Goal: Task Accomplishment & Management: Manage account settings

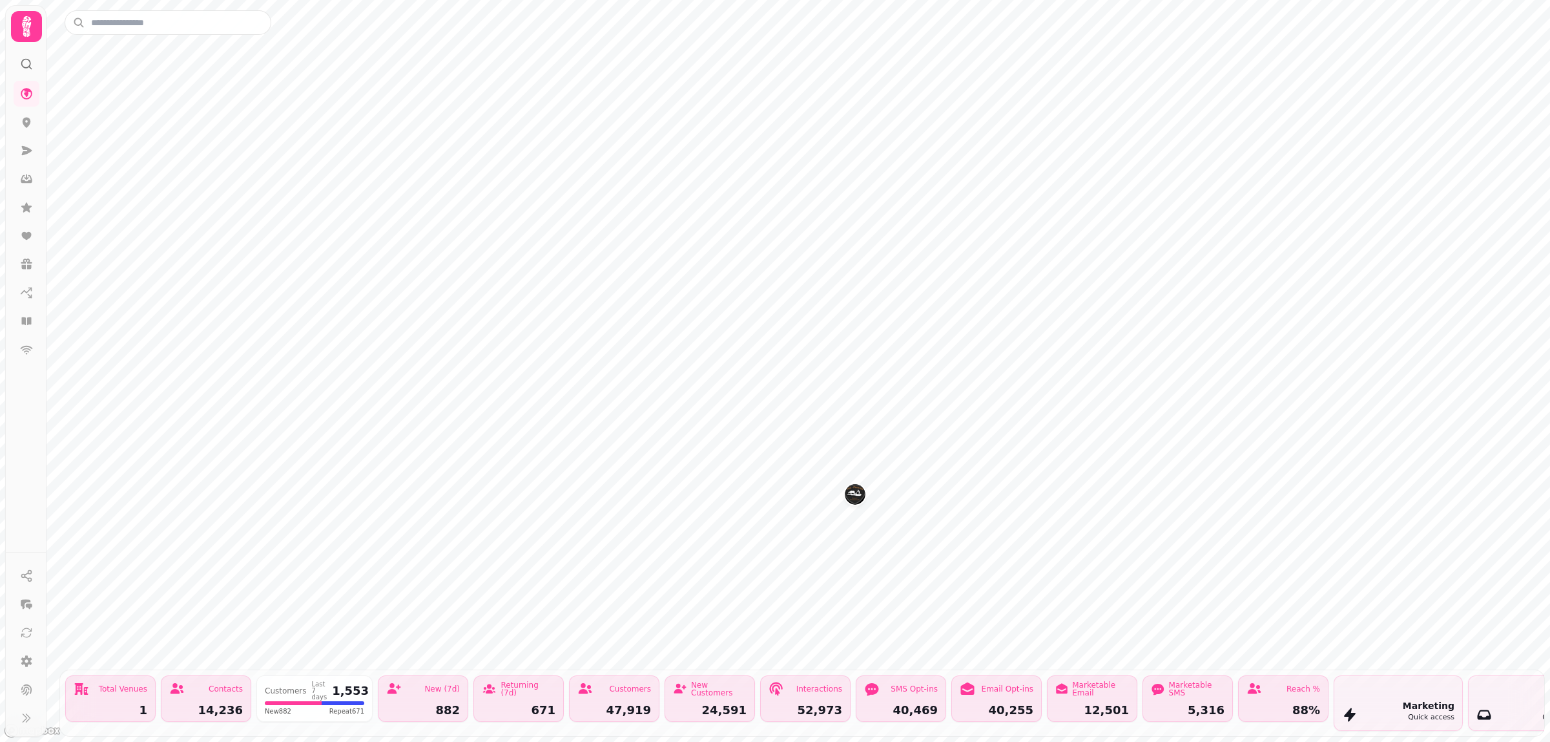
click at [853, 502] on img "The Plough" at bounding box center [855, 494] width 20 height 20
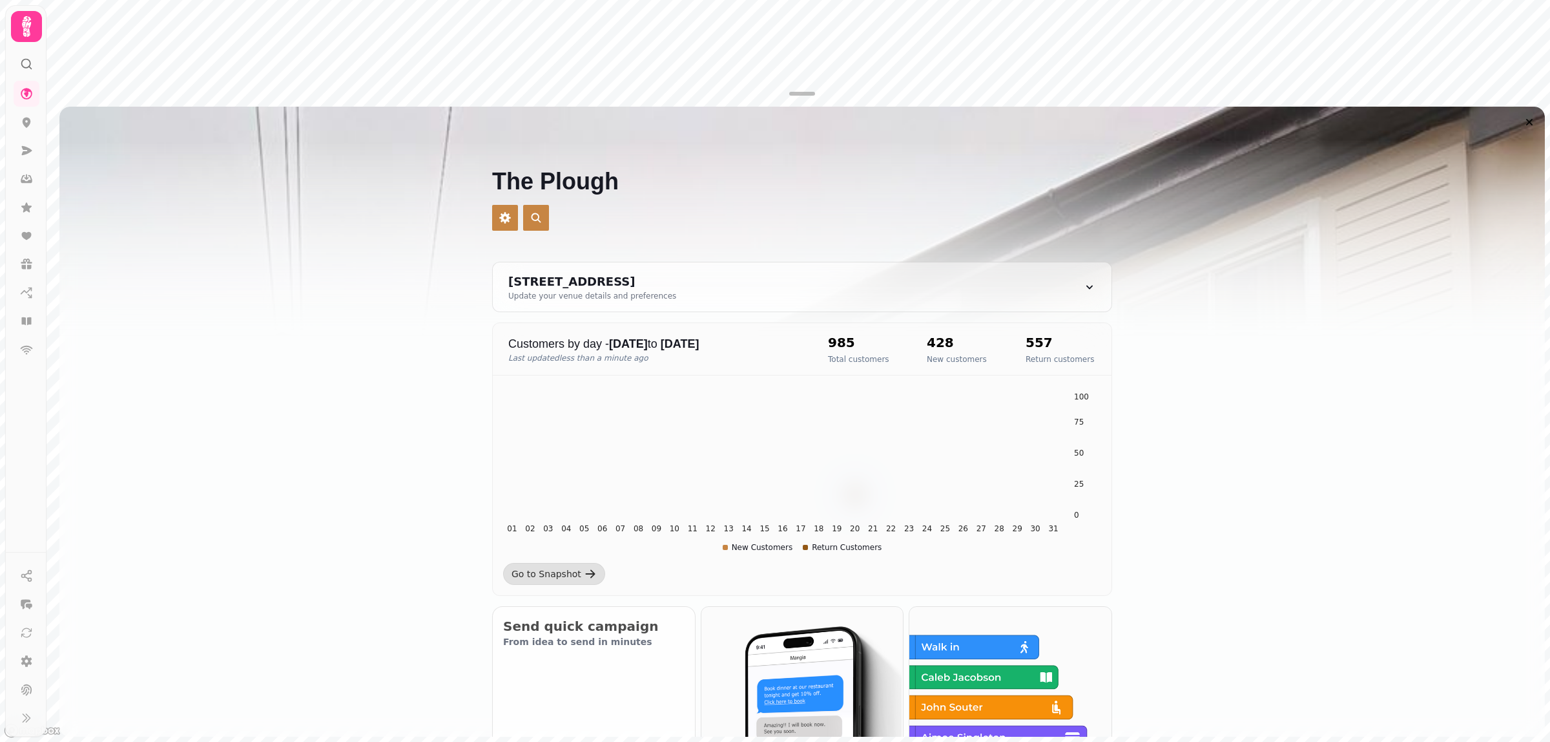
scroll to position [323, 0]
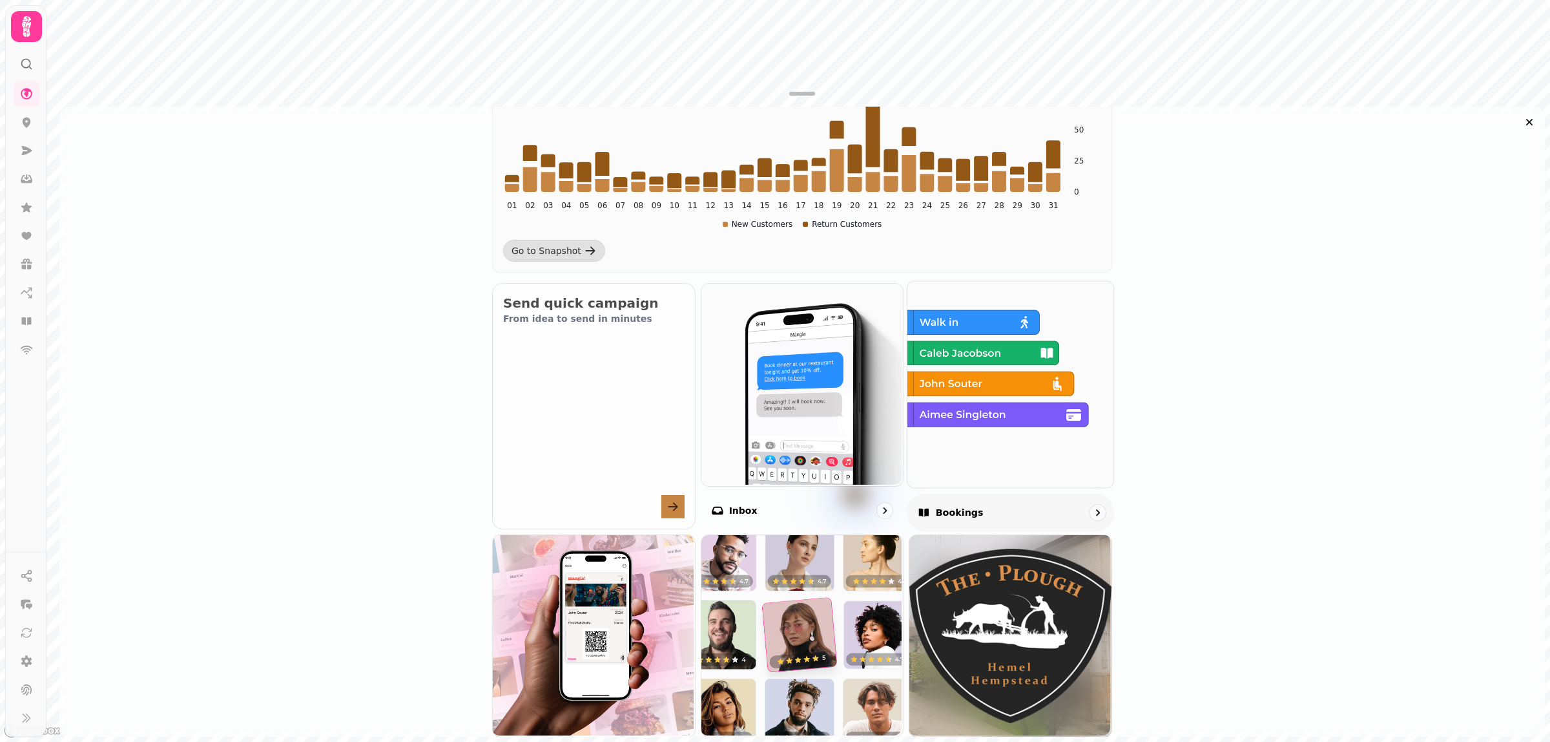
click at [1003, 437] on img at bounding box center [1009, 383] width 206 height 206
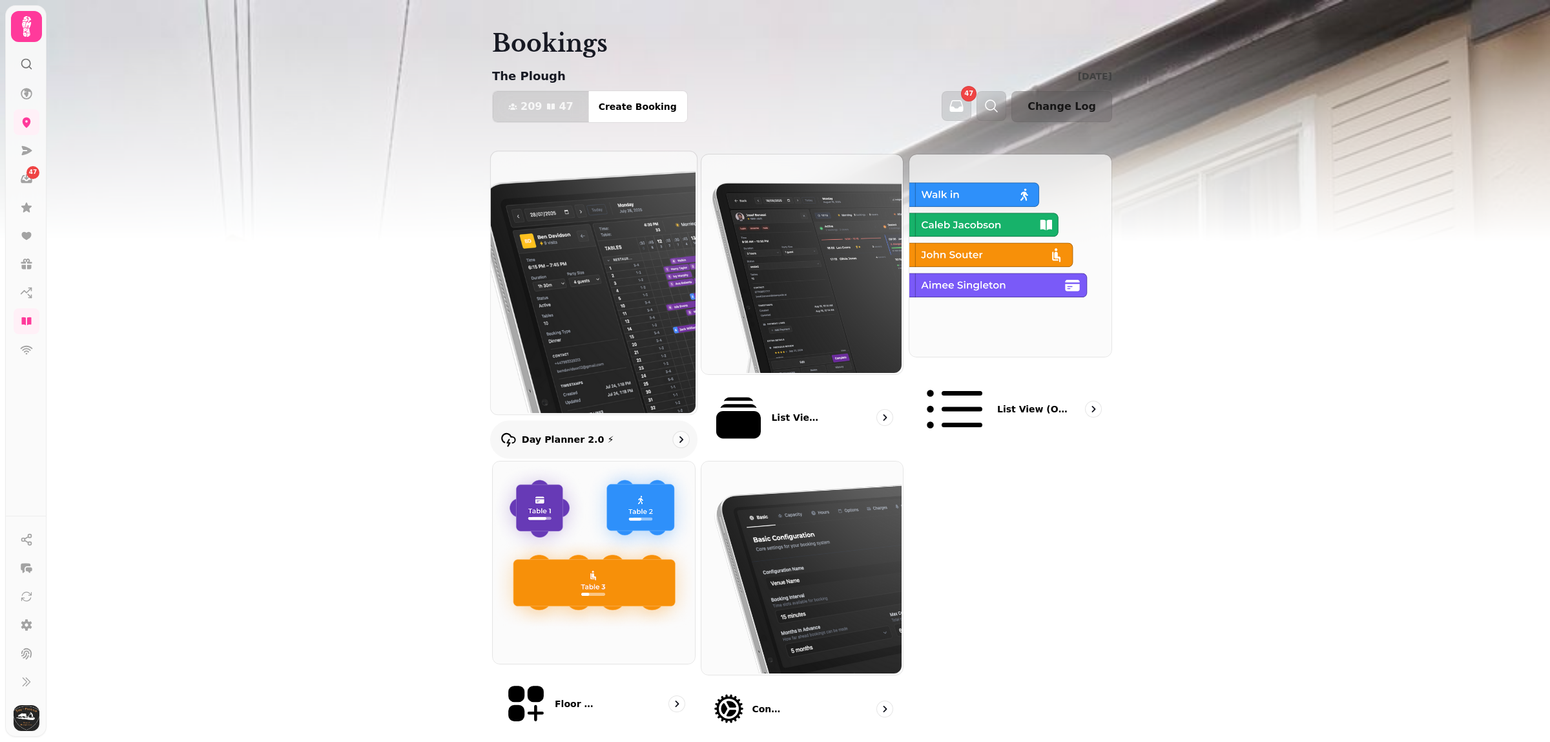
click at [647, 275] on img at bounding box center [593, 281] width 206 height 263
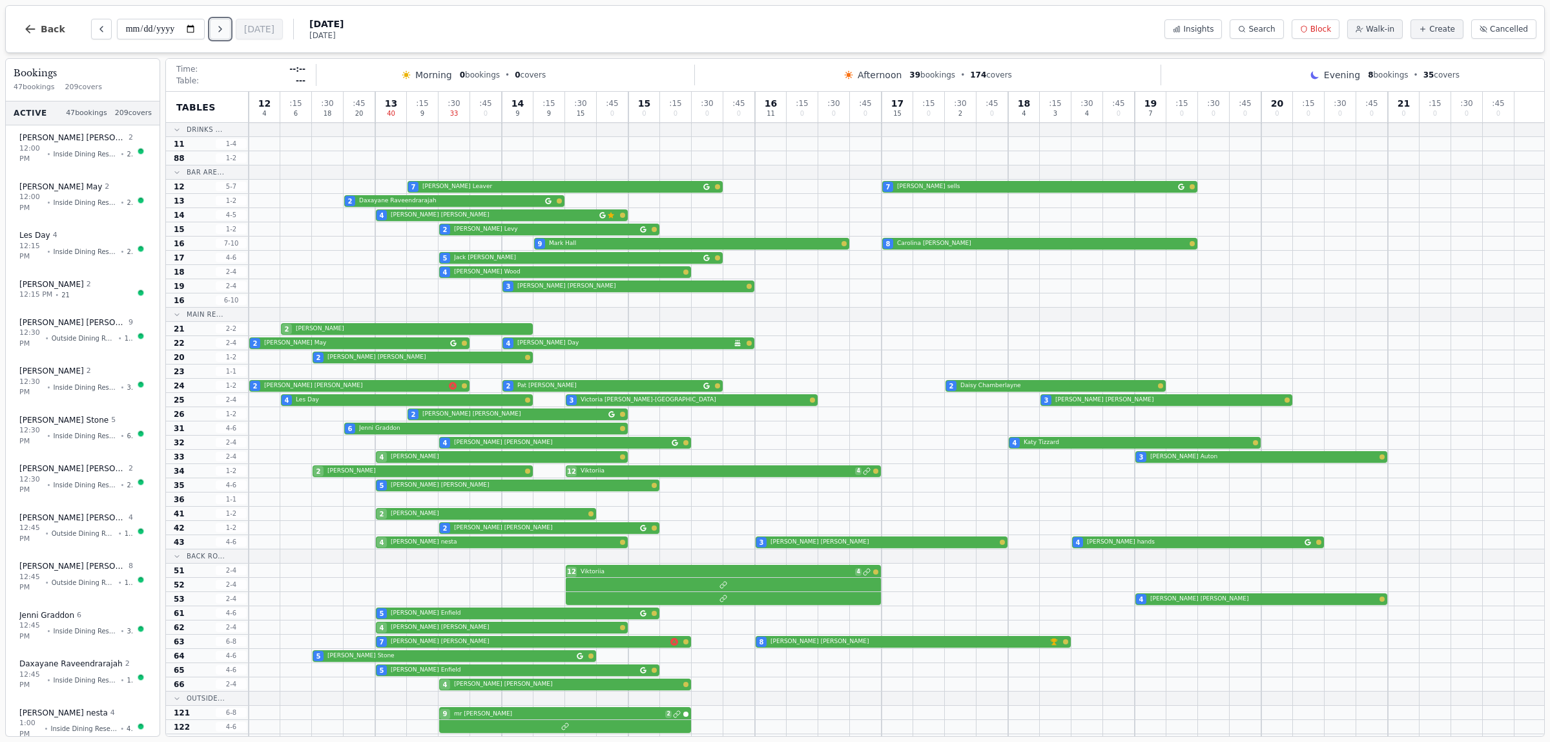
click at [224, 30] on icon "Next day" at bounding box center [220, 29] width 10 height 10
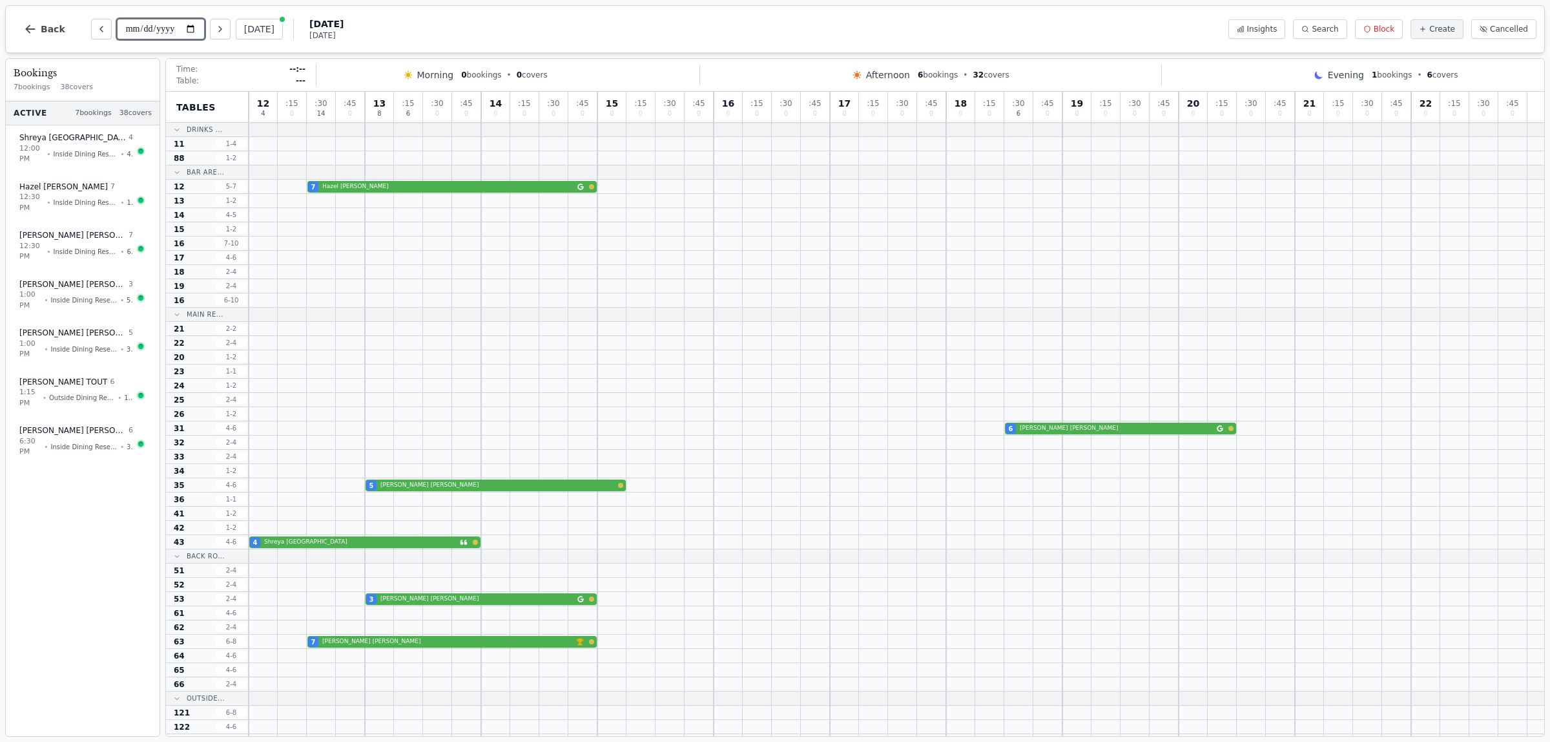
click at [191, 30] on input "**********" at bounding box center [161, 29] width 88 height 21
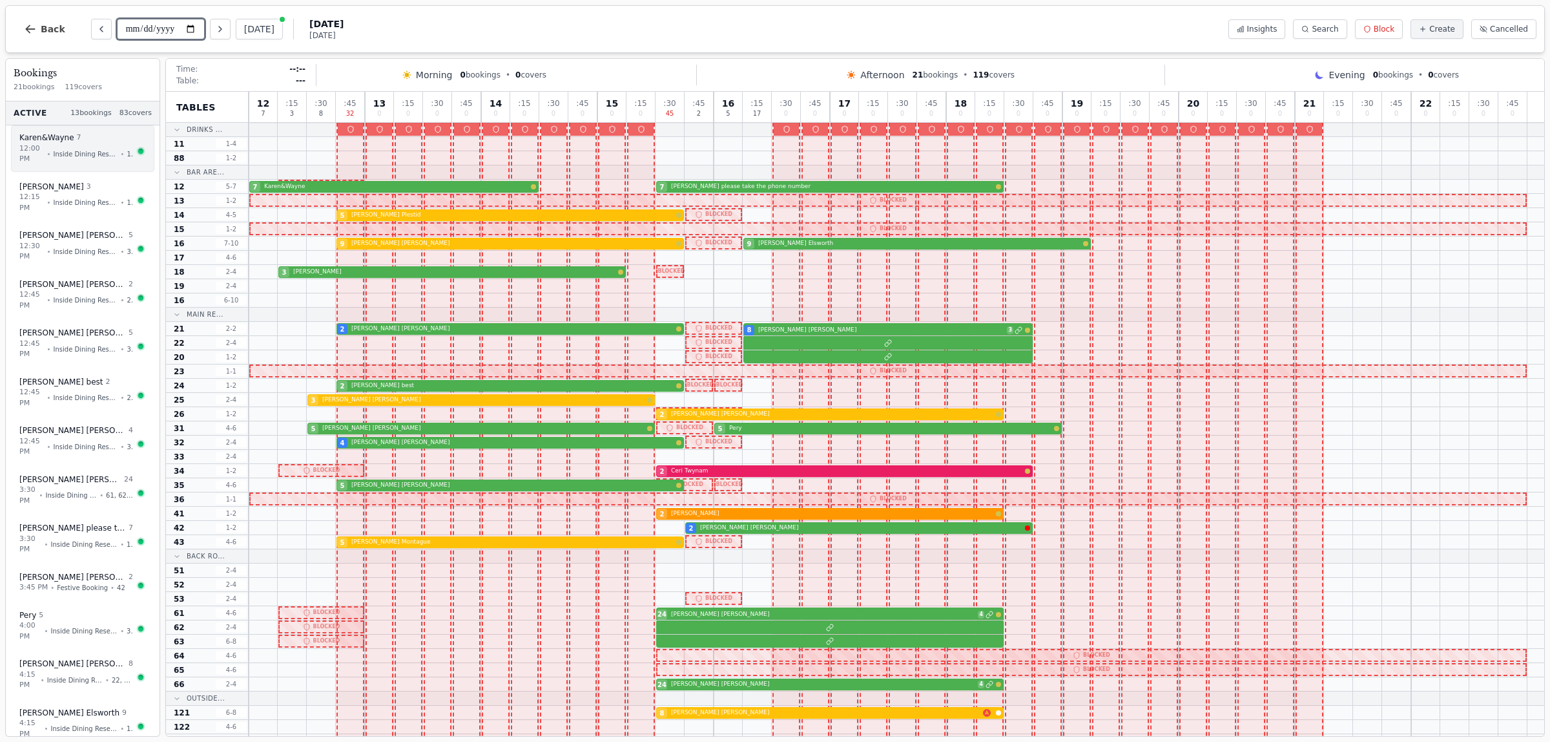
type input "**********"
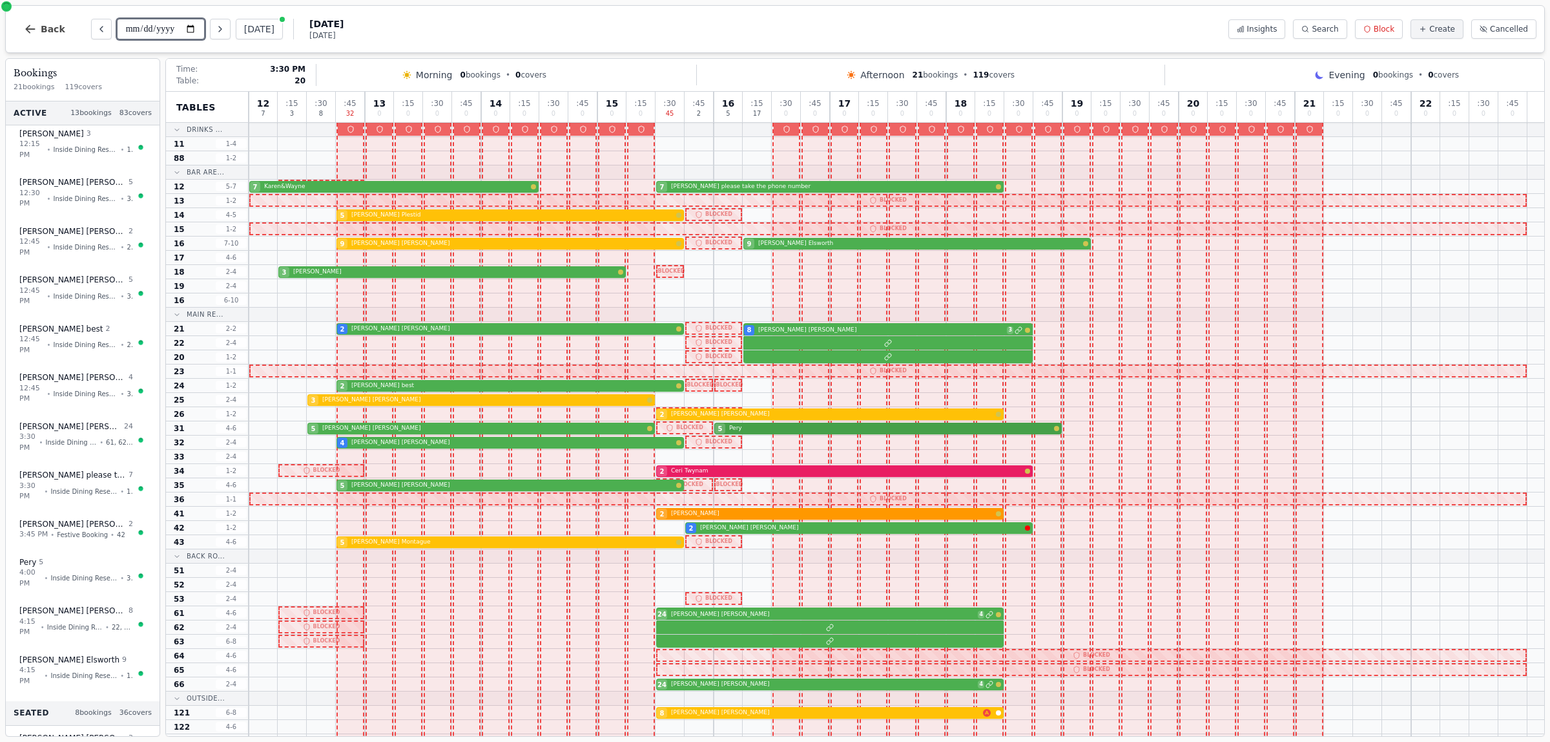
click at [750, 430] on div "5 [PERSON_NAME] 5 Pery" at bounding box center [897, 428] width 1296 height 14
select select "*****"
select select "*"
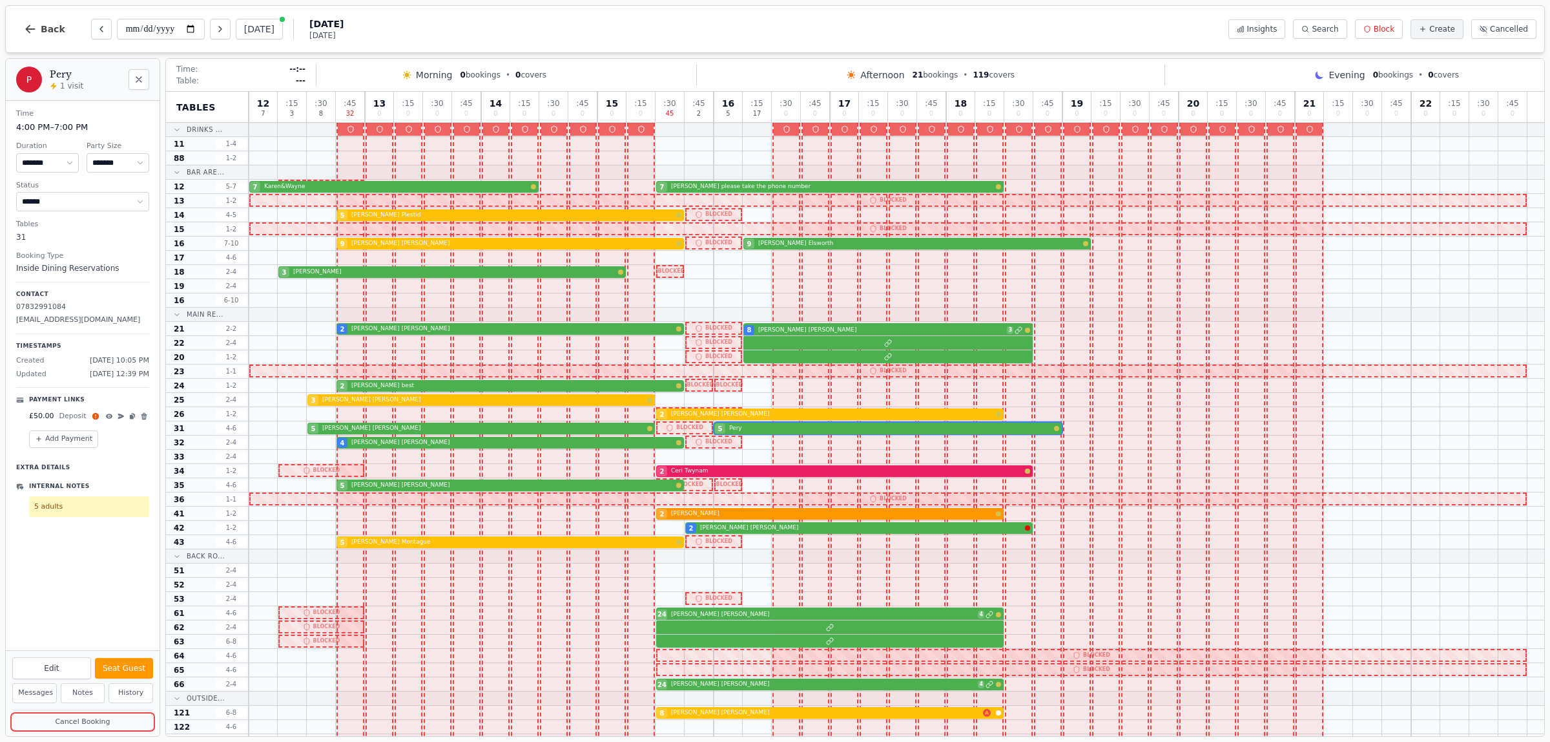
click at [92, 724] on button "Cancel Booking" at bounding box center [82, 722] width 141 height 16
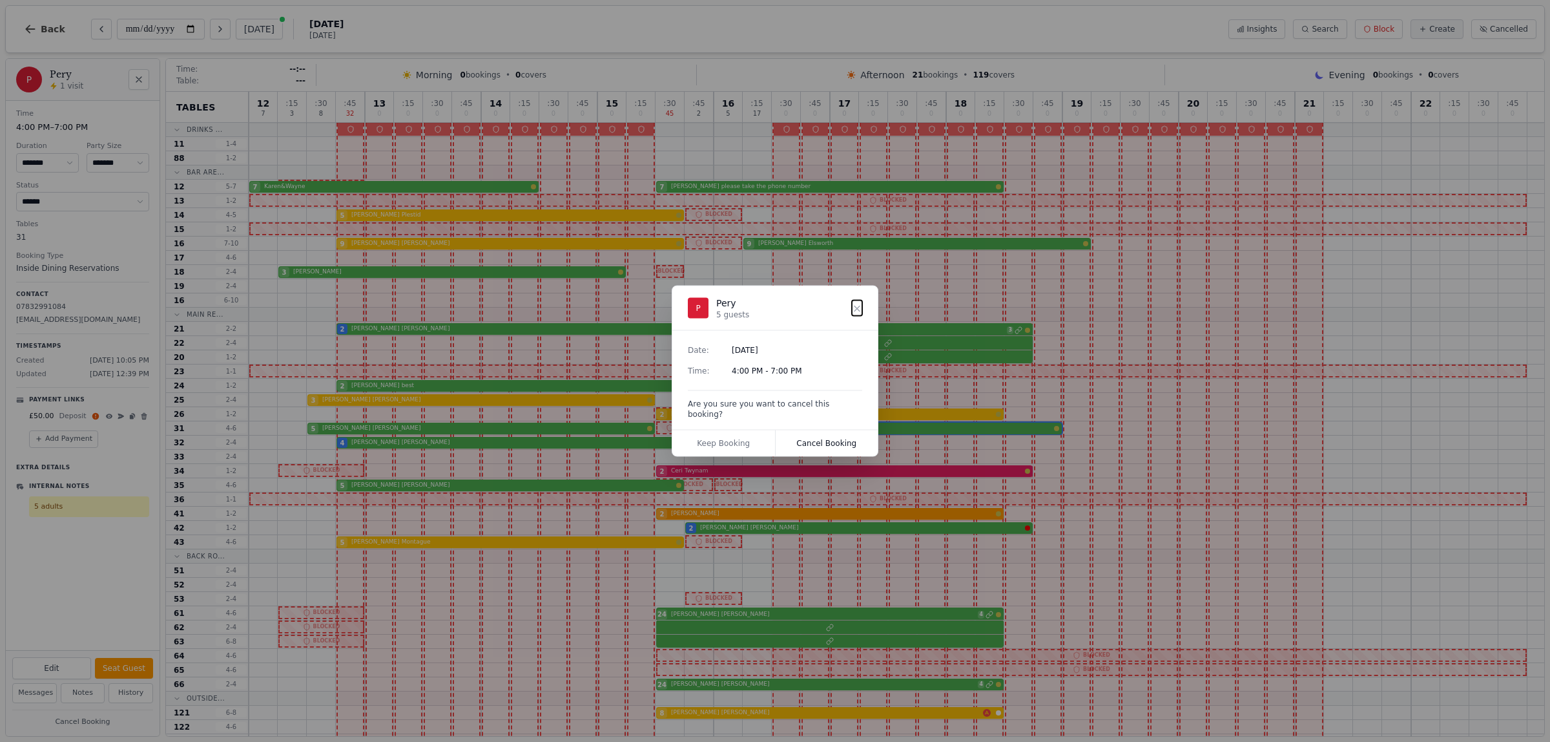
click at [815, 440] on button "Cancel Booking" at bounding box center [827, 443] width 103 height 26
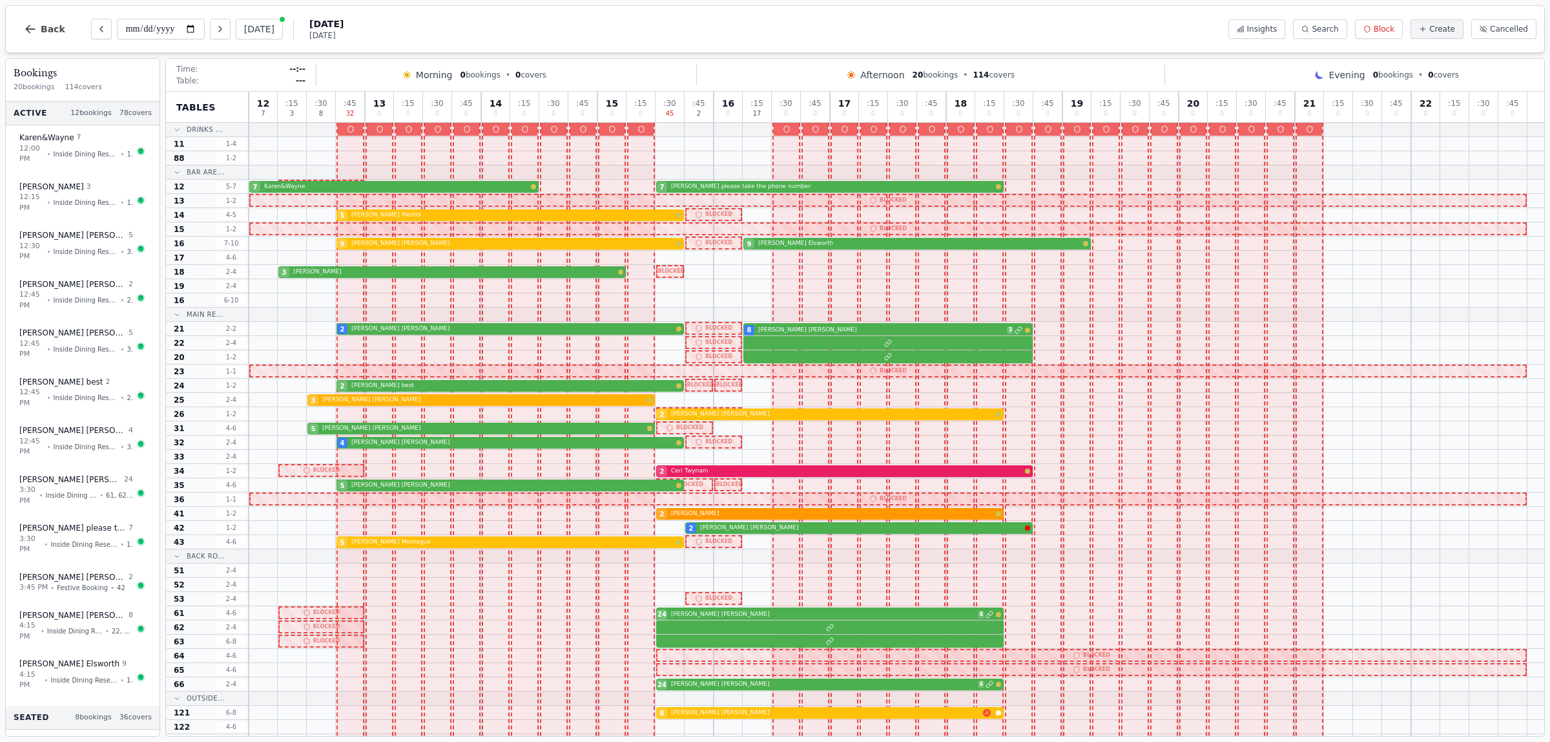
click at [369, 404] on div "3 [PERSON_NAME]" at bounding box center [897, 400] width 1296 height 14
select select "*****"
select select "*"
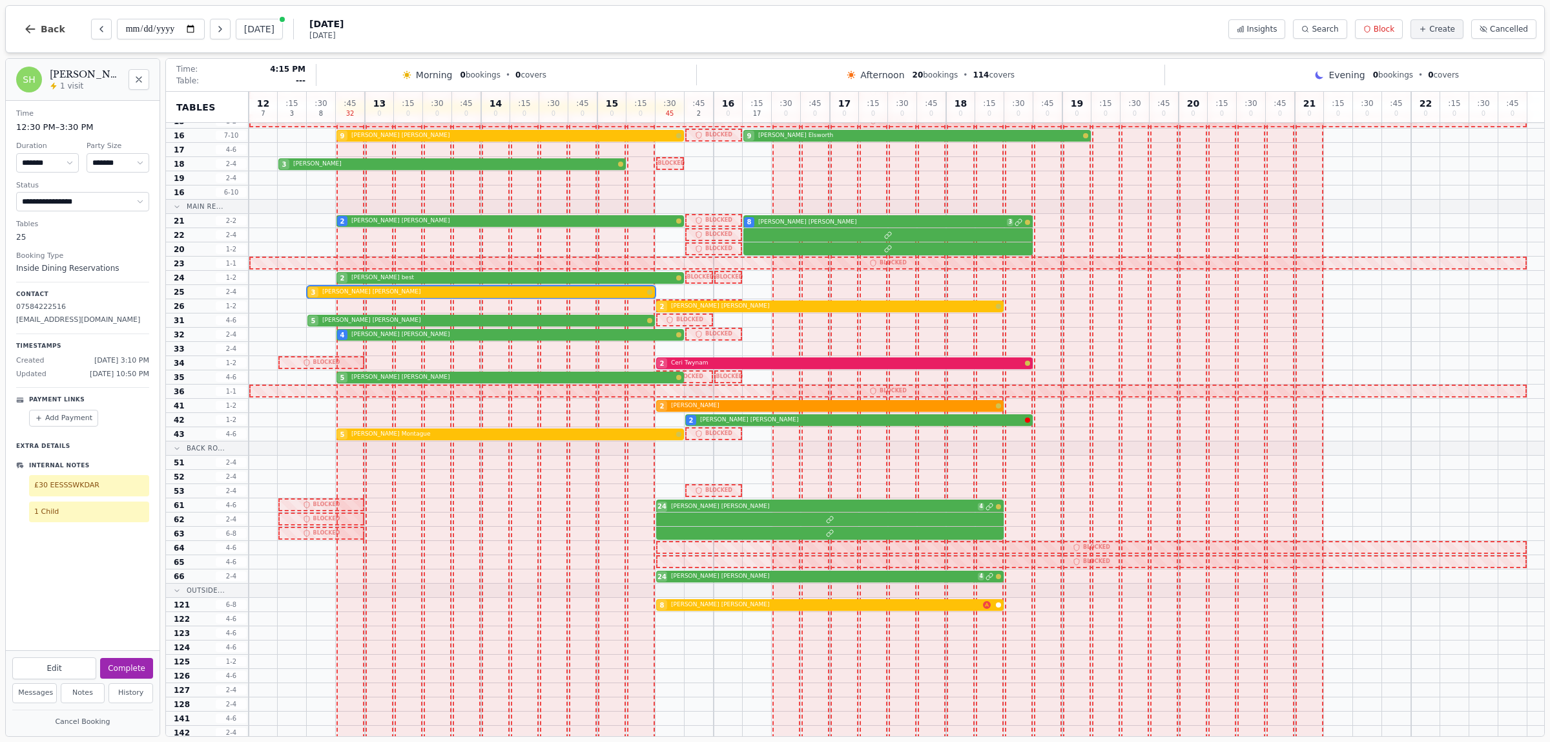
scroll to position [81, 0]
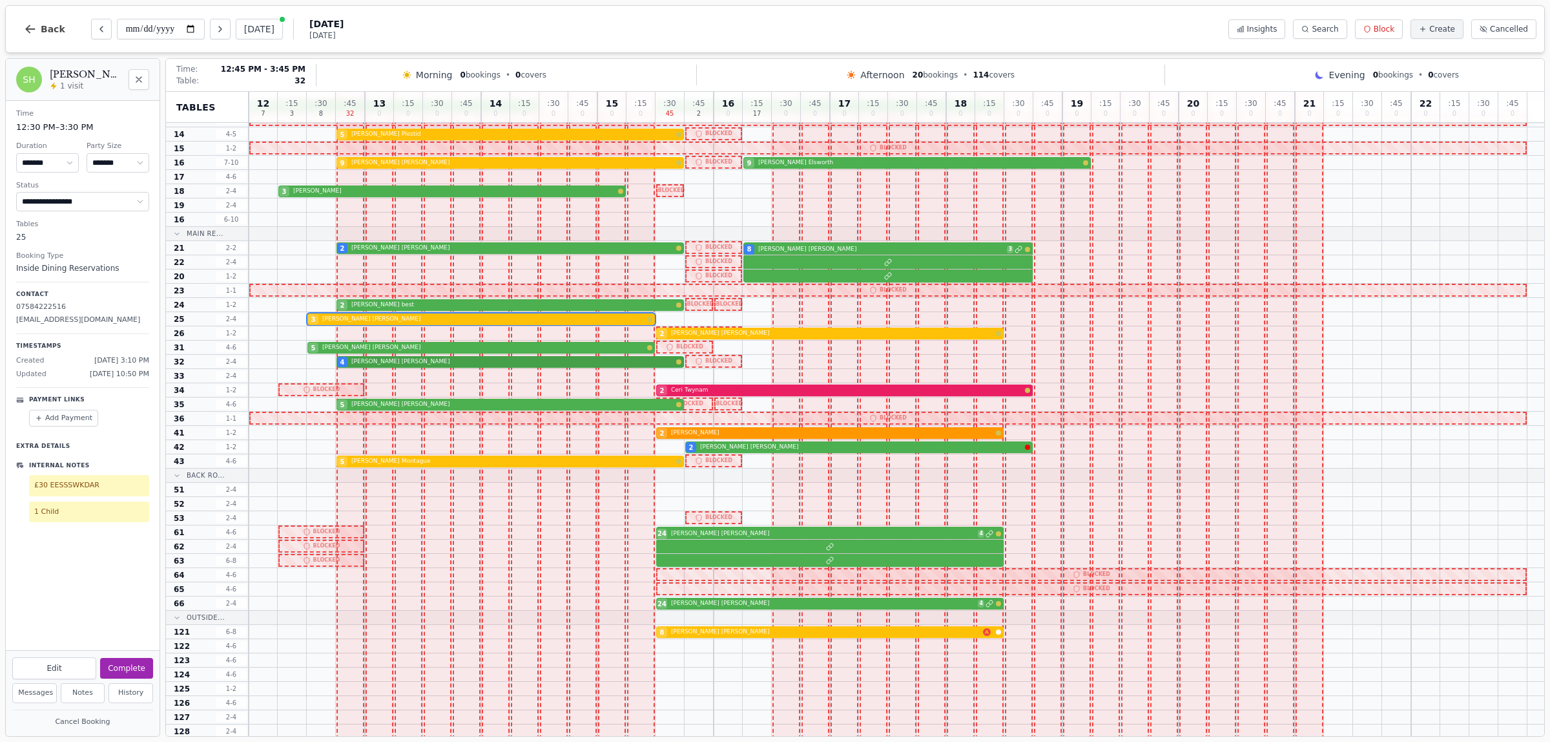
click at [421, 362] on div "4 [PERSON_NAME]" at bounding box center [897, 362] width 1296 height 14
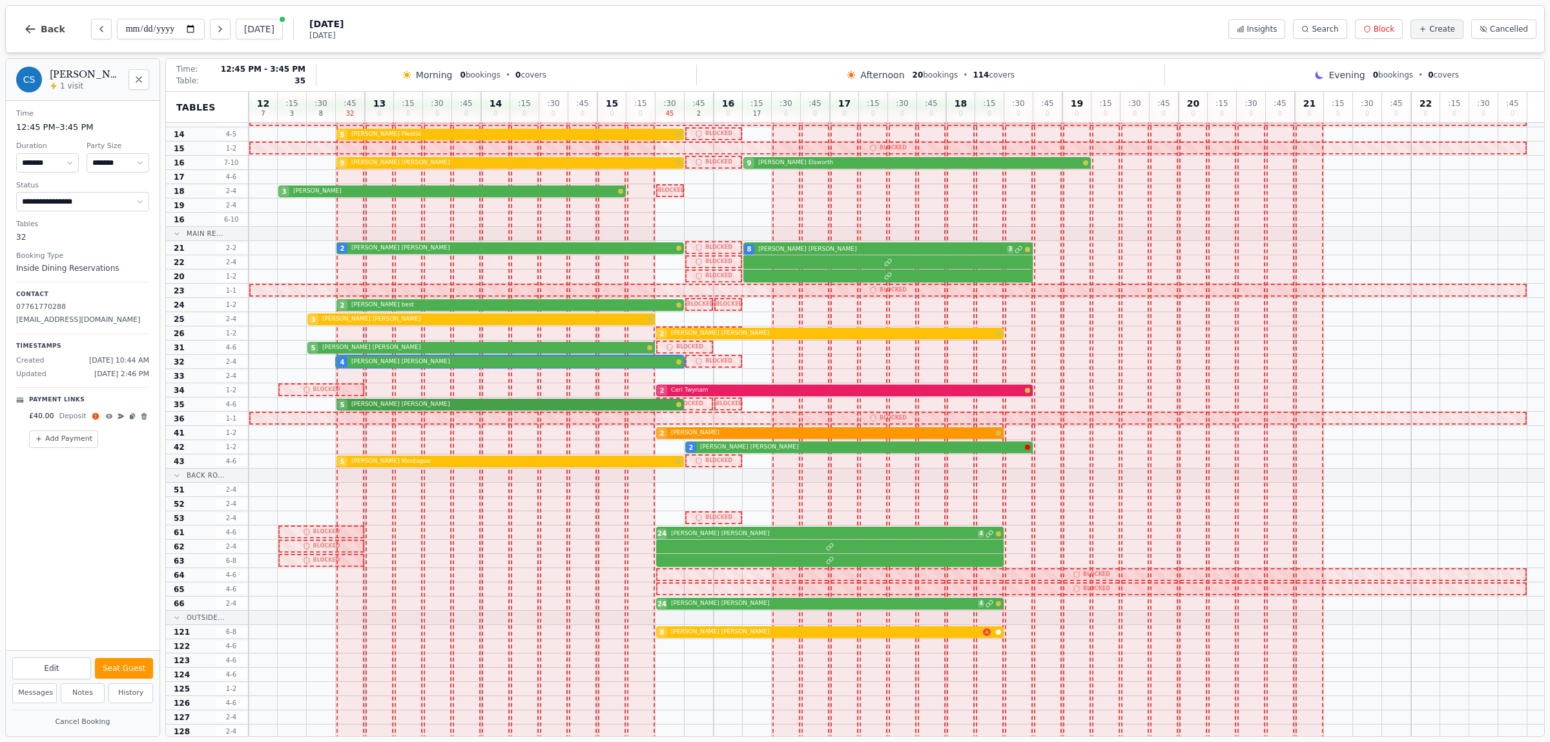
click at [423, 404] on div "5 [PERSON_NAME]" at bounding box center [897, 404] width 1296 height 14
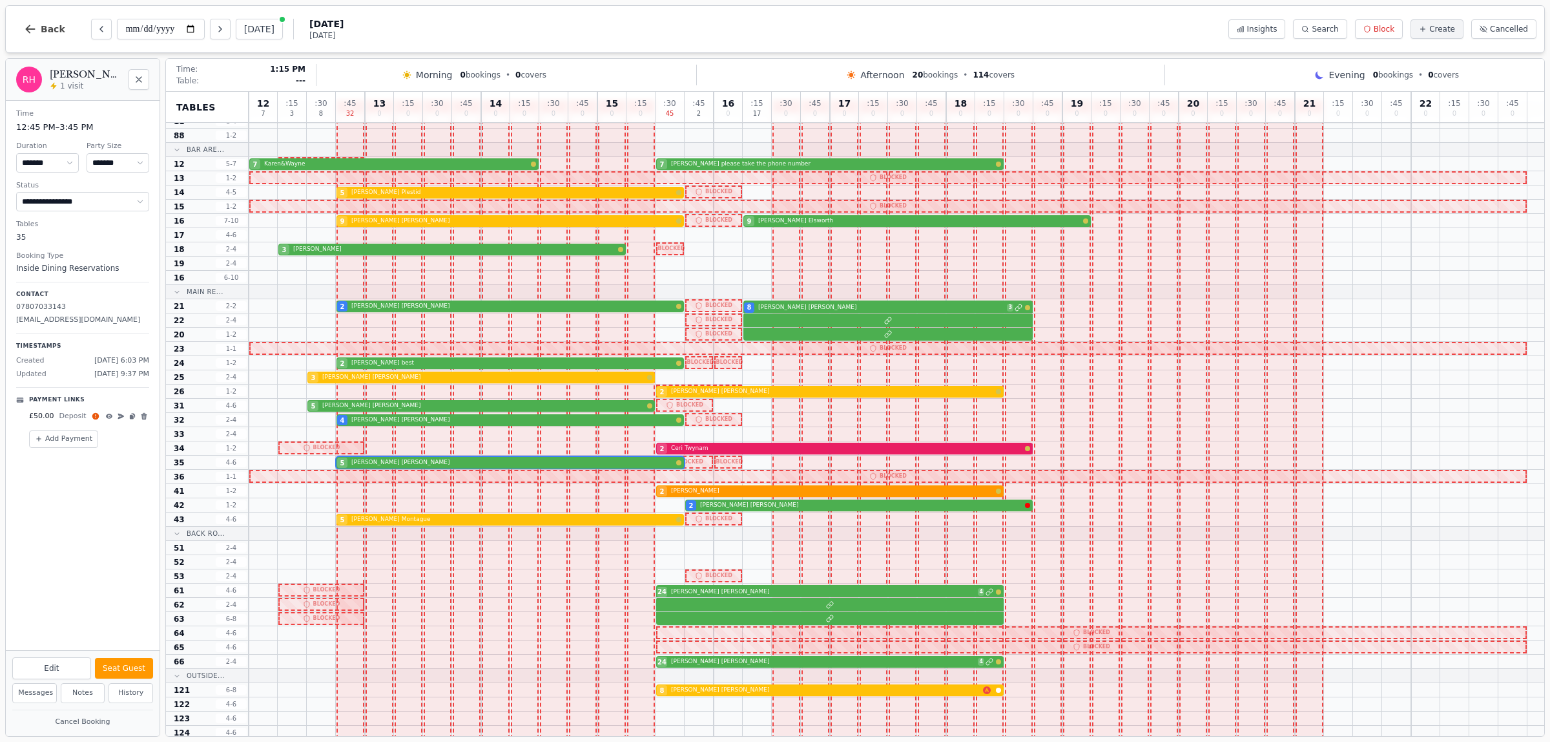
scroll to position [0, 0]
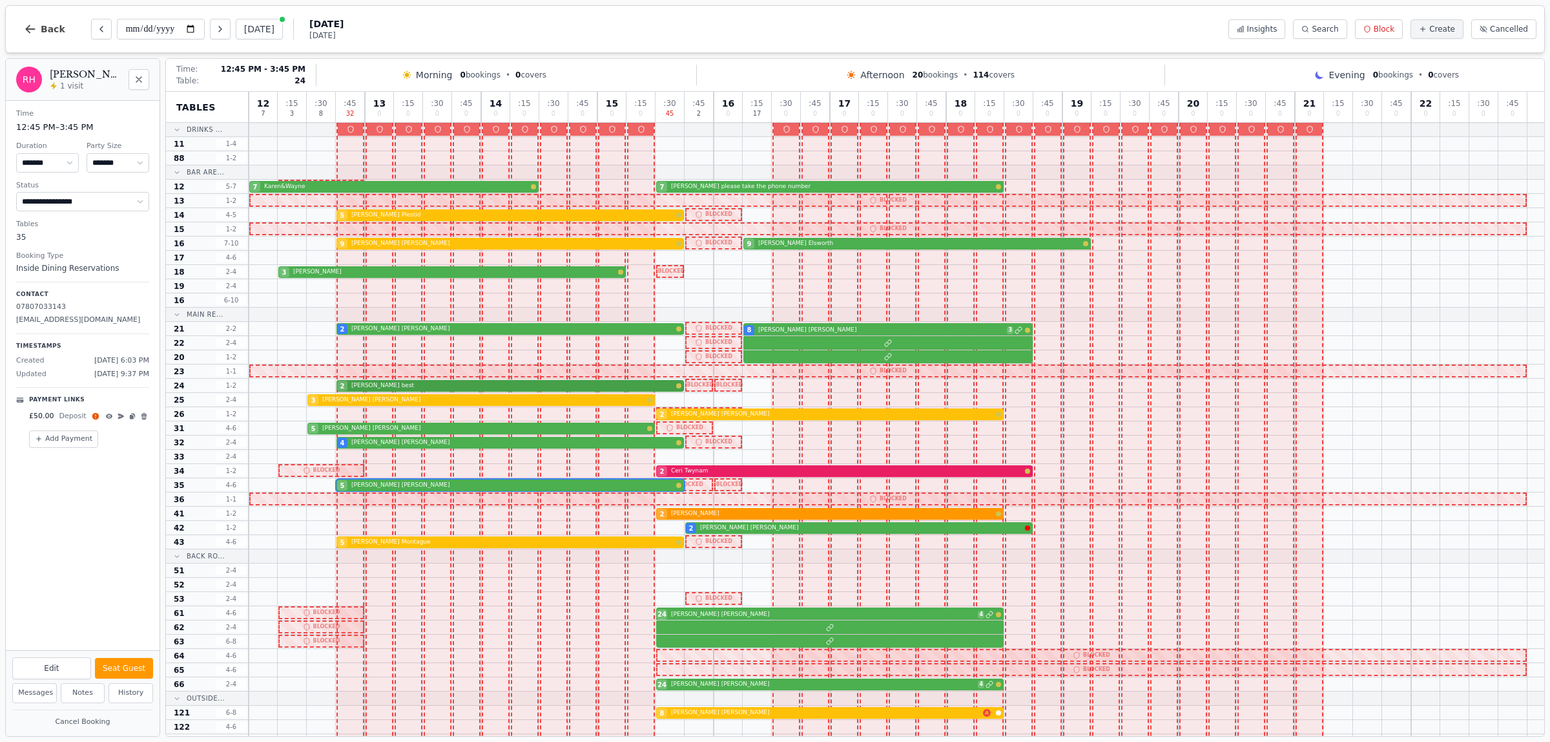
click at [395, 383] on div "2 [PERSON_NAME]" at bounding box center [897, 386] width 1296 height 14
click at [401, 330] on div "2 [PERSON_NAME] 8 [PERSON_NAME] 3" at bounding box center [897, 329] width 1296 height 14
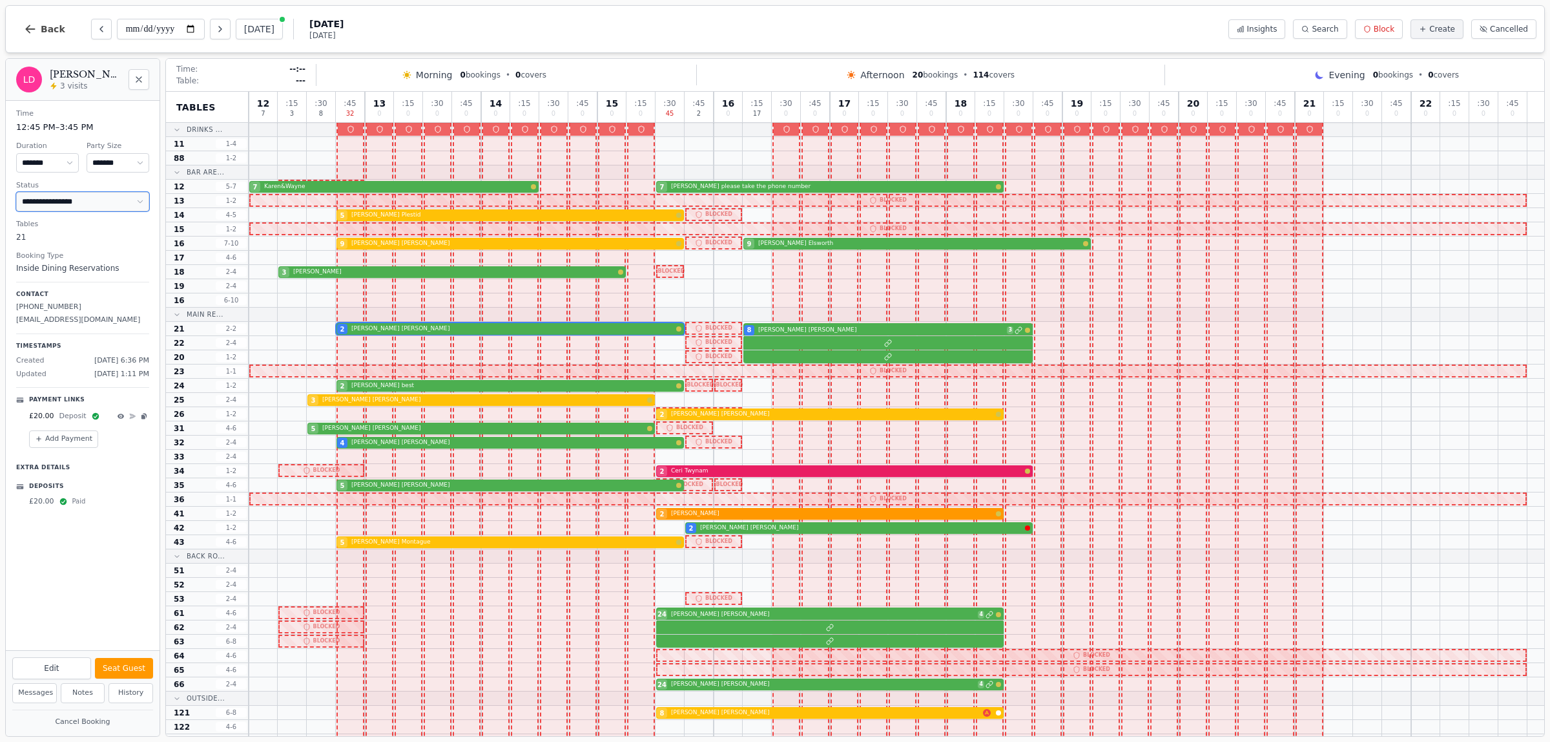
click at [94, 208] on select "**********" at bounding box center [82, 201] width 133 height 19
select select "******"
click at [16, 193] on select "**********" at bounding box center [82, 201] width 133 height 19
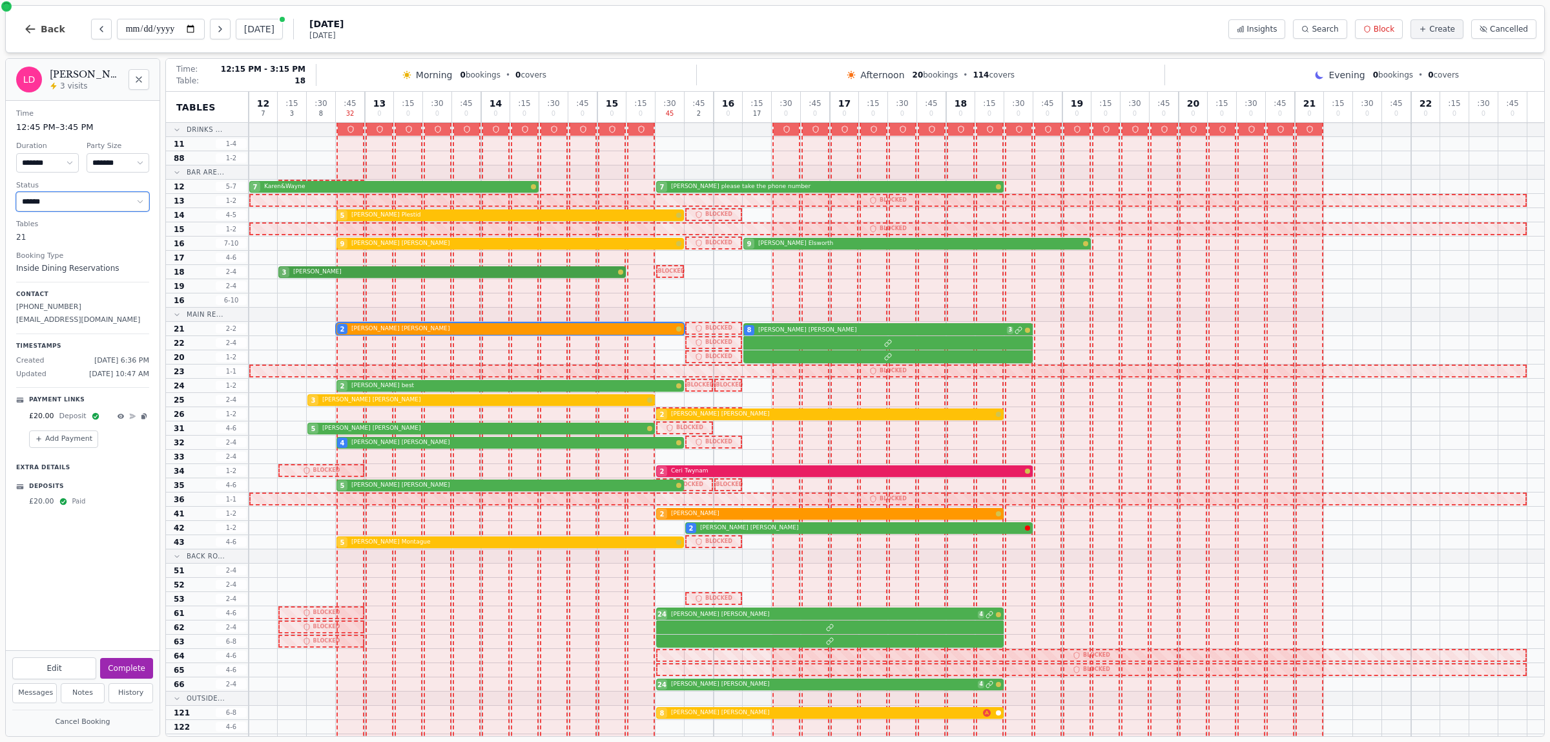
click at [346, 268] on div "3 [PERSON_NAME]" at bounding box center [897, 272] width 1296 height 14
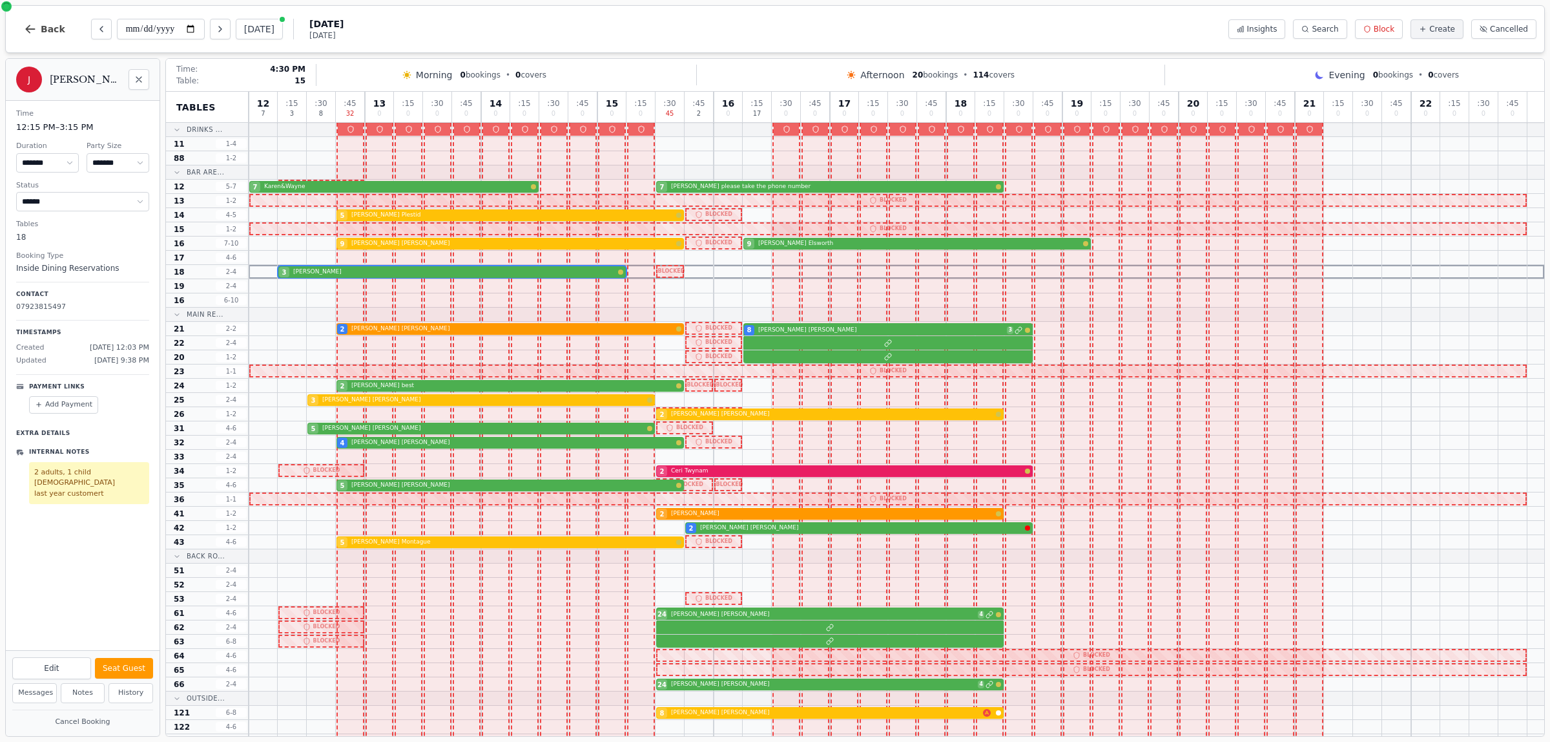
click at [795, 234] on div at bounding box center [786, 229] width 29 height 14
select select "****"
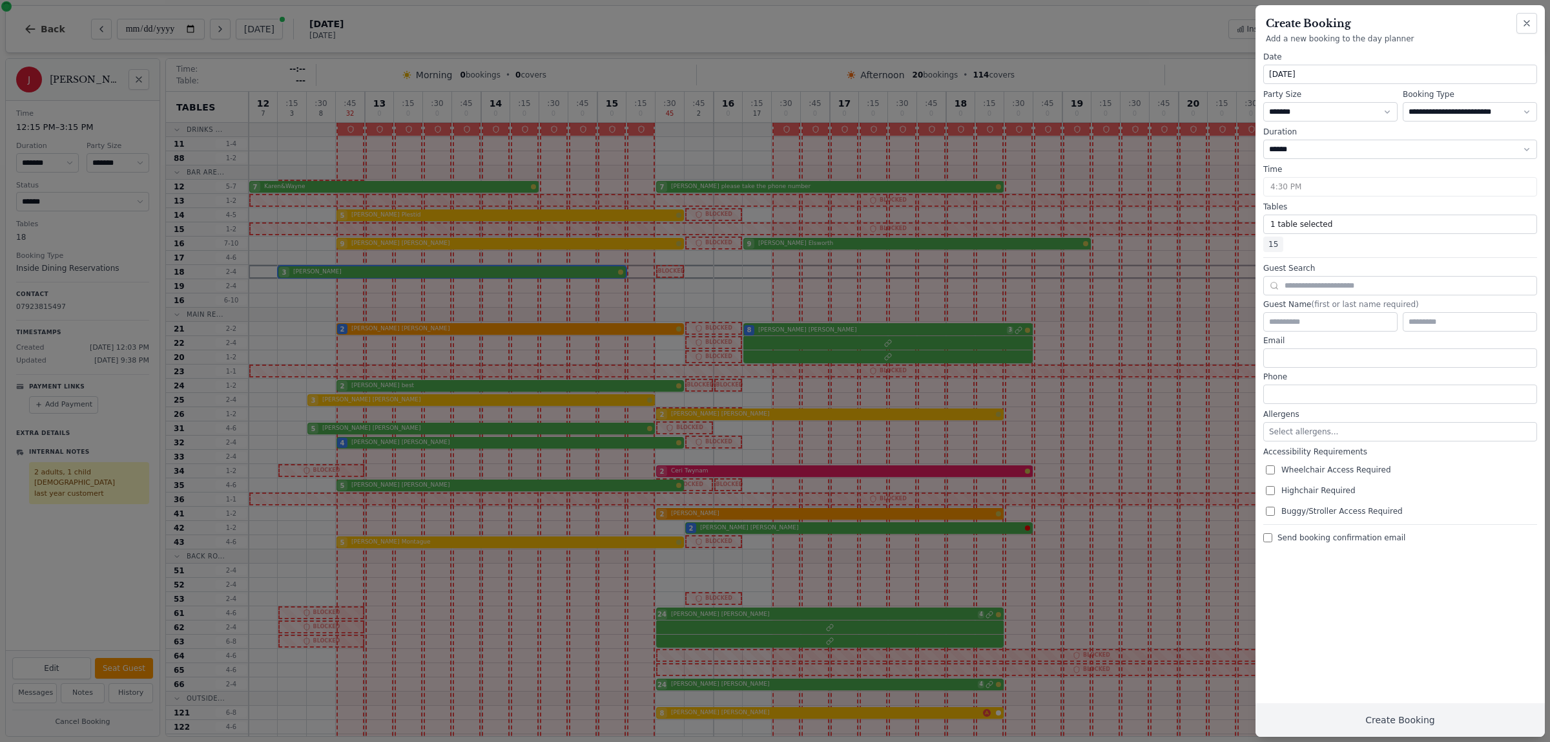
click at [795, 241] on div at bounding box center [775, 371] width 1550 height 742
drag, startPoint x: 1523, startPoint y: 26, endPoint x: 1058, endPoint y: 218, distance: 502.6
click at [1523, 25] on icon "button" at bounding box center [1527, 23] width 10 height 10
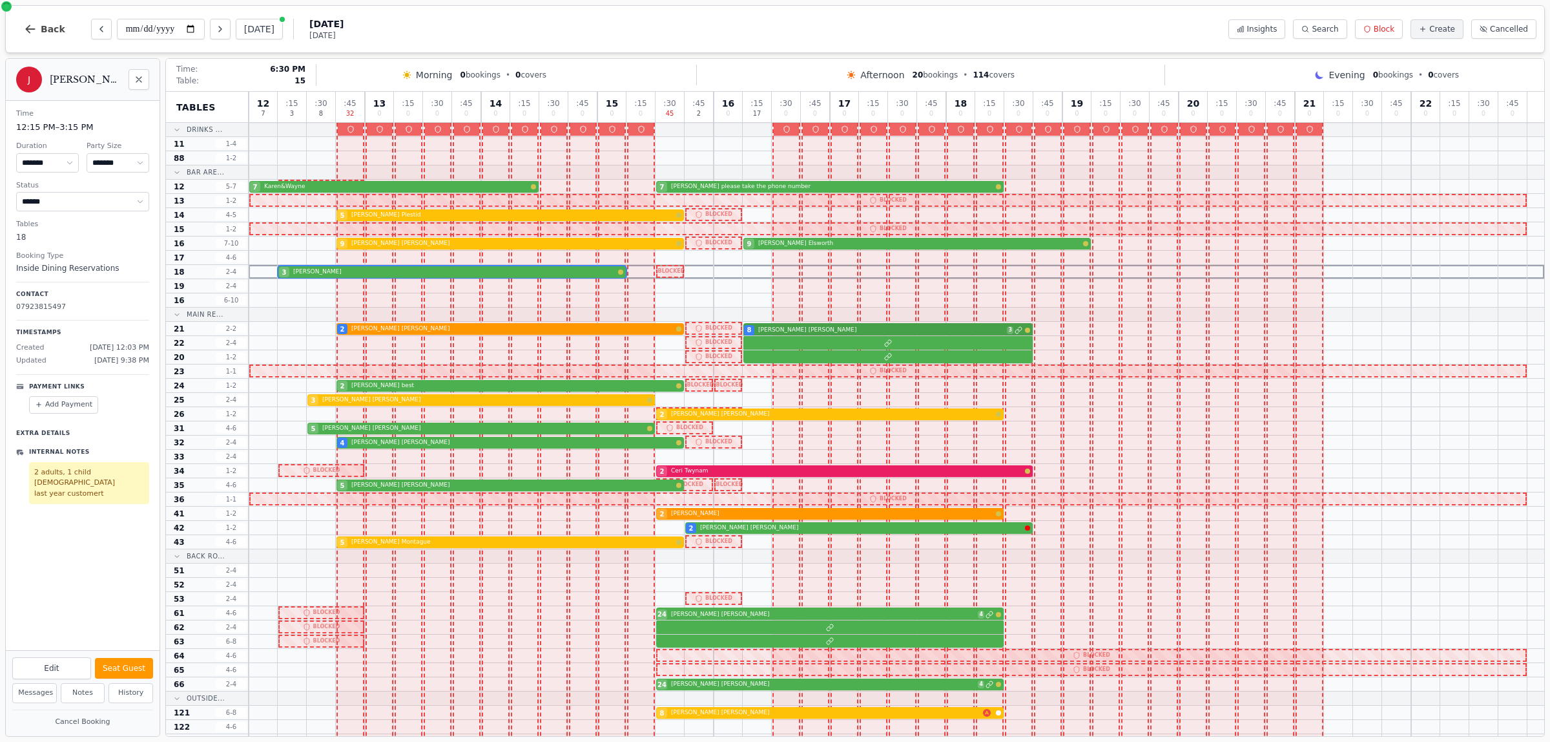
click at [839, 337] on div at bounding box center [897, 343] width 1296 height 14
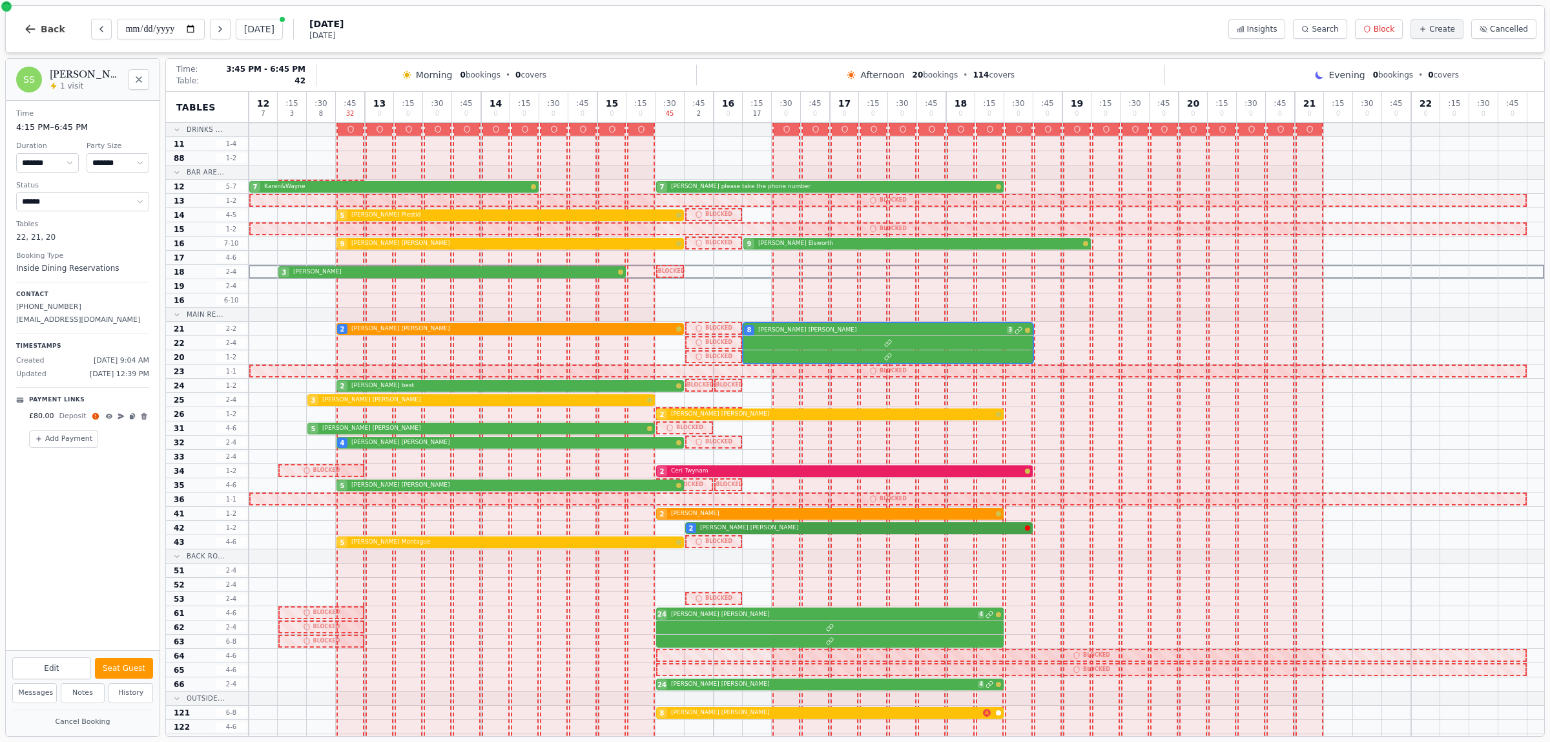
click at [741, 528] on div "2 [PERSON_NAME]" at bounding box center [897, 528] width 1296 height 14
click at [89, 202] on select "**********" at bounding box center [82, 201] width 133 height 19
select select "******"
click at [16, 193] on select "**********" at bounding box center [82, 201] width 133 height 19
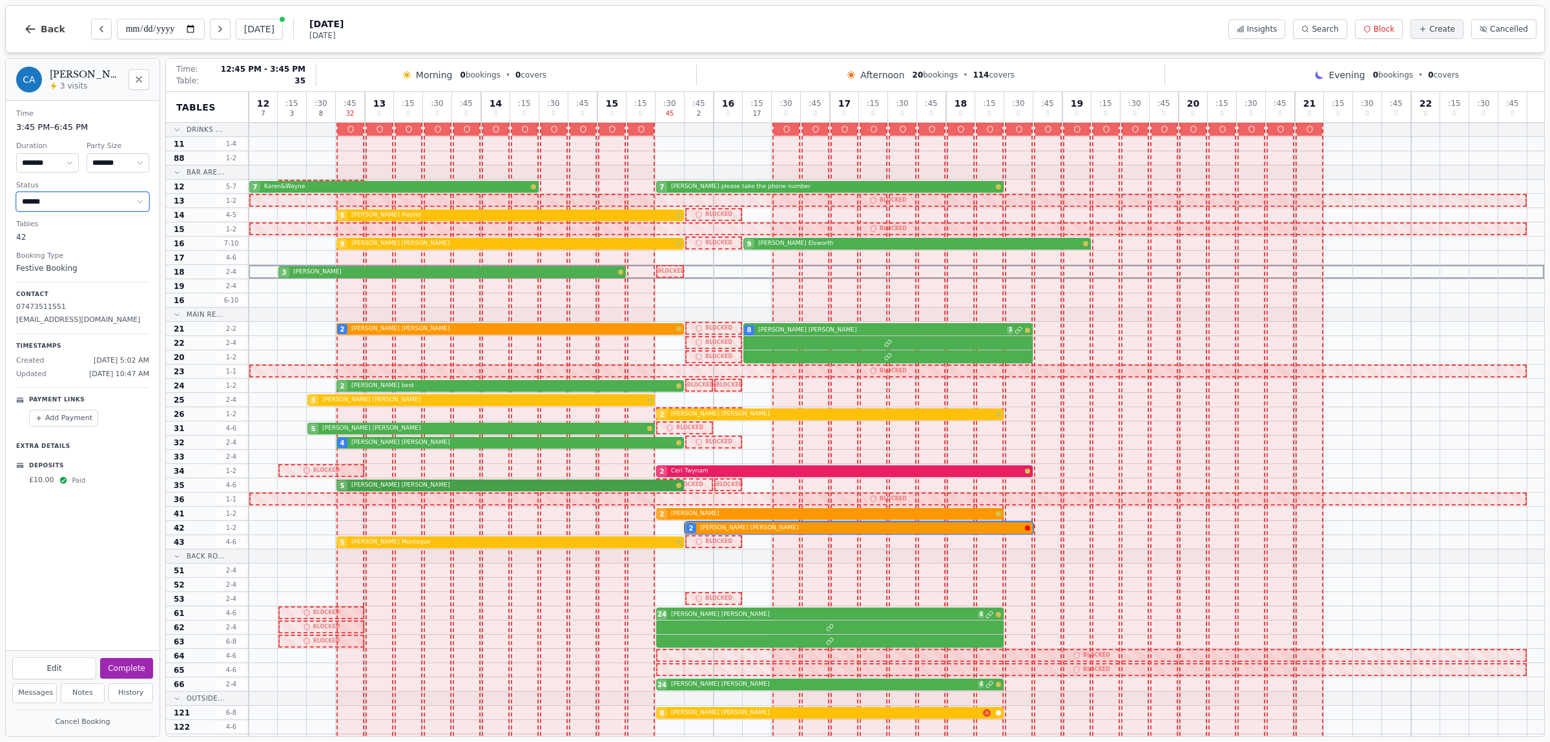
click at [392, 486] on div "5 [PERSON_NAME]" at bounding box center [897, 485] width 1296 height 14
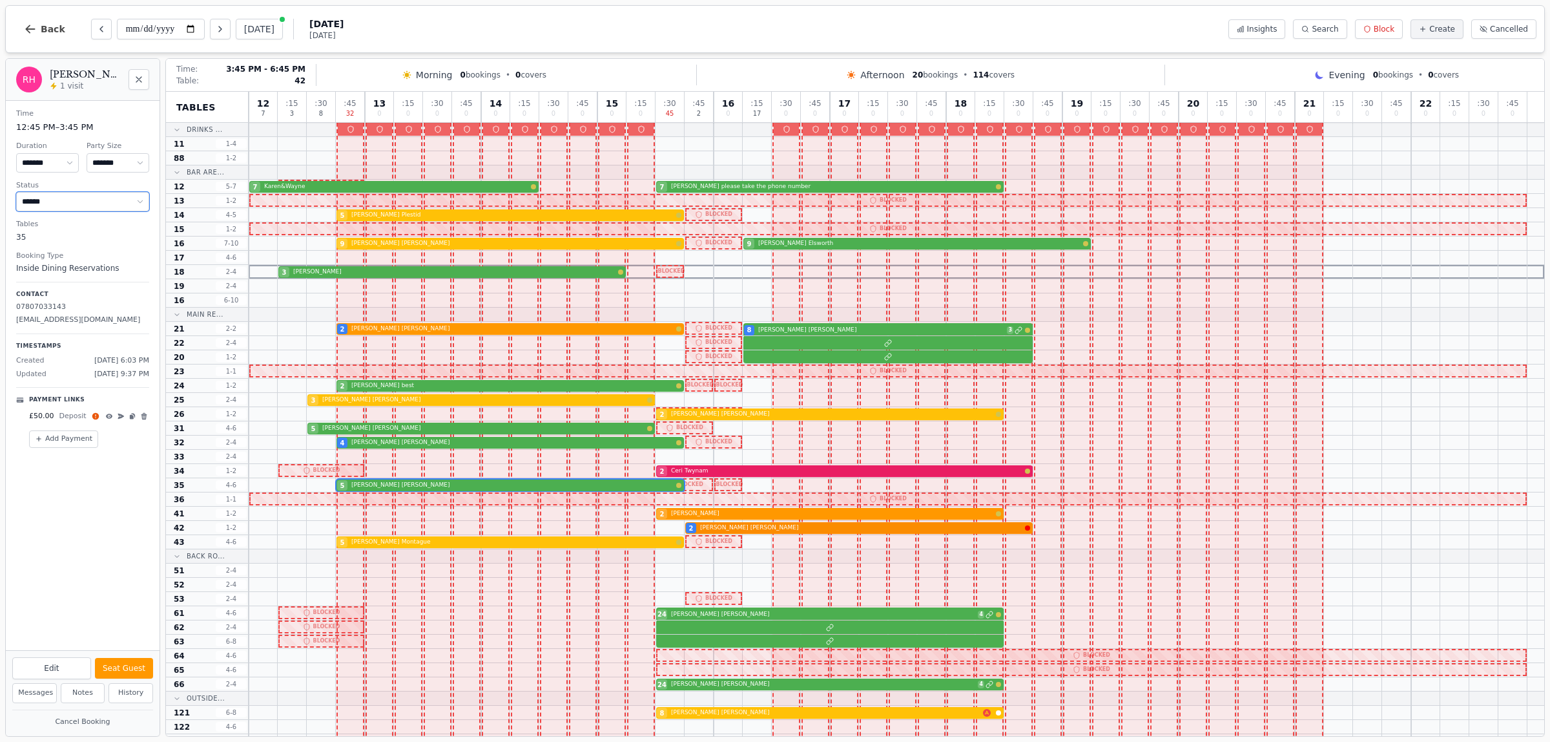
click at [750, 524] on div "2 [PERSON_NAME]" at bounding box center [897, 528] width 1296 height 14
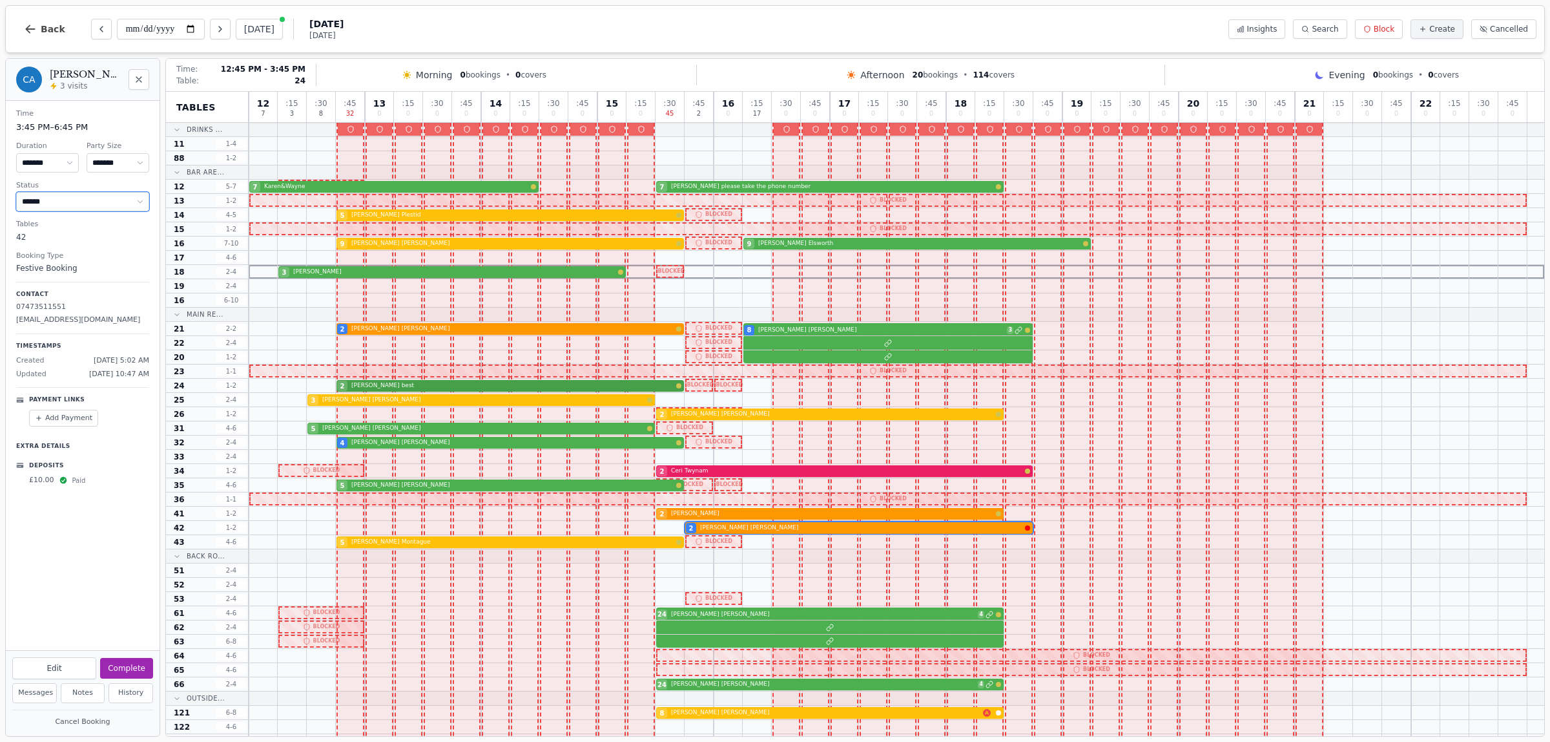
click at [392, 386] on div "2 [PERSON_NAME]" at bounding box center [897, 386] width 1296 height 14
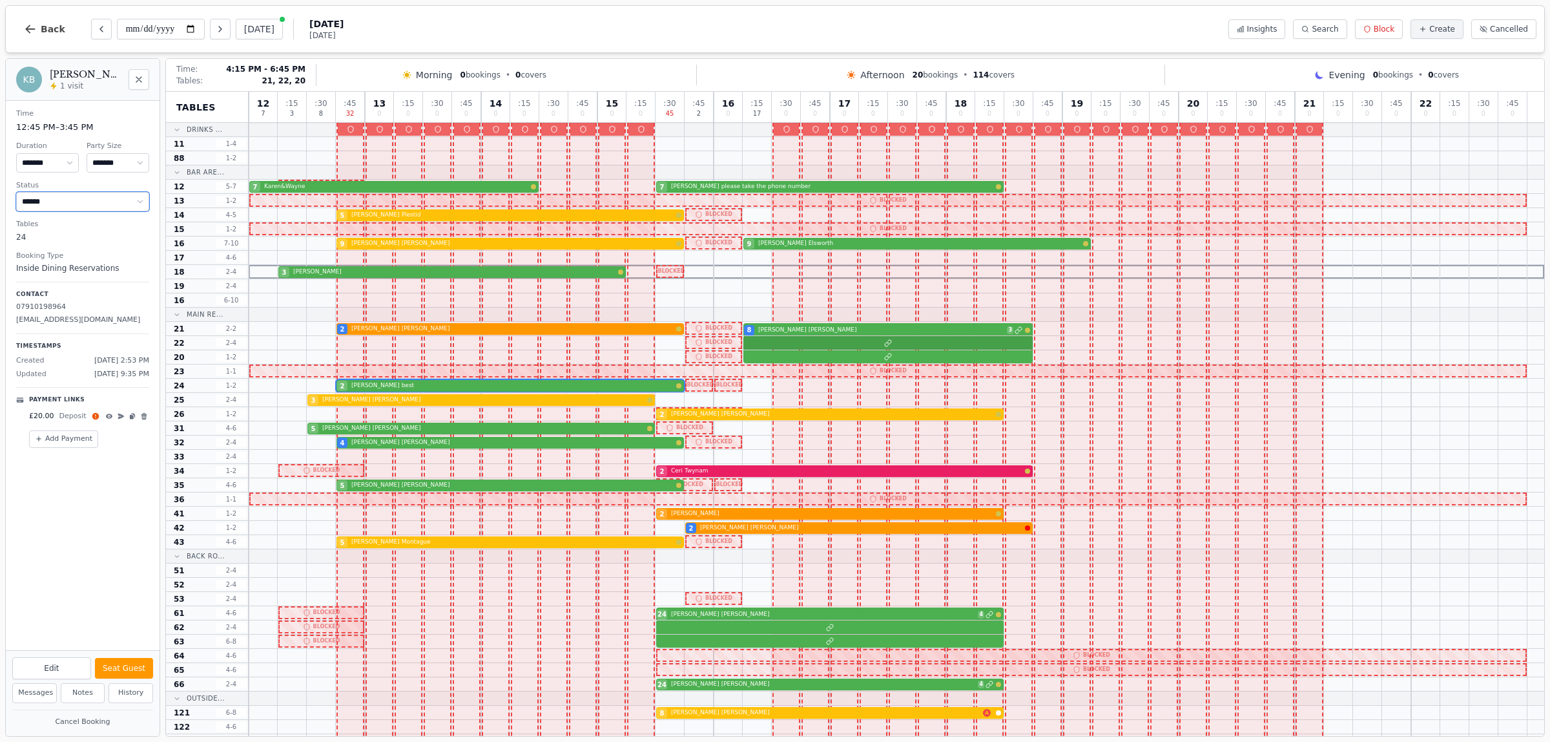
click at [817, 337] on div at bounding box center [897, 343] width 1296 height 14
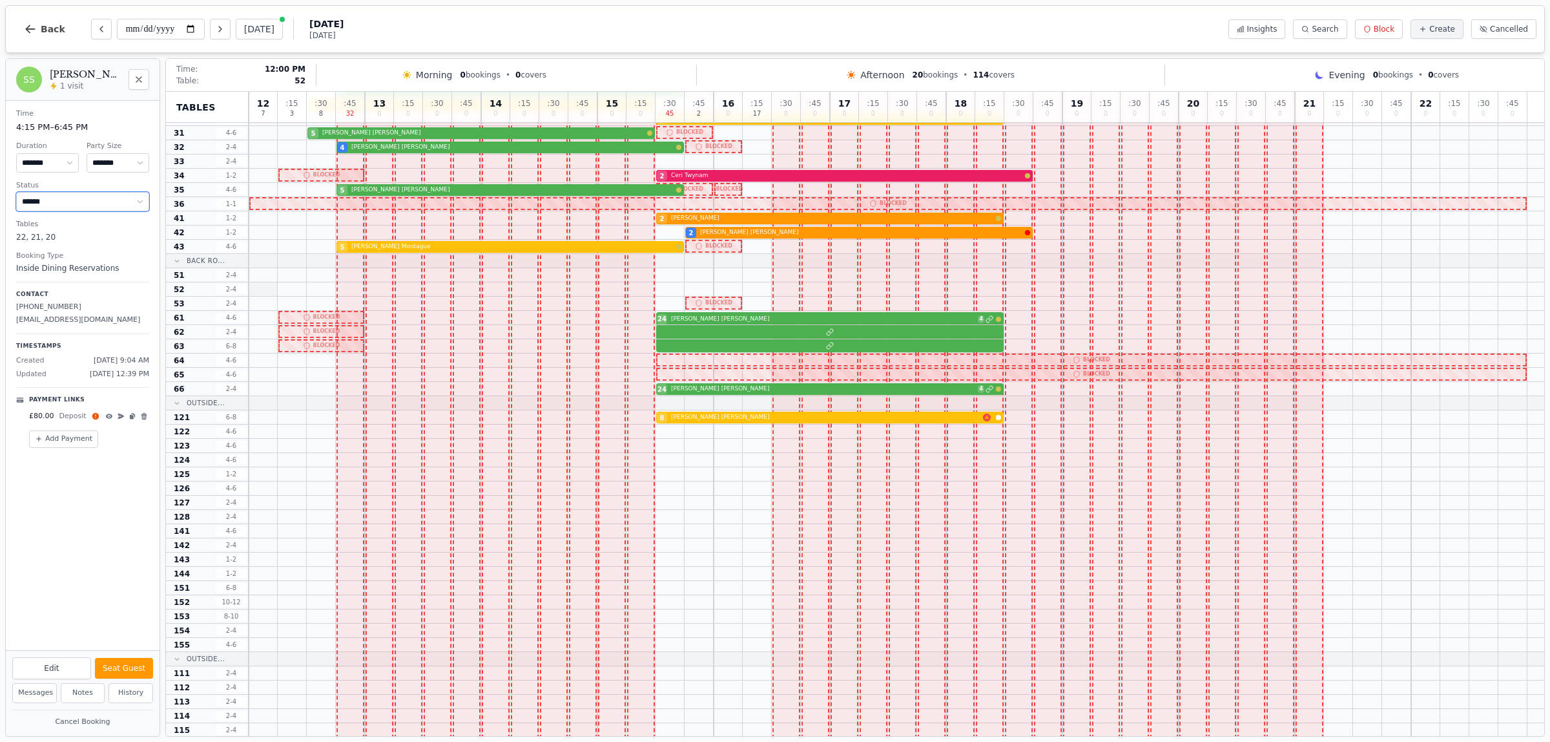
scroll to position [323, 0]
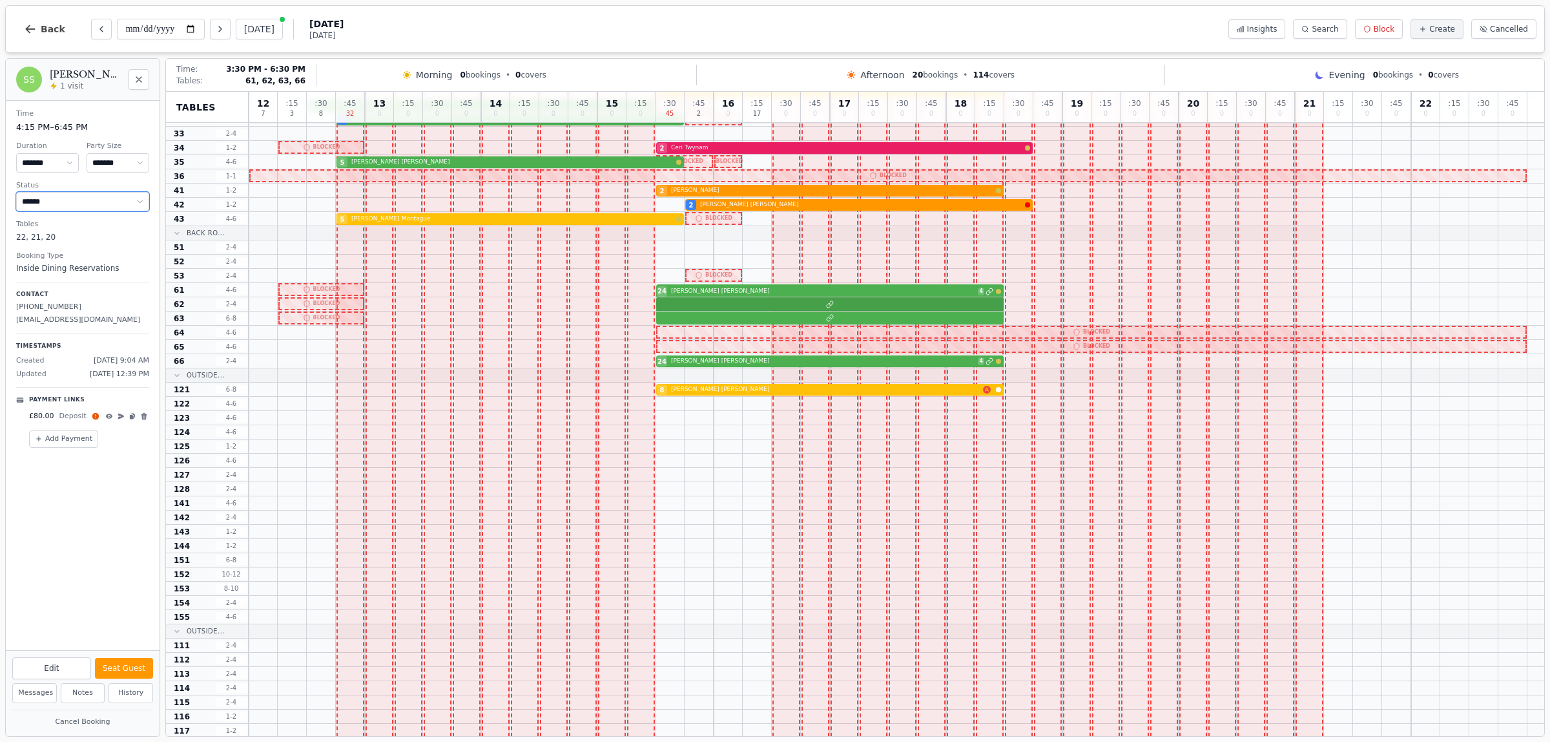
click at [721, 302] on div at bounding box center [897, 304] width 1296 height 14
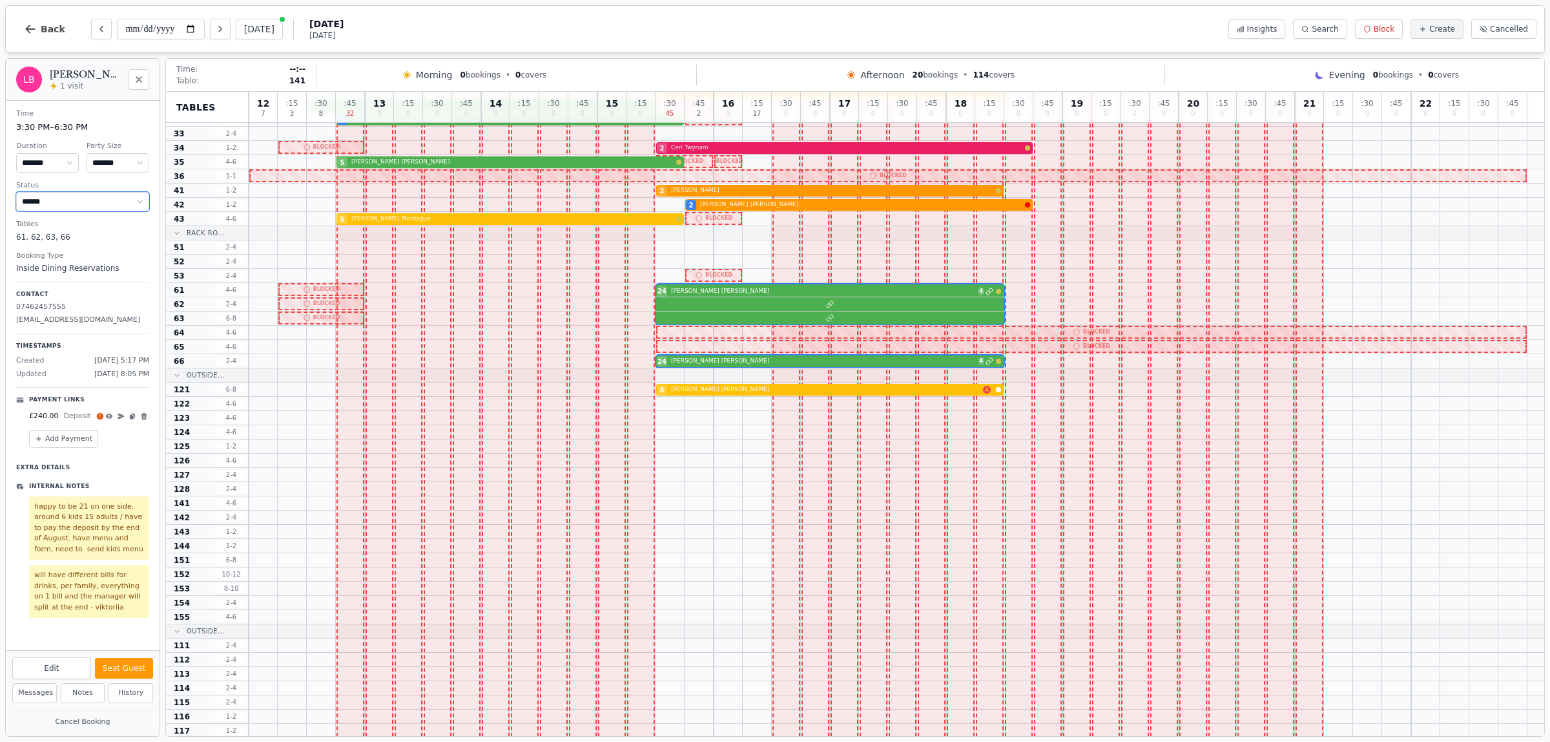
scroll to position [0, 0]
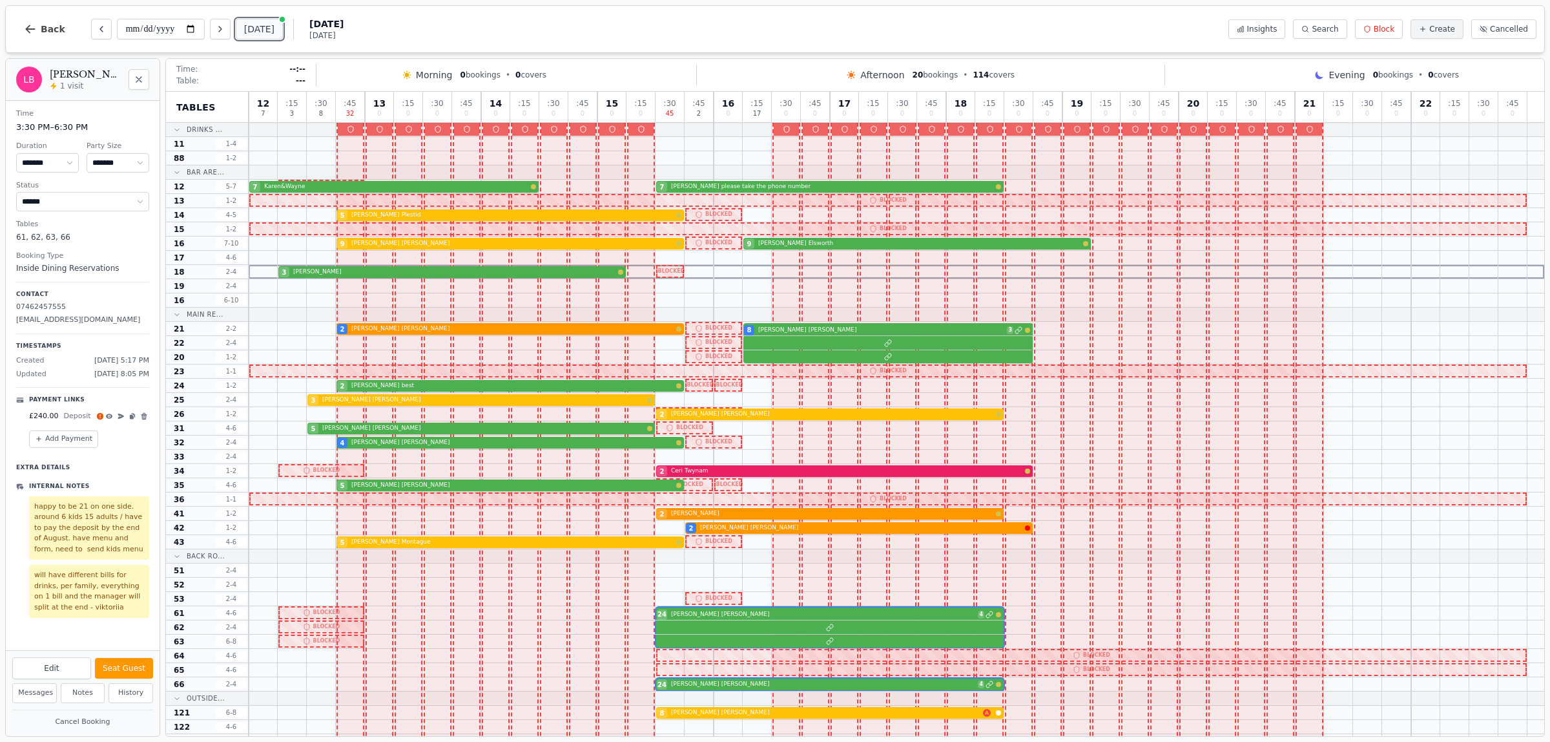
click at [269, 26] on button "[DATE]" at bounding box center [259, 29] width 47 height 21
type input "**********"
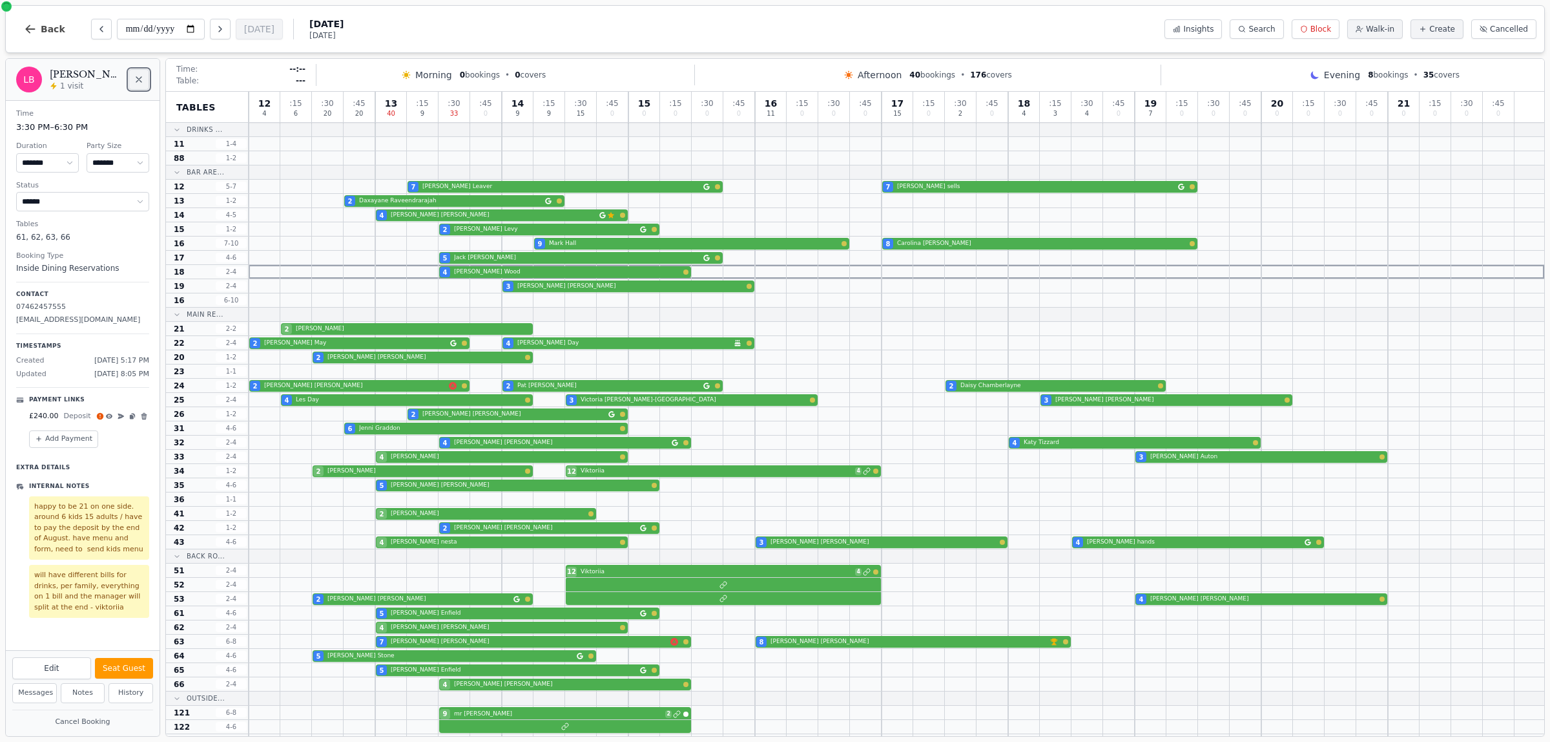
click at [141, 79] on icon "Close" at bounding box center [139, 79] width 10 height 10
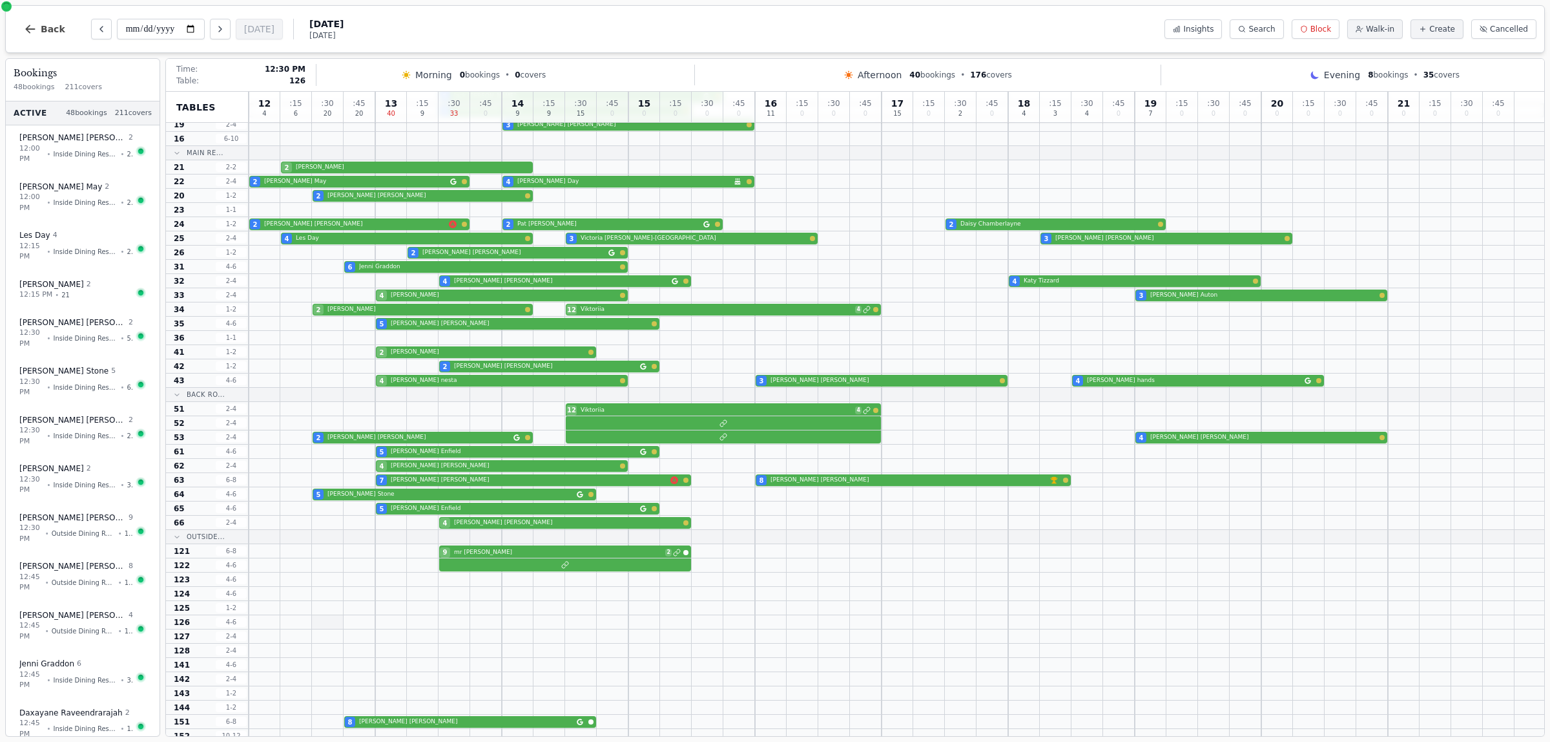
scroll to position [381, 0]
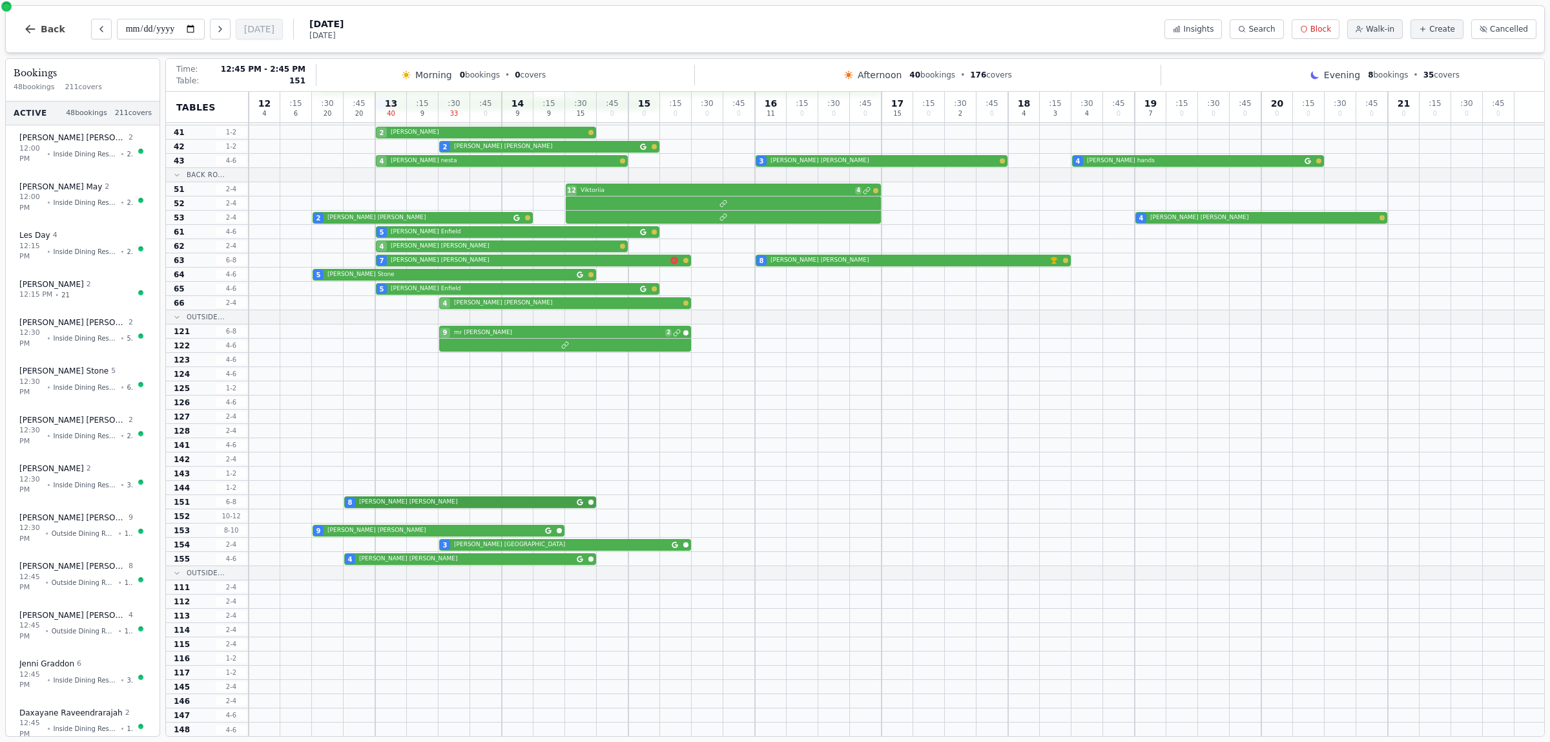
click at [404, 505] on div "8 [PERSON_NAME]" at bounding box center [897, 502] width 1296 height 14
select select "****"
select select "*"
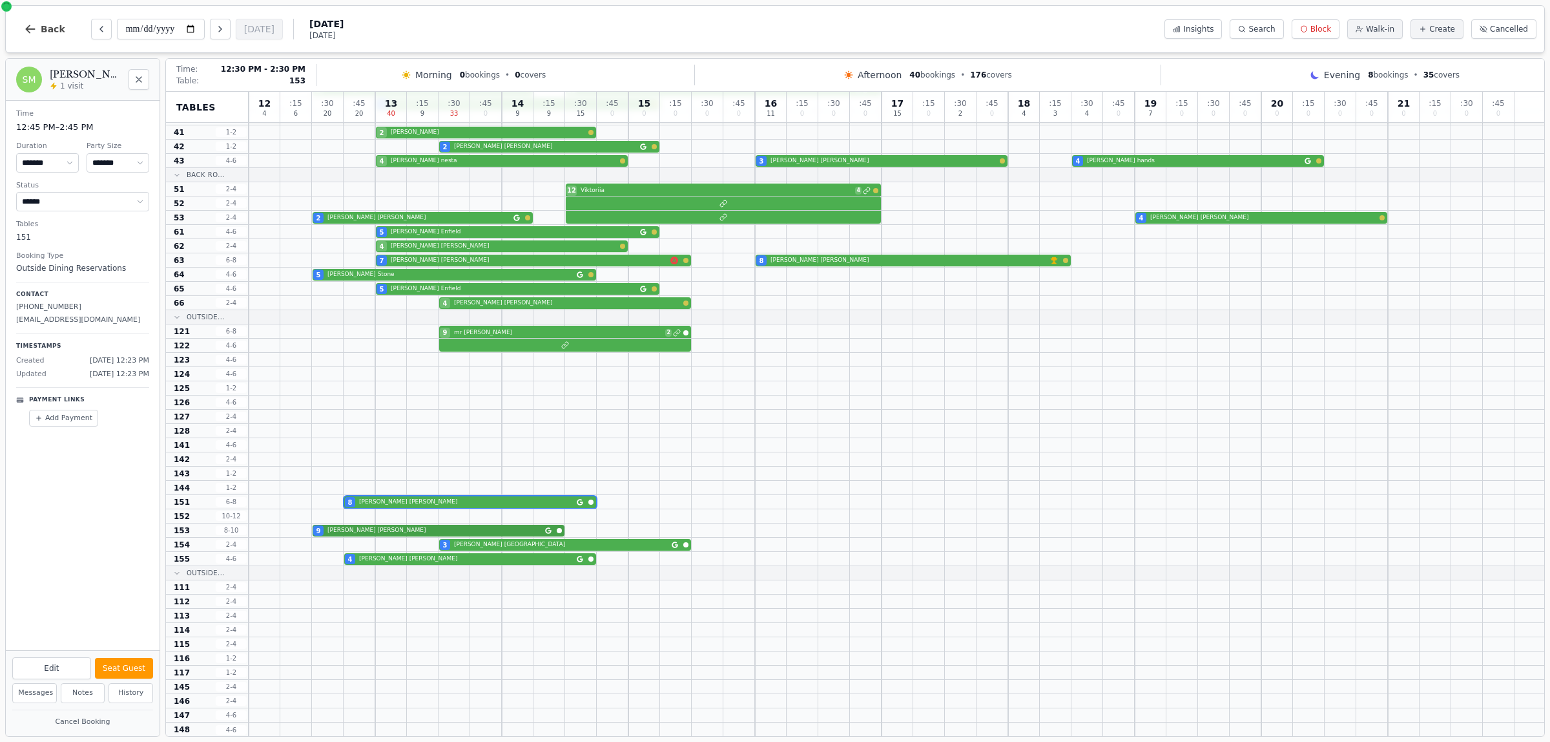
click at [376, 530] on div "9 [PERSON_NAME]" at bounding box center [897, 530] width 1296 height 14
click at [482, 547] on div "3 [PERSON_NAME]" at bounding box center [897, 544] width 1296 height 14
click at [453, 559] on div "4 [PERSON_NAME]" at bounding box center [897, 559] width 1296 height 14
click at [479, 543] on div "3 [PERSON_NAME]" at bounding box center [897, 544] width 1296 height 14
click at [431, 528] on div "9 [PERSON_NAME]" at bounding box center [897, 530] width 1296 height 14
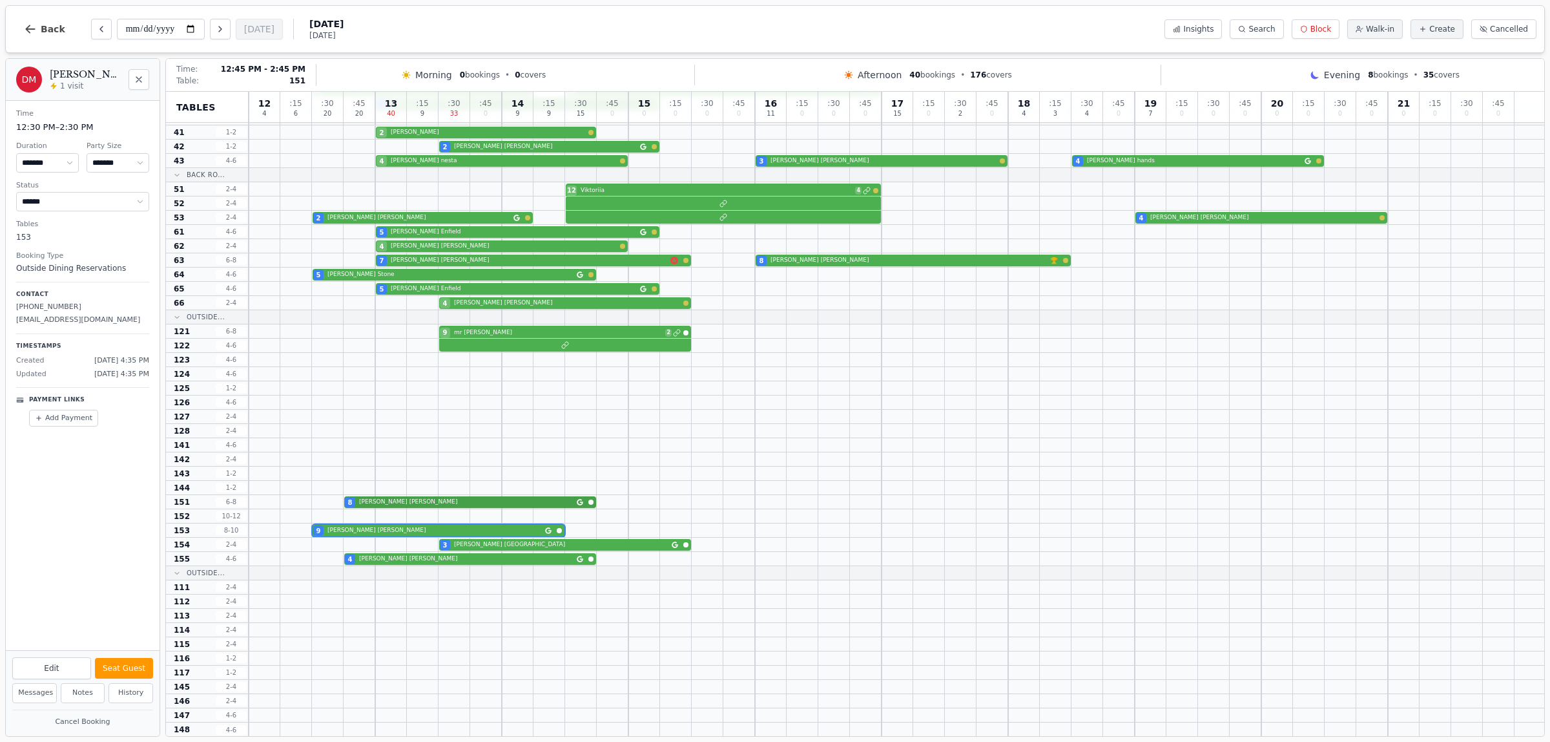
click at [417, 505] on div "8 [PERSON_NAME]" at bounding box center [897, 502] width 1296 height 14
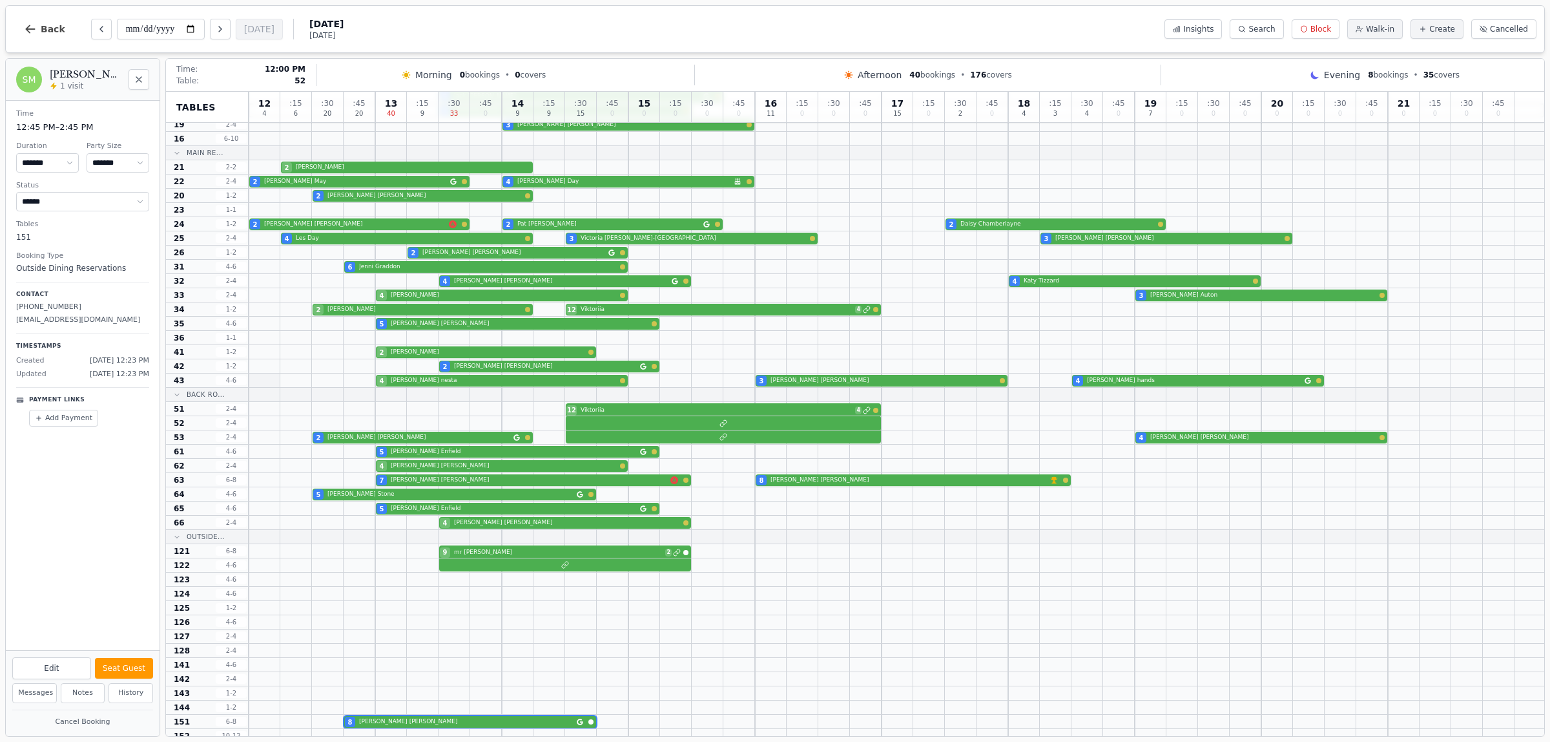
scroll to position [0, 0]
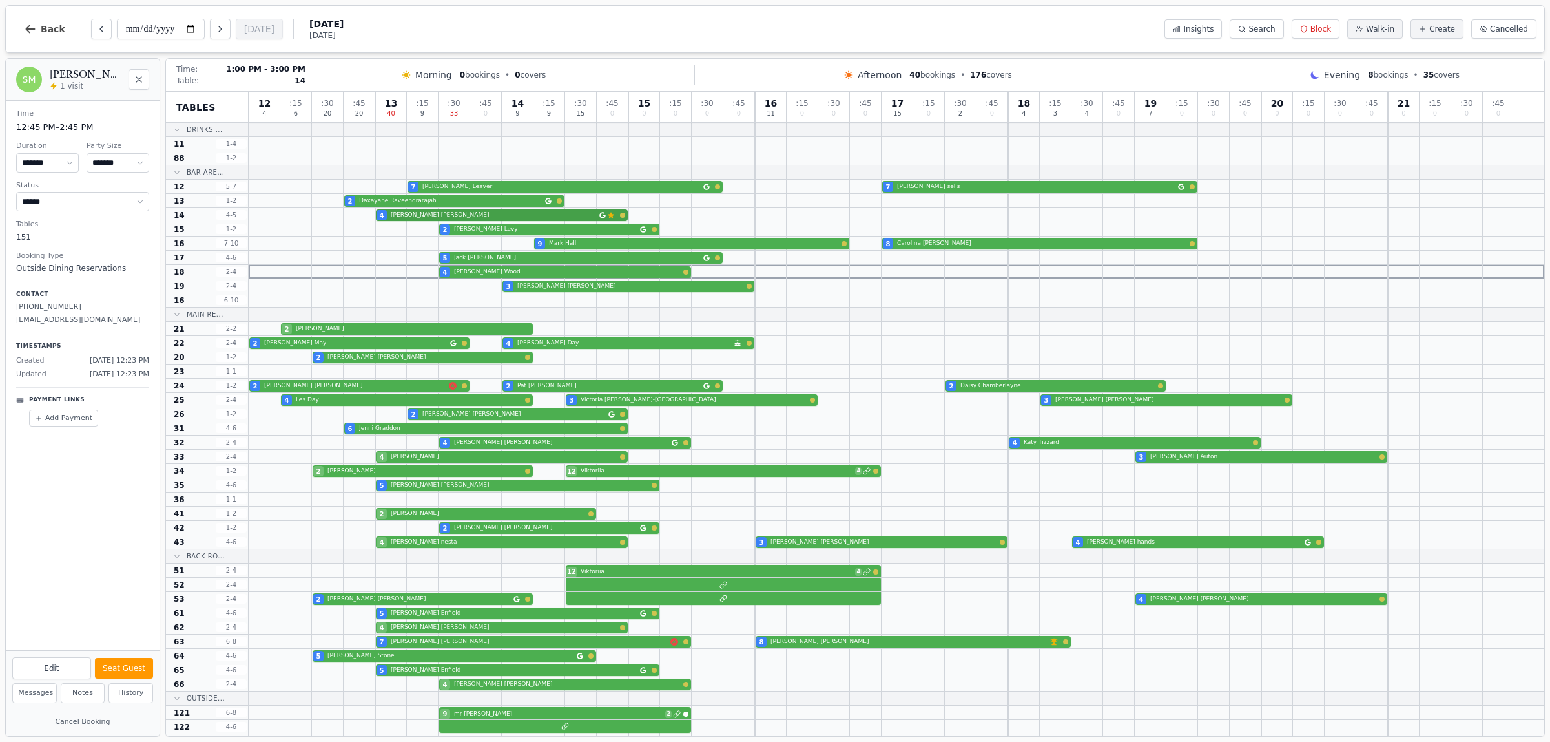
click at [421, 214] on div "4 [PERSON_NAME] Customer has left a review" at bounding box center [897, 215] width 1296 height 14
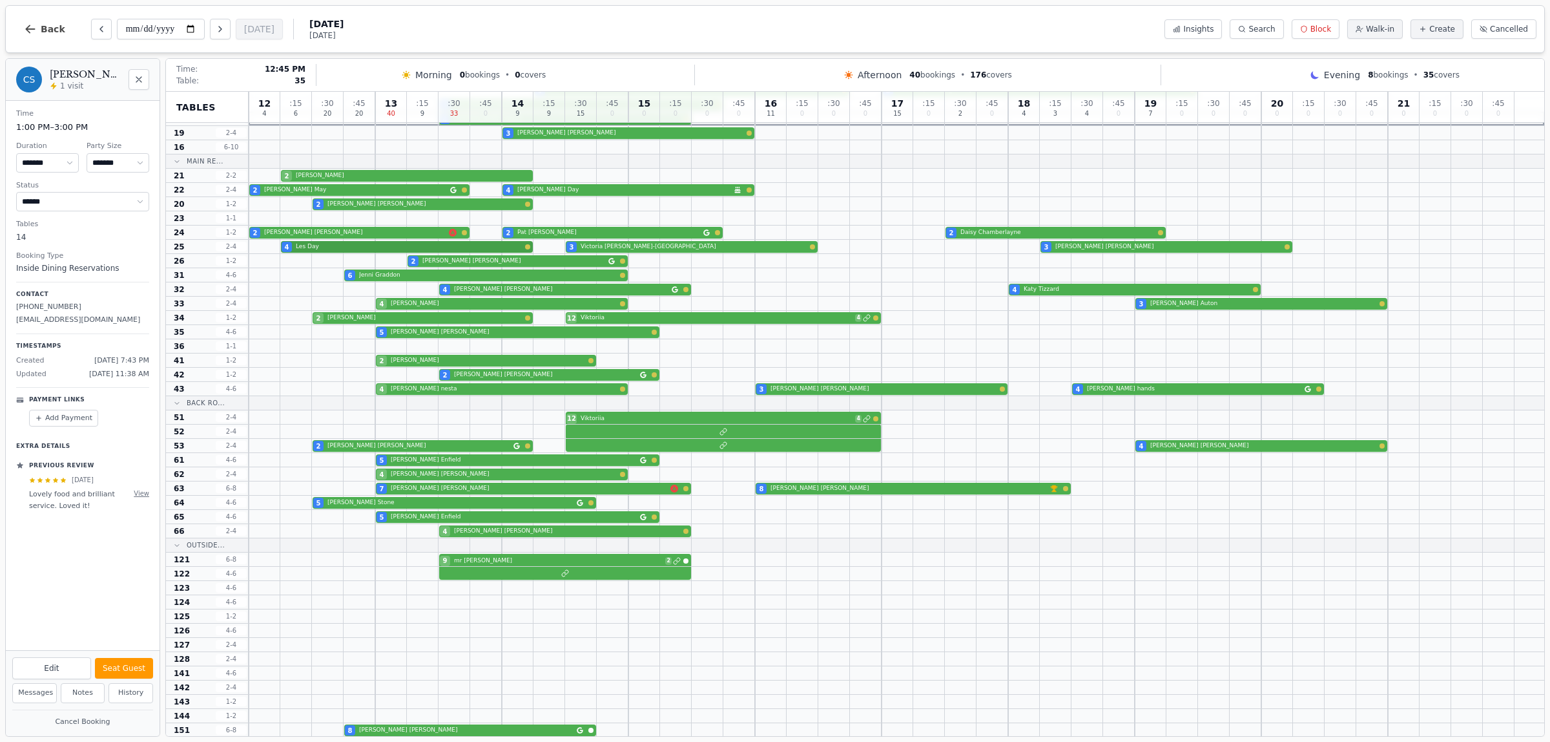
scroll to position [81, 0]
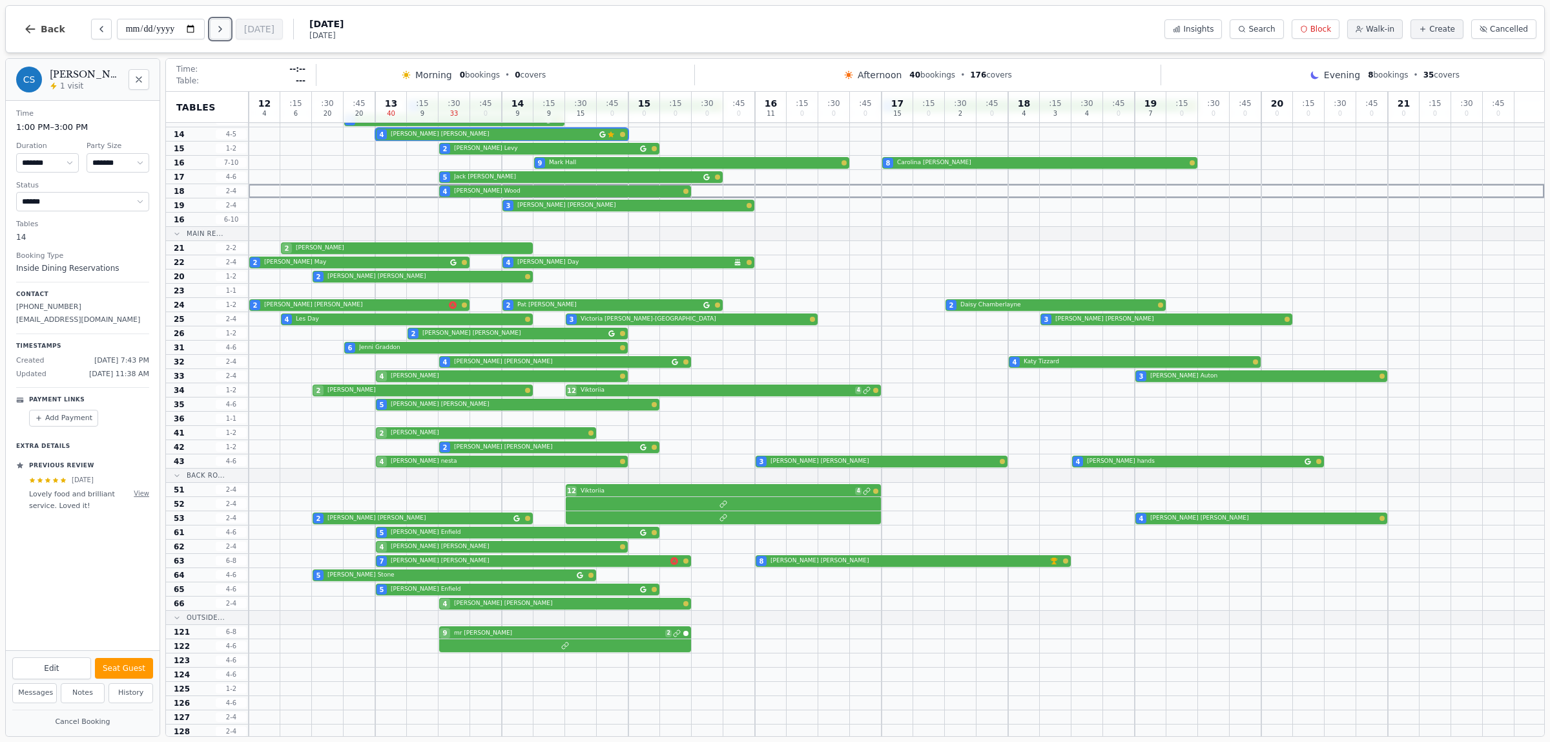
click at [225, 30] on icon "Next day" at bounding box center [220, 29] width 10 height 10
type input "**********"
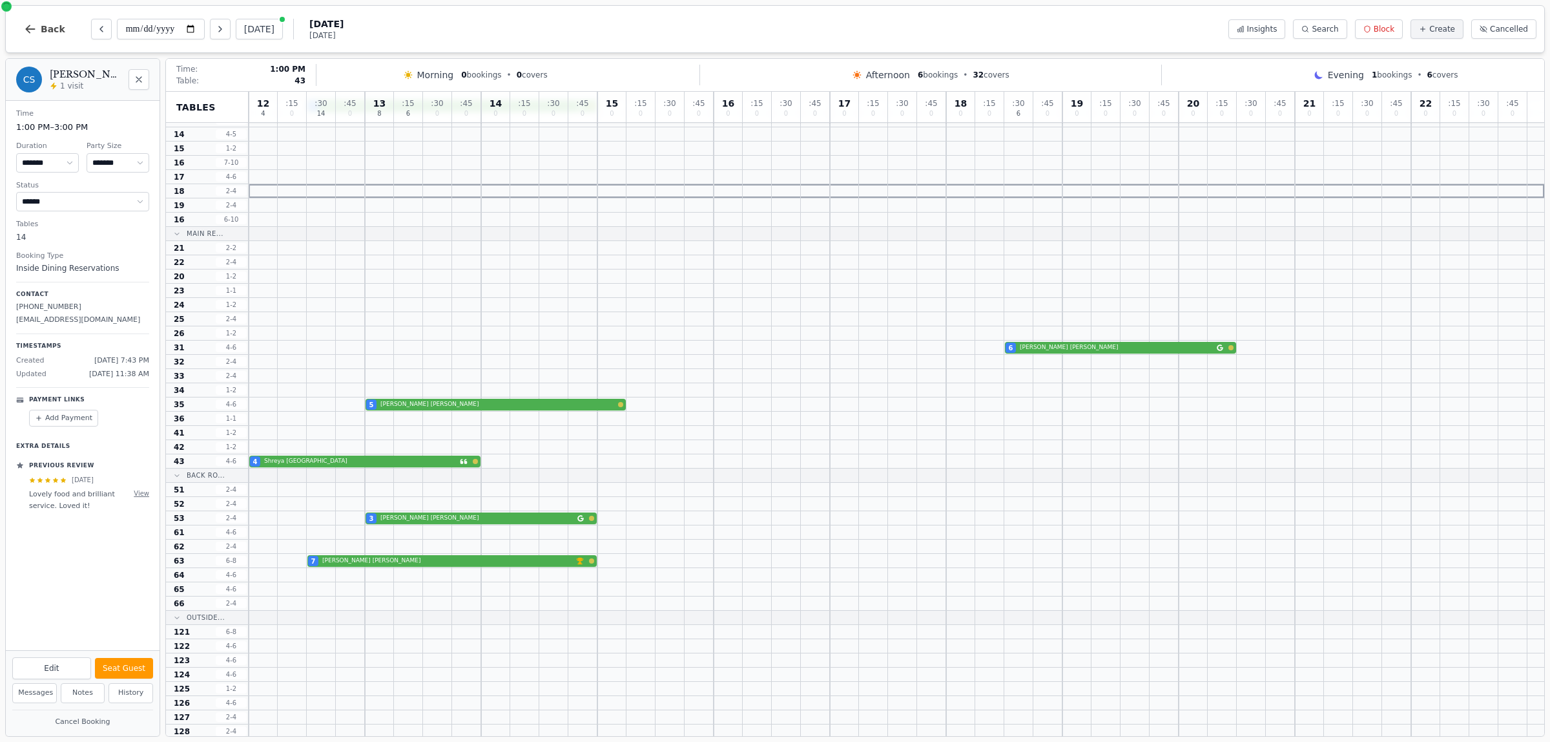
click at [381, 467] on div at bounding box center [379, 461] width 29 height 14
select select "****"
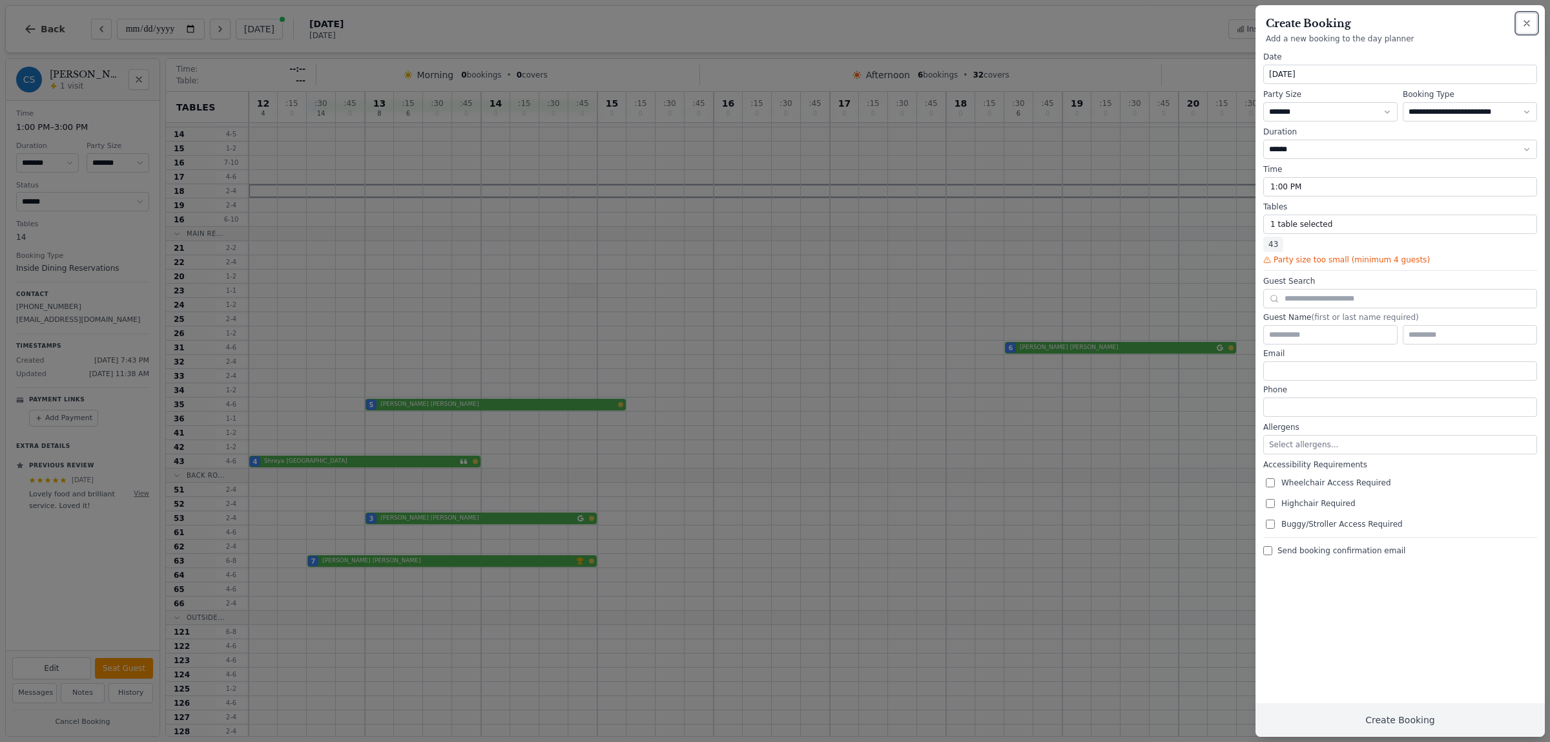
drag, startPoint x: 1522, startPoint y: 21, endPoint x: 573, endPoint y: 291, distance: 986.9
click at [1523, 20] on icon "button" at bounding box center [1527, 23] width 10 height 10
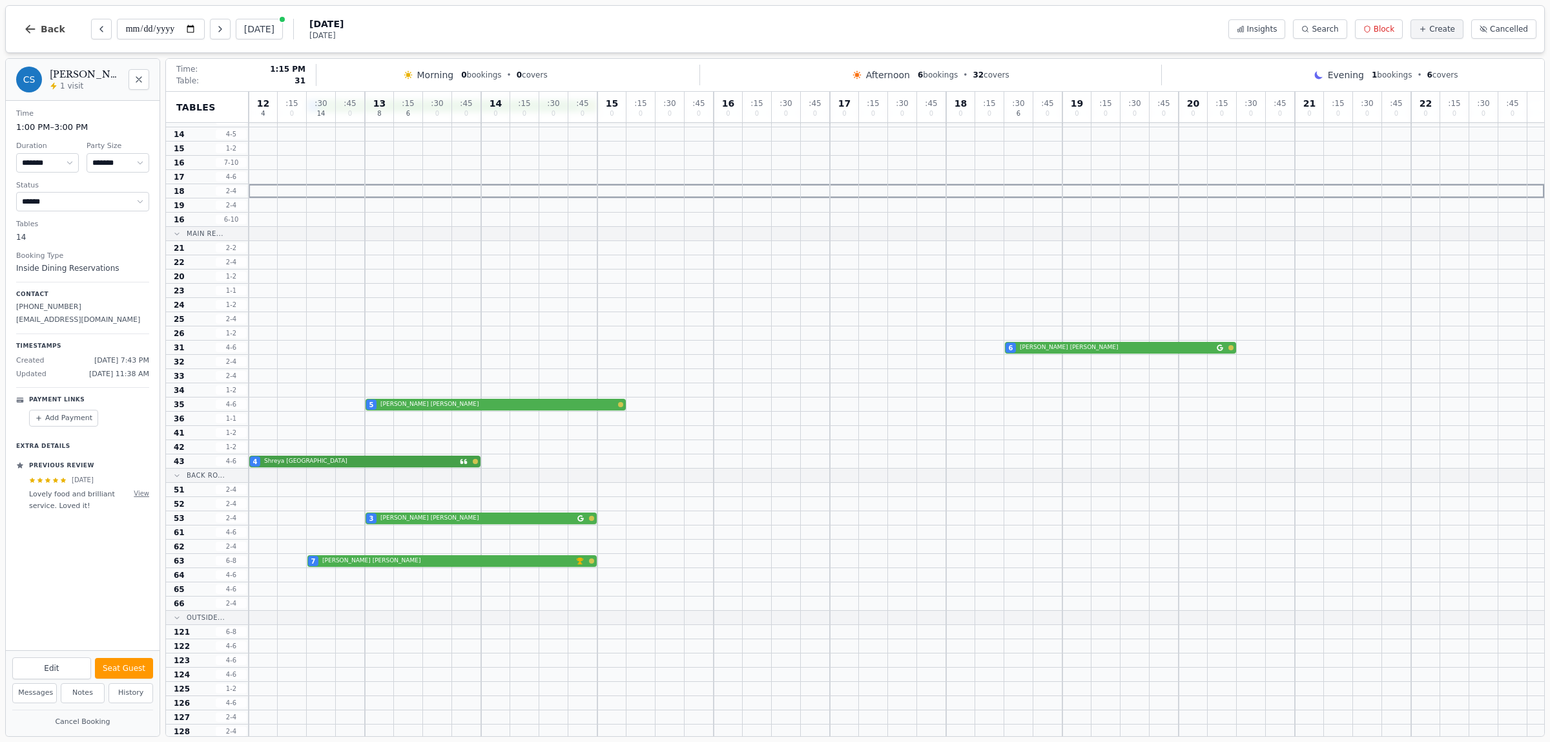
click at [278, 460] on div "4 Shreya Bali" at bounding box center [897, 461] width 1296 height 14
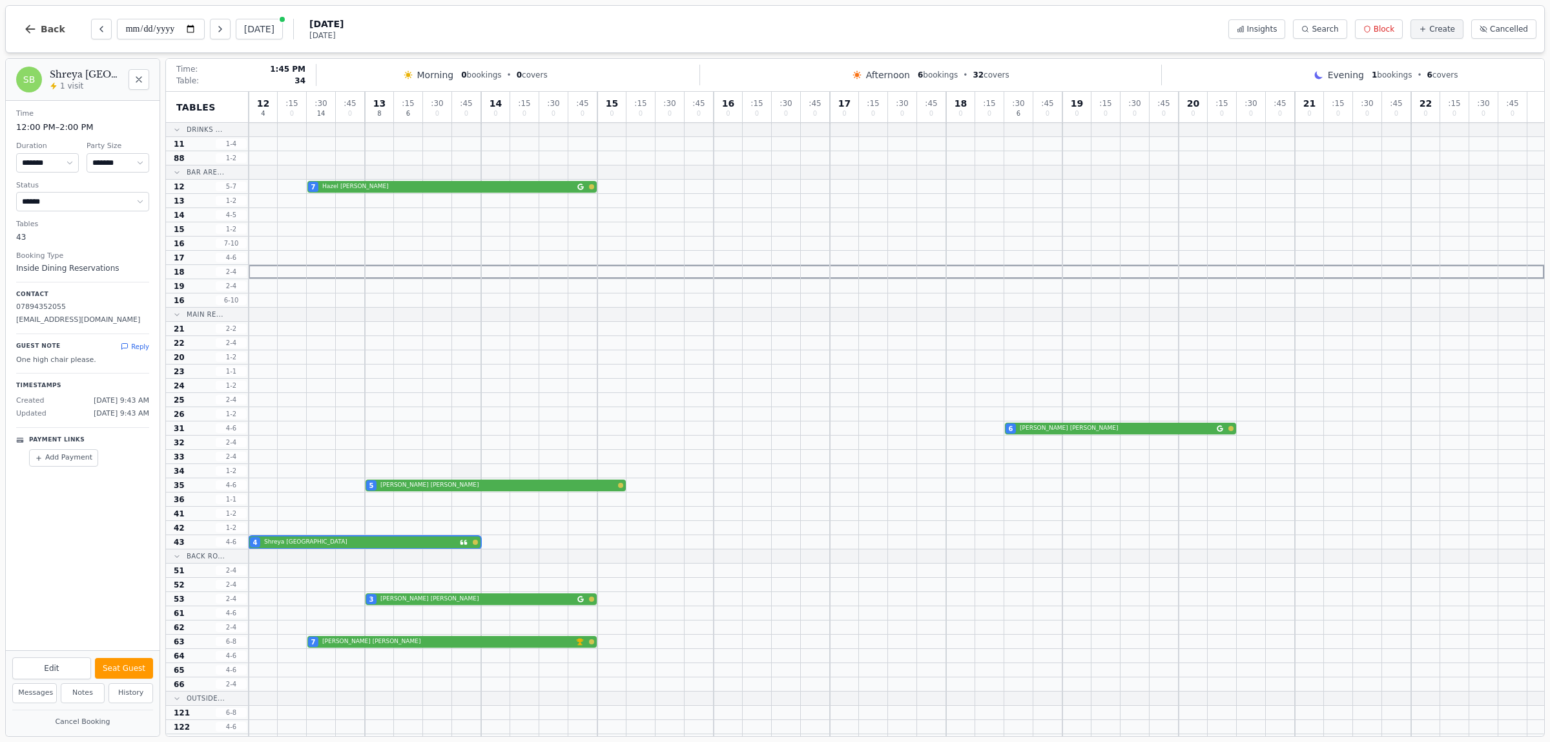
click at [460, 477] on div at bounding box center [466, 471] width 29 height 14
select select "****"
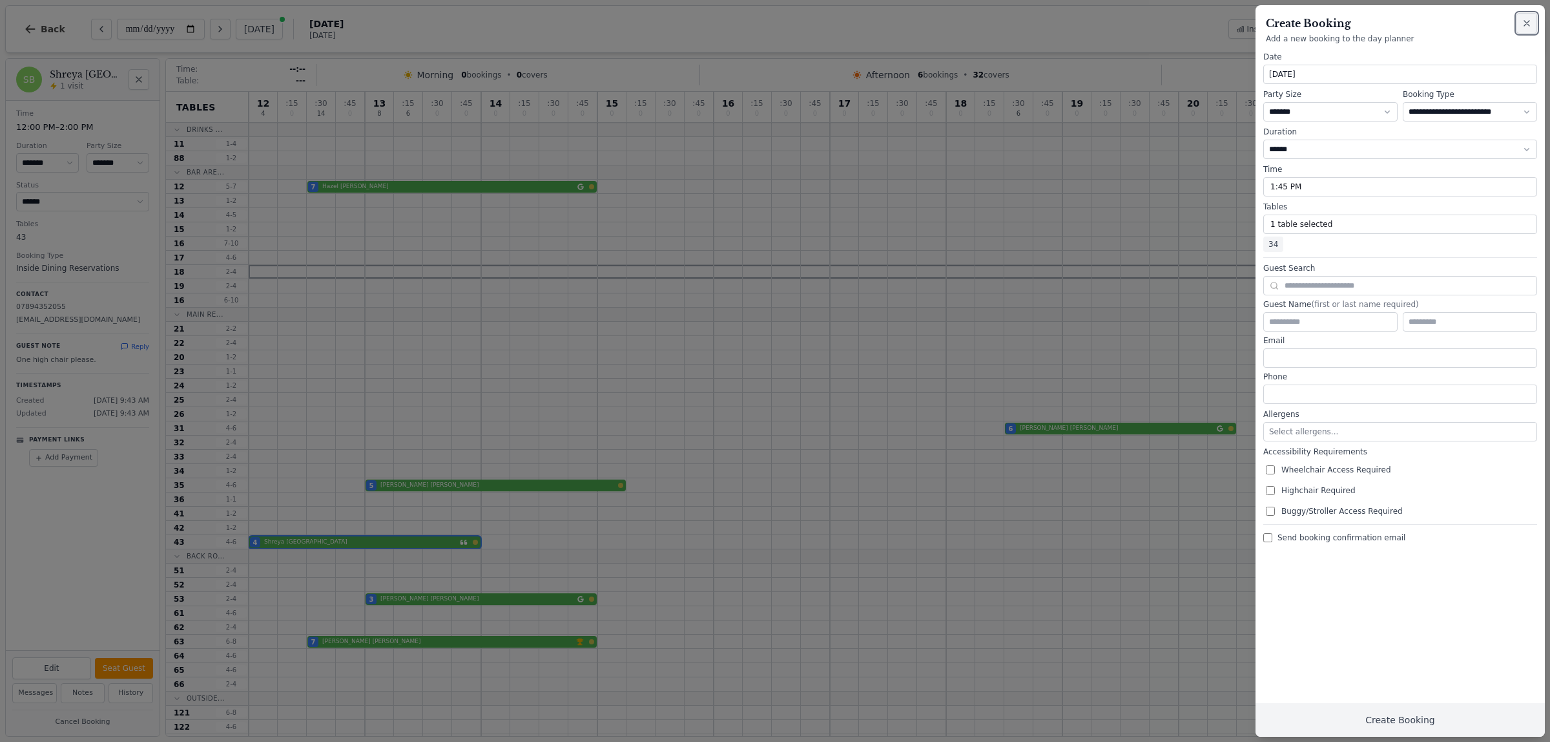
click at [1538, 23] on button "Close" at bounding box center [1527, 23] width 21 height 21
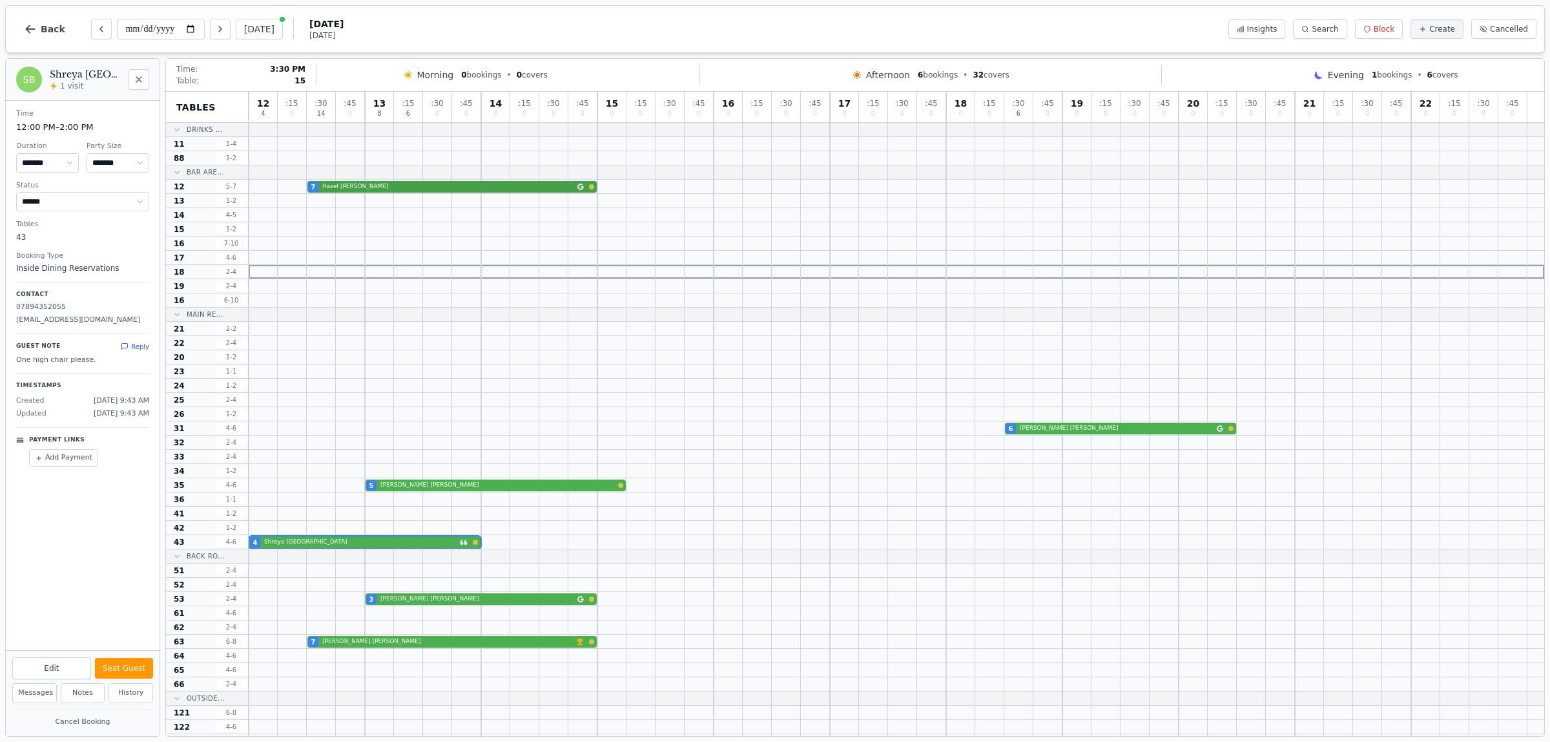
click at [440, 182] on div "7 [PERSON_NAME]" at bounding box center [897, 187] width 1296 height 14
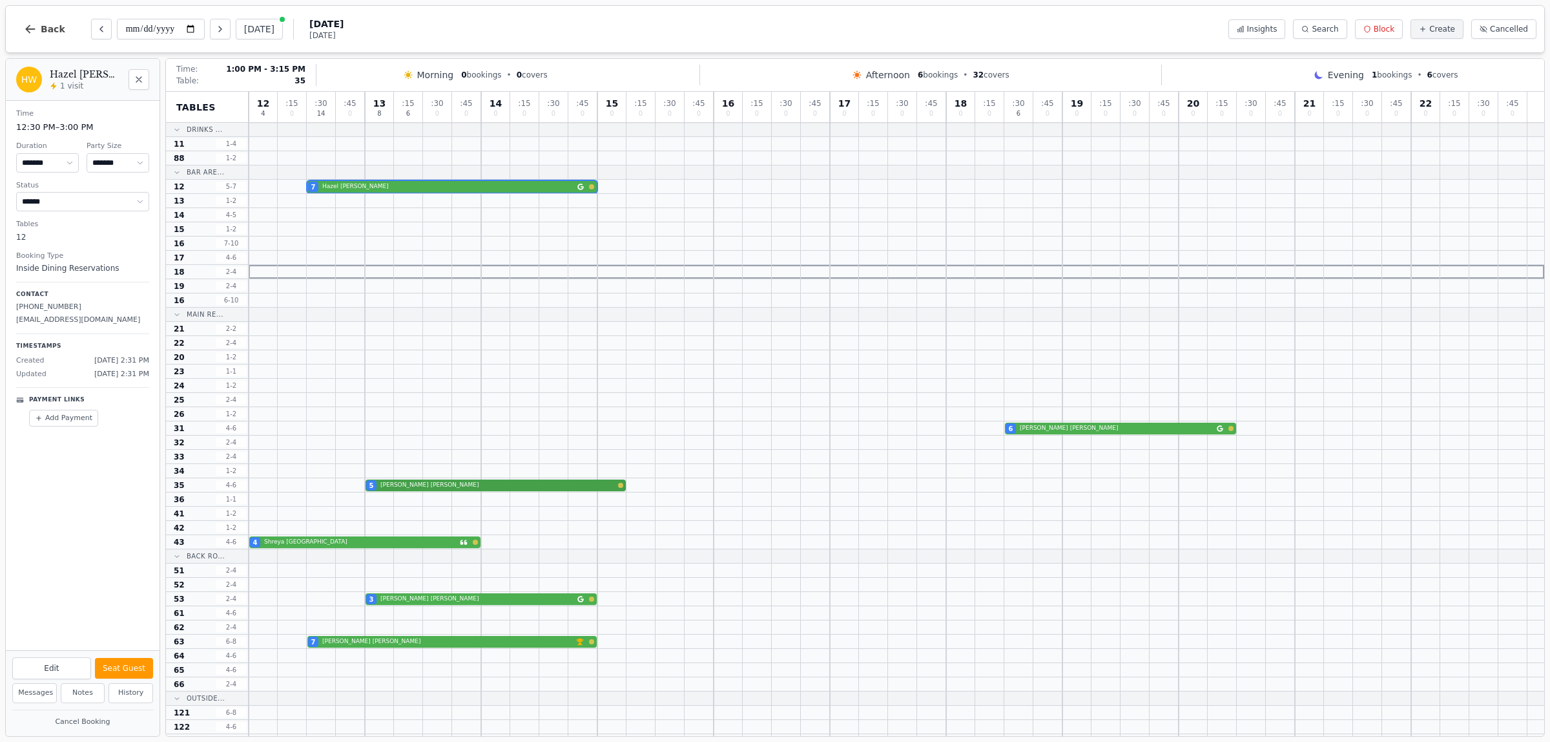
click at [495, 485] on div "5 [PERSON_NAME]" at bounding box center [897, 485] width 1296 height 14
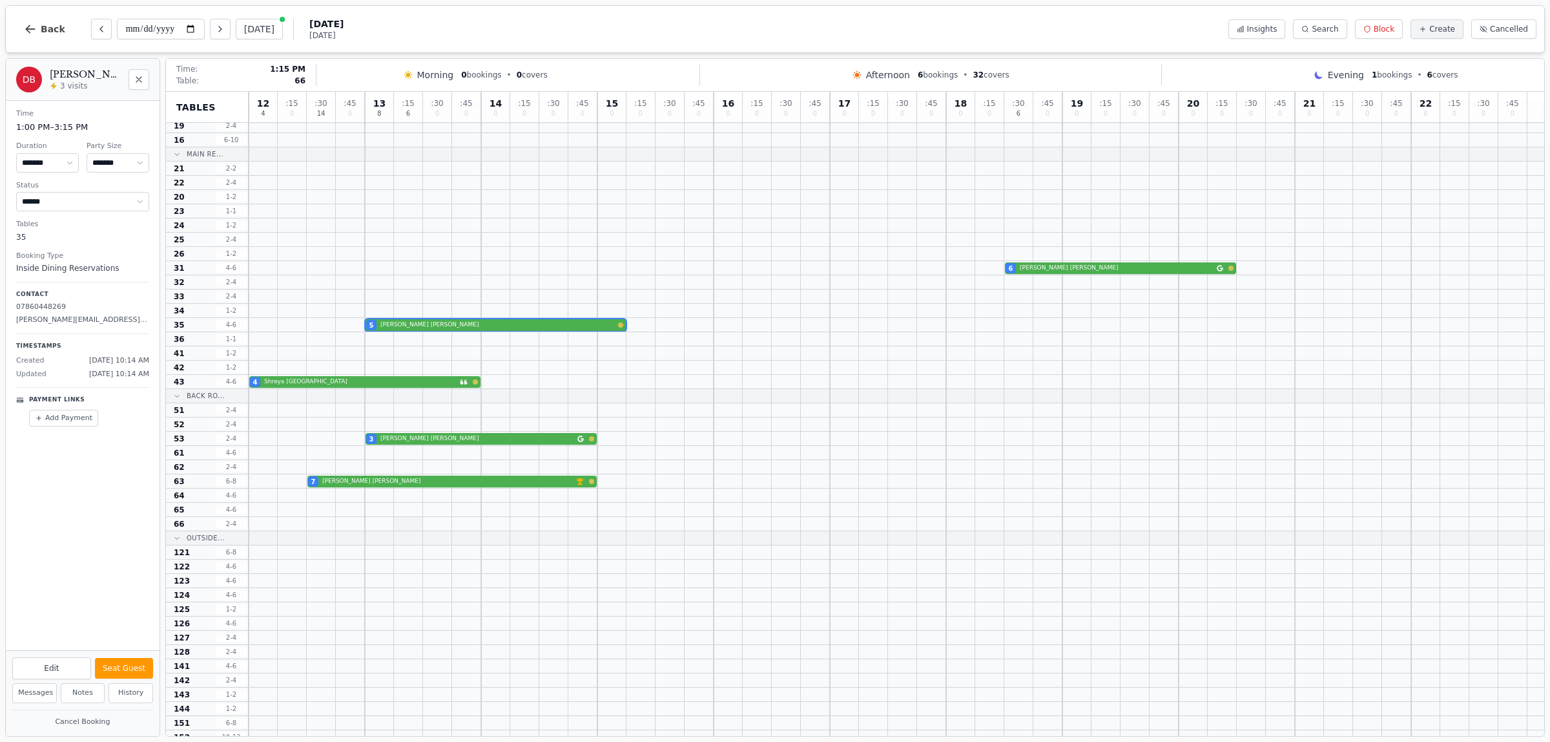
scroll to position [162, 0]
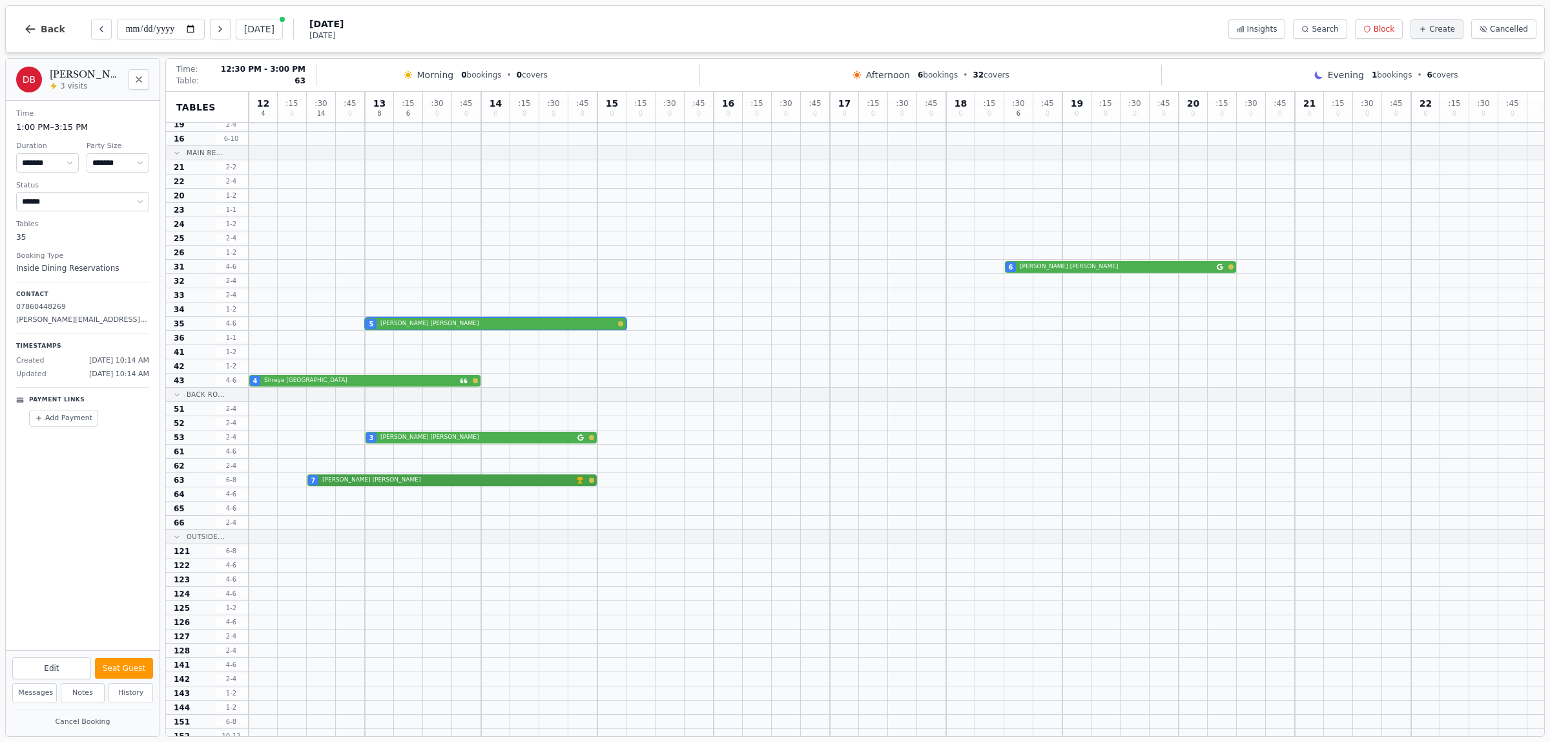
click at [417, 481] on div "7 [PERSON_NAME] VIP customer (5 visits)" at bounding box center [897, 480] width 1296 height 14
click at [450, 435] on div "3 [PERSON_NAME]" at bounding box center [897, 437] width 1296 height 14
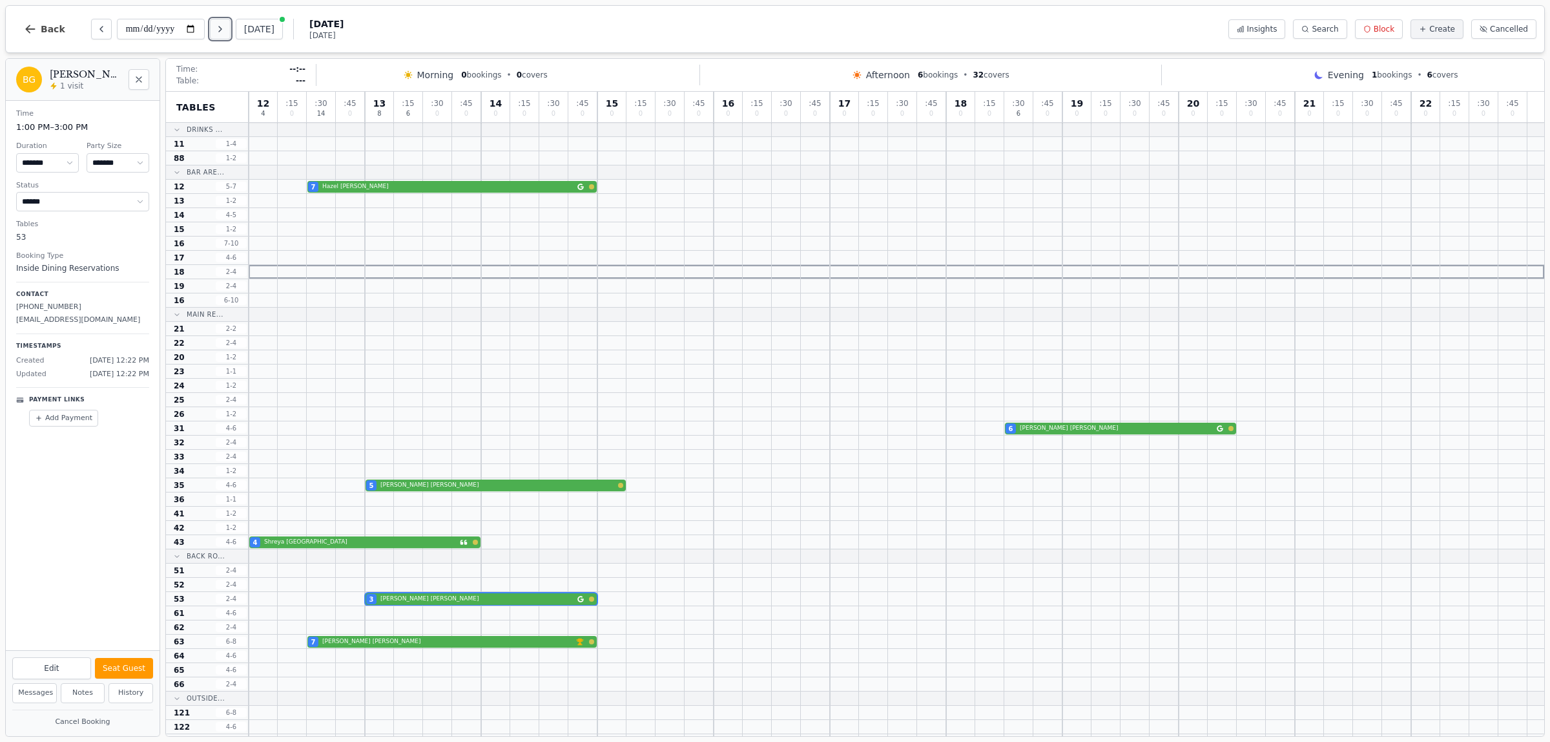
click at [225, 29] on icon "Next day" at bounding box center [220, 29] width 10 height 10
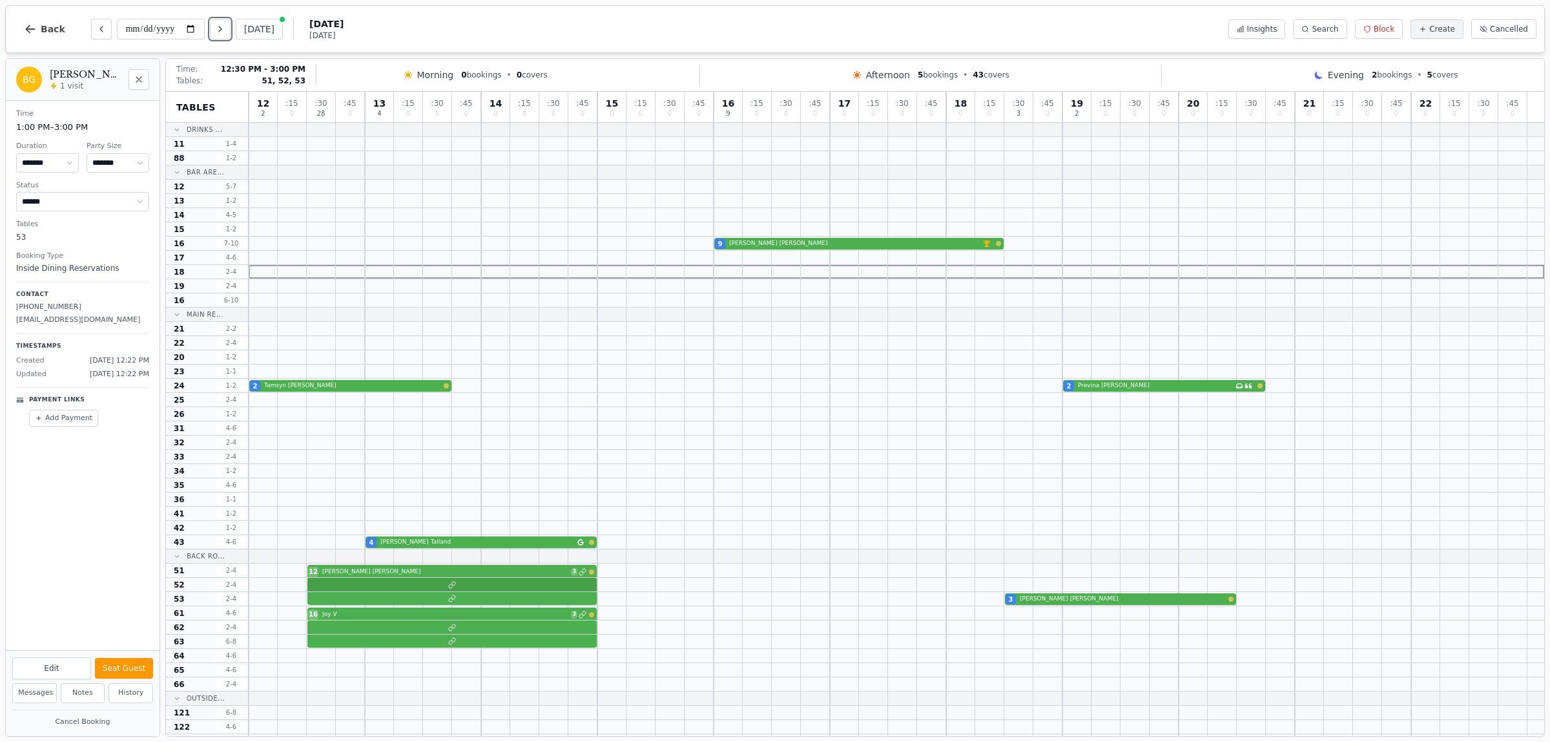
click at [398, 590] on div at bounding box center [897, 585] width 1296 height 14
click at [386, 633] on div at bounding box center [897, 627] width 1296 height 14
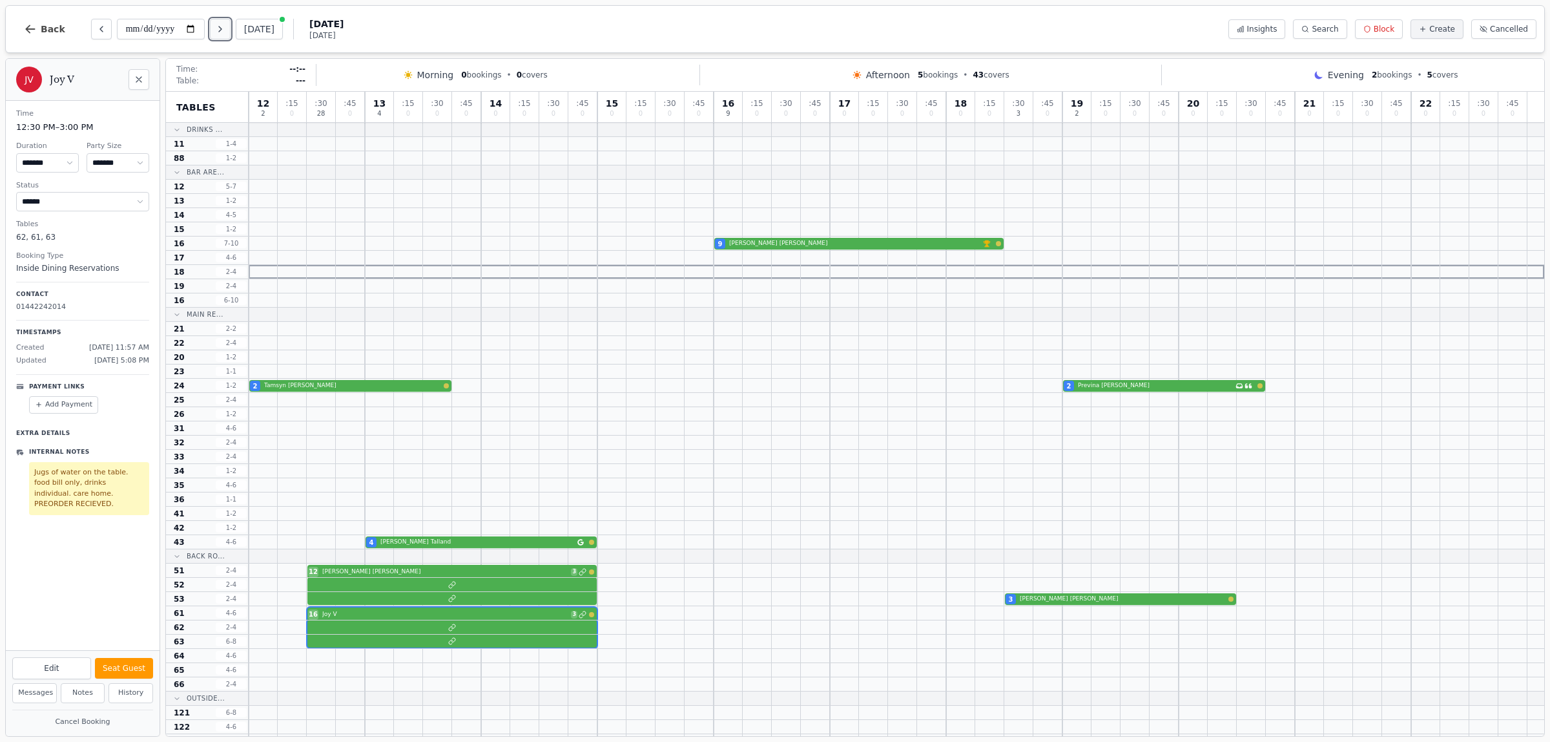
click at [225, 27] on icon "Next day" at bounding box center [220, 29] width 10 height 10
type input "**********"
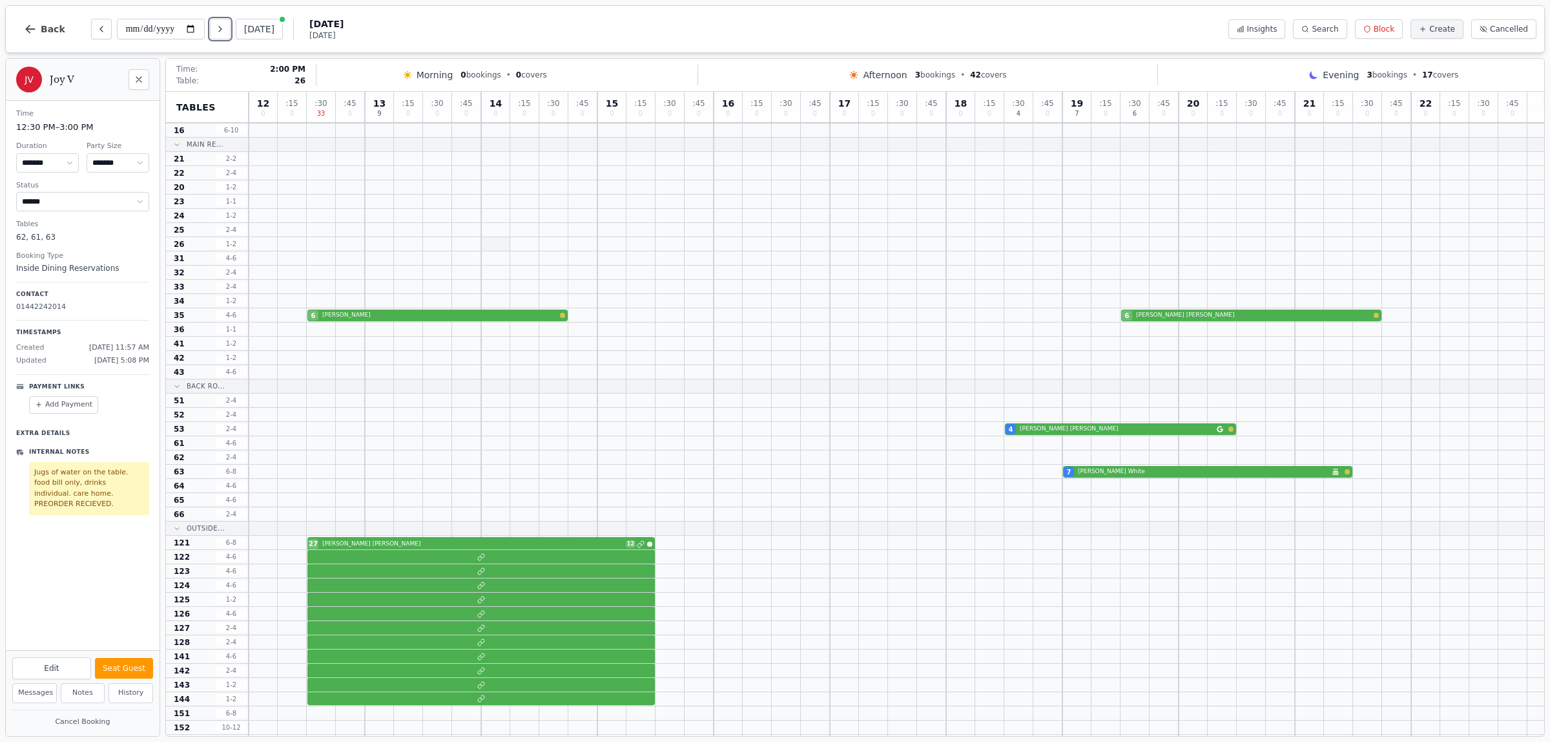
scroll to position [242, 0]
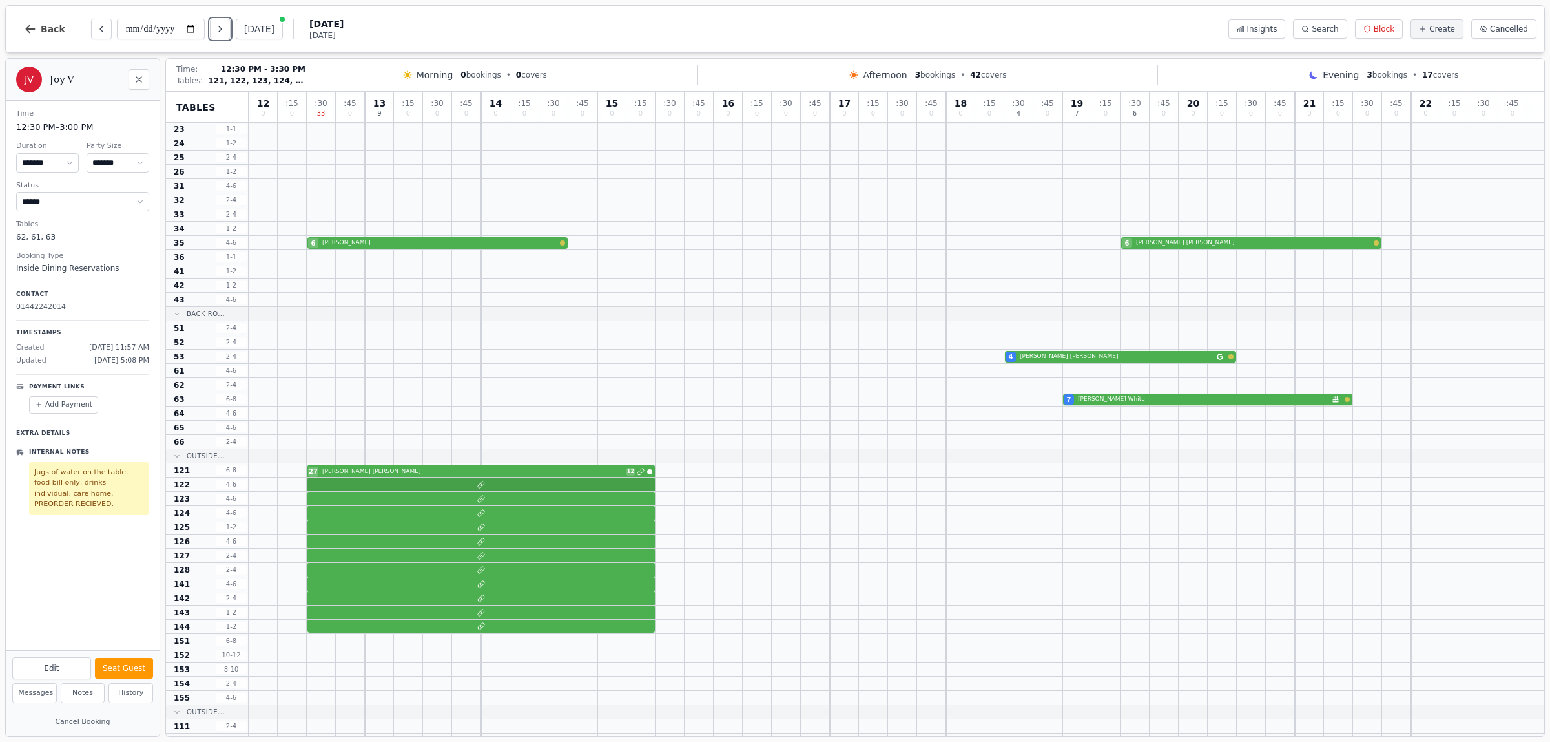
click at [415, 488] on div at bounding box center [897, 484] width 1296 height 14
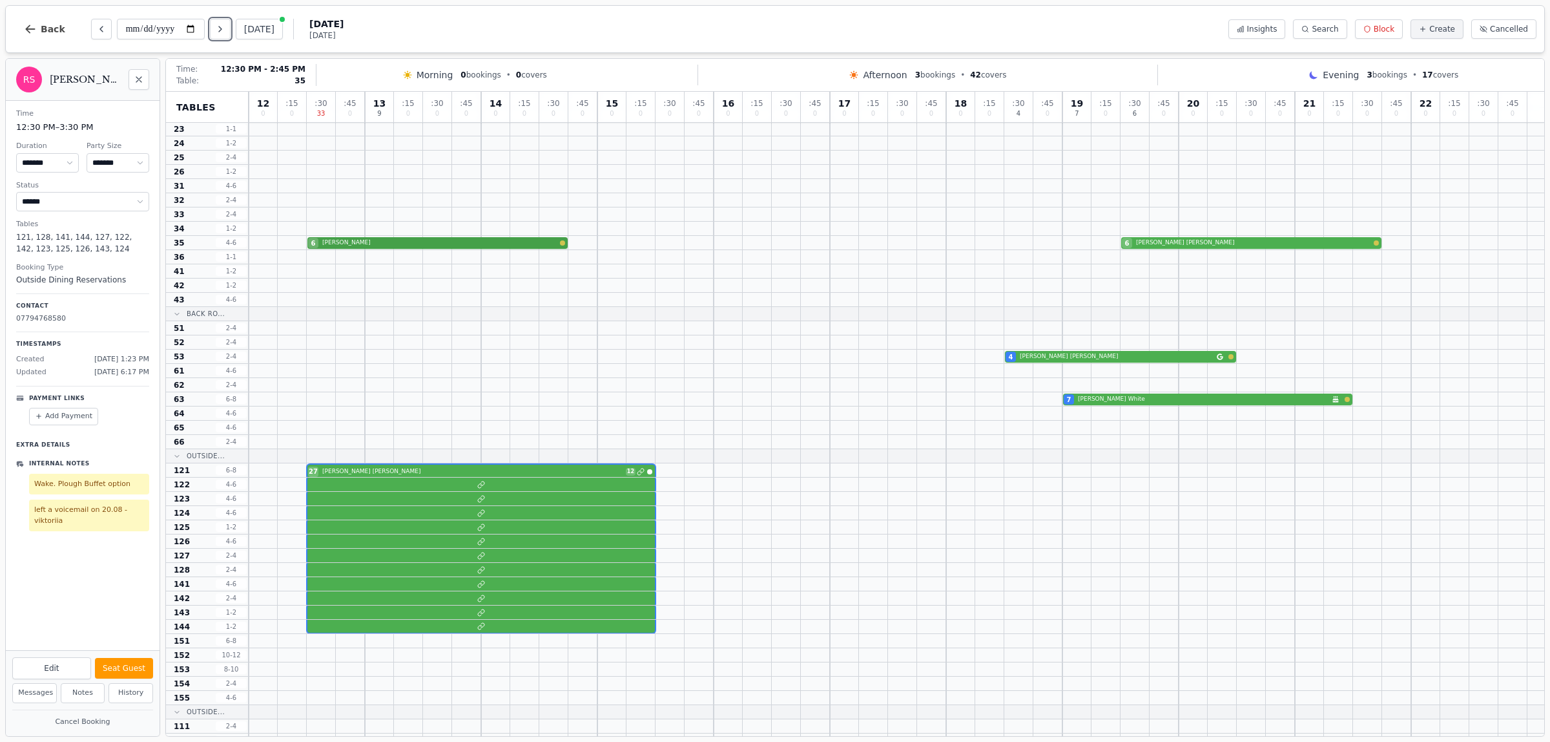
click at [413, 239] on div "6 [PERSON_NAME] 6 [PERSON_NAME]" at bounding box center [897, 243] width 1296 height 14
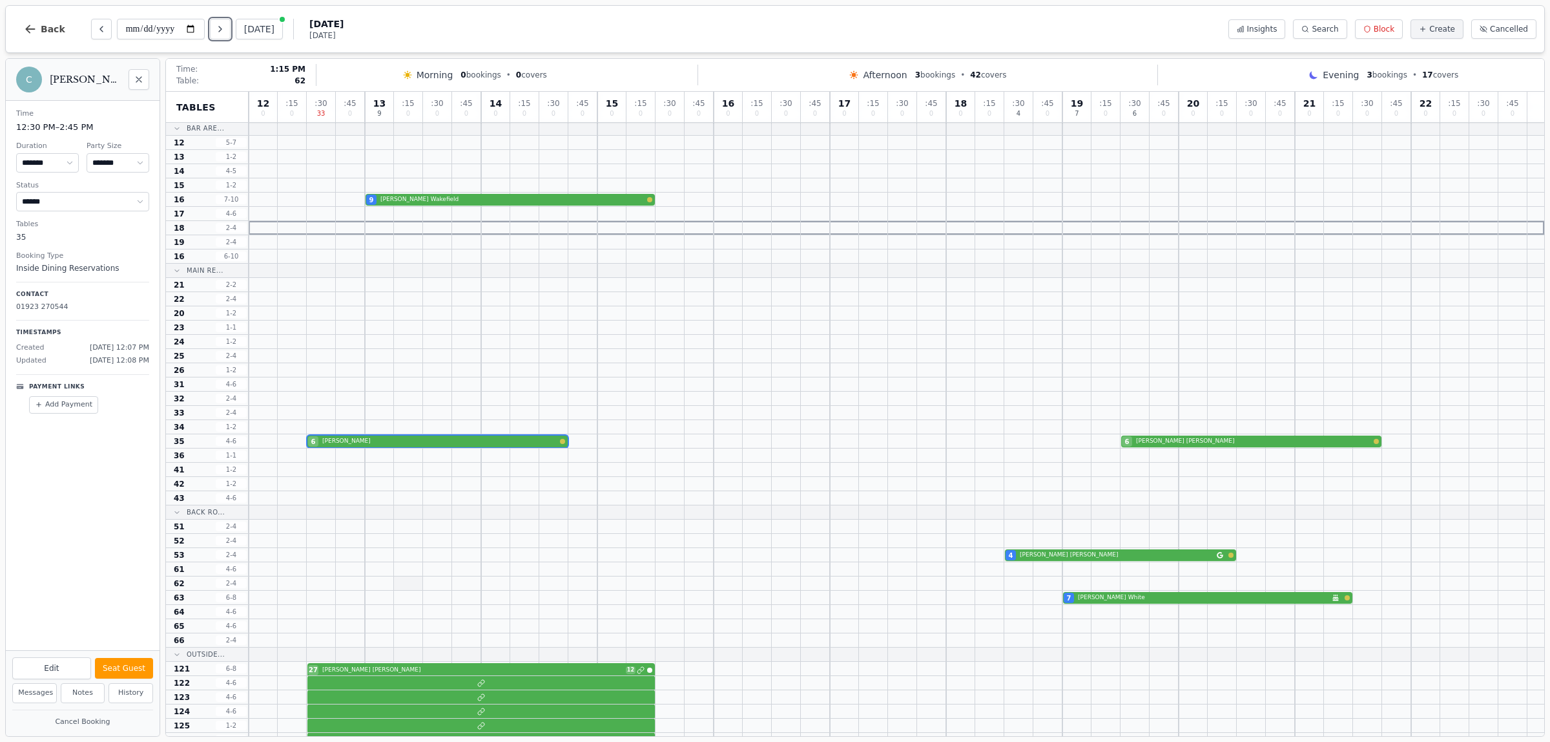
scroll to position [0, 0]
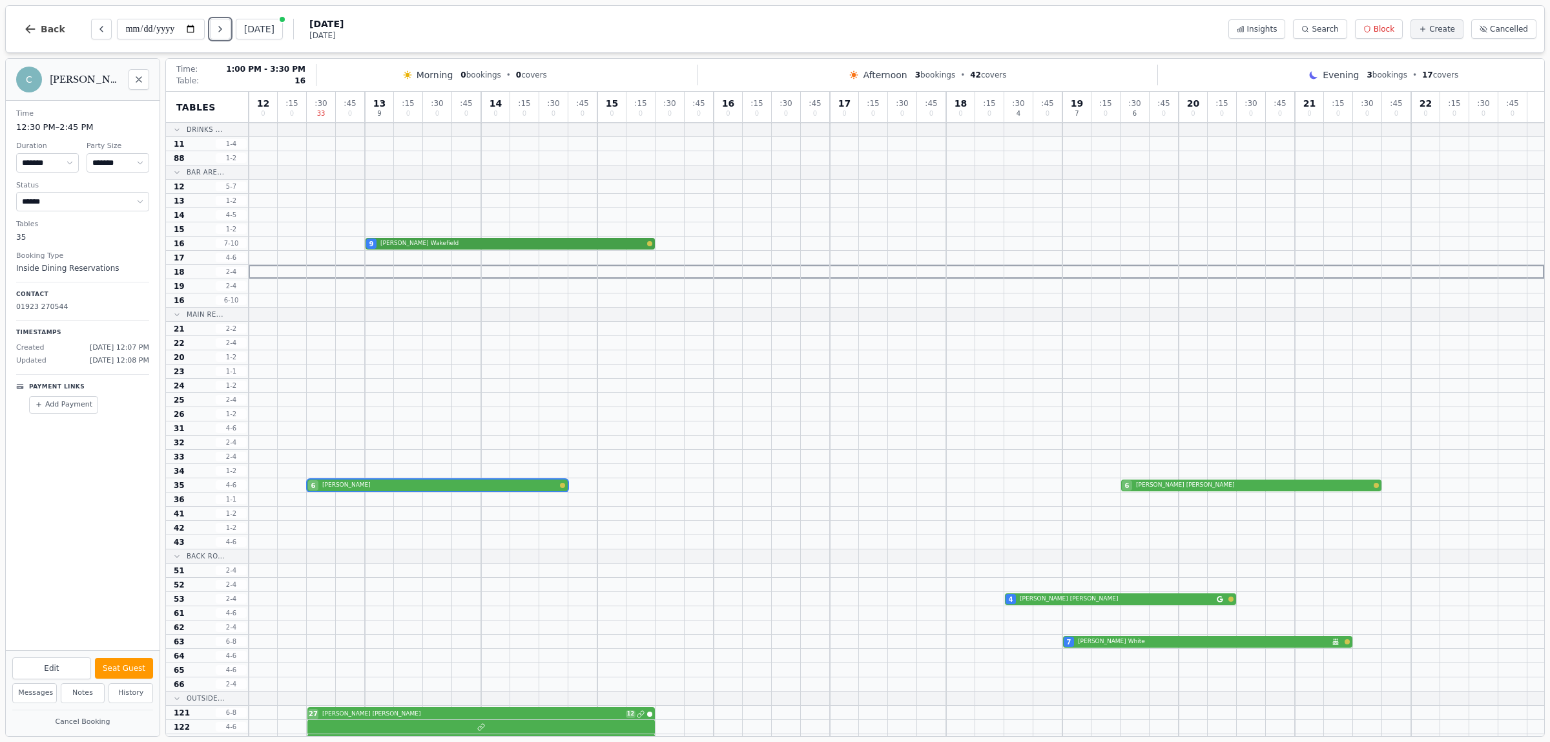
click at [449, 243] on div "9 [PERSON_NAME]" at bounding box center [897, 243] width 1296 height 14
click at [388, 483] on div "6 [PERSON_NAME] 6 [PERSON_NAME]" at bounding box center [897, 485] width 1296 height 14
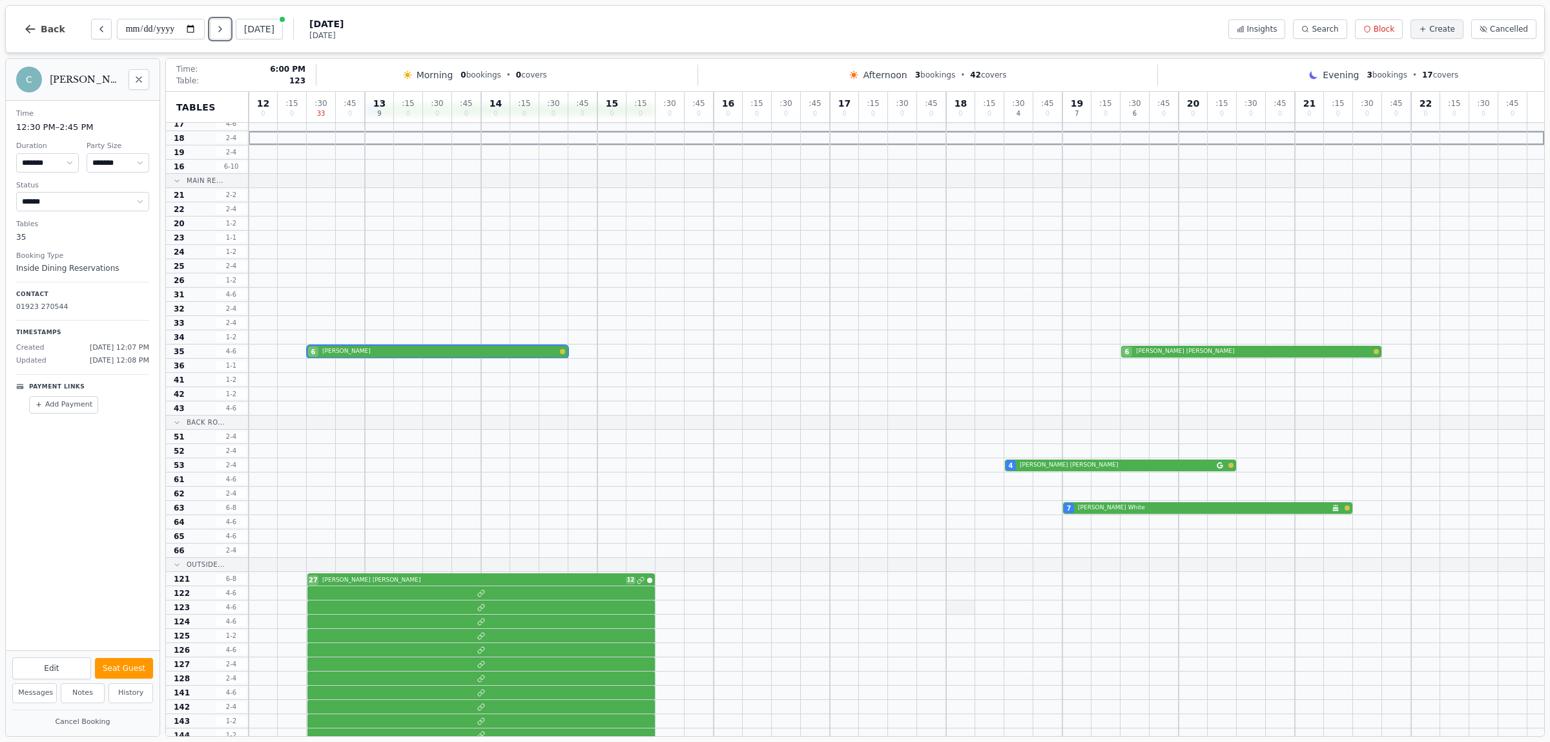
scroll to position [162, 0]
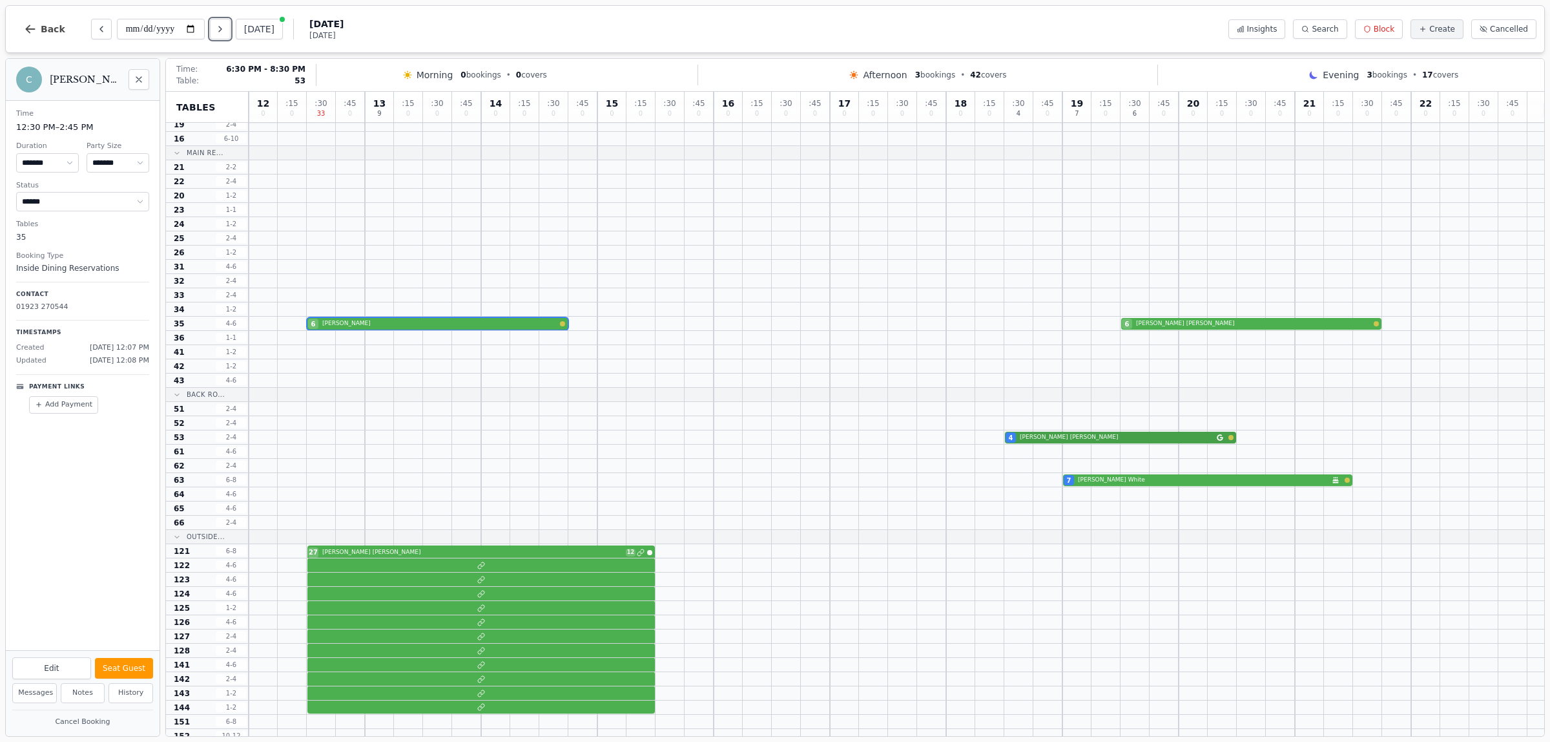
click at [1081, 437] on div "4 [PERSON_NAME]" at bounding box center [897, 437] width 1296 height 14
click at [1157, 483] on div "7 [PERSON_NAME] Birthday celebration" at bounding box center [897, 480] width 1296 height 14
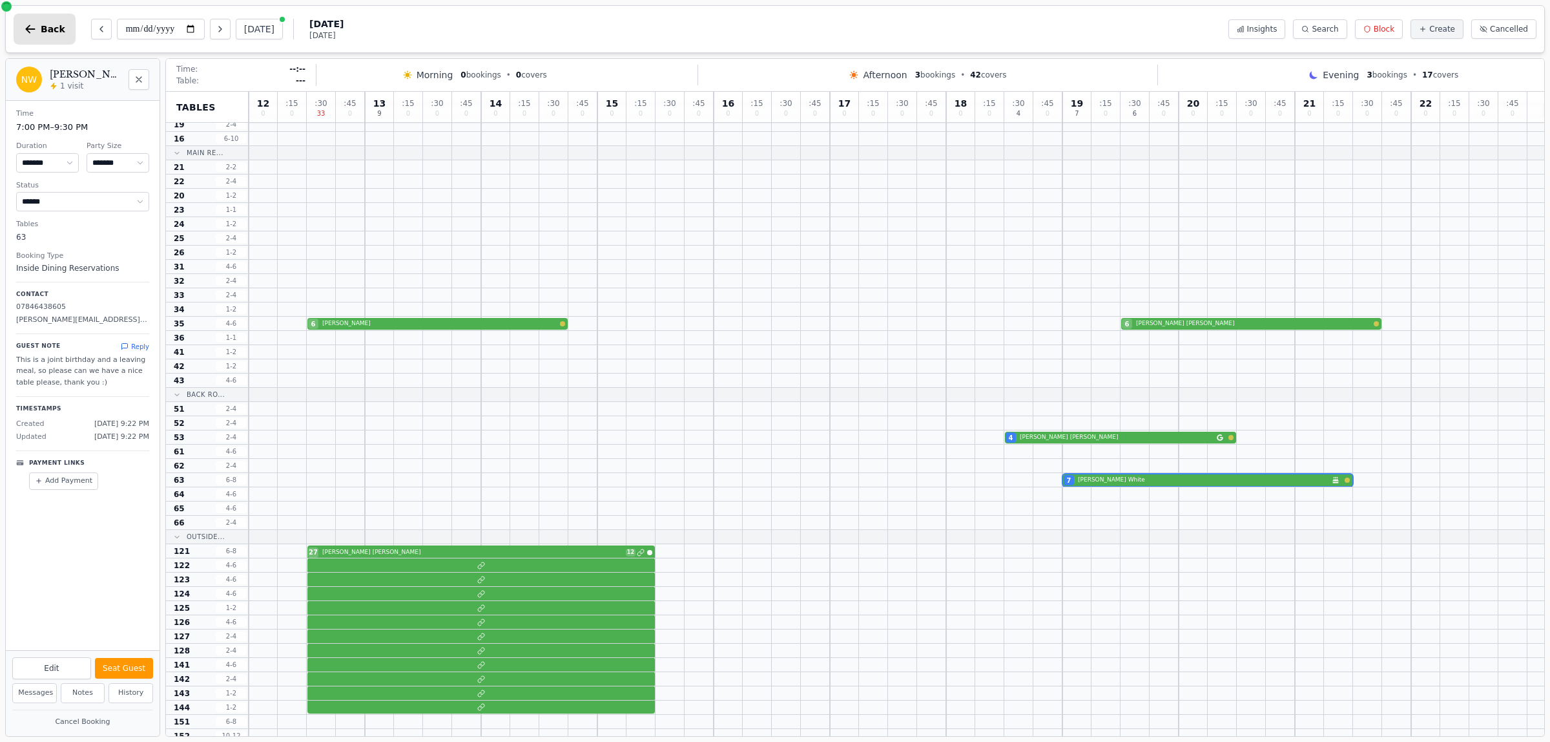
click at [41, 28] on span "Back" at bounding box center [53, 29] width 25 height 9
click at [26, 29] on icon "button" at bounding box center [31, 29] width 10 height 8
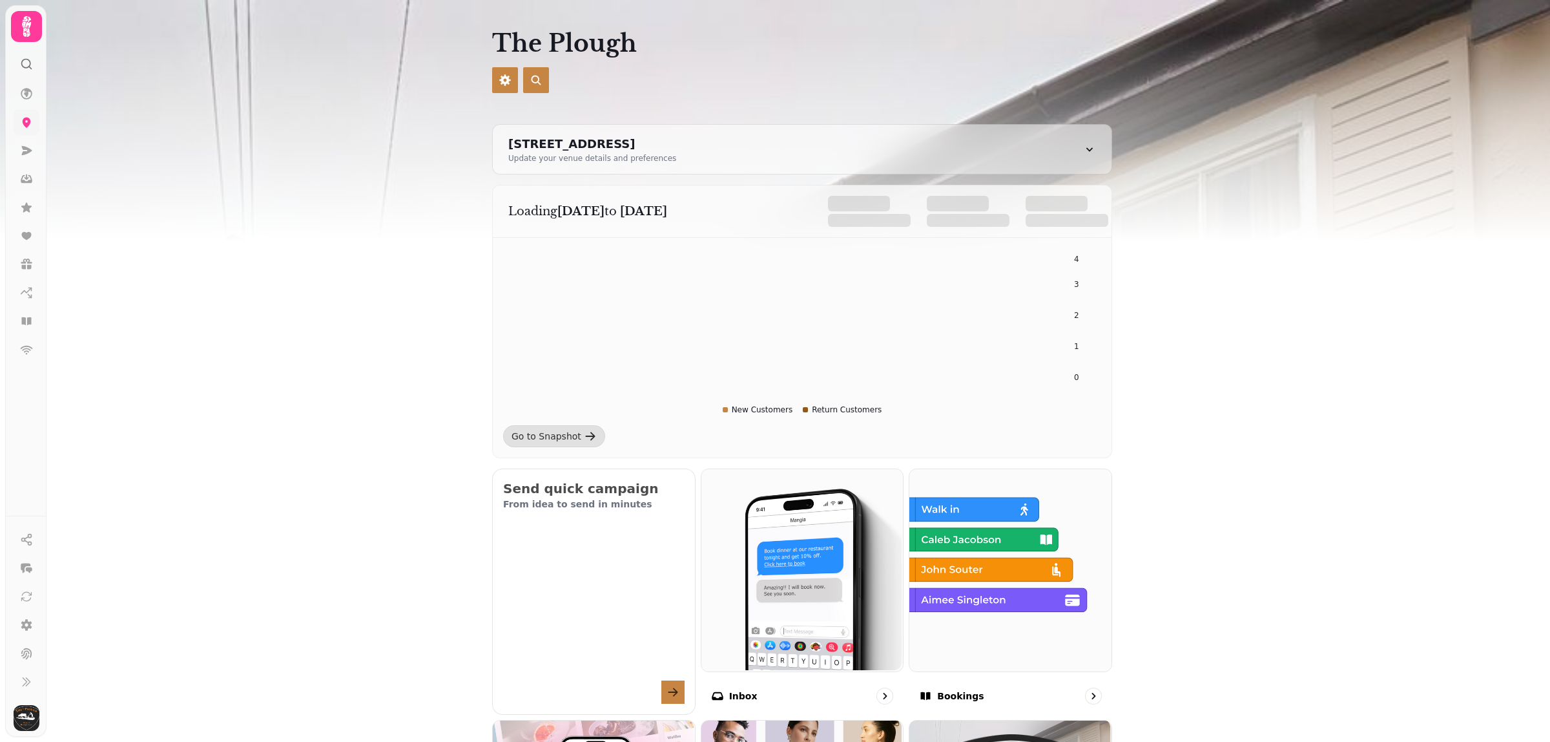
click at [30, 29] on icon at bounding box center [27, 27] width 26 height 26
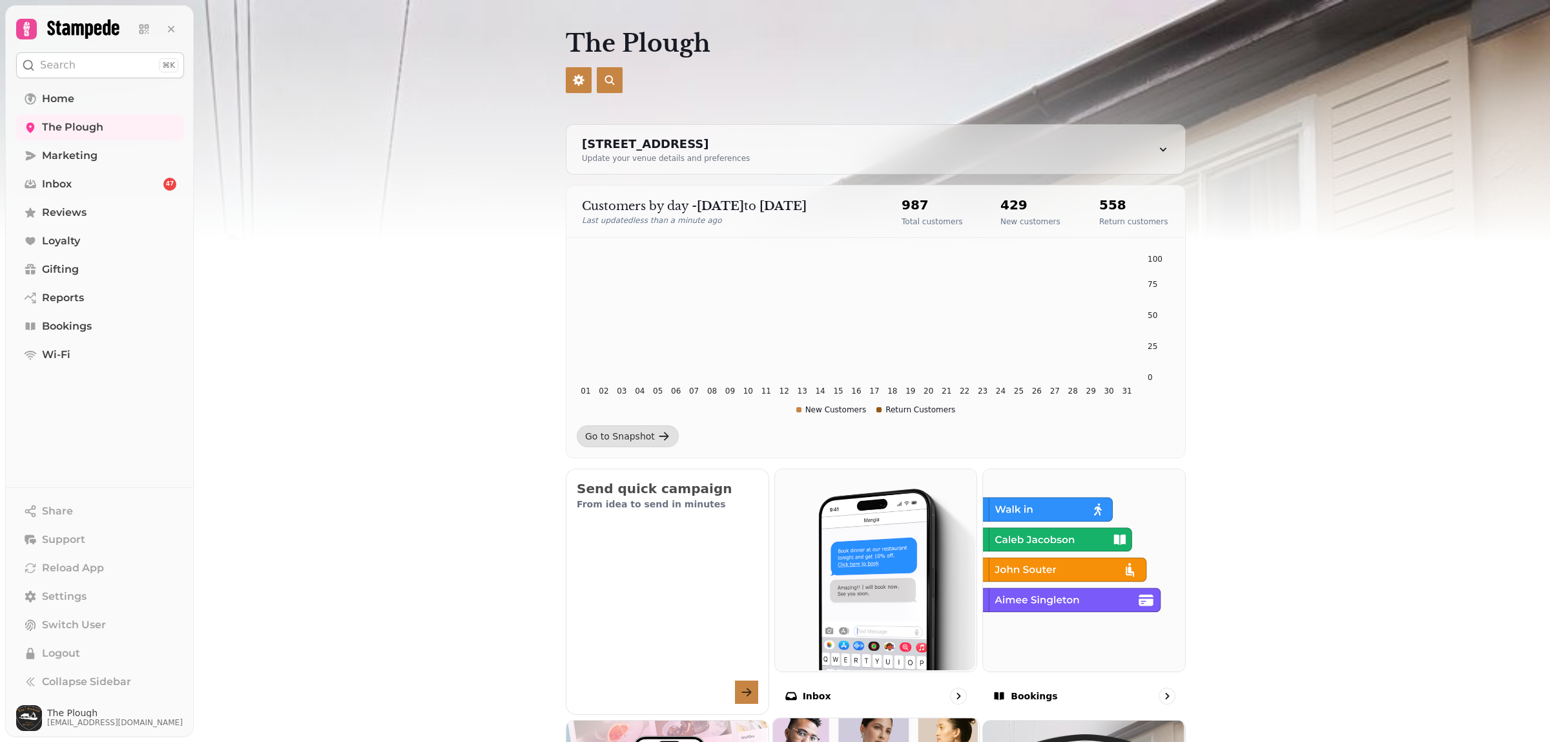
scroll to position [242, 0]
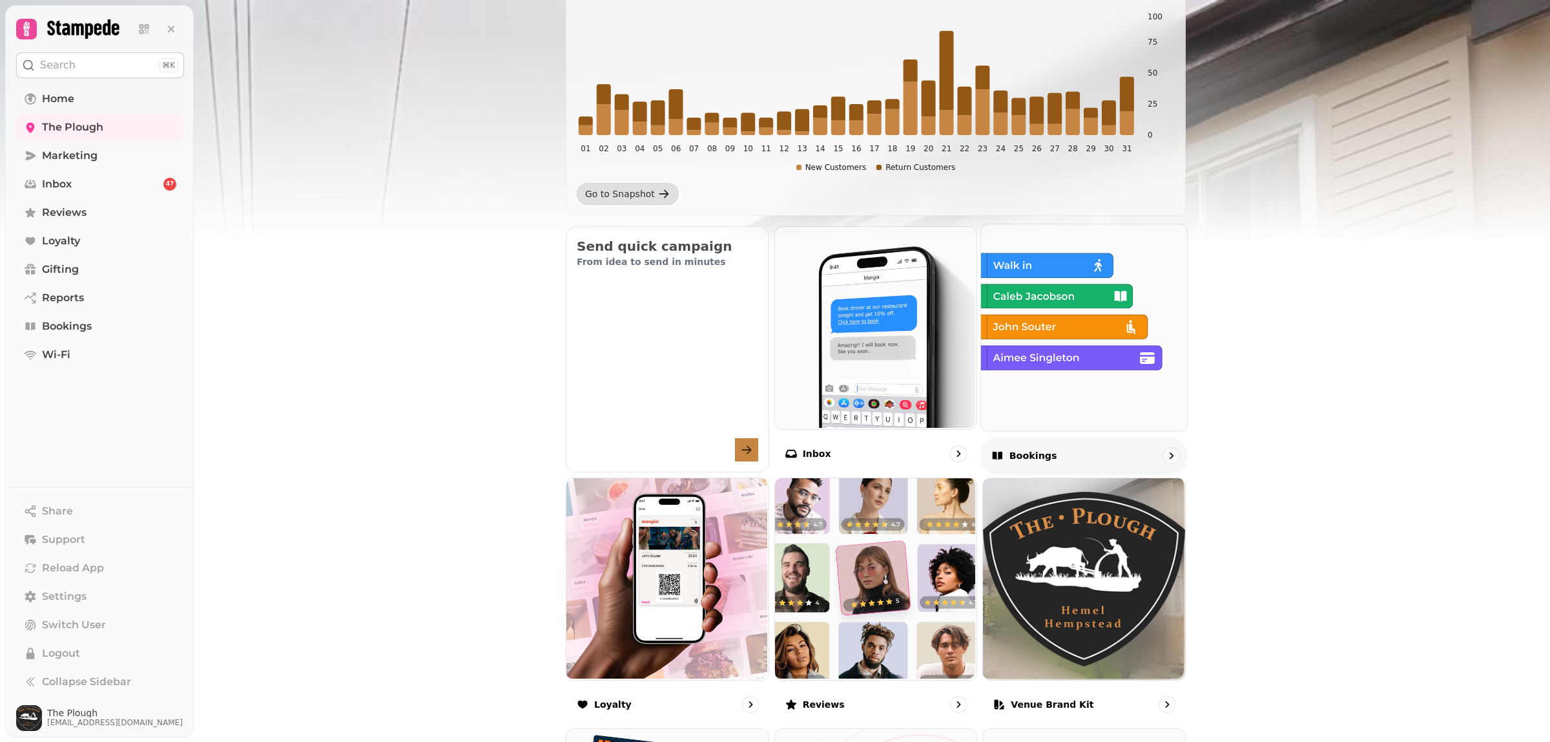
click at [1018, 408] on img at bounding box center [1083, 326] width 206 height 206
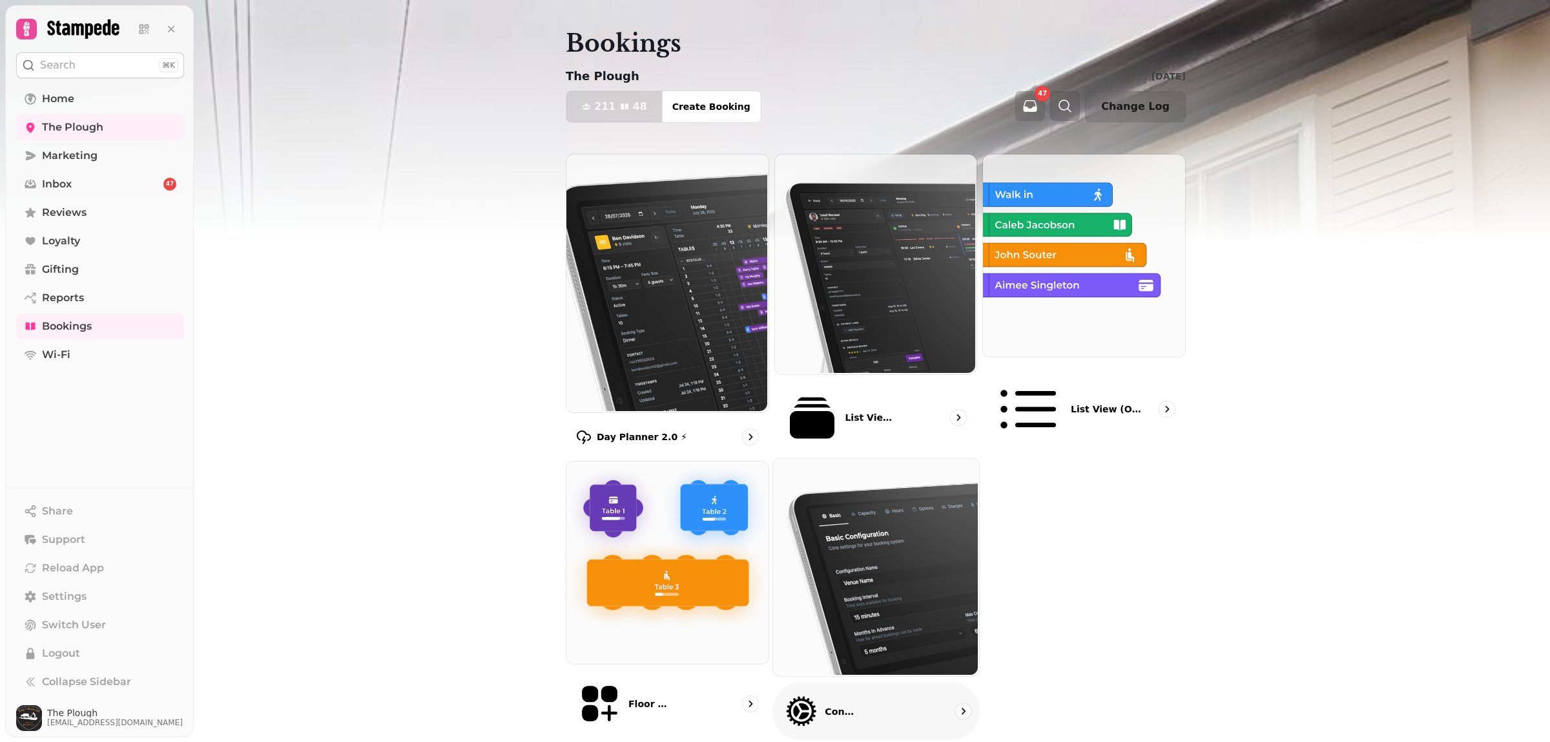
click at [869, 564] on img at bounding box center [874, 566] width 206 height 218
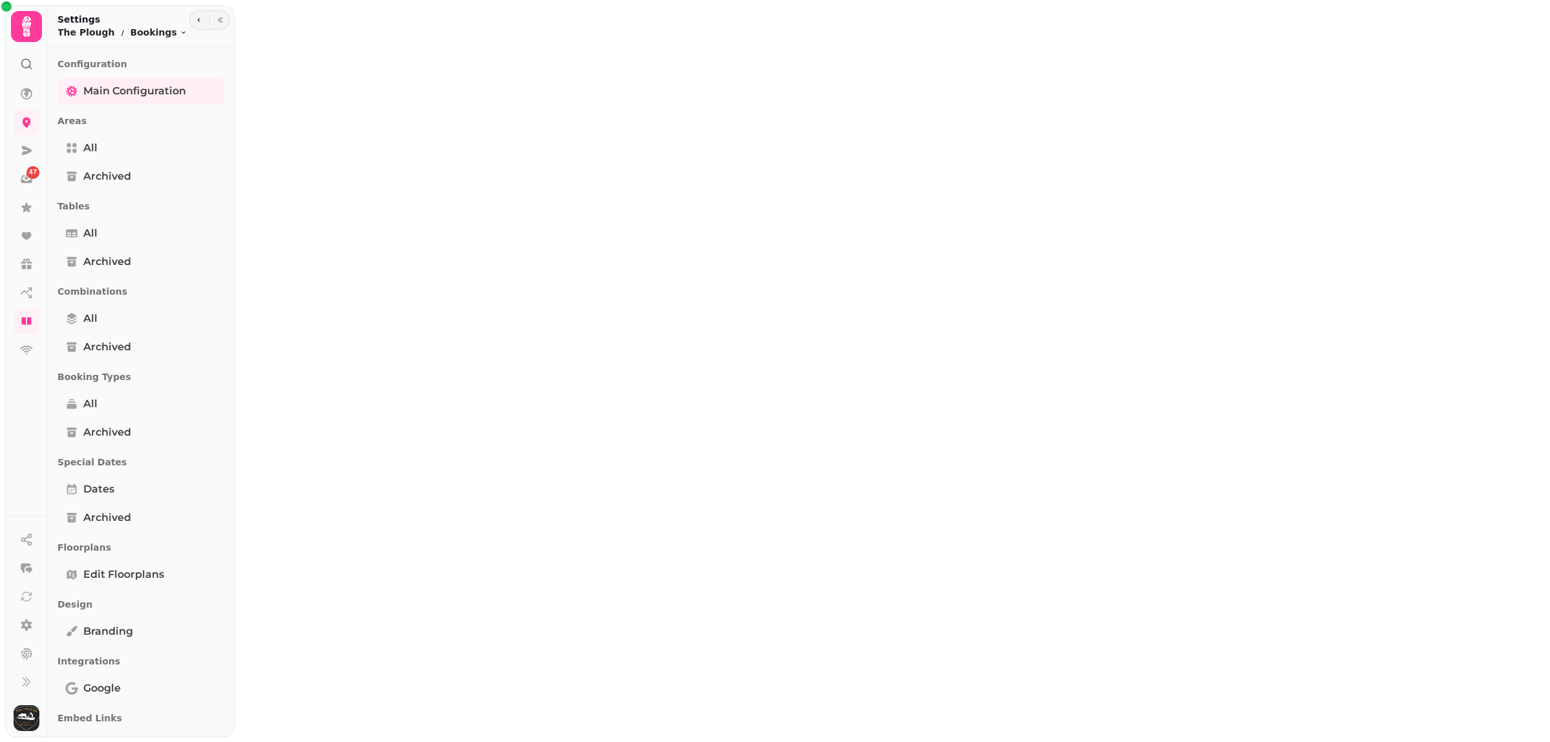
select select "**********"
select select "**"
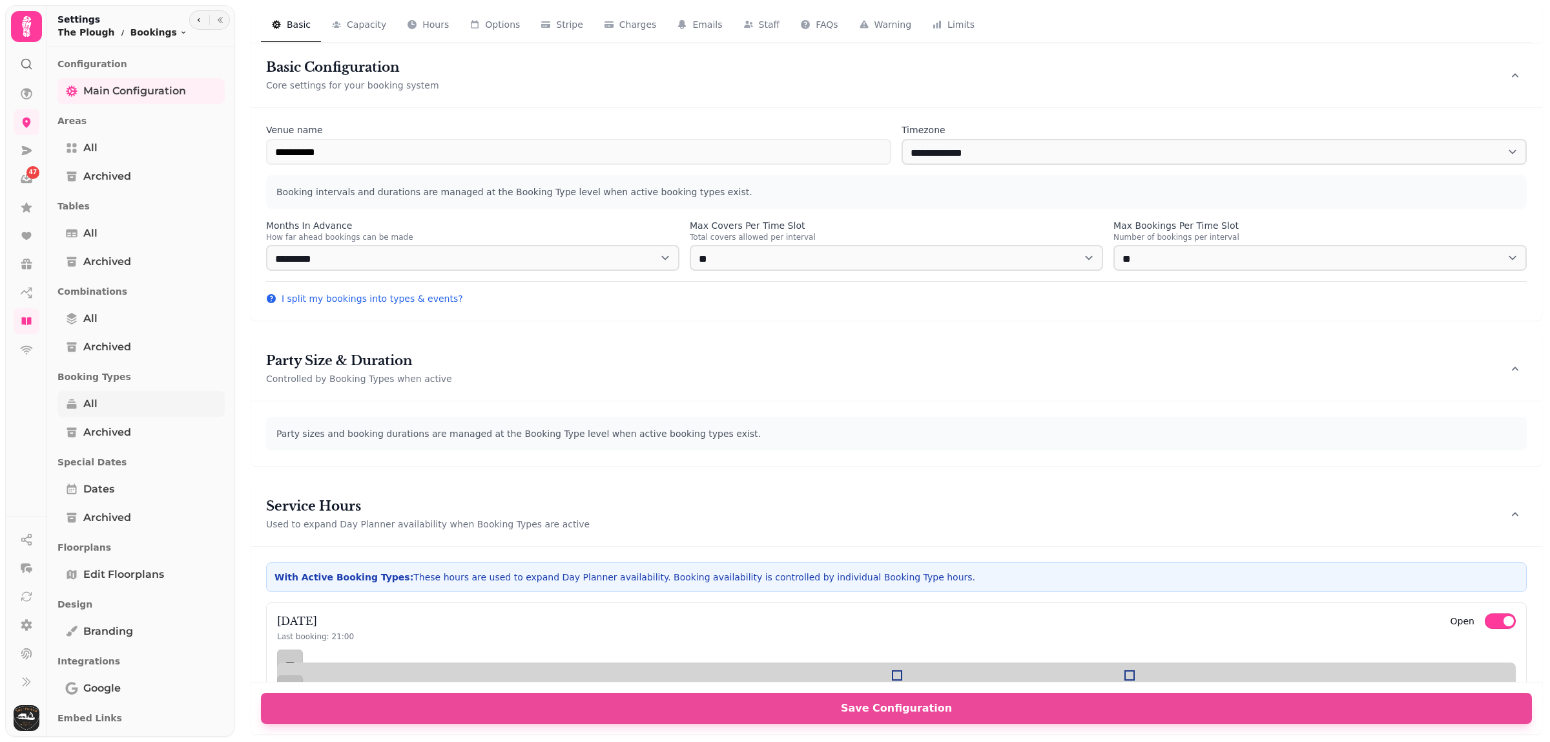
click at [84, 396] on span "All" at bounding box center [90, 404] width 14 height 16
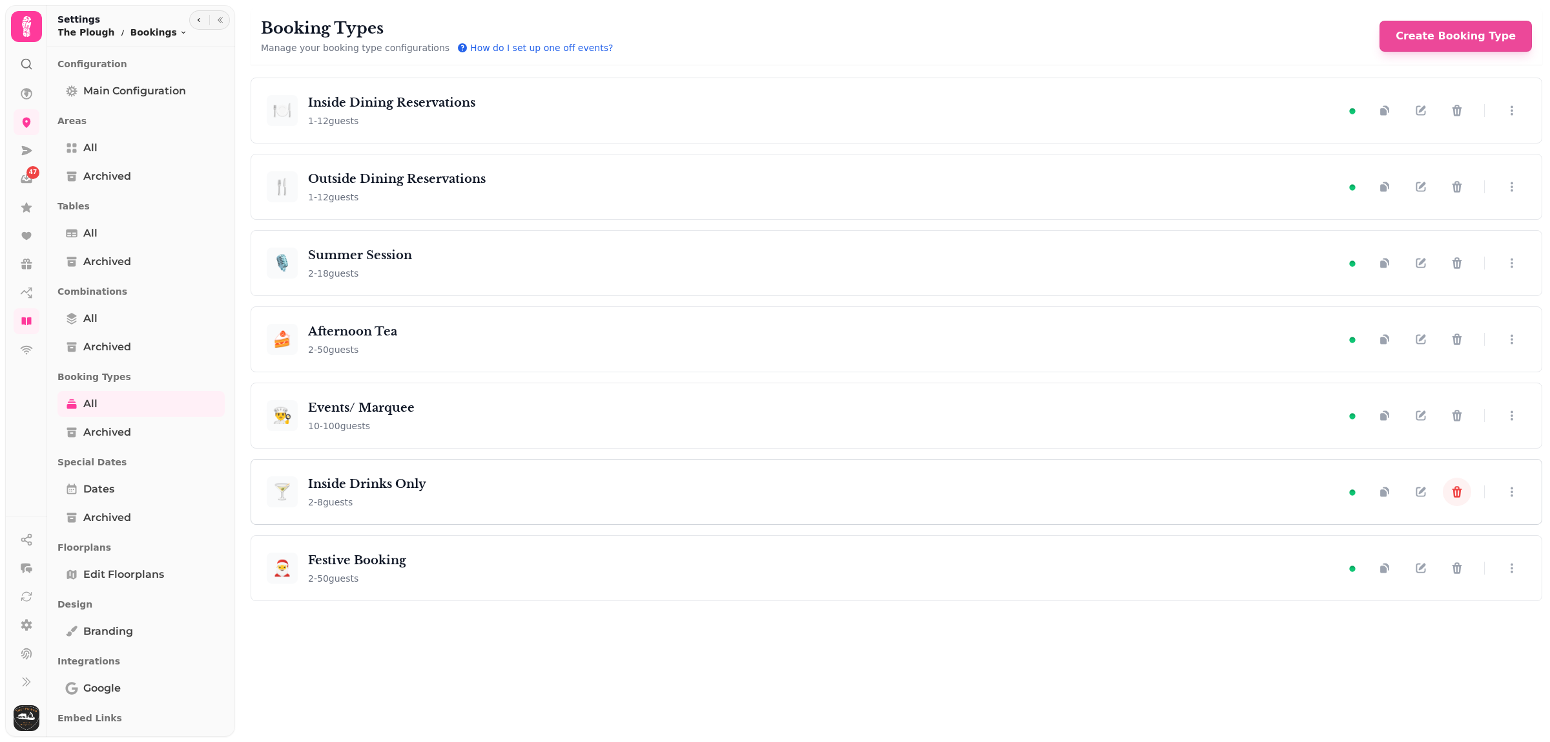
click at [1459, 494] on icon "button" at bounding box center [1457, 491] width 13 height 13
click at [1457, 491] on icon "button" at bounding box center [1458, 492] width 10 height 12
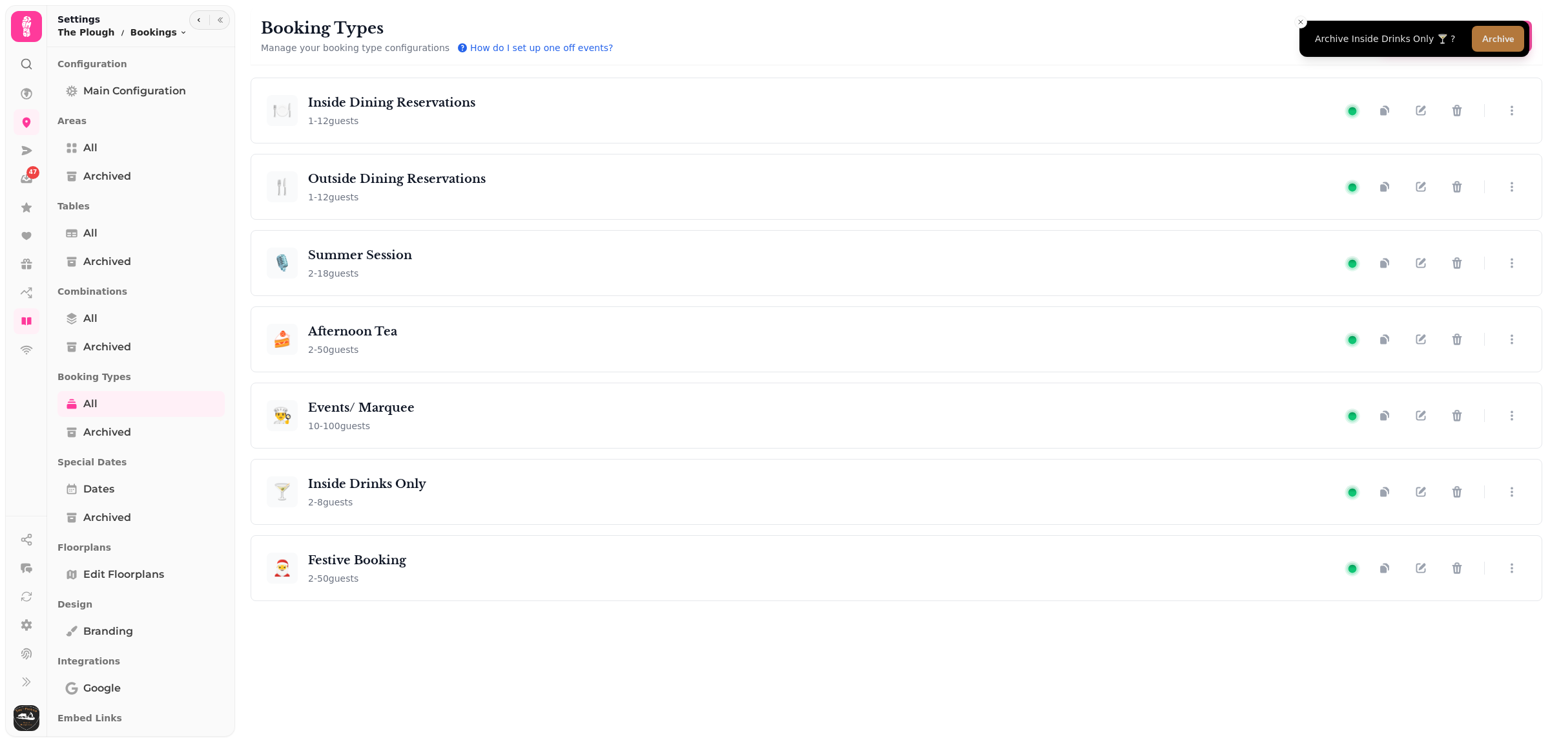
click at [1494, 43] on button "Archive" at bounding box center [1498, 39] width 52 height 26
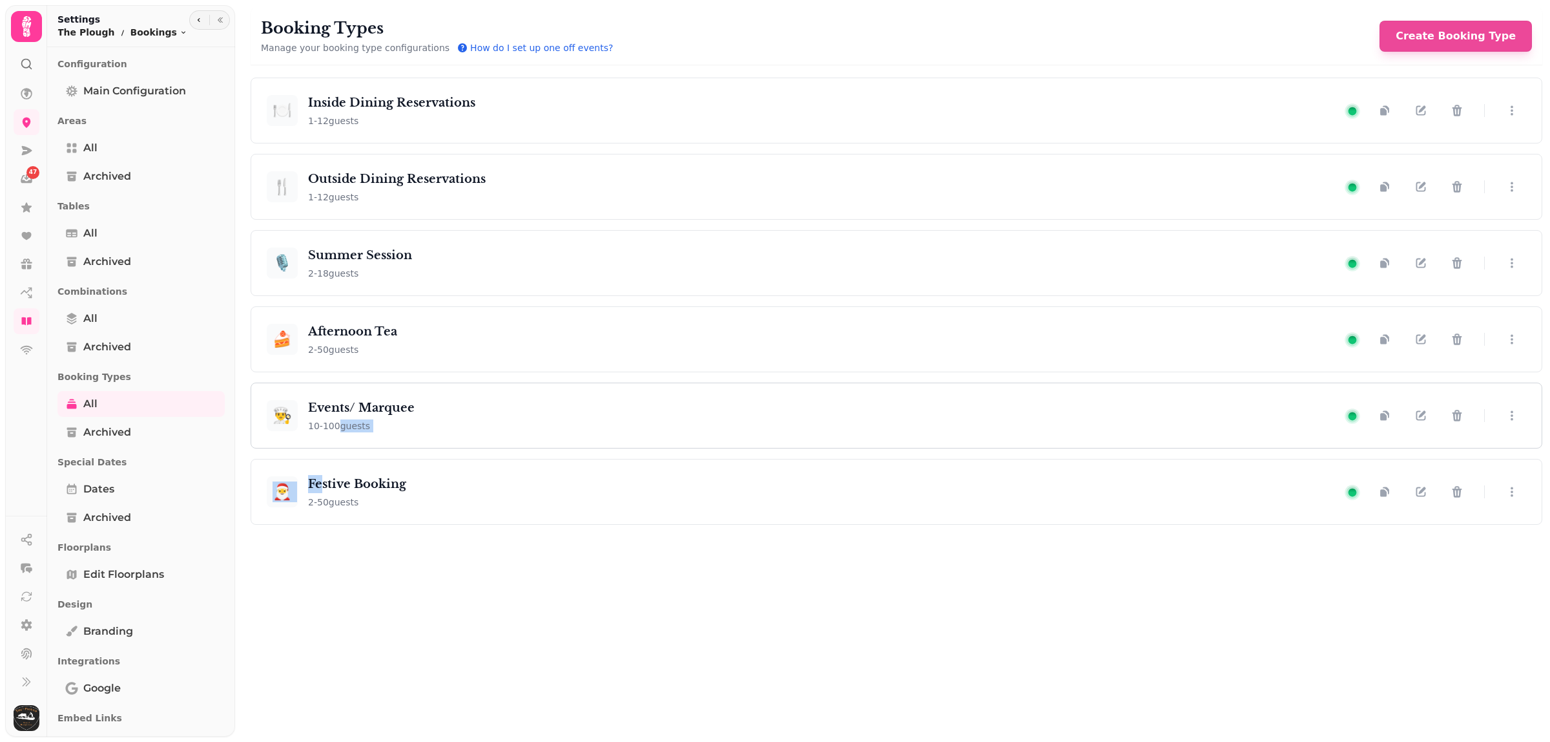
drag, startPoint x: 320, startPoint y: 490, endPoint x: 335, endPoint y: 437, distance: 55.0
click at [337, 433] on ul "🍽️ Inside Dining Reservations 1 - 12 guests 🍴 Outside Dining Reservations 1 - 1…" at bounding box center [897, 301] width 1292 height 447
click at [1183, 508] on div "🎅 Festive Booking 2 - 50 guests" at bounding box center [806, 492] width 1078 height 34
drag, startPoint x: 1516, startPoint y: 496, endPoint x: 1499, endPoint y: 347, distance: 150.1
click at [1499, 347] on button "button" at bounding box center [1512, 343] width 28 height 28
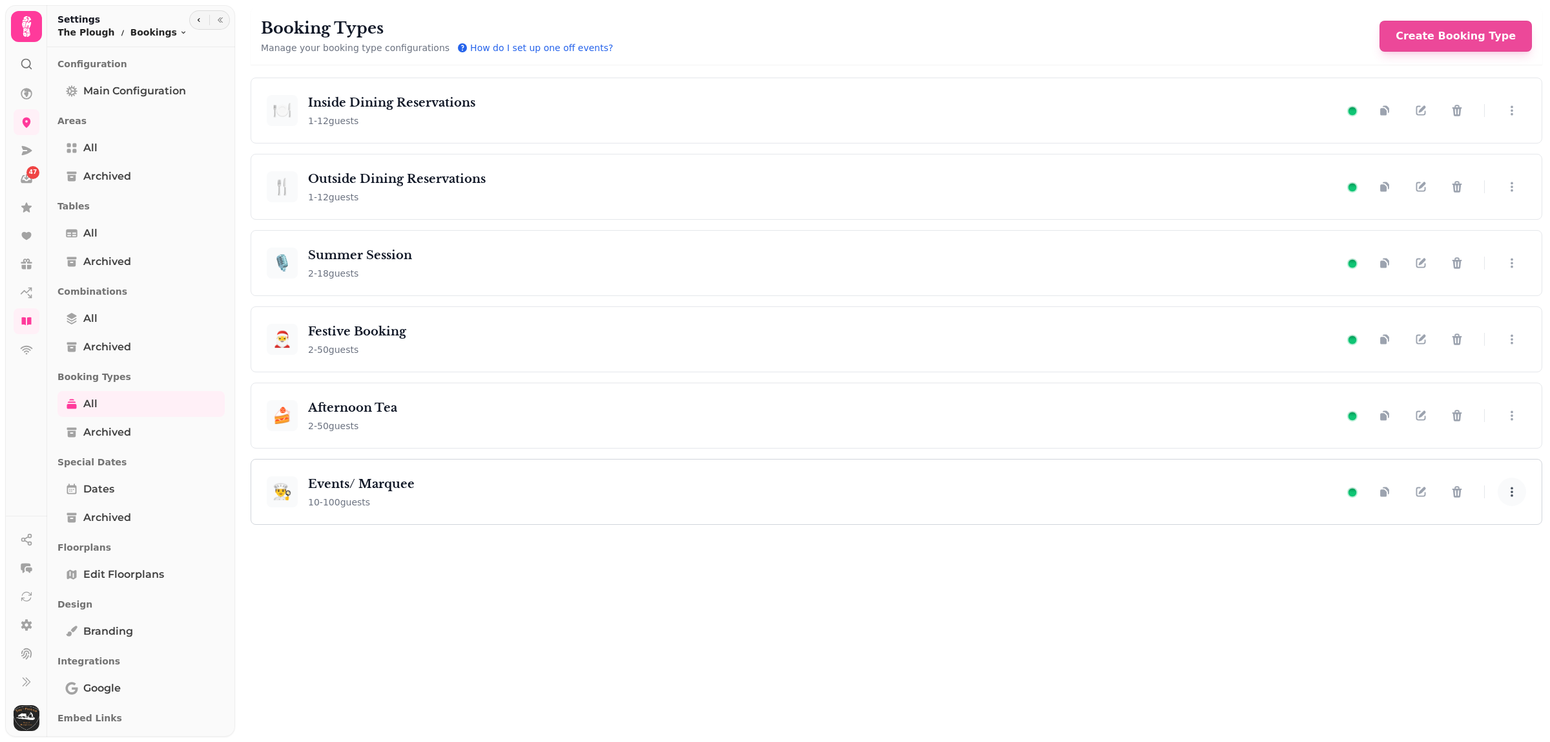
click at [1516, 495] on icon "button" at bounding box center [1512, 491] width 13 height 13
drag, startPoint x: 1512, startPoint y: 266, endPoint x: 1525, endPoint y: 255, distance: 17.0
click at [1525, 255] on button "button" at bounding box center [1512, 250] width 28 height 28
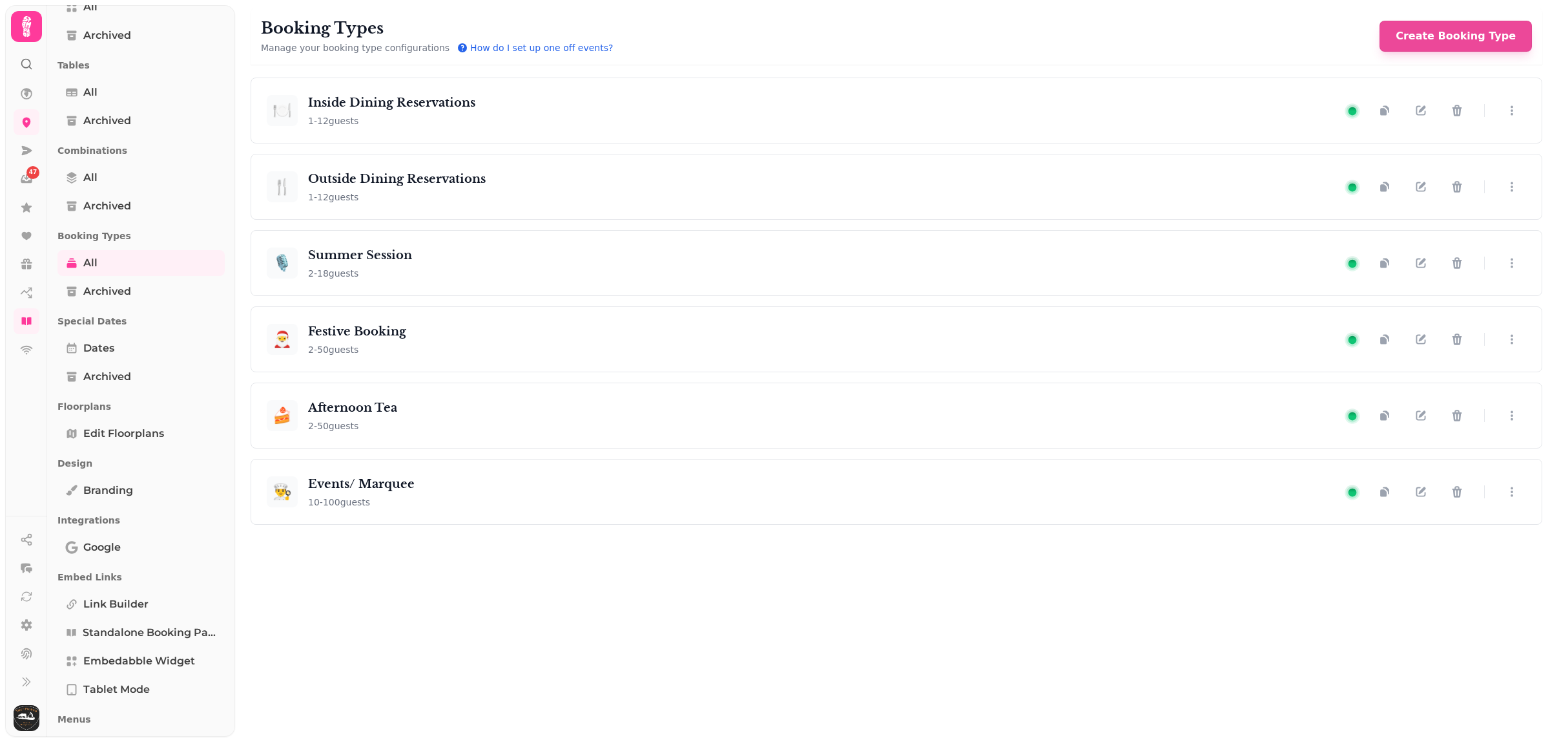
scroll to position [140, 0]
click at [24, 94] on icon at bounding box center [27, 94] width 12 height 12
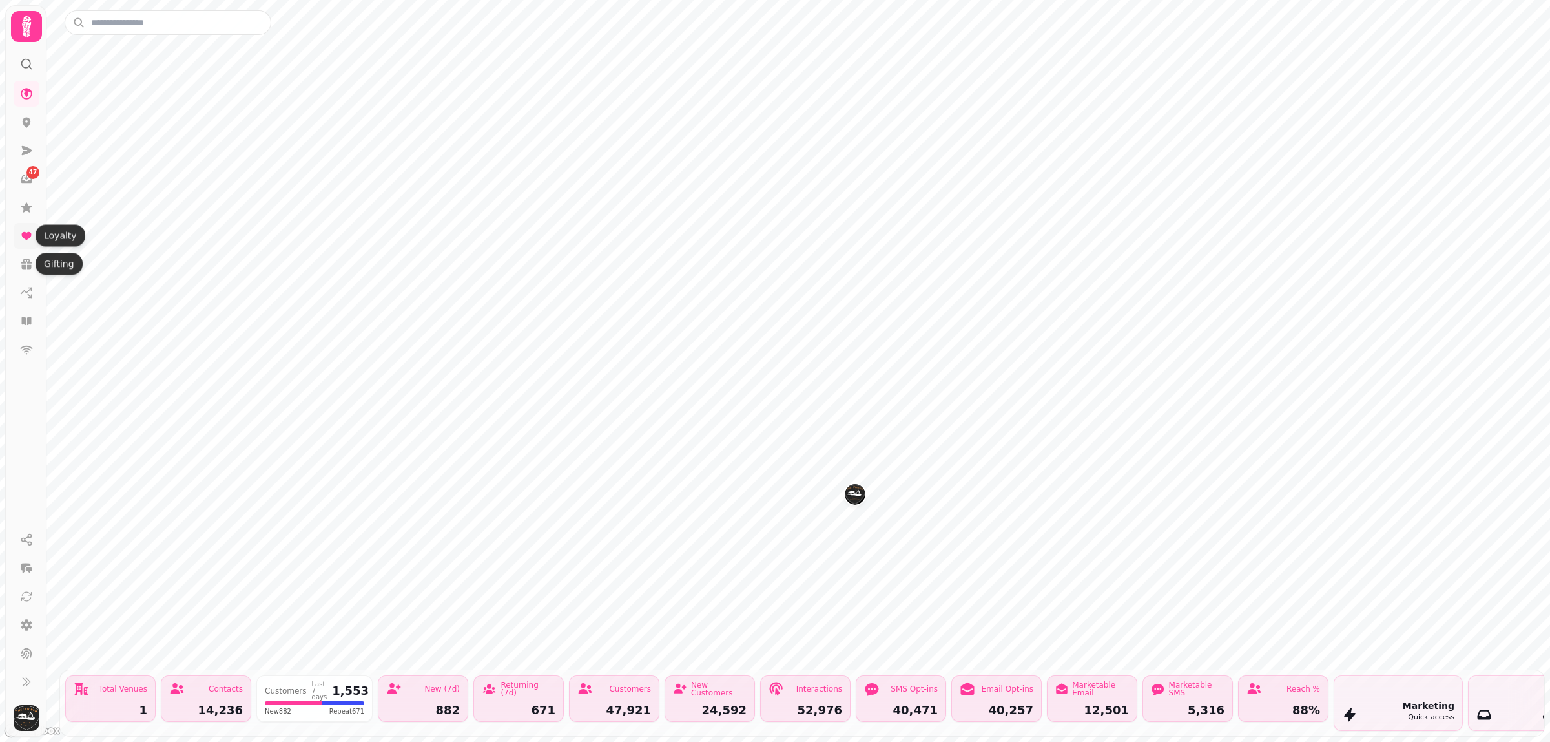
click at [23, 237] on icon at bounding box center [26, 236] width 10 height 8
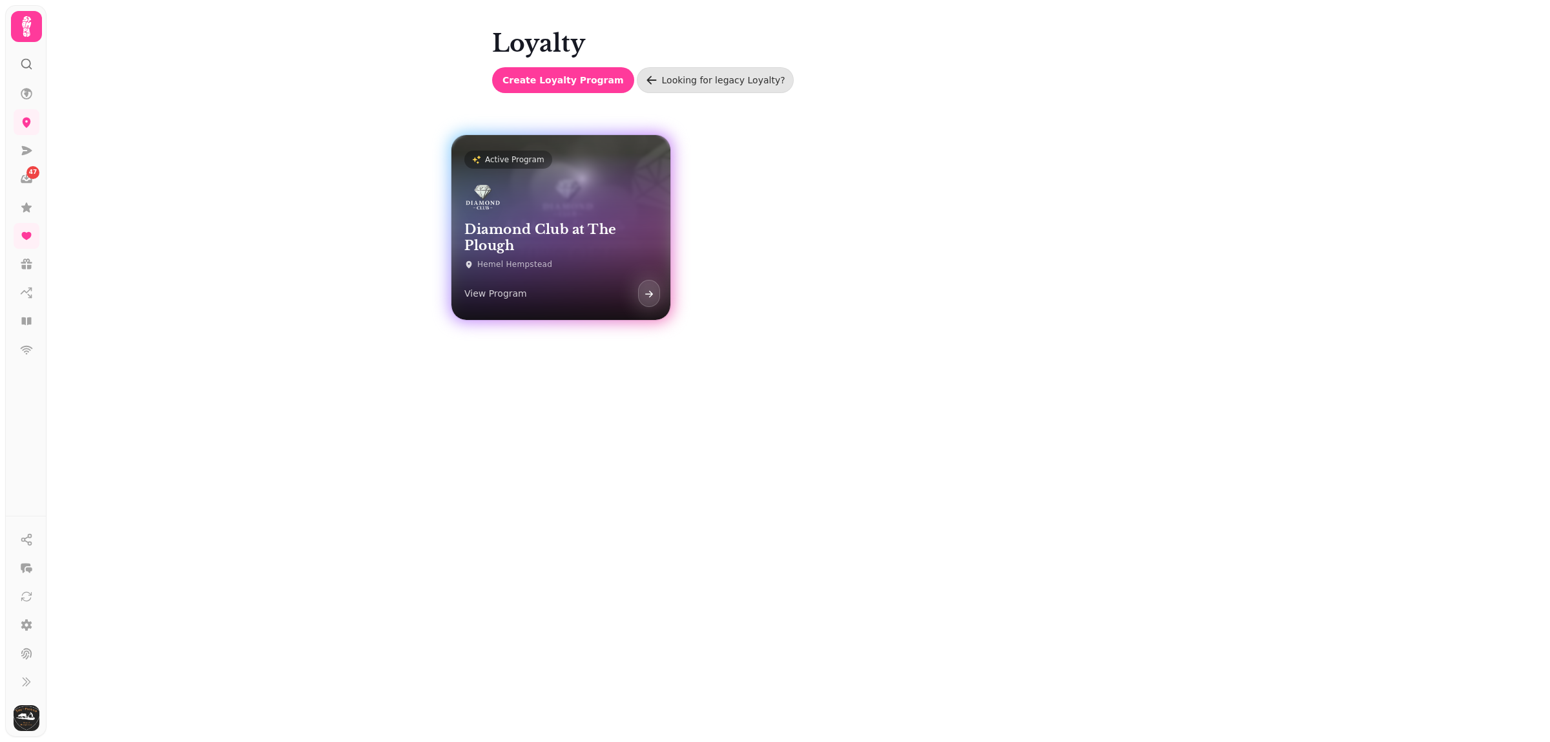
click at [483, 223] on div at bounding box center [482, 224] width 37 height 21
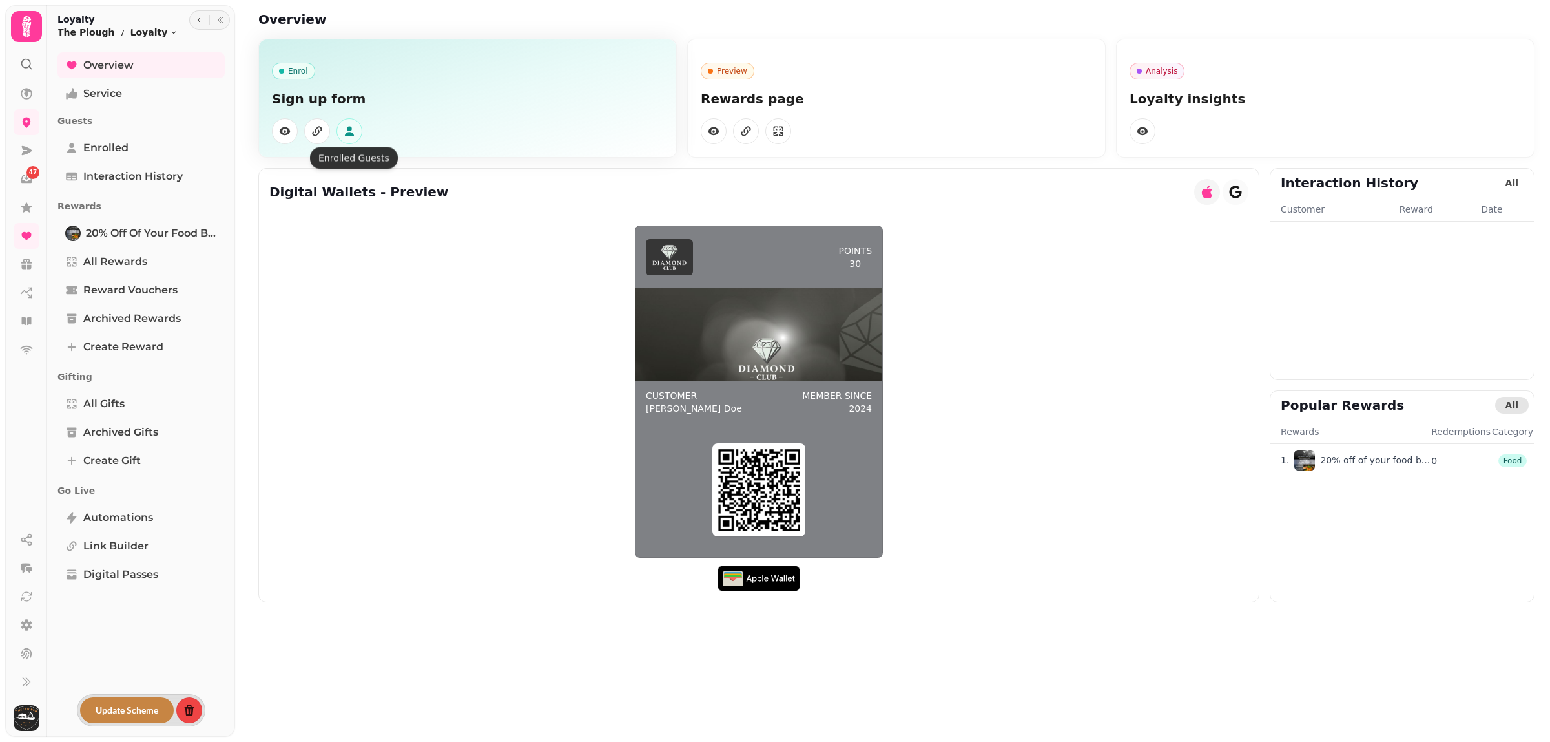
click at [340, 129] on button "button" at bounding box center [350, 131] width 26 height 26
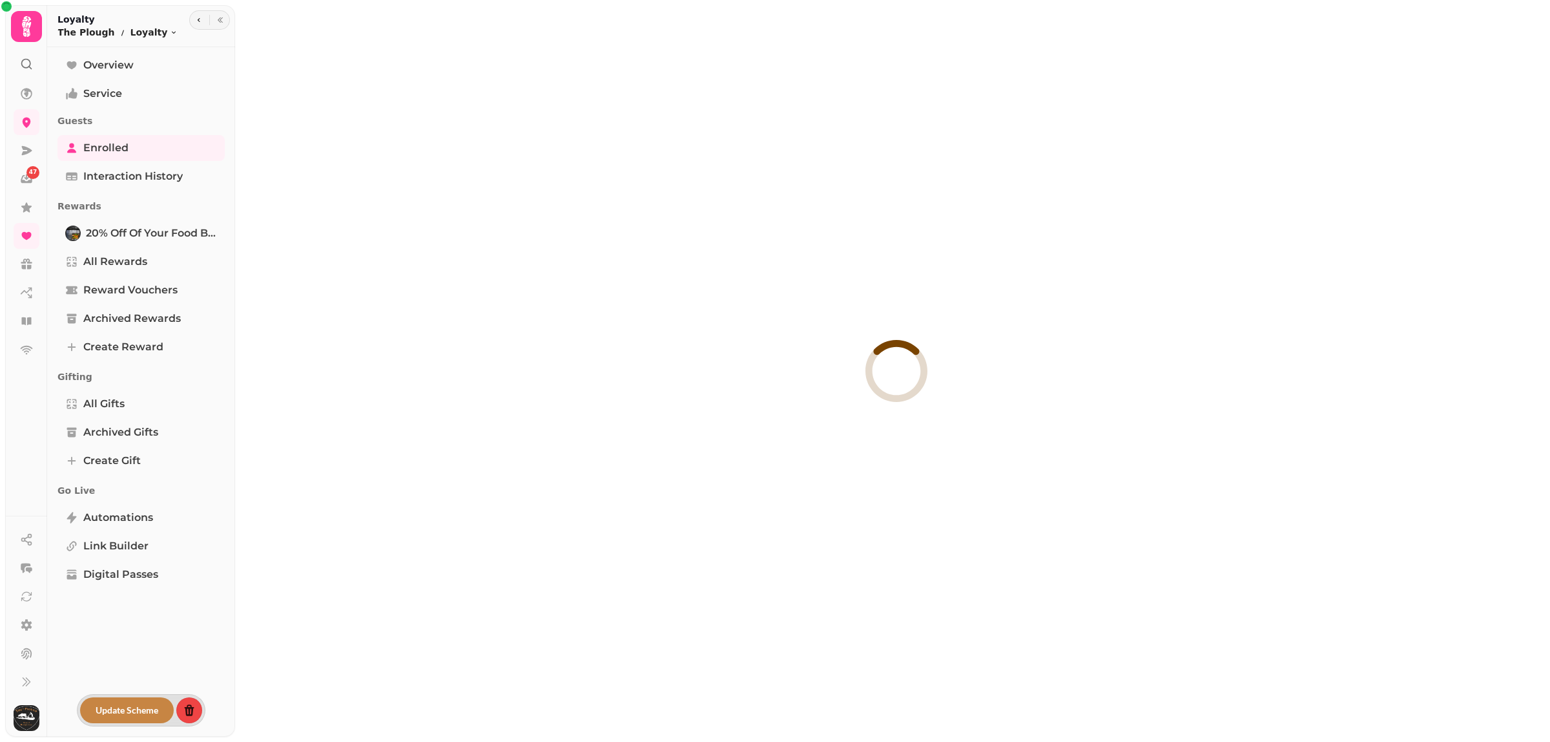
select select "**"
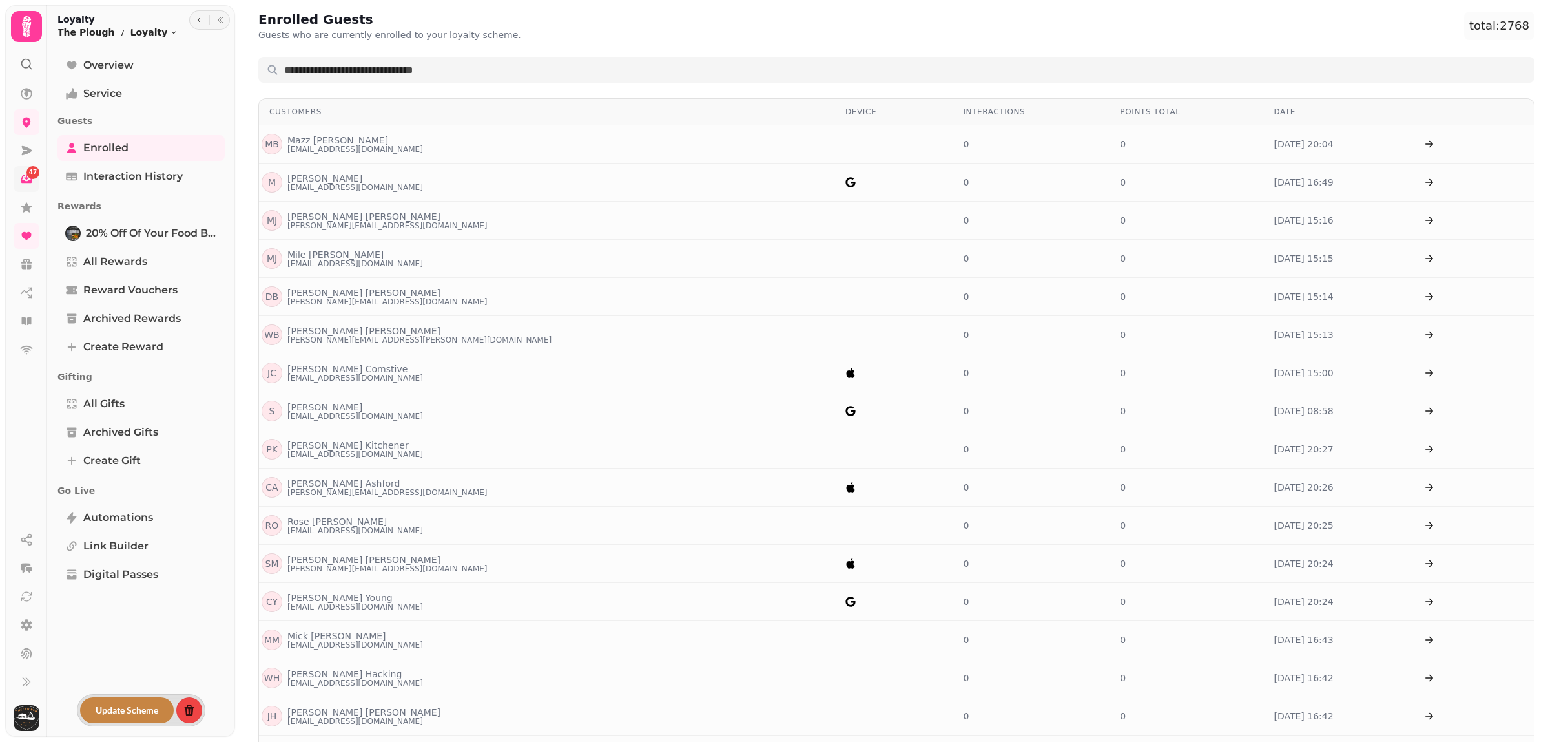
click at [27, 175] on div "47" at bounding box center [32, 172] width 13 height 13
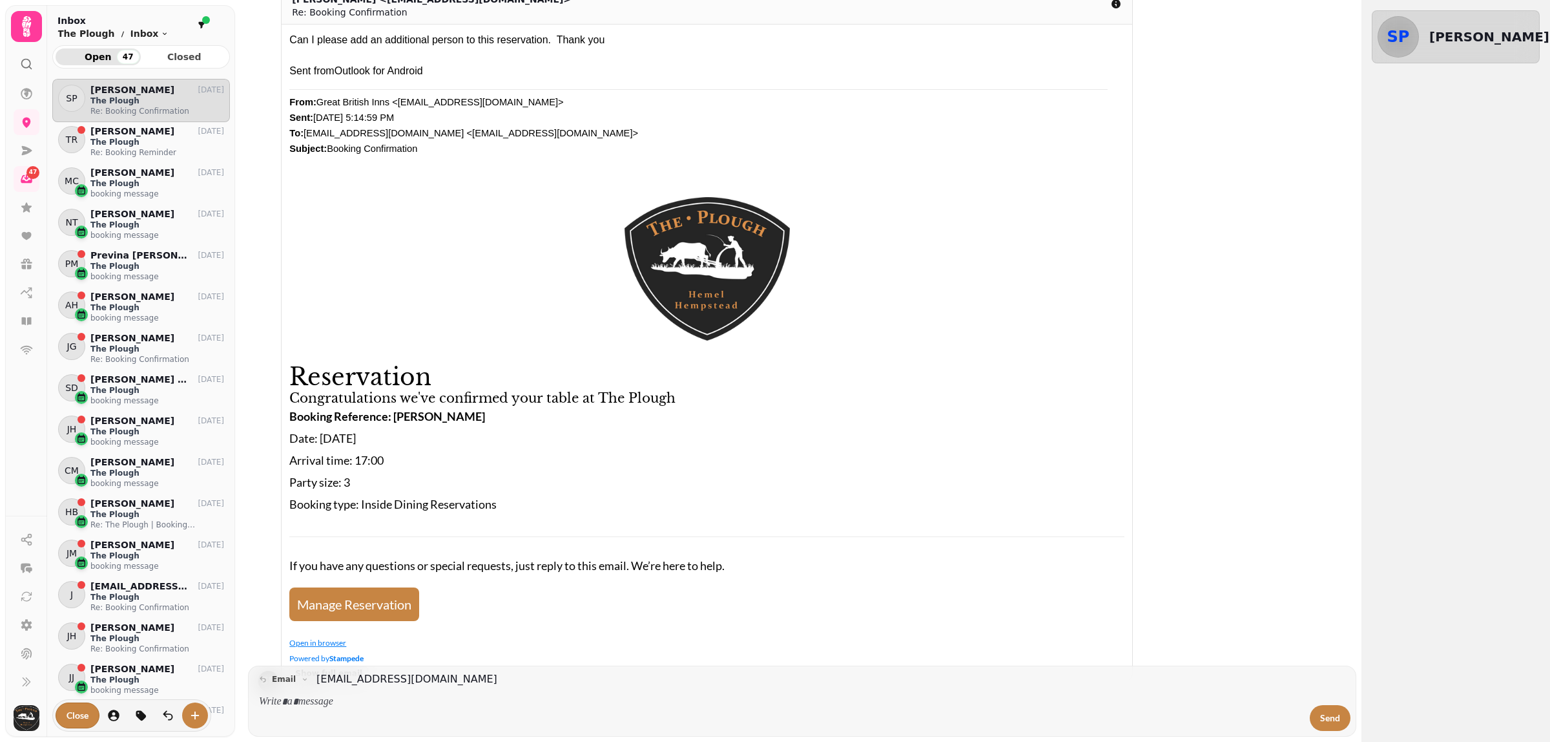
scroll to position [92, 0]
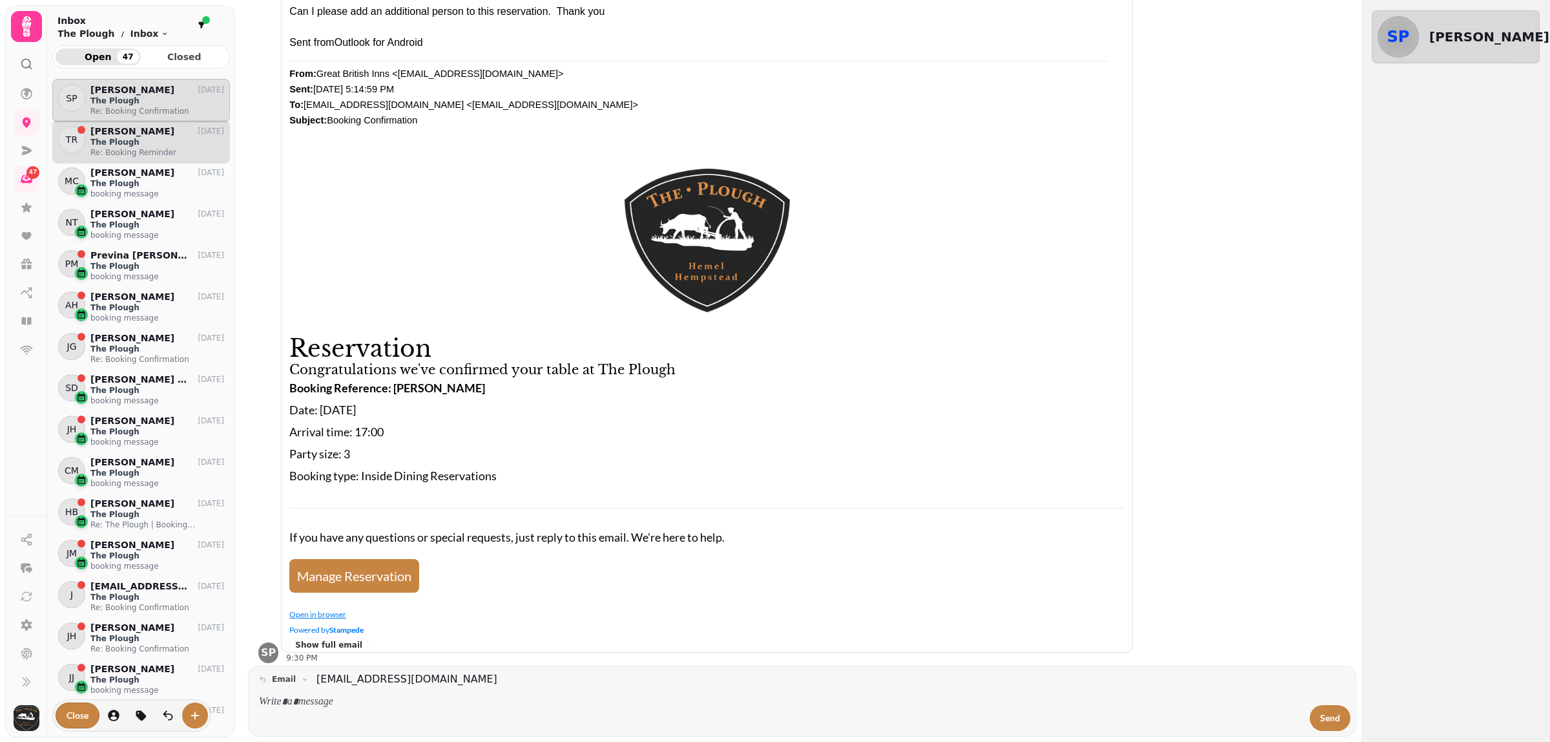
click at [130, 146] on p "The Plough" at bounding box center [157, 142] width 134 height 10
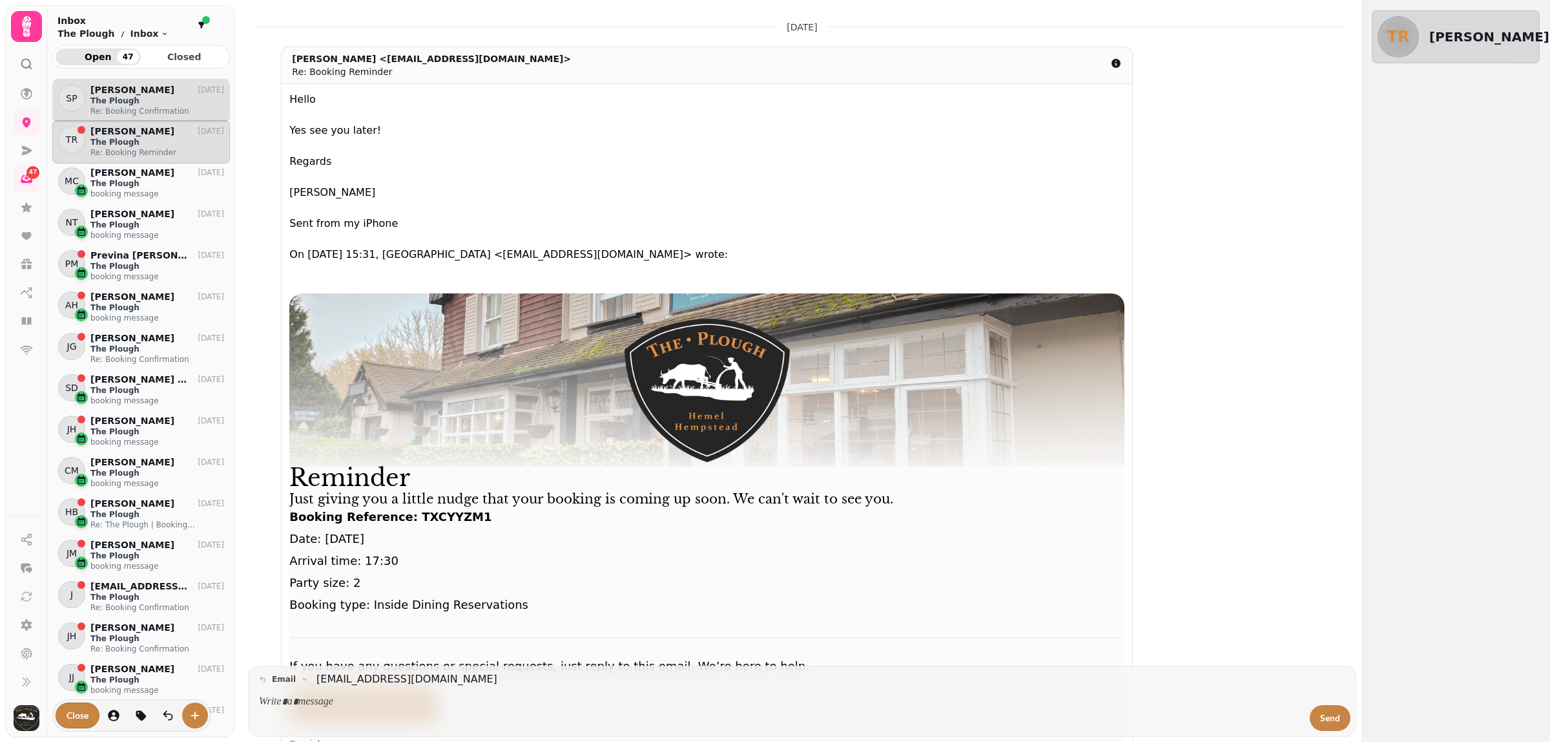
click at [143, 104] on p "The Plough" at bounding box center [157, 101] width 134 height 10
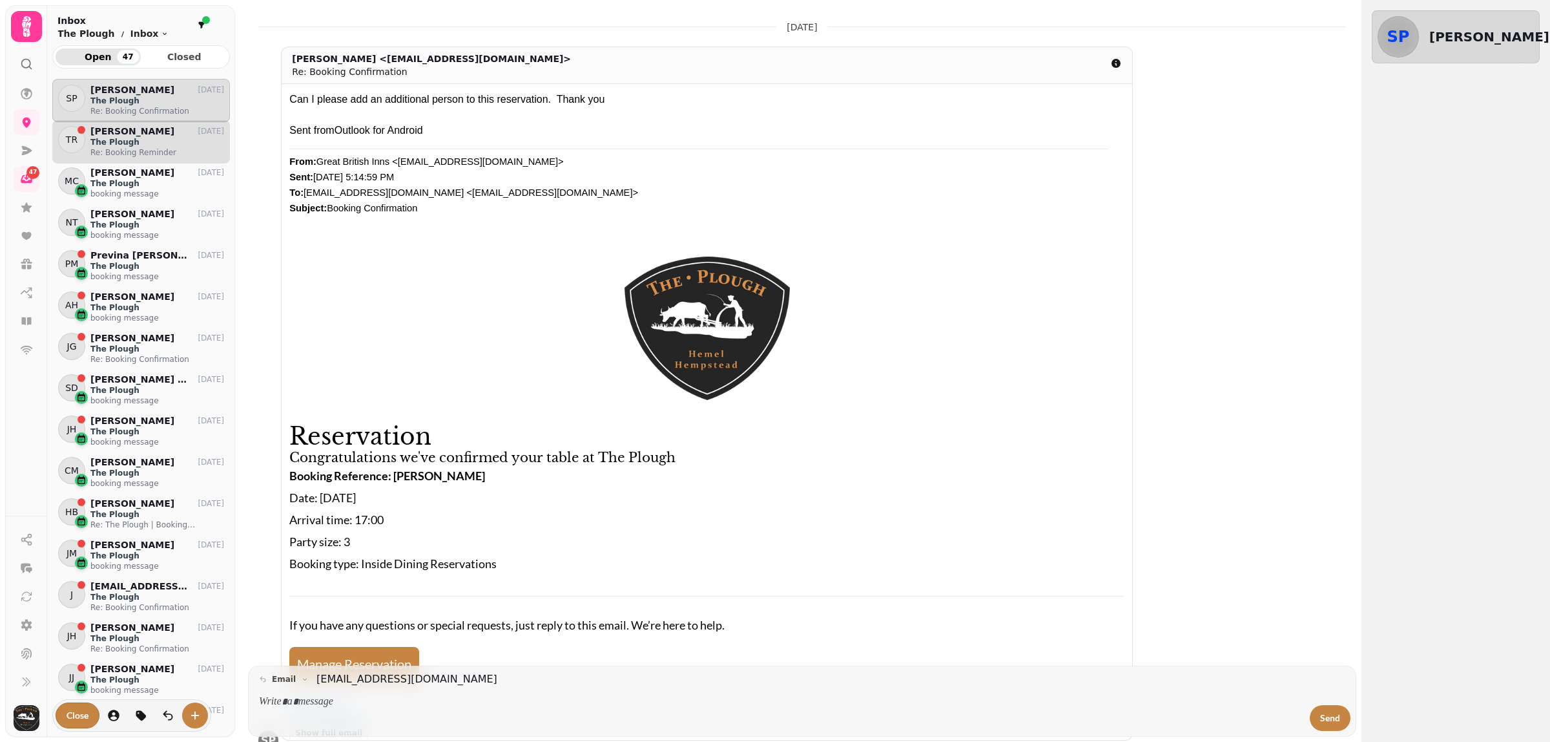
click at [124, 152] on p "Re: Booking Reminder" at bounding box center [157, 152] width 134 height 10
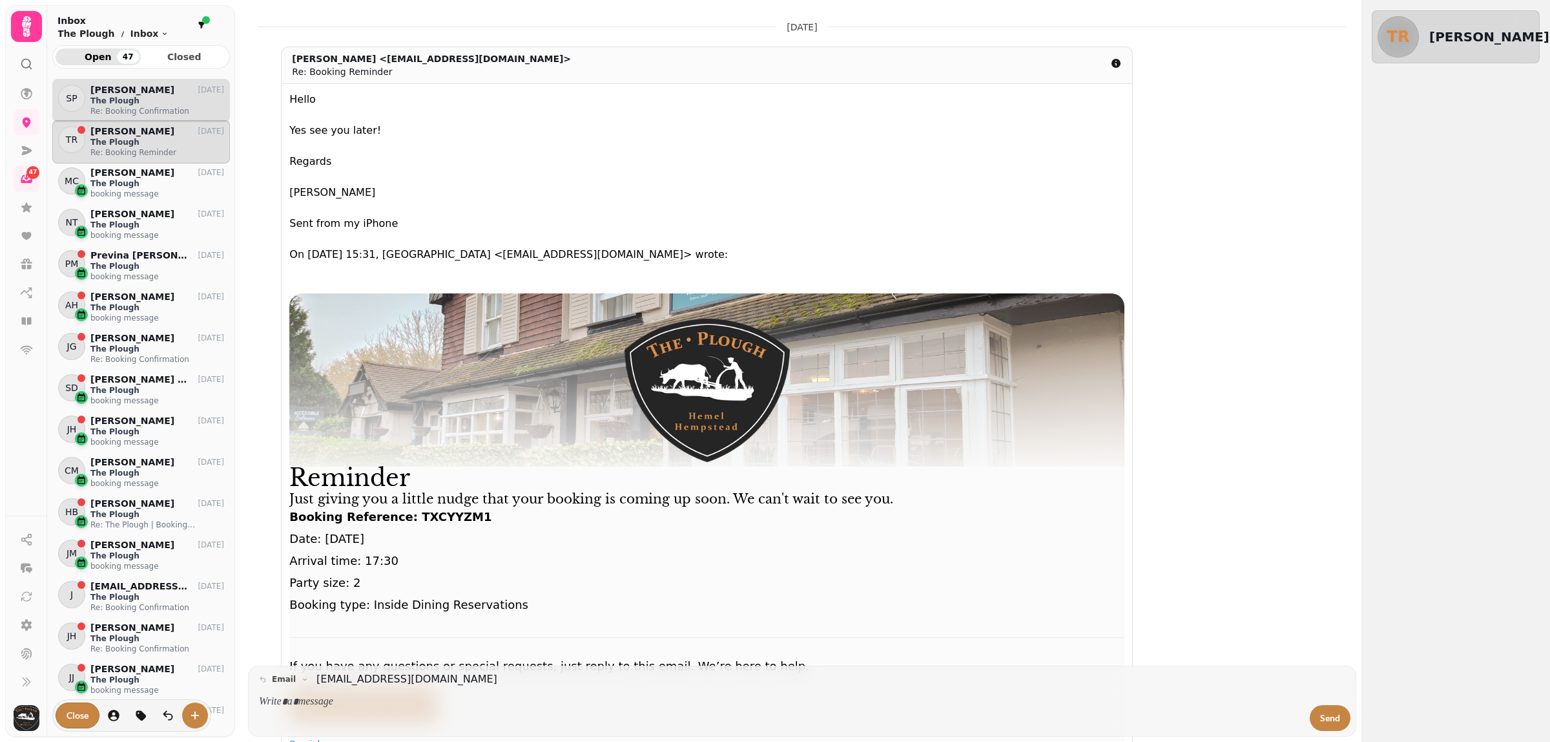
click at [118, 114] on p "Re: Booking Confirmation" at bounding box center [157, 111] width 134 height 10
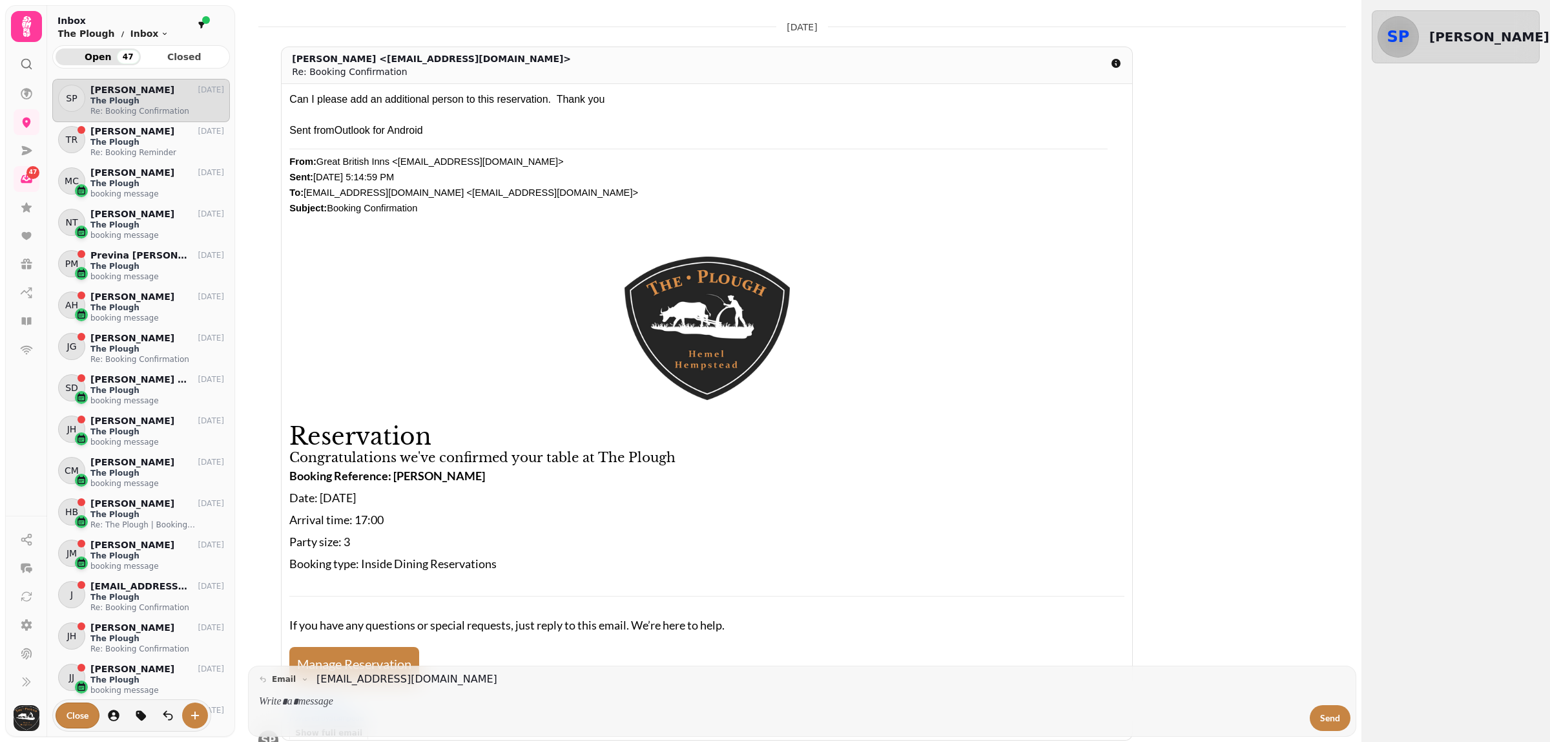
click at [1458, 29] on h2 "[PERSON_NAME]" at bounding box center [1490, 37] width 120 height 18
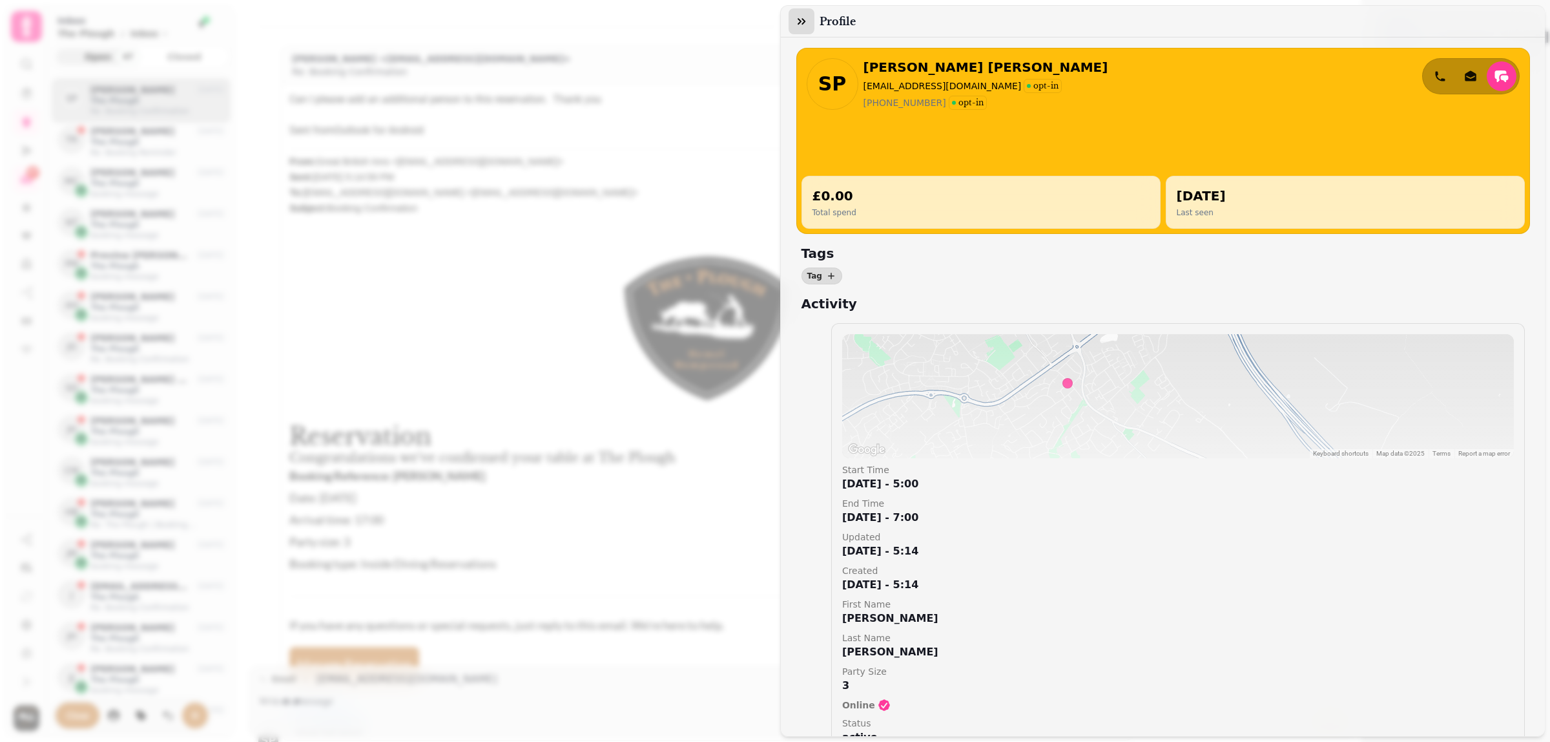
click at [804, 25] on icon "button" at bounding box center [801, 21] width 13 height 13
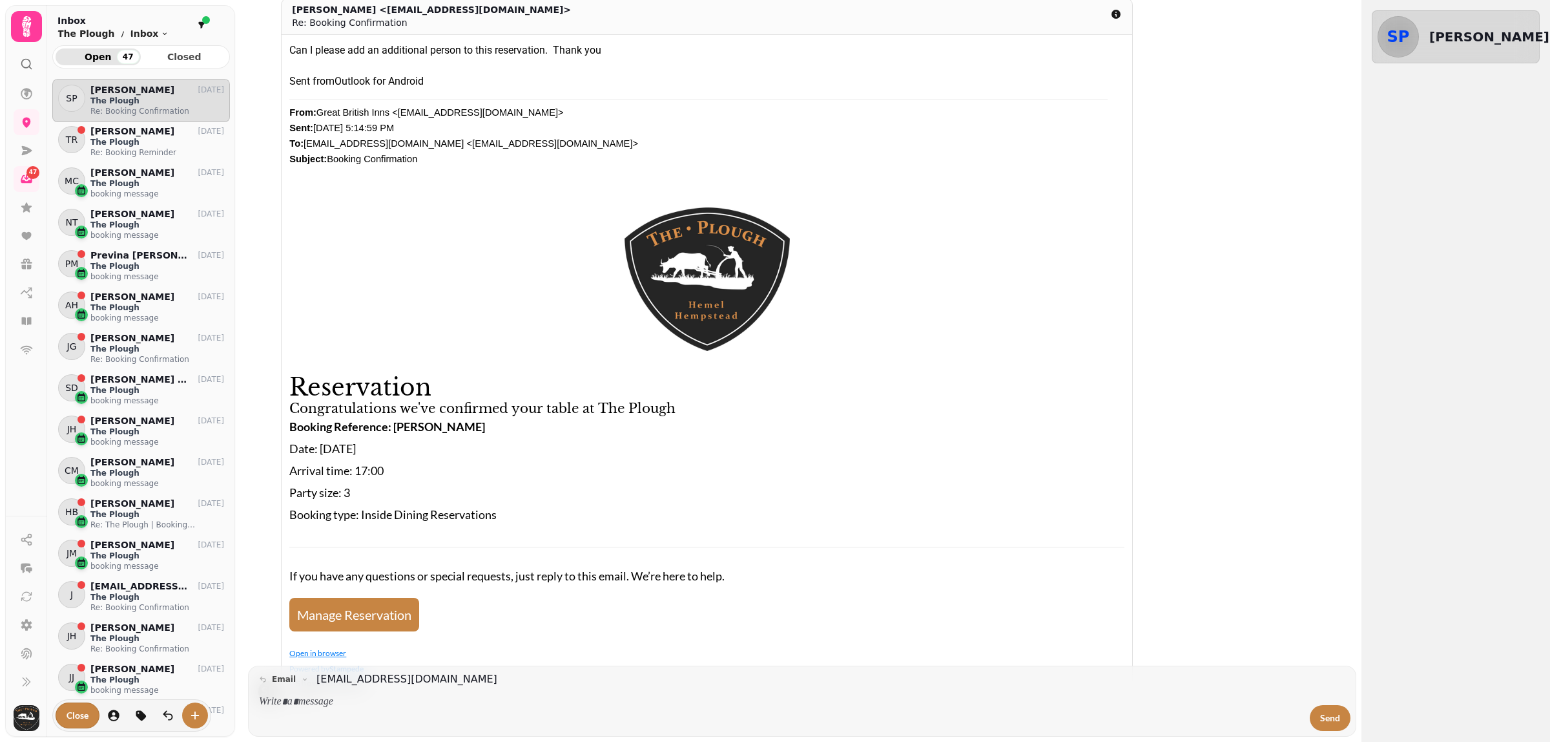
scroll to position [92, 0]
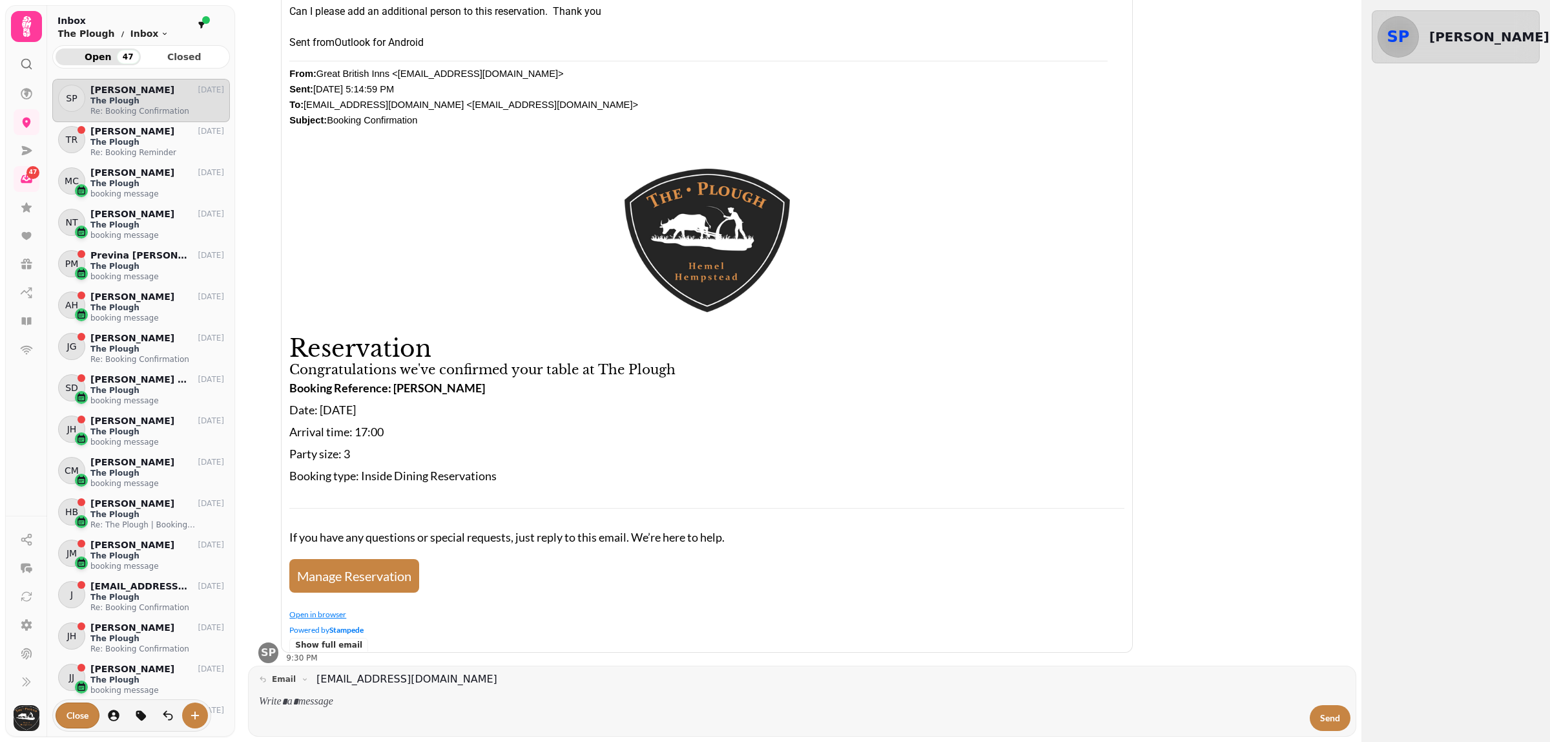
click at [398, 573] on span "Manage Reservation" at bounding box center [354, 576] width 114 height 16
click at [105, 318] on p "booking message" at bounding box center [157, 318] width 134 height 10
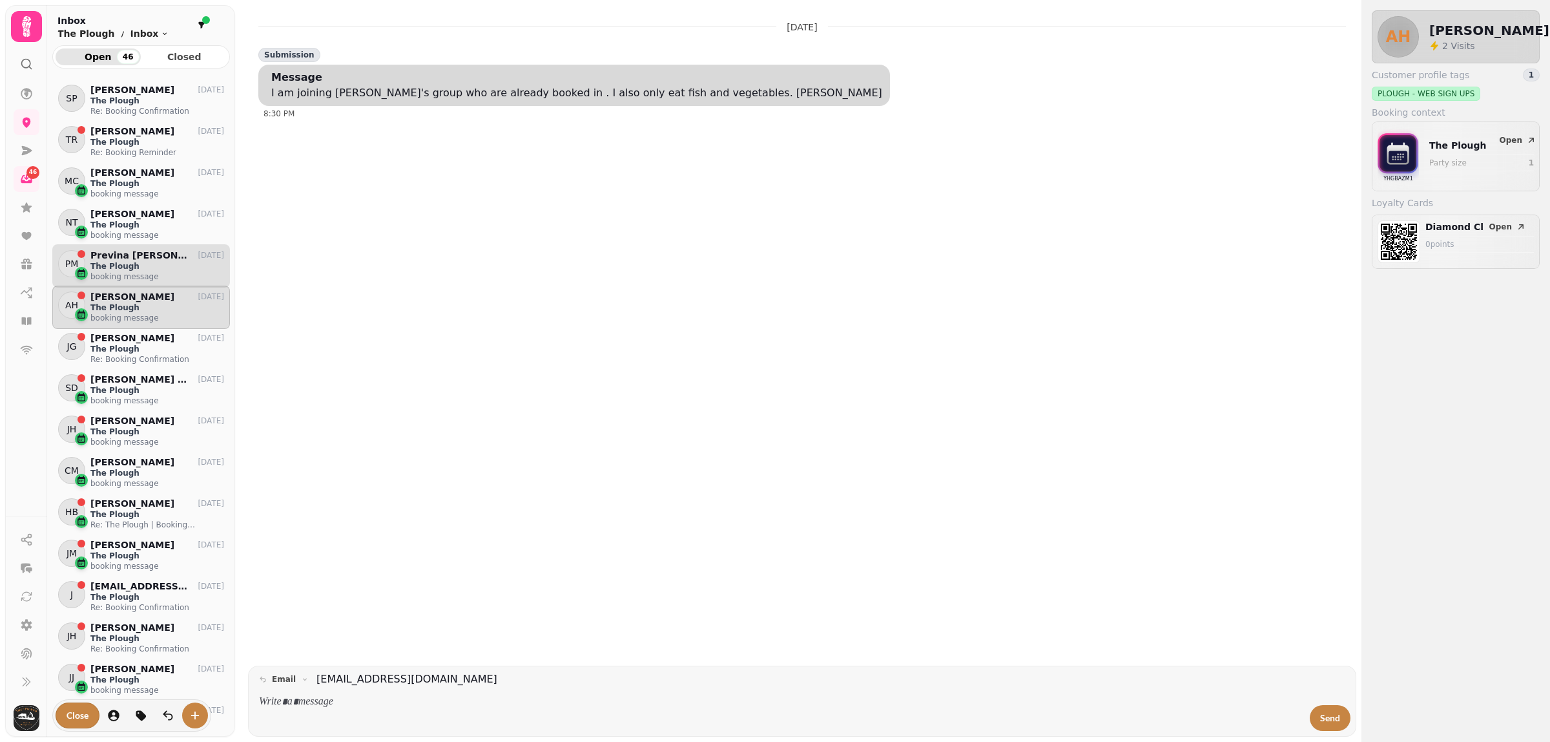
click at [107, 265] on p "The Plough" at bounding box center [157, 266] width 134 height 10
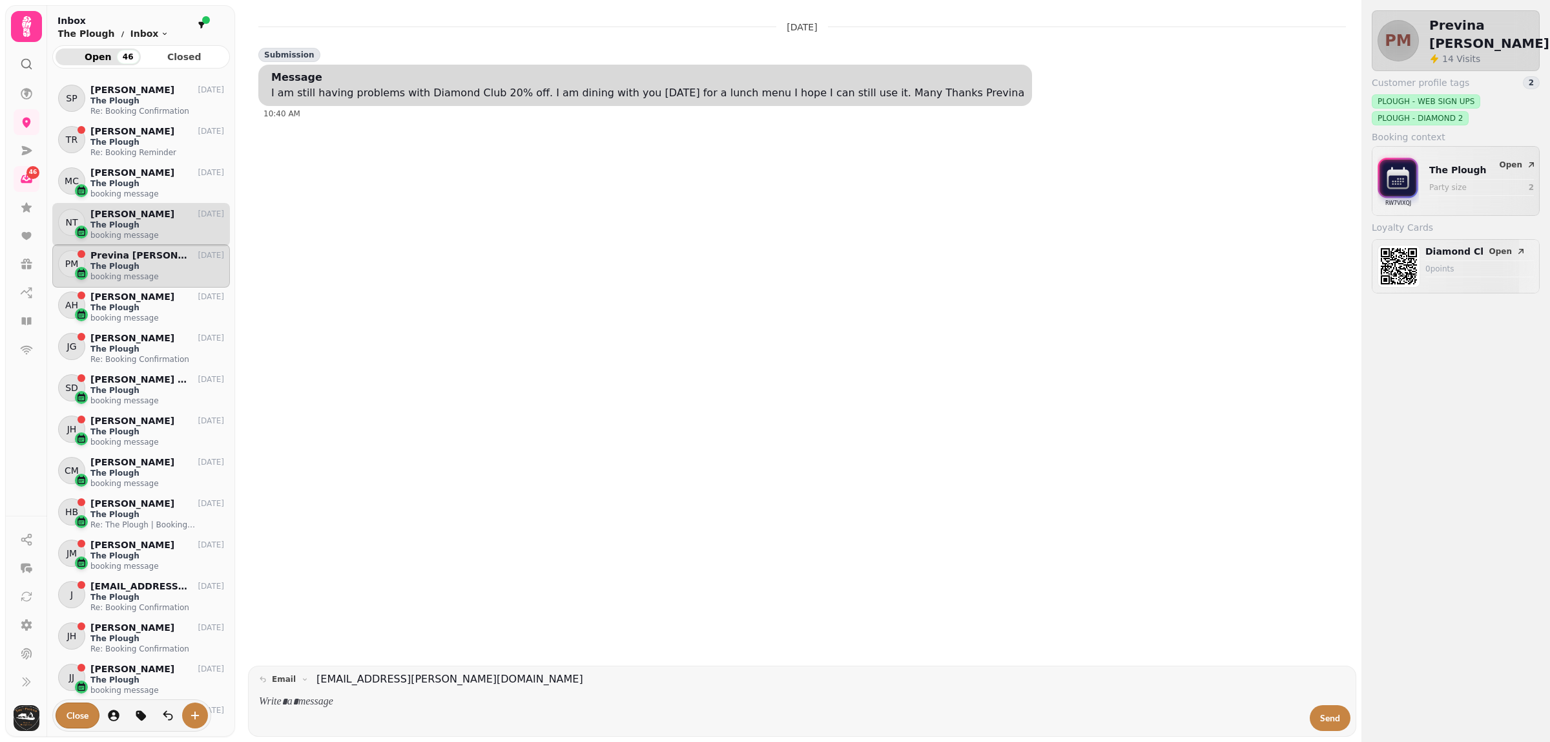
click at [121, 221] on p "The Plough" at bounding box center [157, 225] width 134 height 10
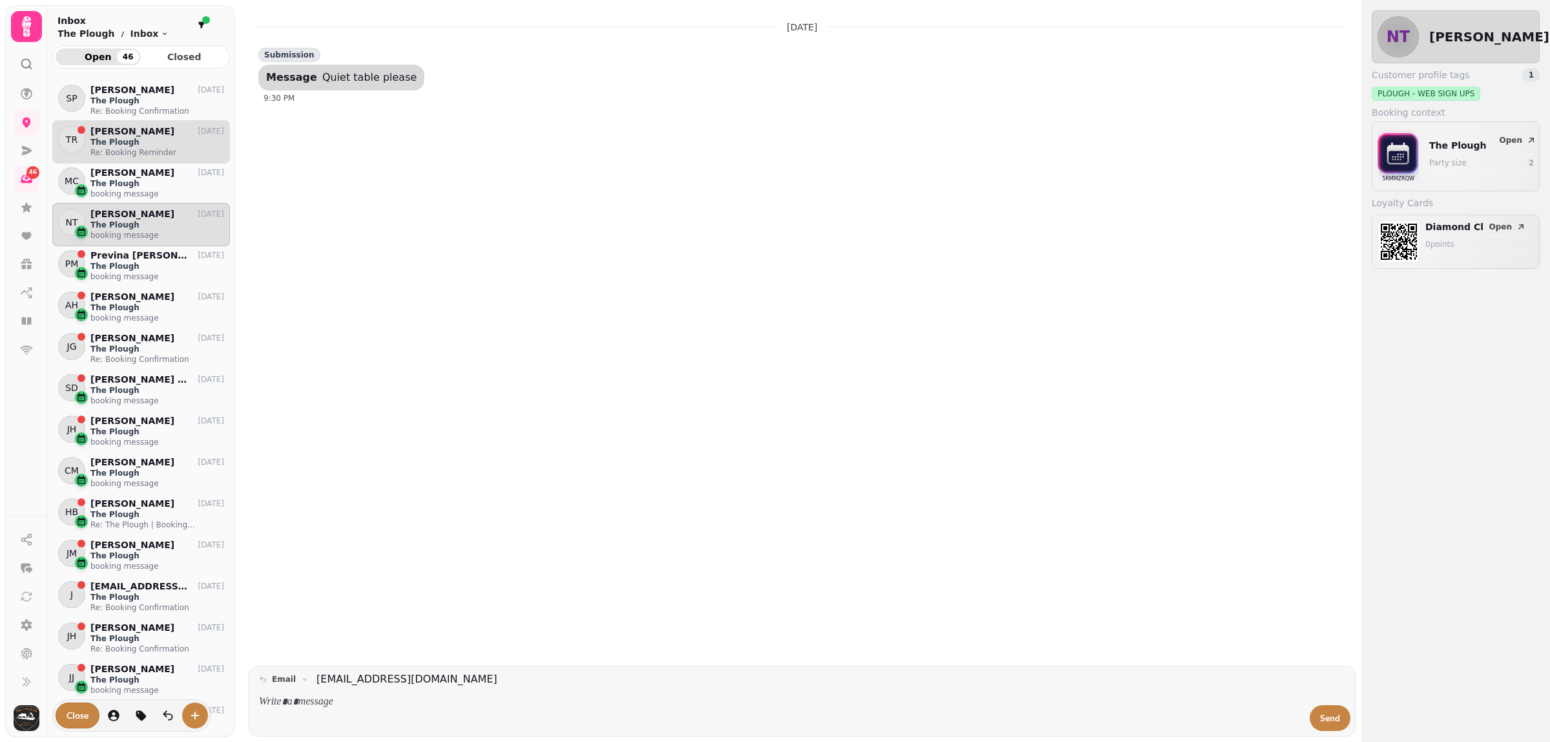
click at [118, 141] on p "The Plough" at bounding box center [157, 142] width 134 height 10
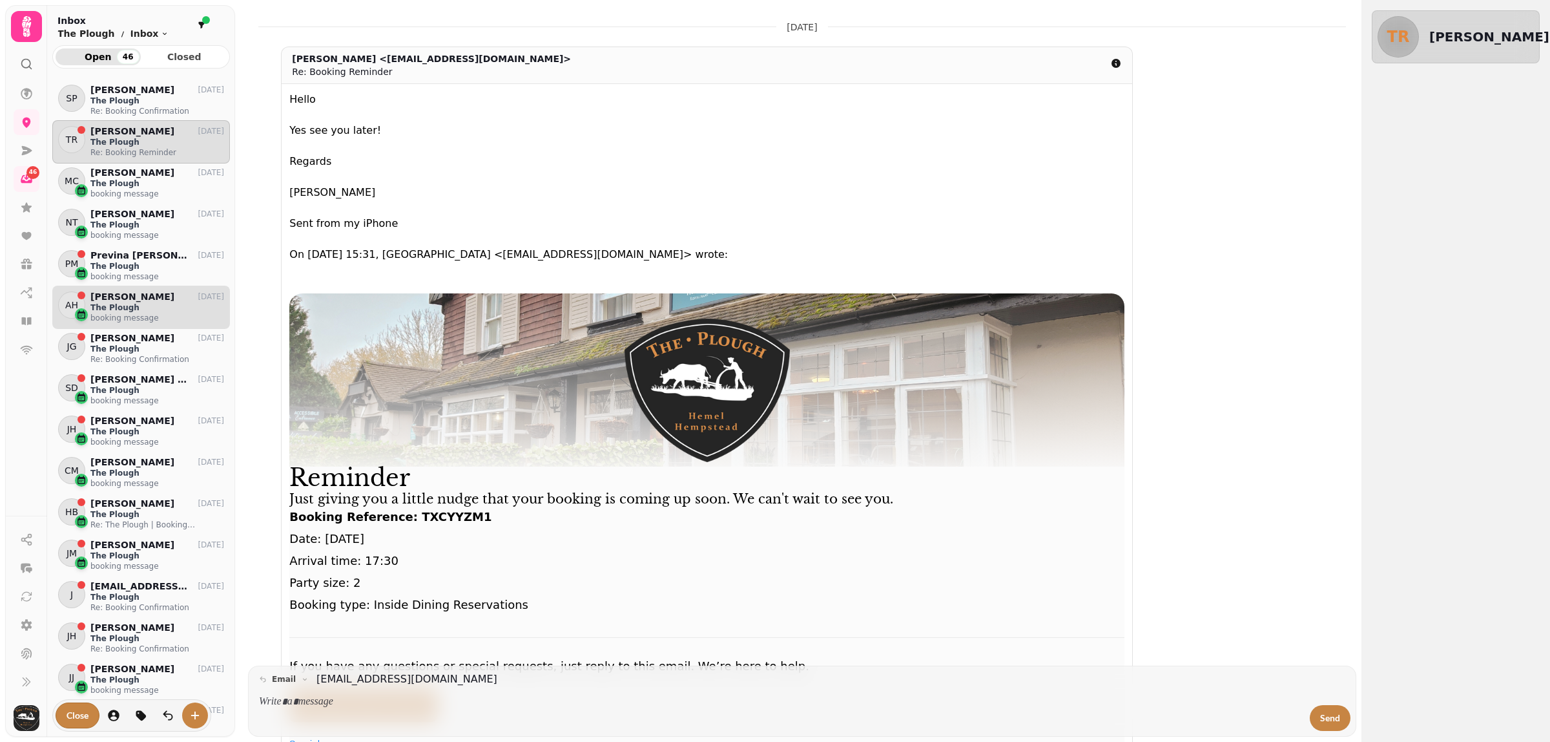
click at [133, 324] on div "AH [PERSON_NAME] [DATE] The Plough booking message" at bounding box center [141, 307] width 178 height 43
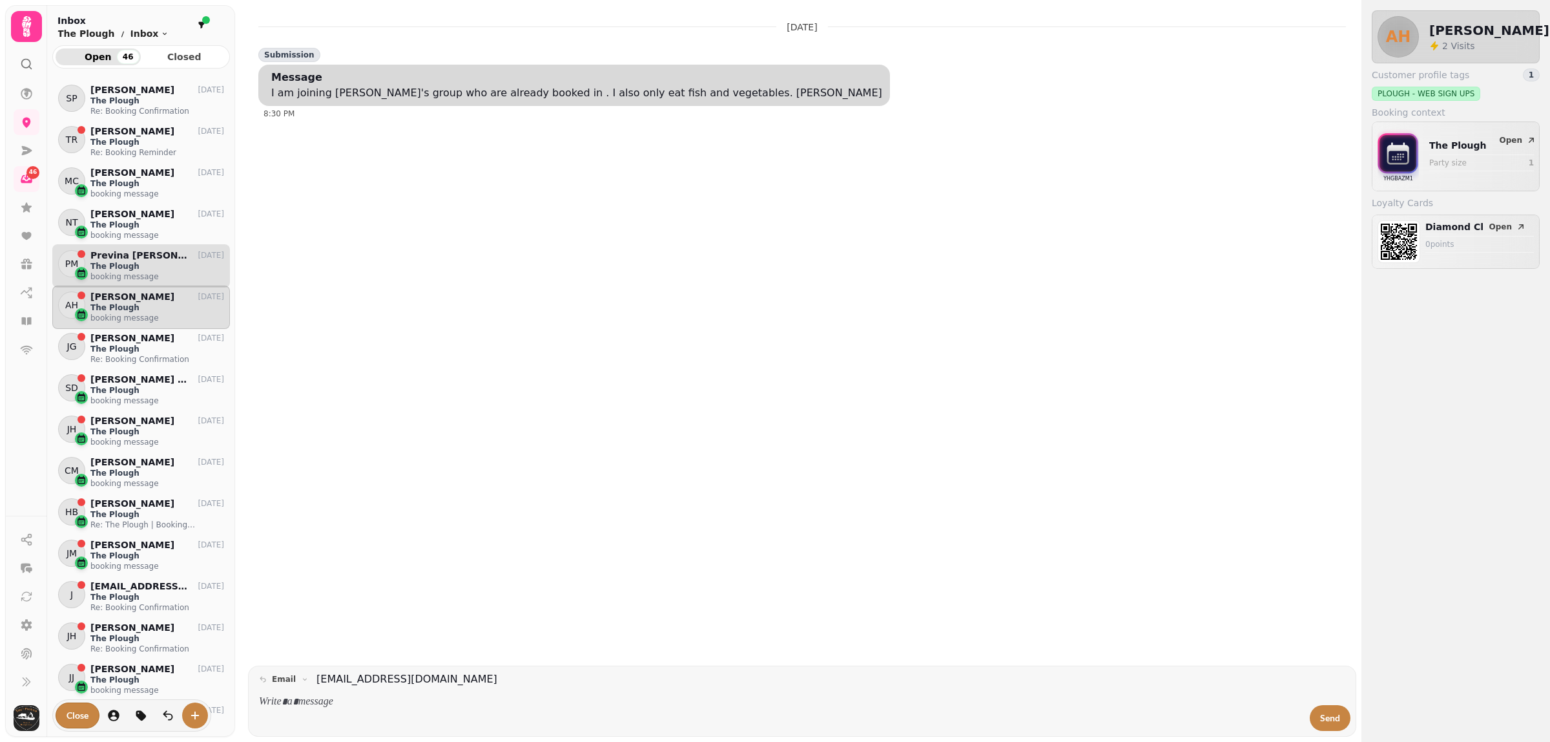
click at [134, 253] on p "Previna [PERSON_NAME]" at bounding box center [140, 255] width 100 height 11
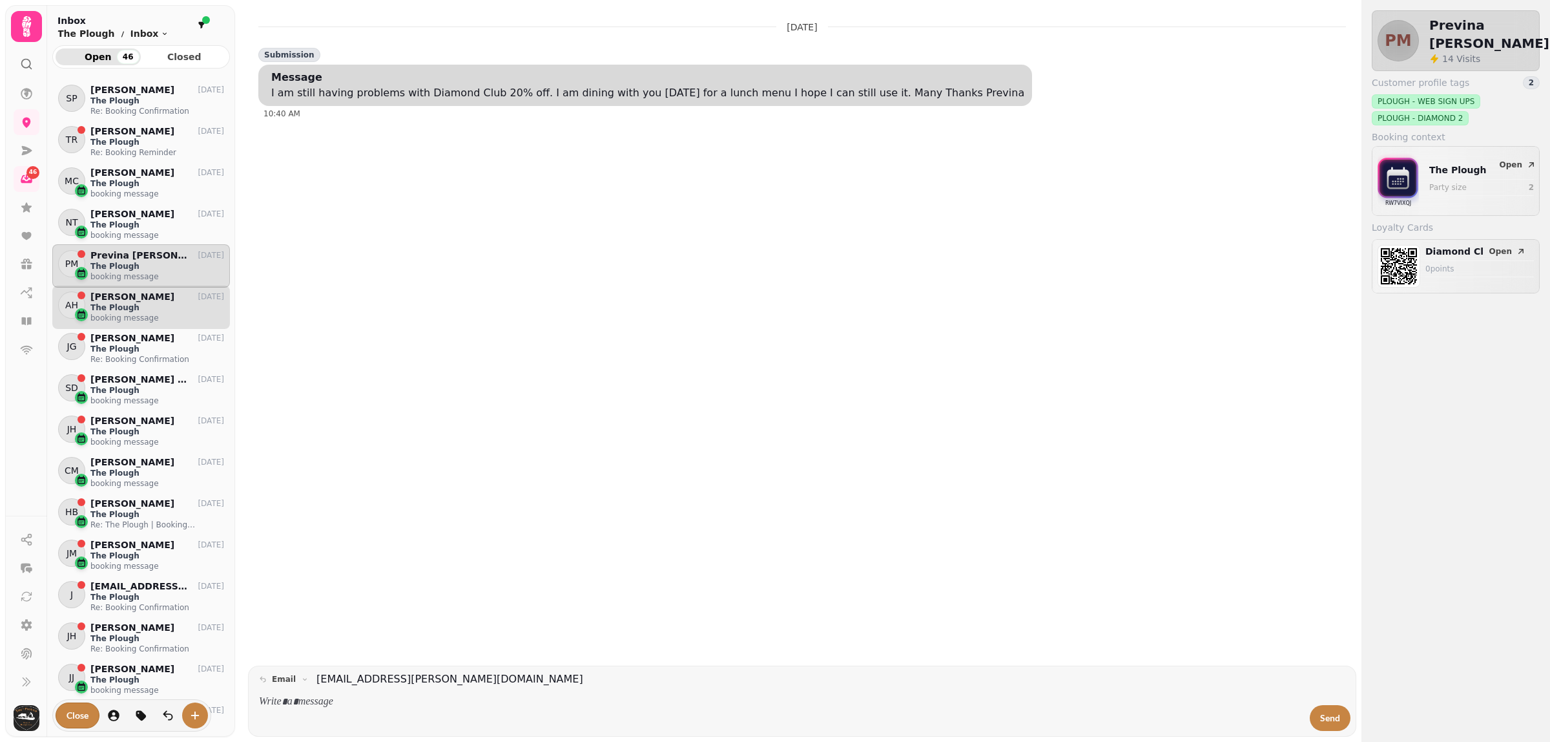
click at [134, 308] on p "The Plough" at bounding box center [157, 307] width 134 height 10
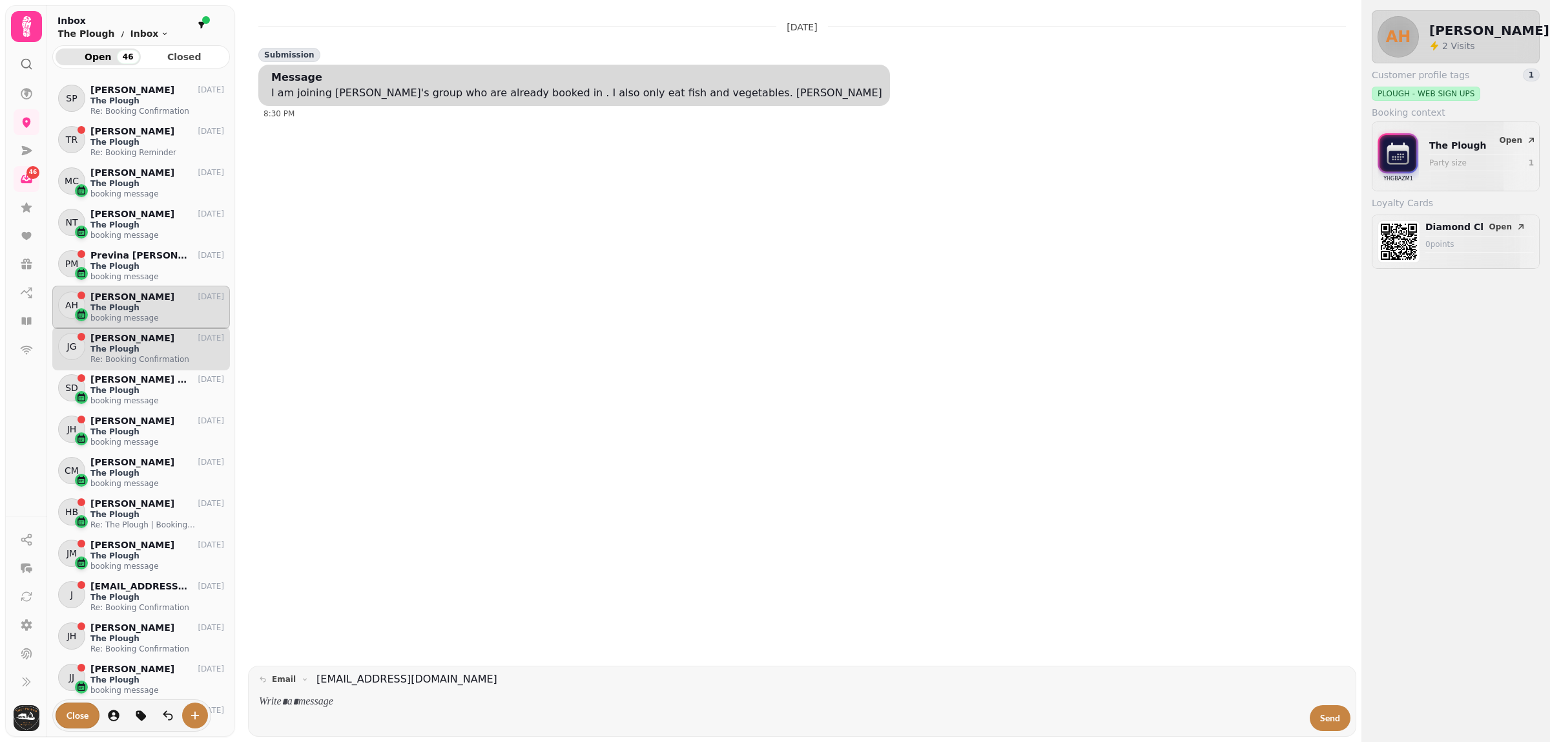
click at [133, 352] on p "The Plough" at bounding box center [157, 349] width 134 height 10
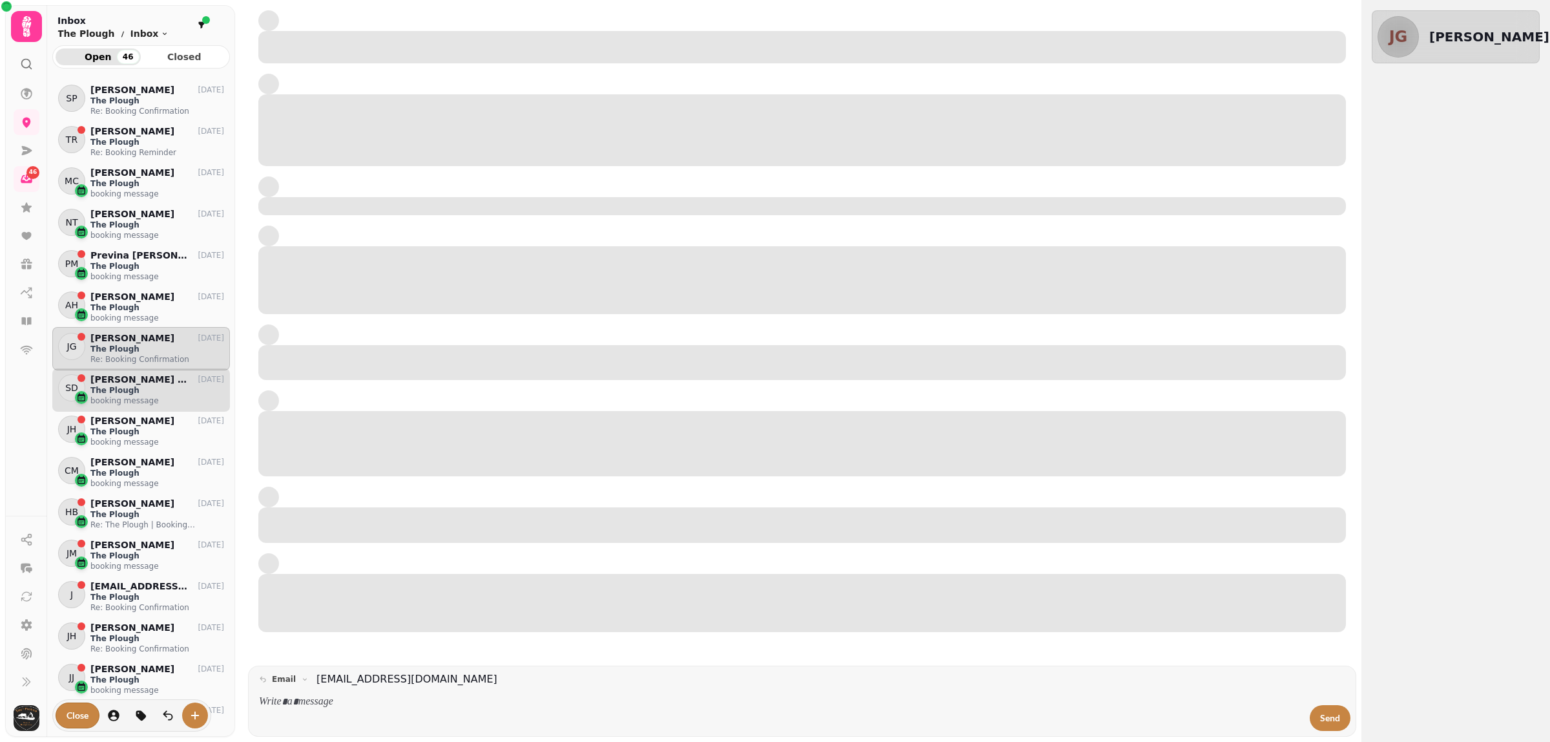
click at [139, 393] on p "The Plough" at bounding box center [157, 390] width 134 height 10
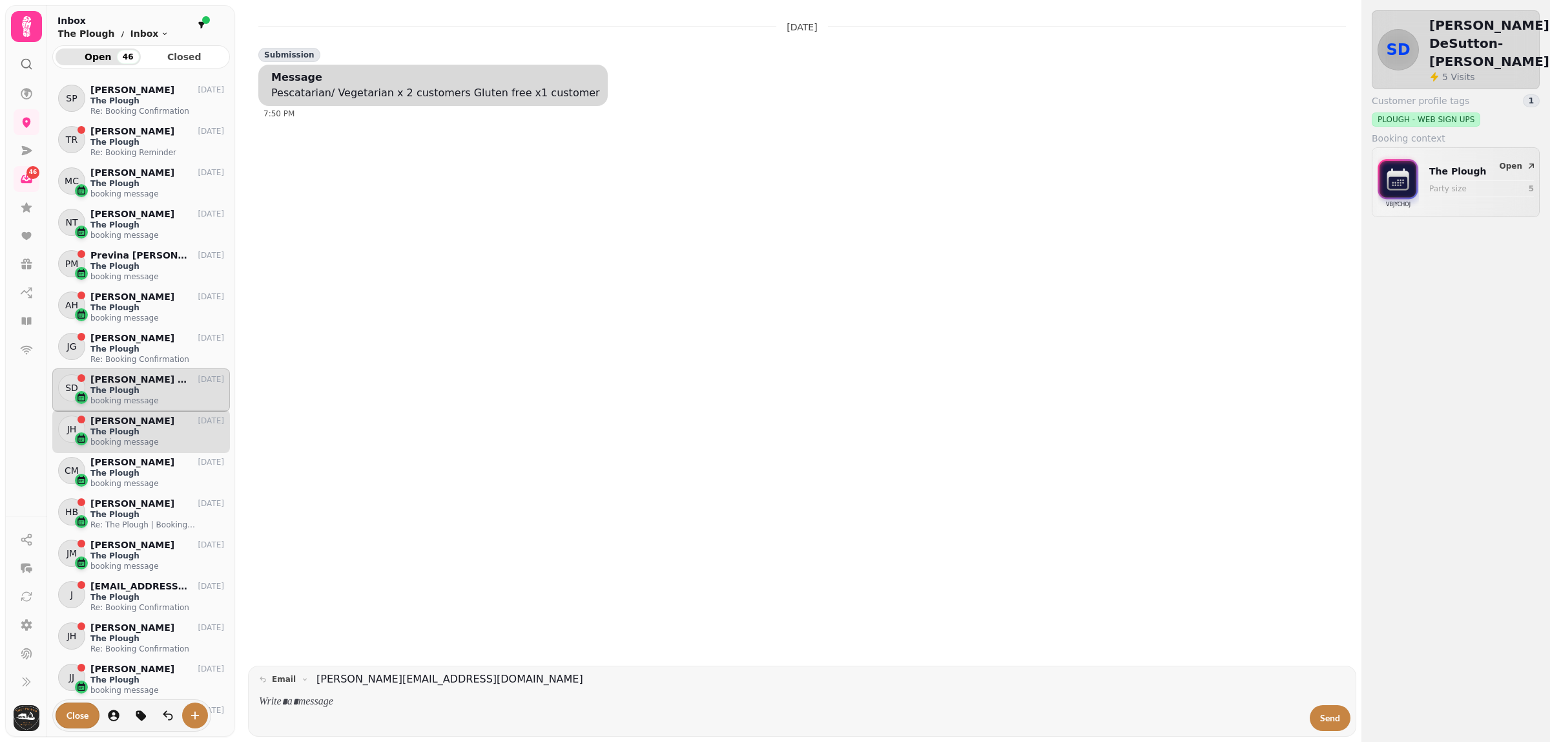
click at [133, 441] on p "booking message" at bounding box center [157, 442] width 134 height 10
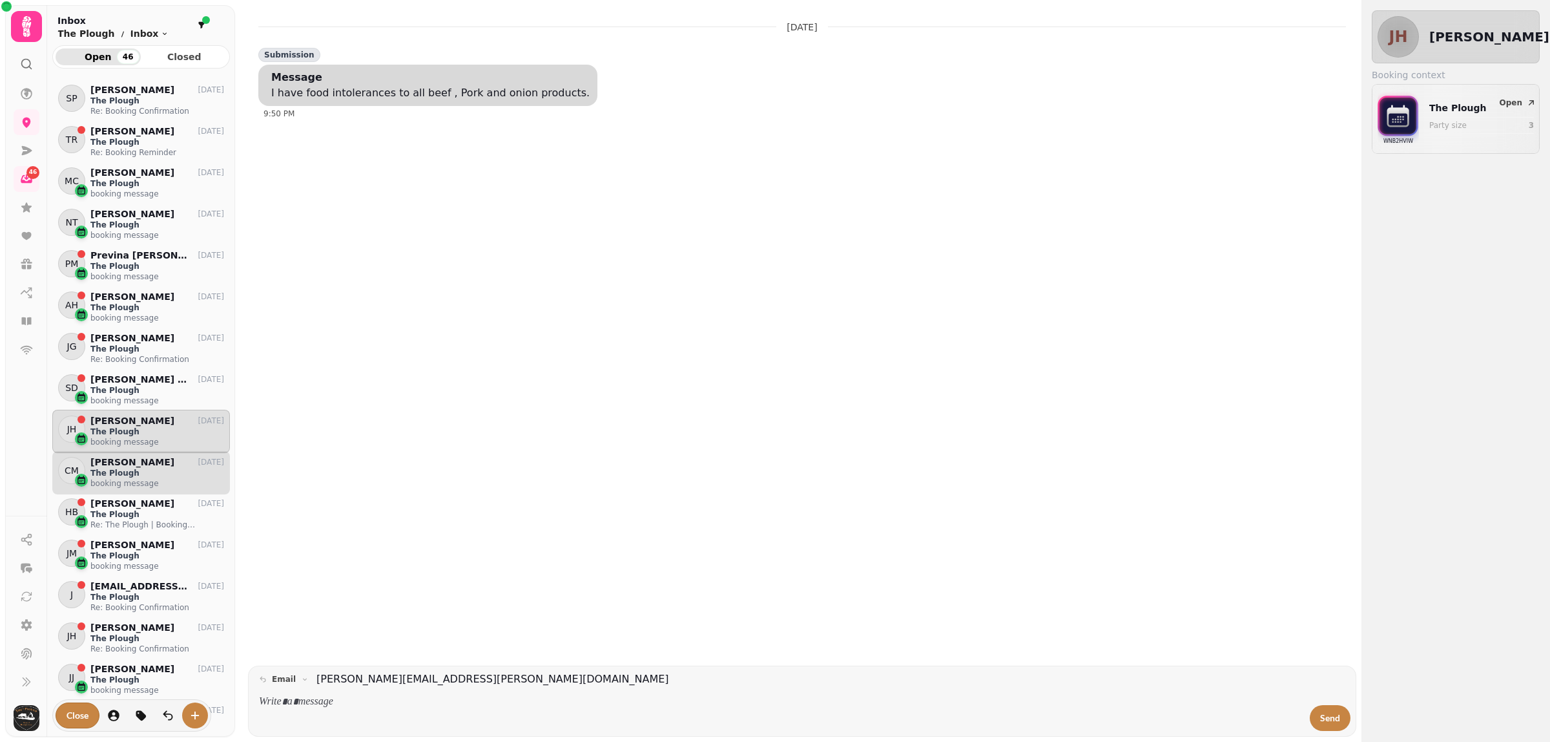
click at [134, 483] on p "booking message" at bounding box center [157, 483] width 134 height 10
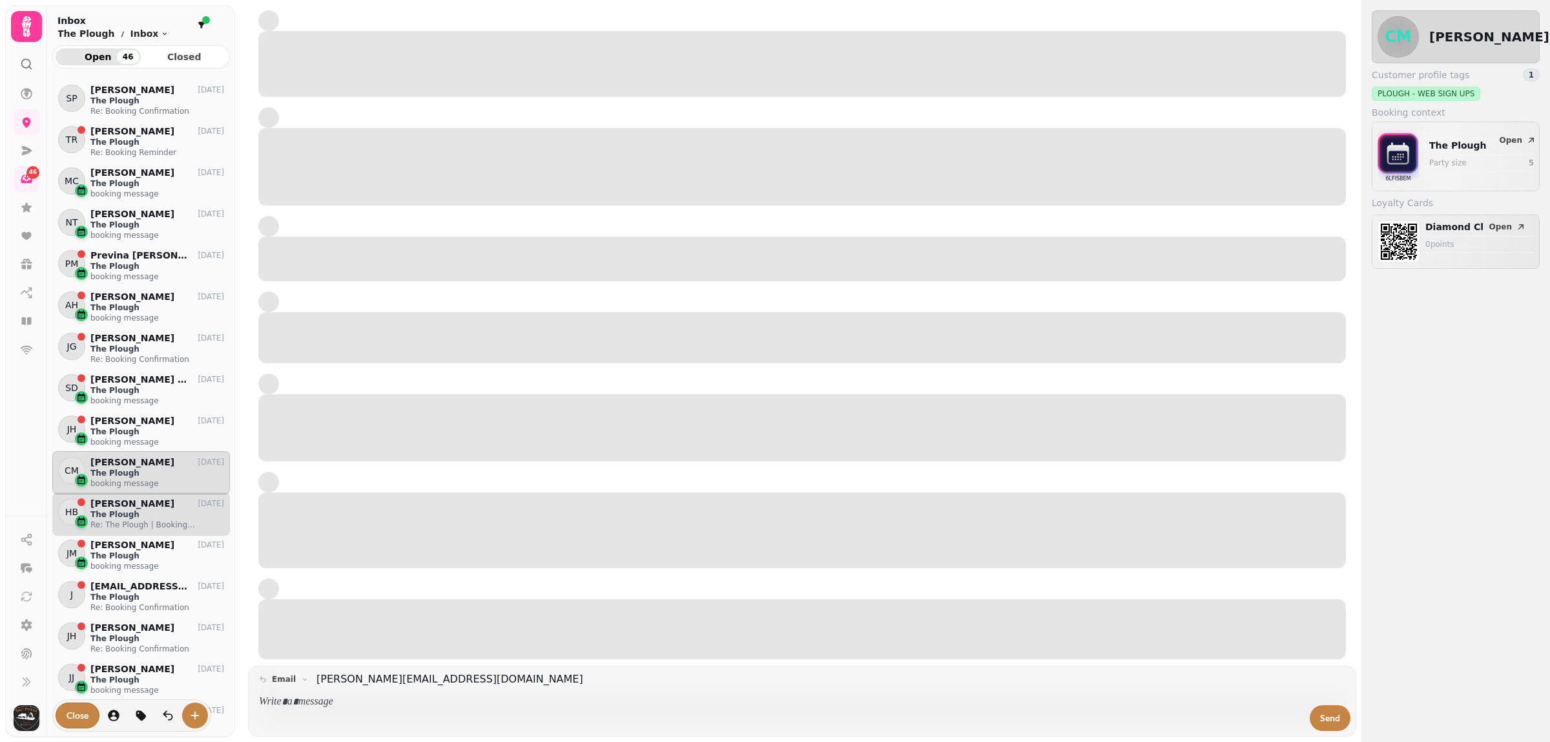
click at [140, 520] on p "Re: The Plough | Booking confirmation" at bounding box center [157, 524] width 134 height 10
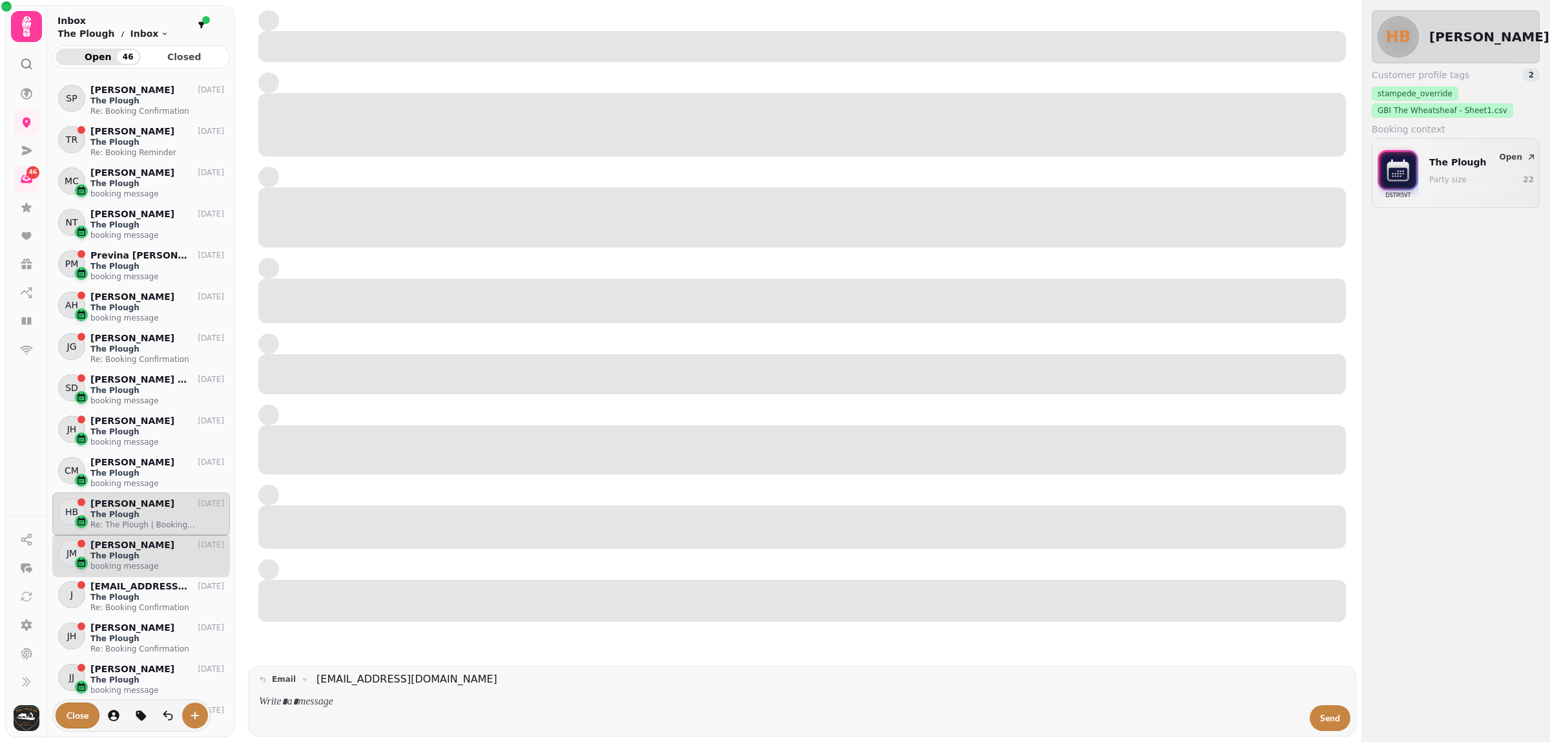
click at [138, 554] on p "The Plough" at bounding box center [157, 555] width 134 height 10
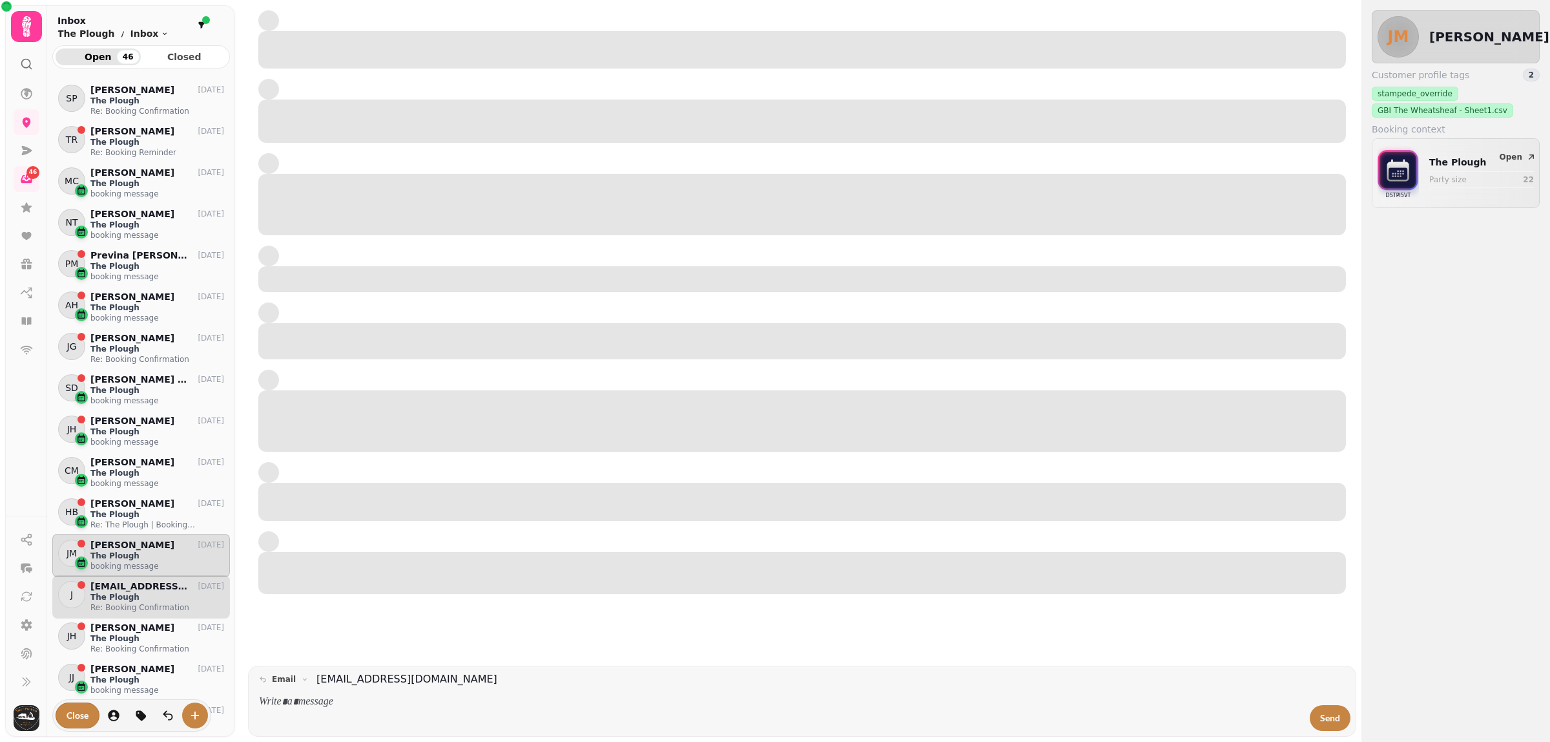
click at [129, 600] on p "The Plough" at bounding box center [157, 597] width 134 height 10
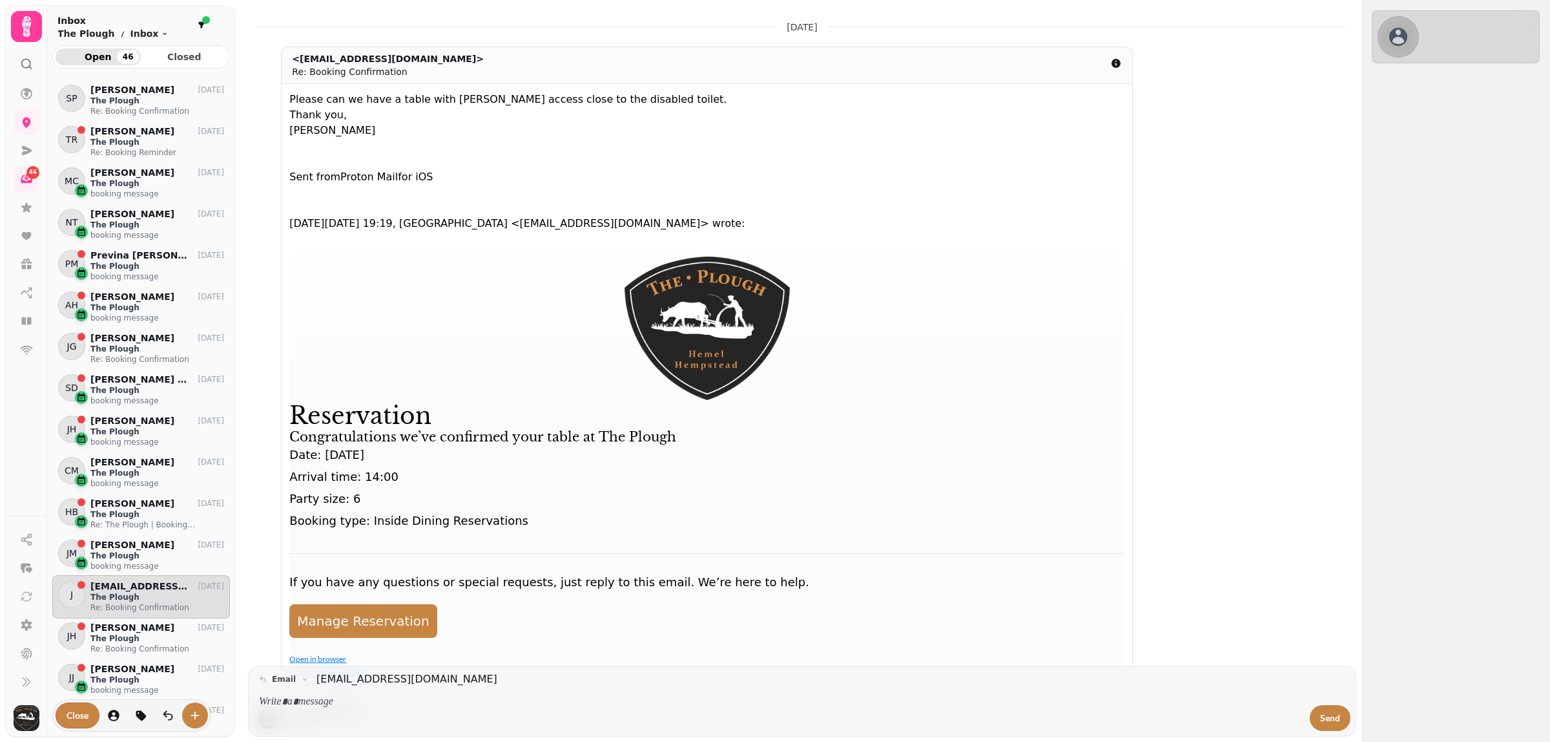
click at [528, 448] on p "Date: [DATE]" at bounding box center [706, 455] width 835 height 18
click at [1, 494] on div "46 [DATE] <[EMAIL_ADDRESS][DOMAIN_NAME]> Re: Booking Confirmation Please can we…" at bounding box center [775, 371] width 1550 height 742
click at [115, 530] on div "HB [PERSON_NAME] [DATE] The Plough Re: The Plough | Booking confirmation" at bounding box center [141, 513] width 178 height 43
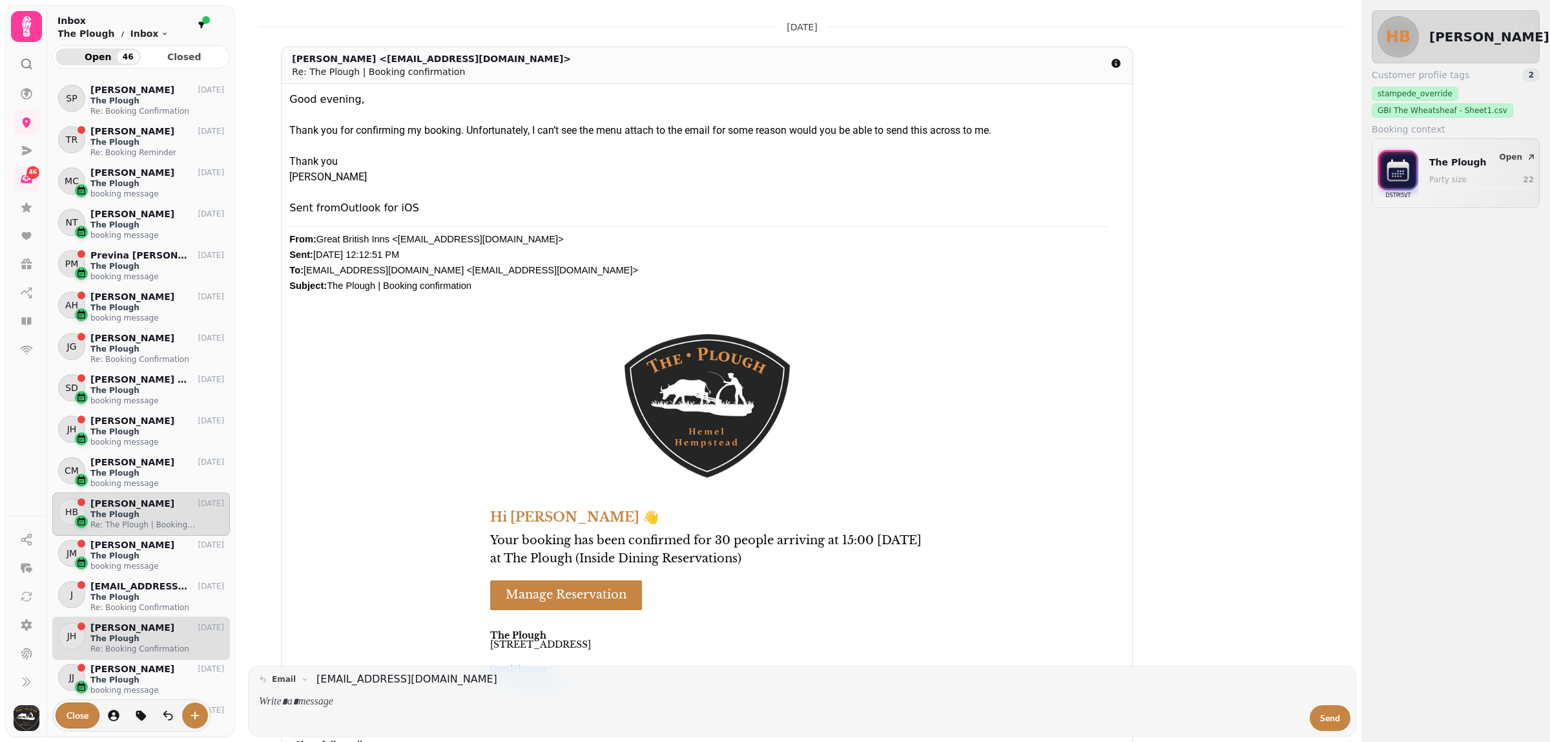
click at [134, 625] on p "[PERSON_NAME]" at bounding box center [132, 627] width 84 height 11
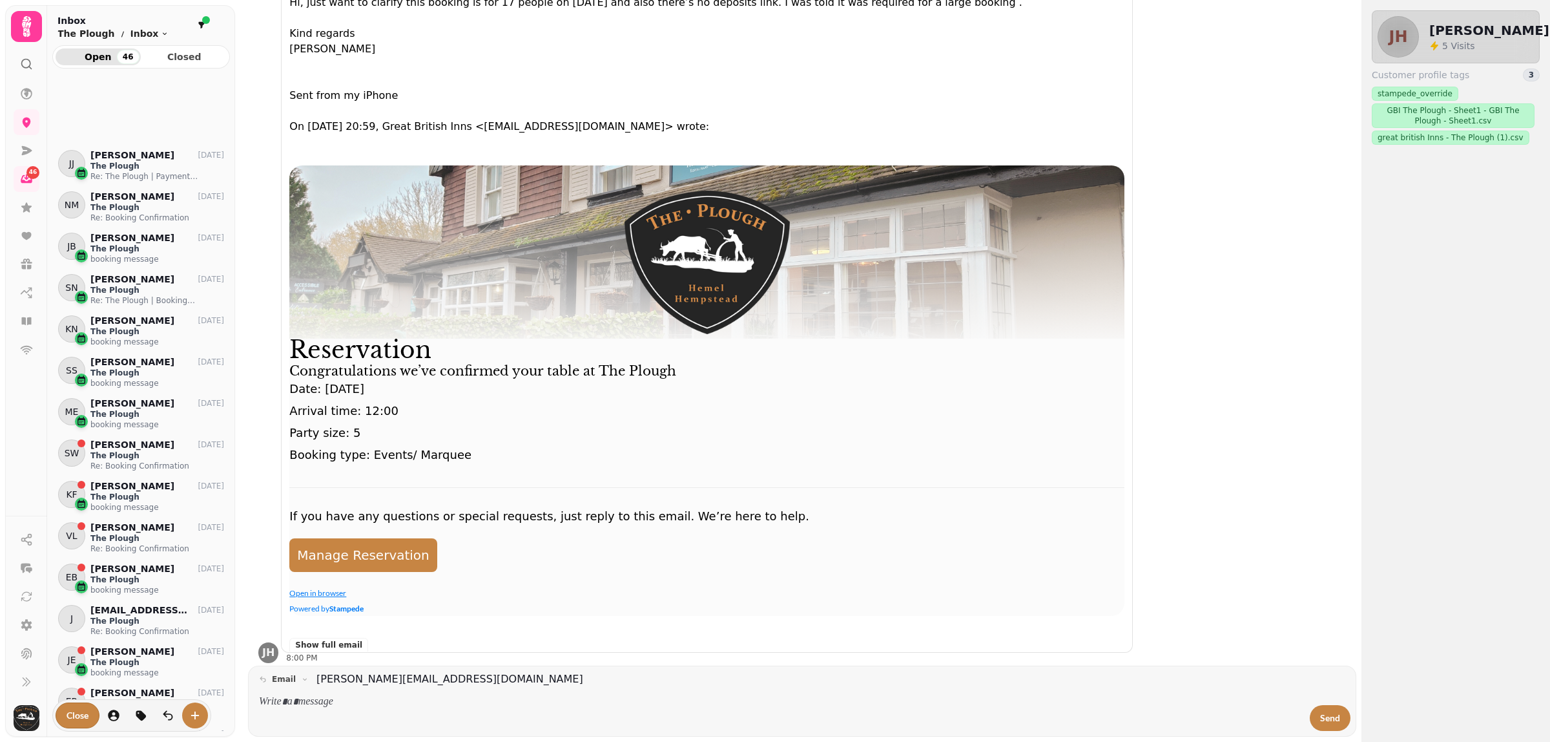
scroll to position [808, 0]
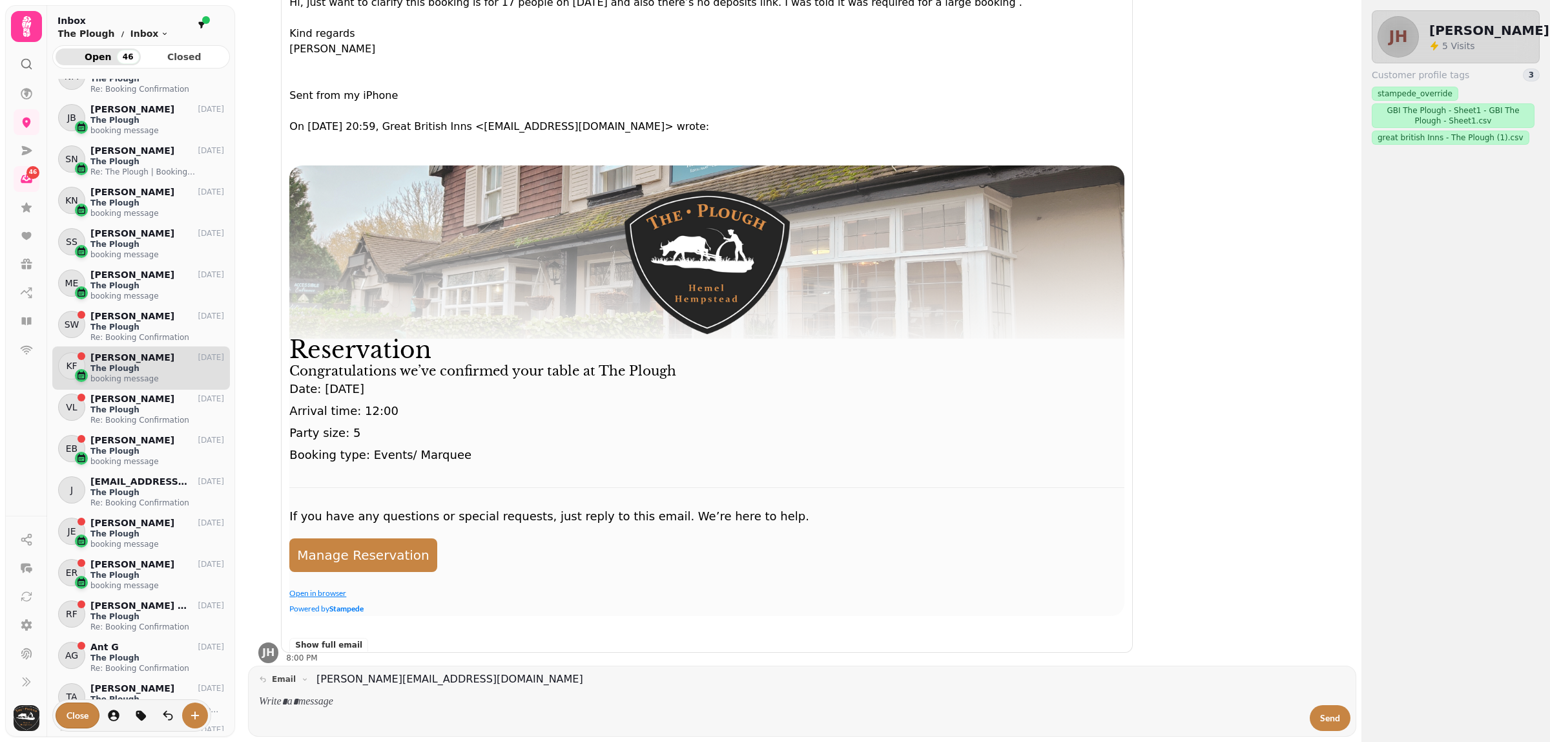
click at [153, 351] on div "KF [PERSON_NAME] [DATE] The Plough booking message" at bounding box center [141, 367] width 178 height 43
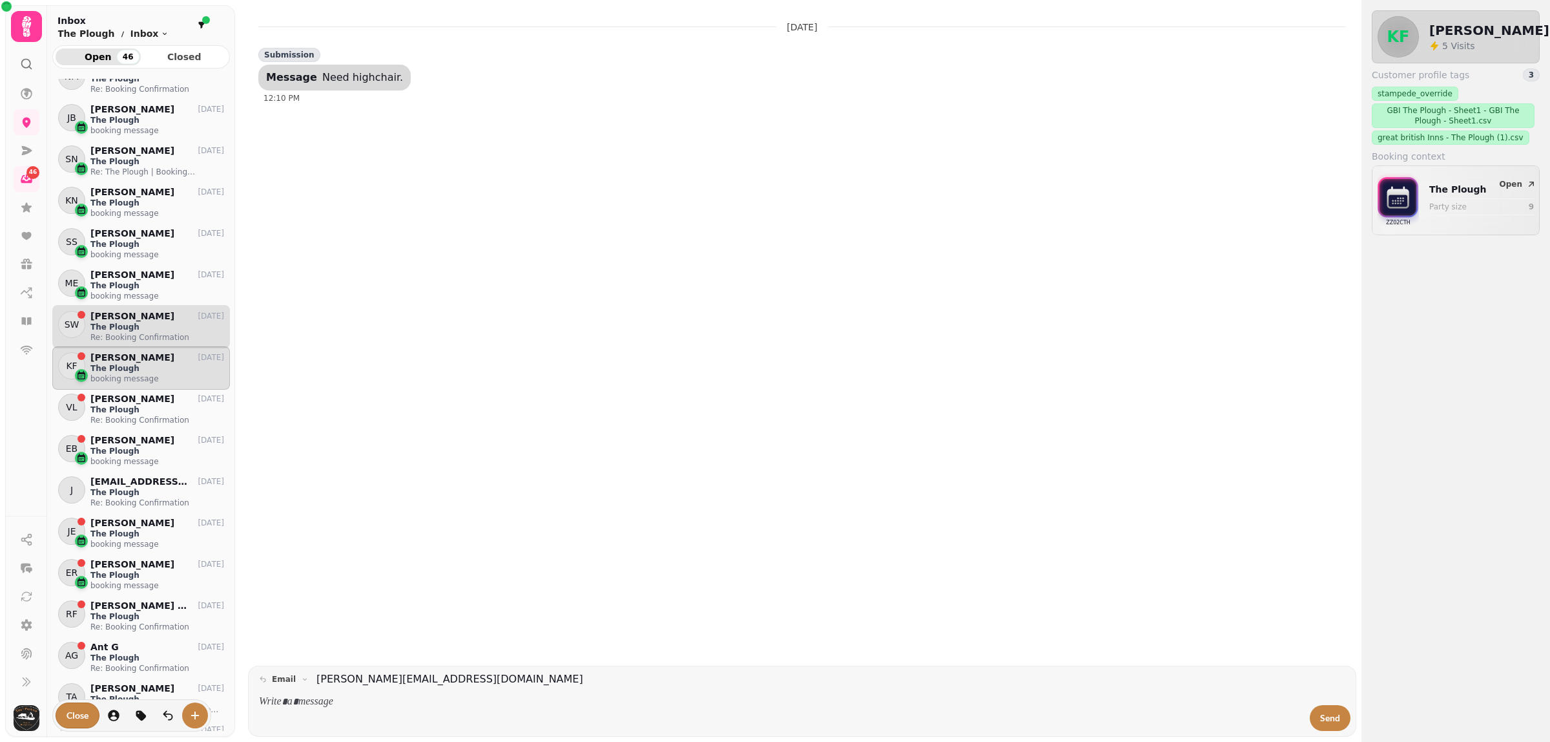
click at [140, 324] on p "The Plough" at bounding box center [157, 327] width 134 height 10
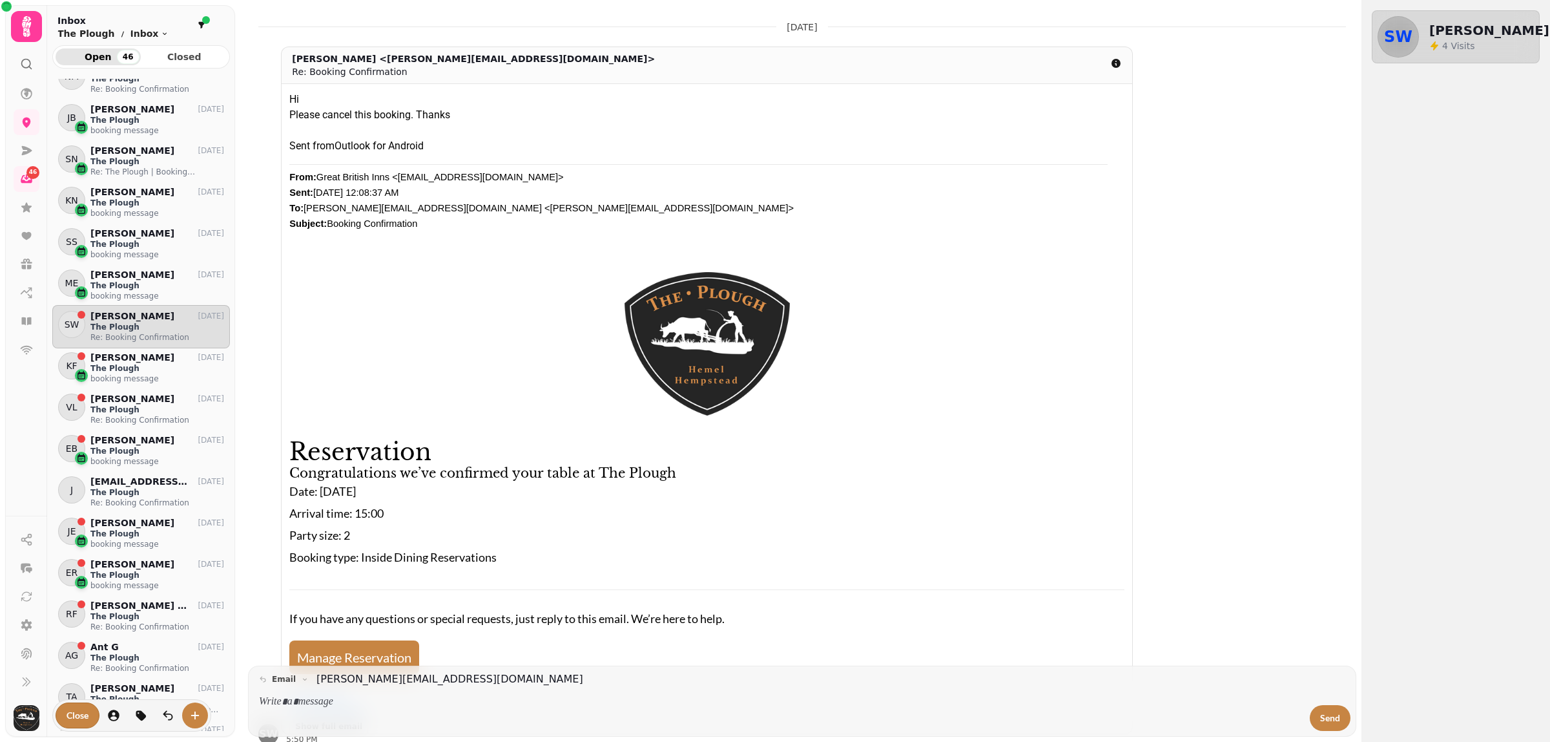
click at [512, 475] on h3 "Congratulations we’ve confirmed your table at The Plough" at bounding box center [706, 473] width 835 height 18
click at [165, 368] on p "The Plough" at bounding box center [157, 368] width 134 height 10
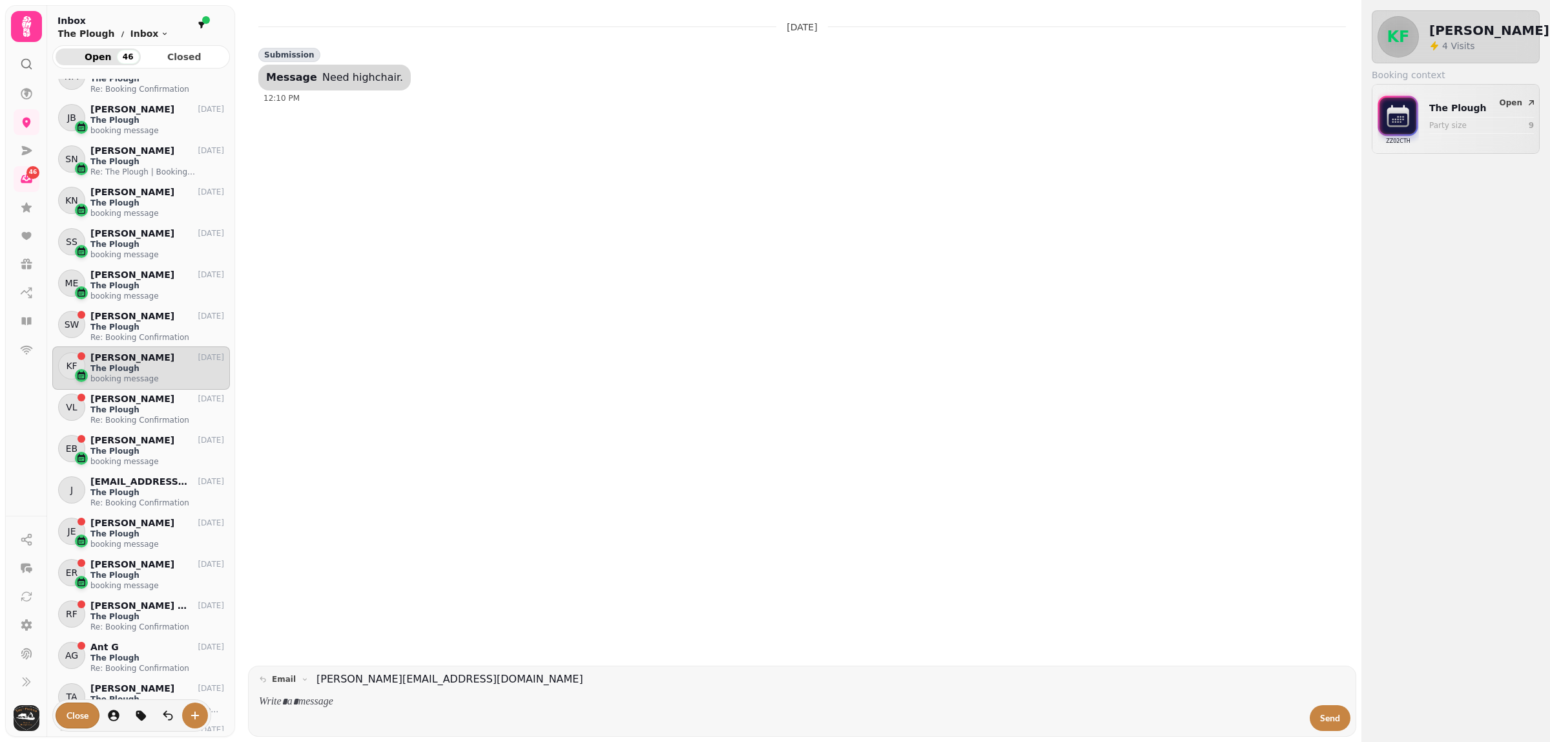
click at [447, 461] on div "[DATE] Submission Message Need highchair. 12:10 PM" at bounding box center [802, 337] width 1098 height 655
click at [399, 428] on div "[DATE] Submission Message Need highchair. 12:10 PM" at bounding box center [802, 337] width 1098 height 655
click at [140, 415] on p "Re: Booking Confirmation" at bounding box center [157, 420] width 134 height 10
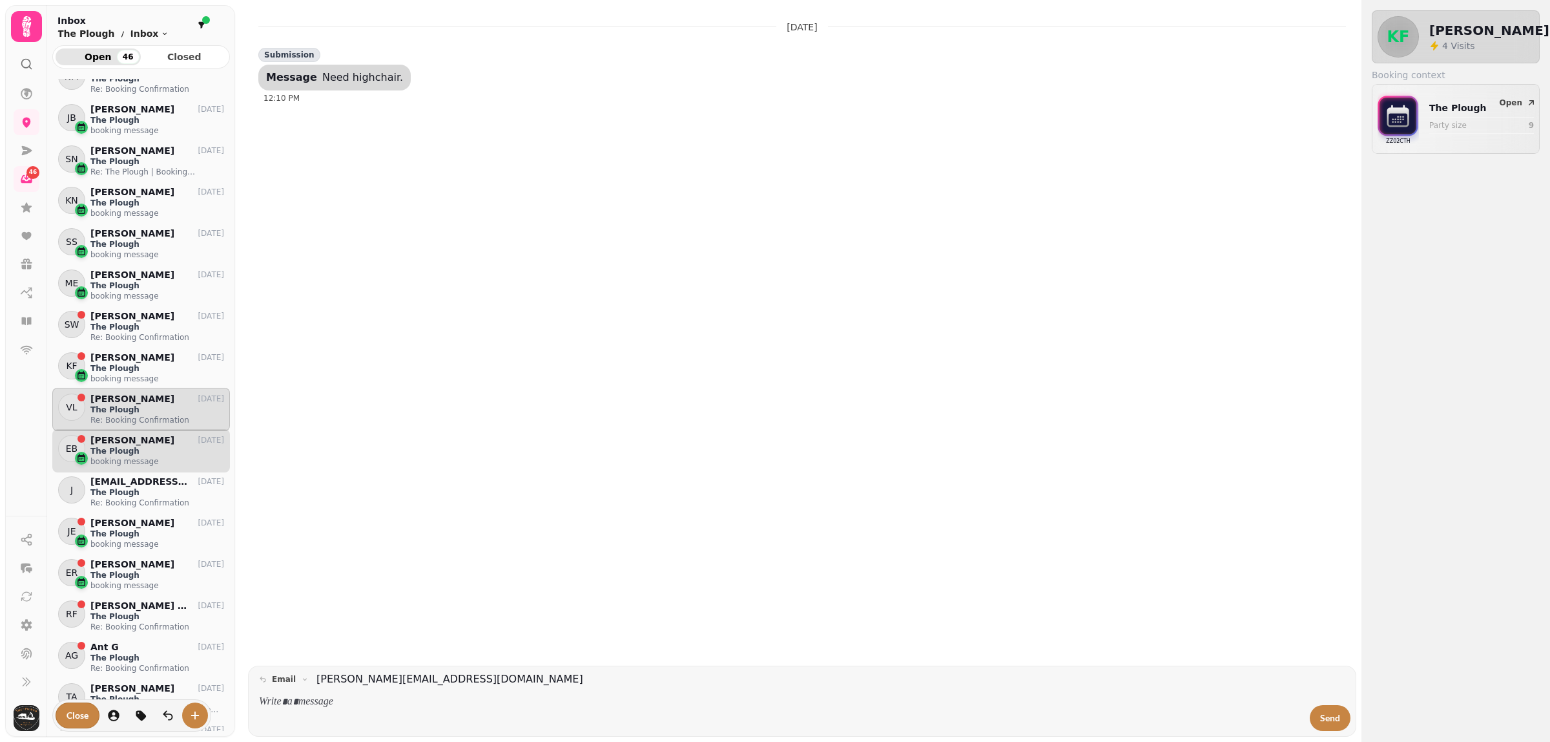
click at [140, 463] on p "booking message" at bounding box center [157, 461] width 134 height 10
drag, startPoint x: 142, startPoint y: 482, endPoint x: 140, endPoint y: 519, distance: 36.9
click at [142, 482] on p "[EMAIL_ADDRESS][DOMAIN_NAME]" at bounding box center [140, 481] width 100 height 11
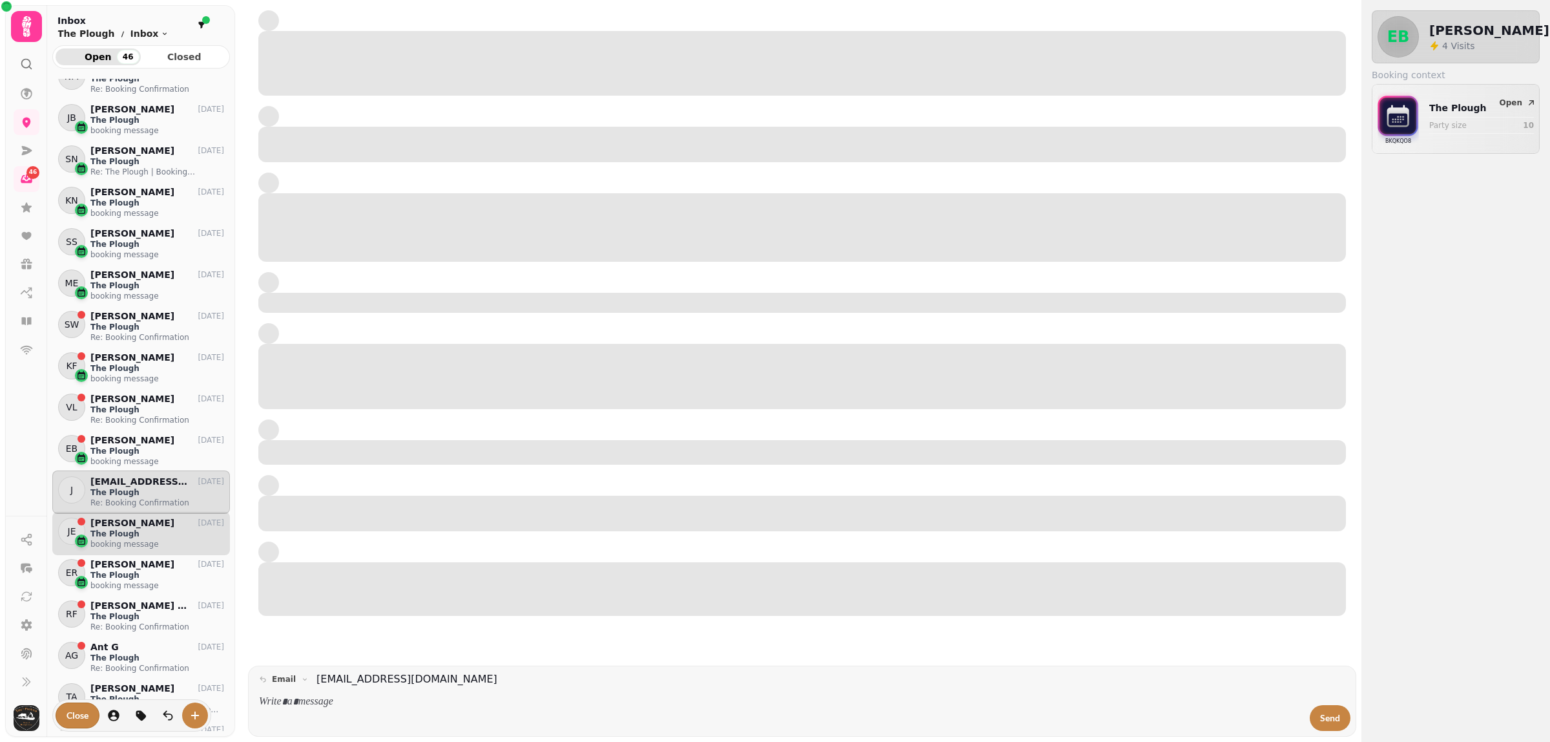
click at [138, 528] on p "The Plough" at bounding box center [157, 533] width 134 height 10
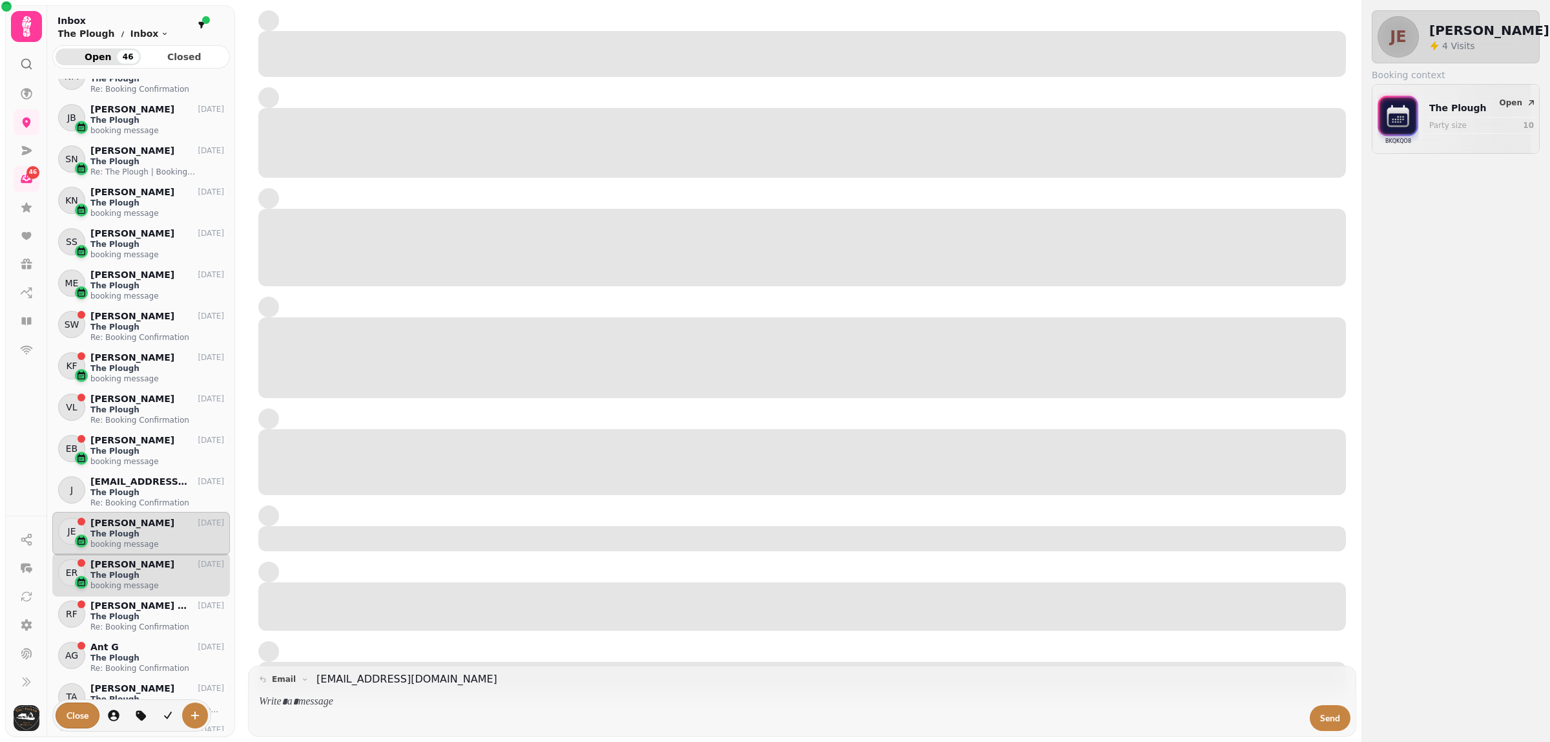
click at [134, 563] on div "[PERSON_NAME] [DATE]" at bounding box center [157, 564] width 134 height 11
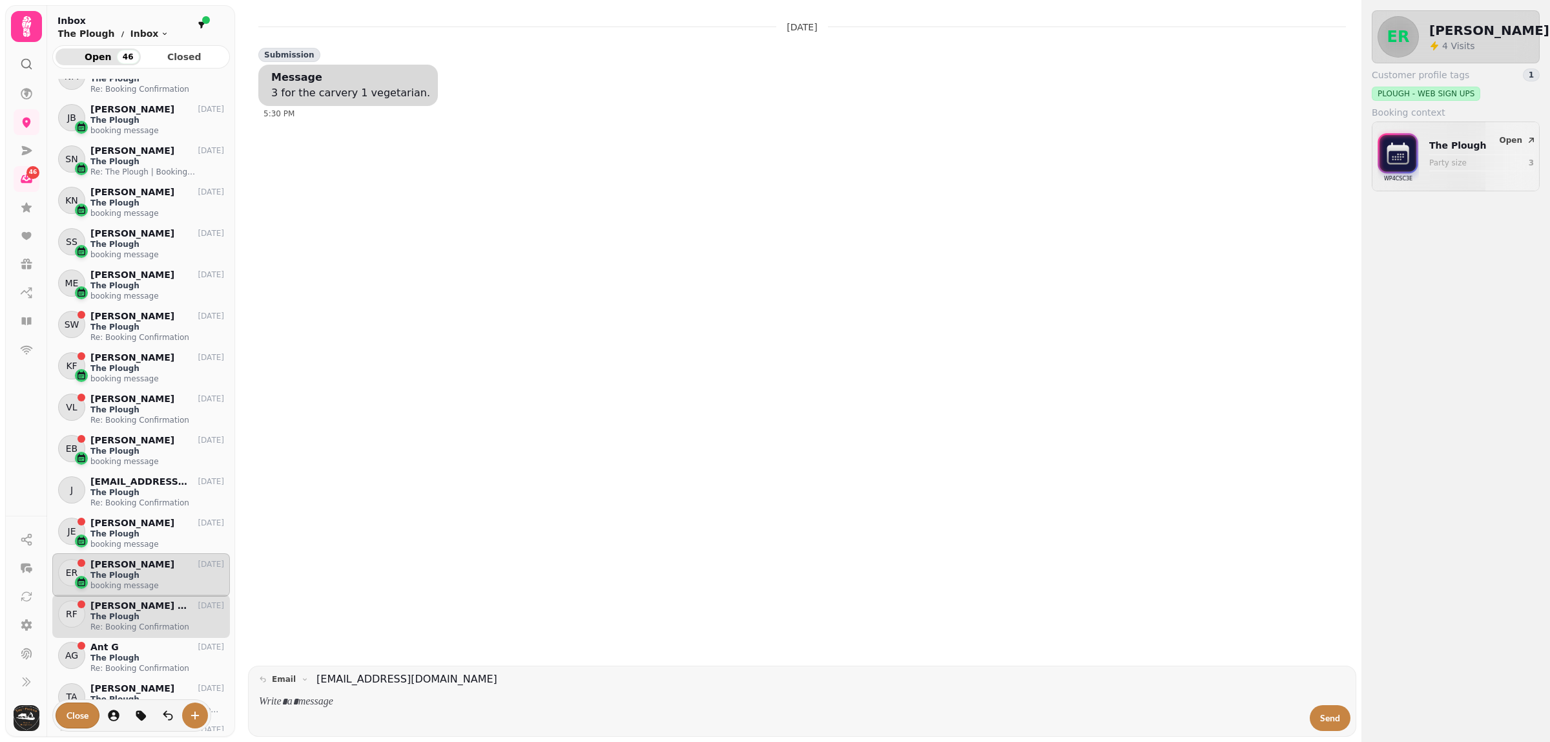
click at [139, 603] on p "[PERSON_NAME] Final" at bounding box center [140, 605] width 100 height 11
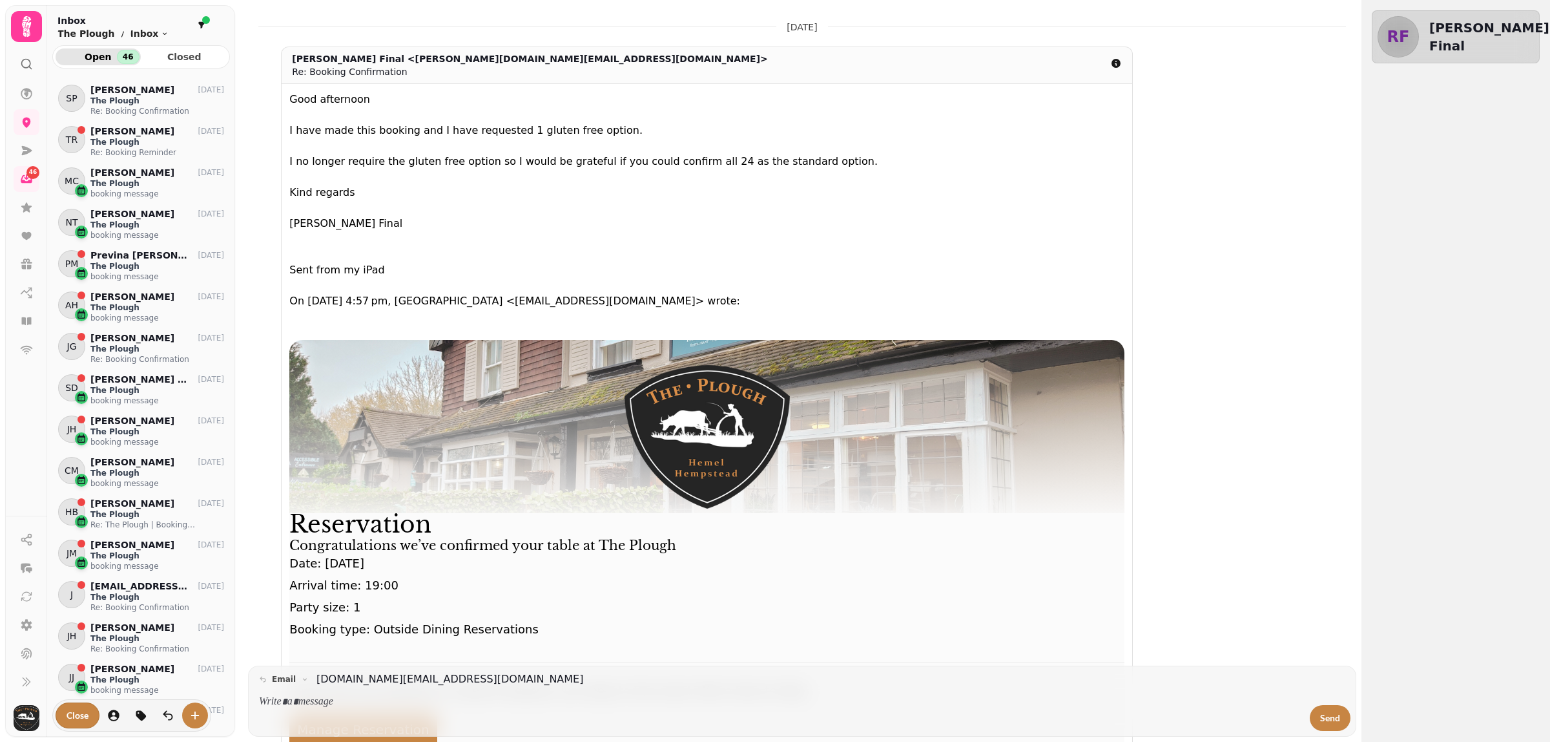
click at [120, 55] on div "46" at bounding box center [128, 57] width 23 height 14
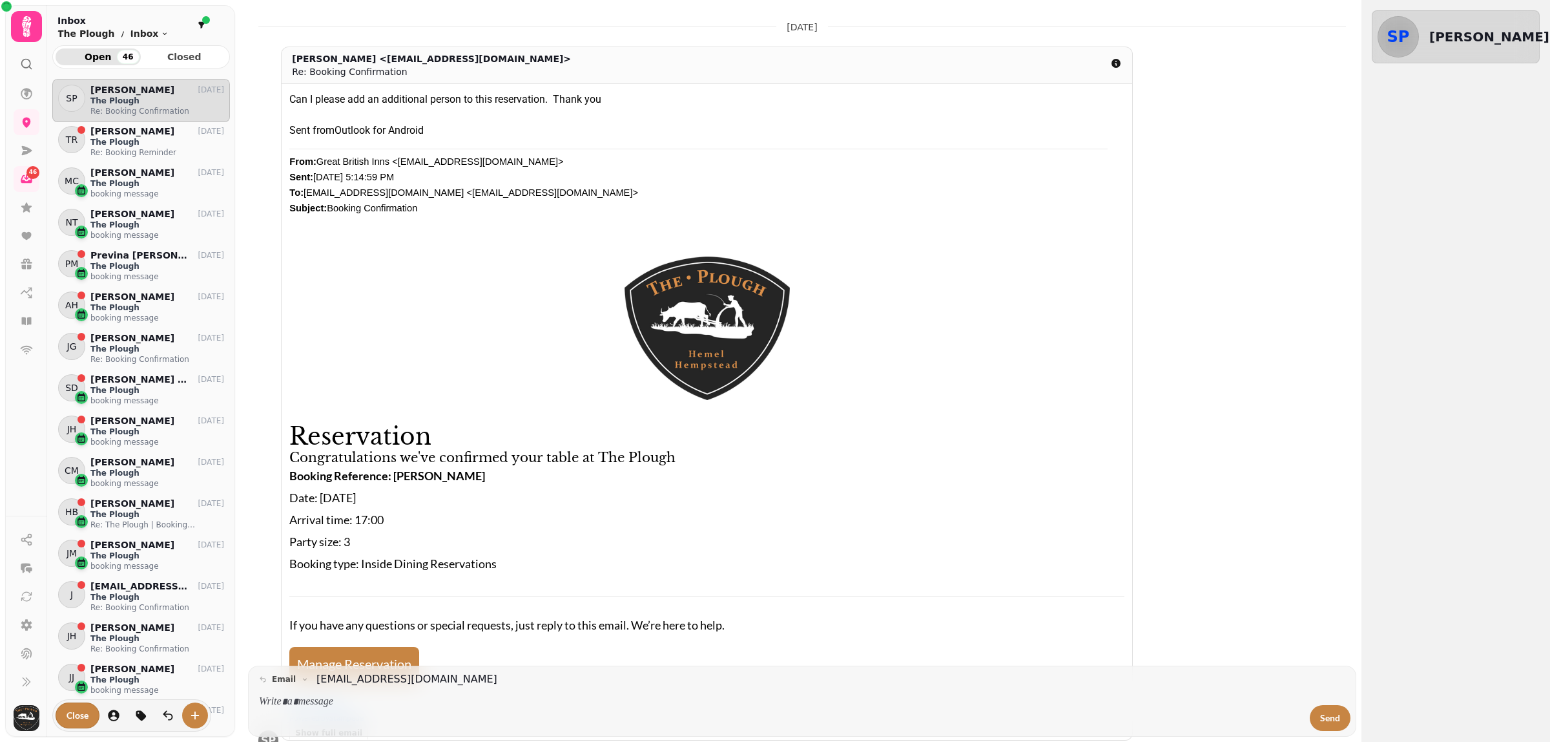
click at [207, 23] on div at bounding box center [206, 20] width 8 height 8
click at [202, 23] on div at bounding box center [206, 20] width 8 height 8
click at [78, 601] on div "J" at bounding box center [71, 594] width 27 height 27
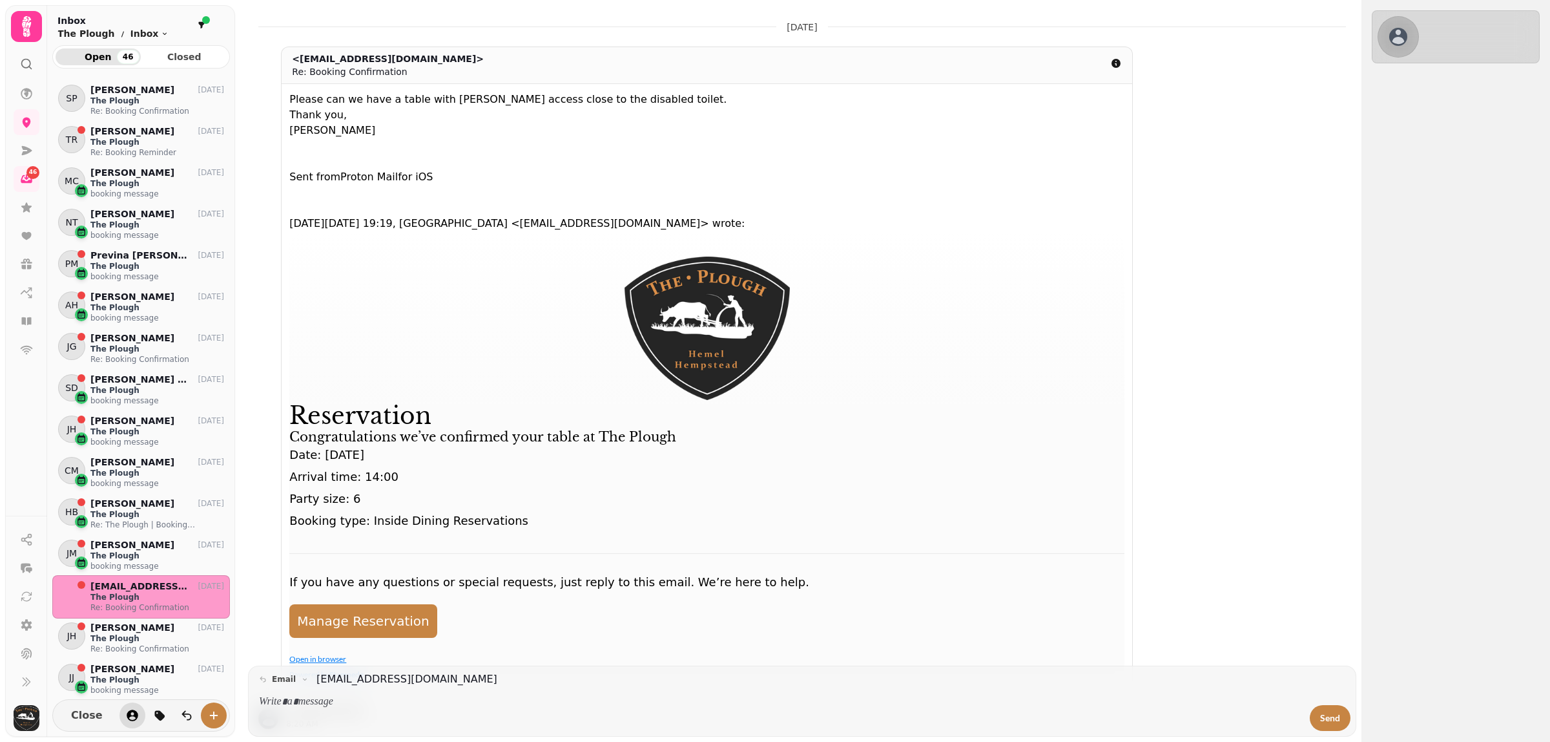
click at [130, 717] on icon "button" at bounding box center [133, 715] width 12 height 12
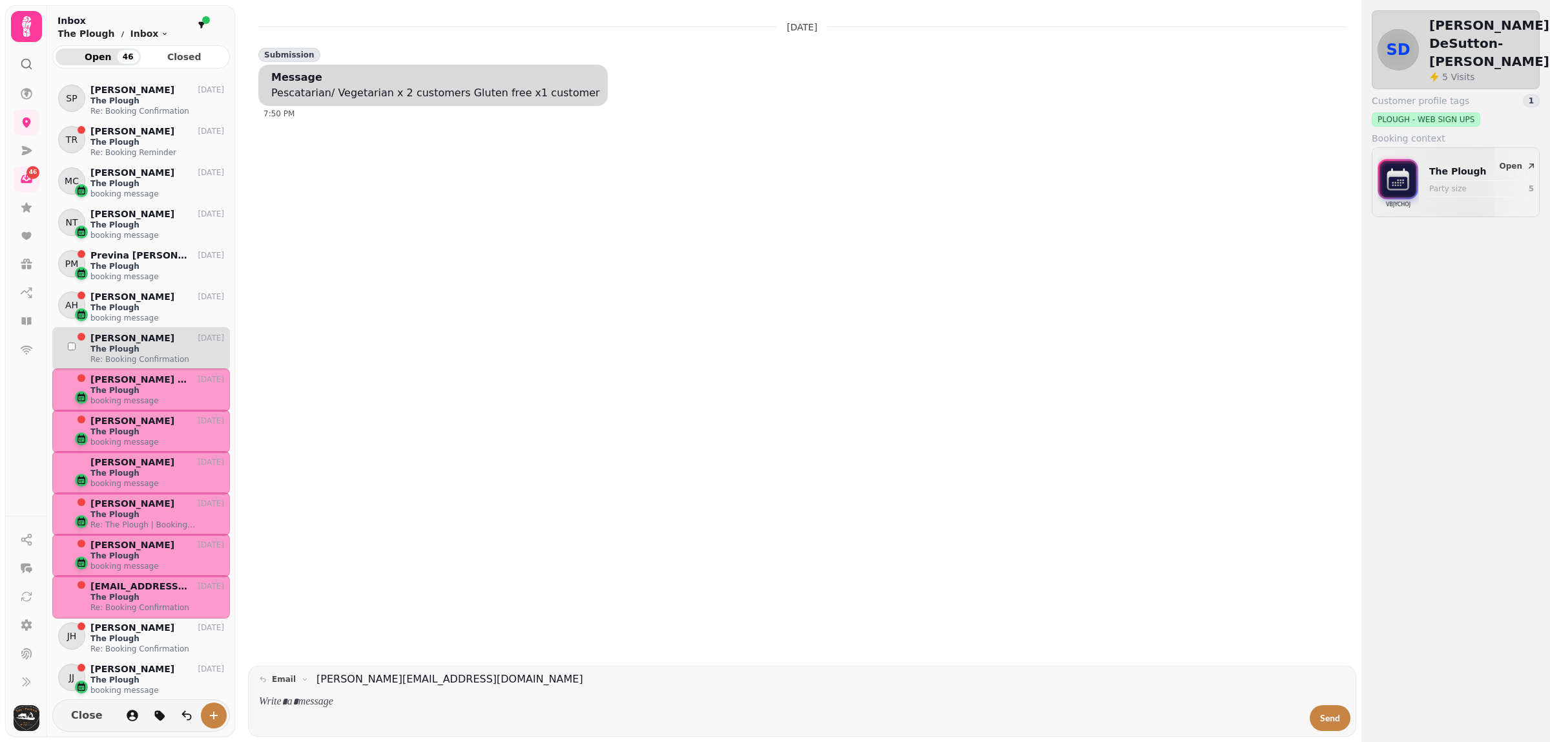
click at [72, 351] on div "JG" at bounding box center [71, 346] width 27 height 27
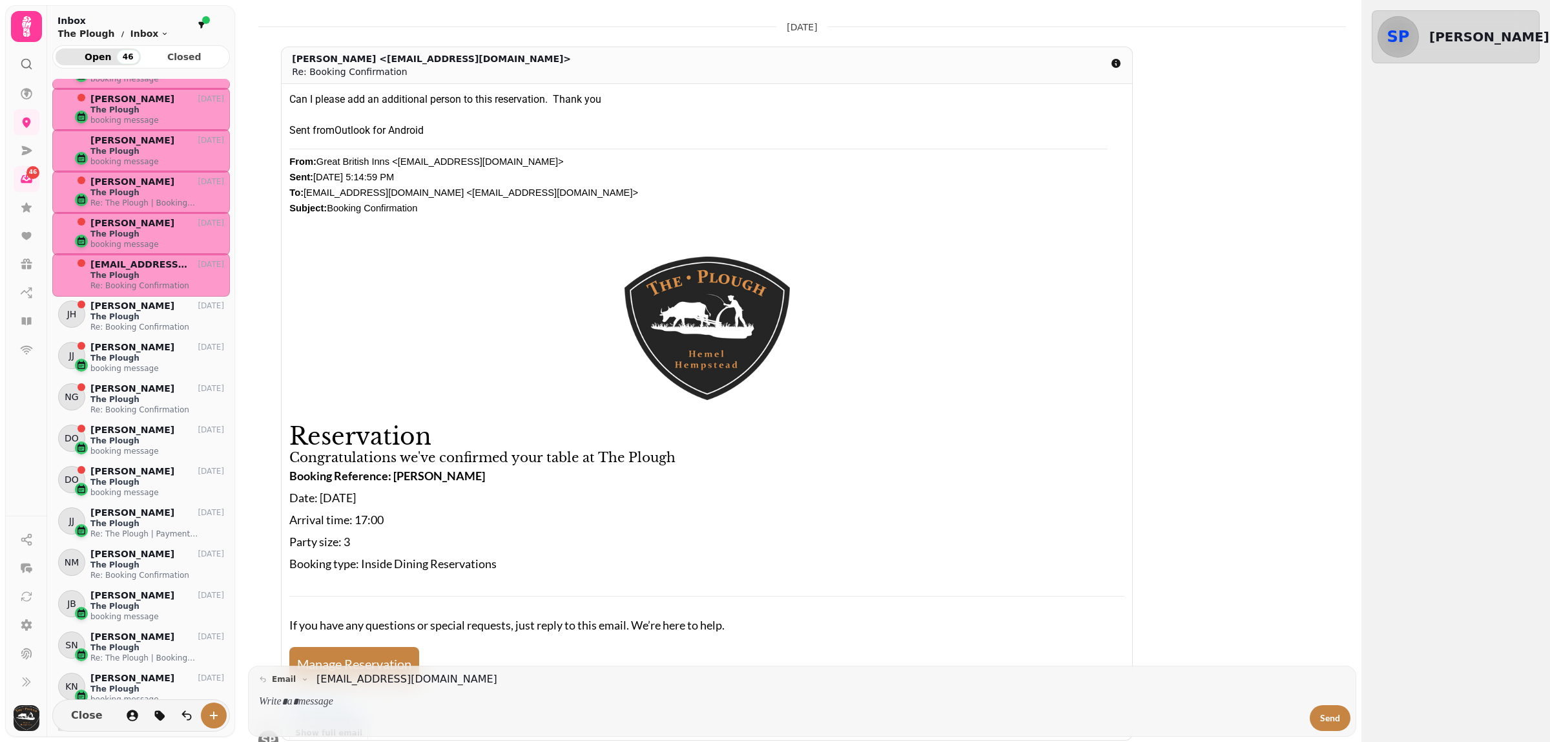
scroll to position [323, 0]
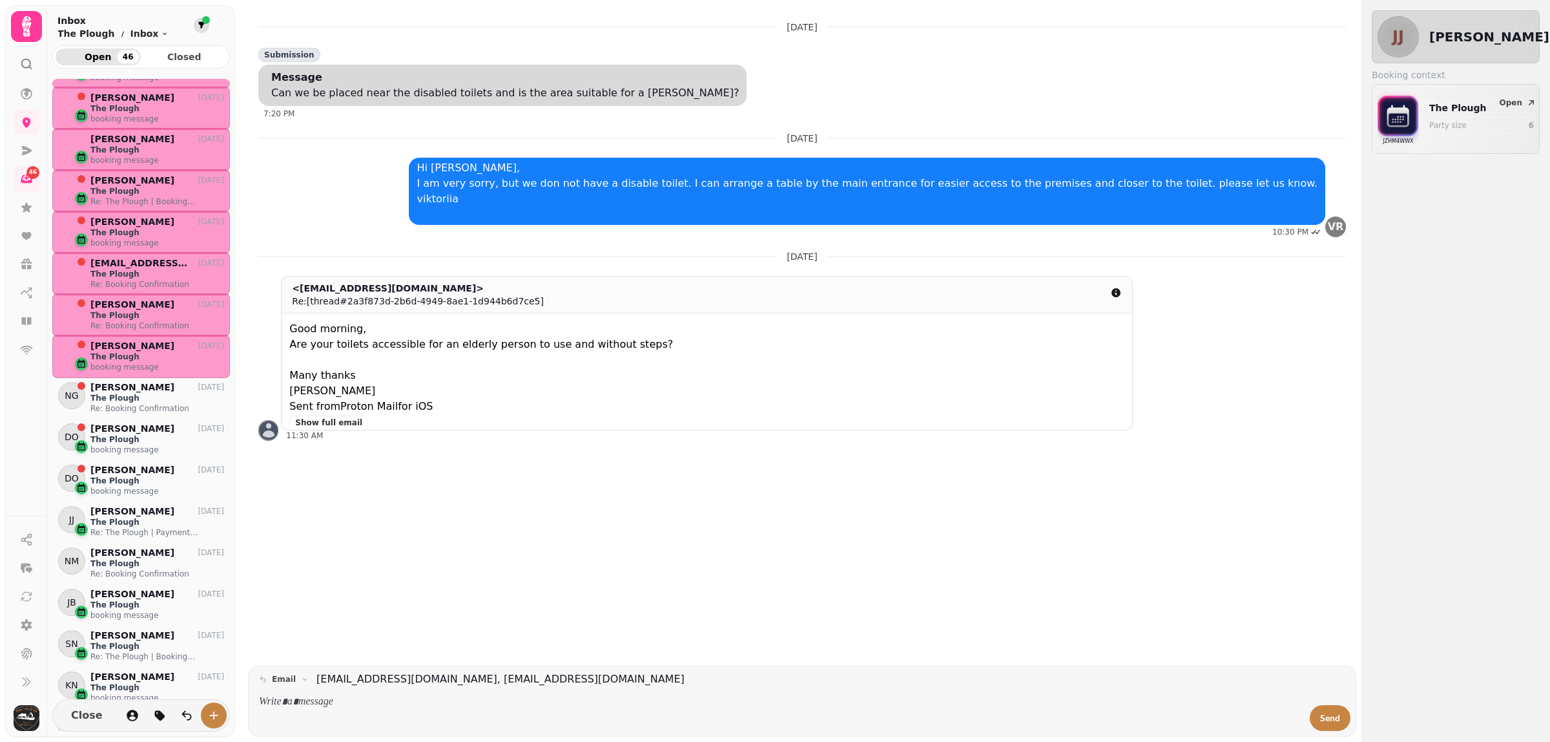
click at [196, 20] on button "filter" at bounding box center [202, 25] width 16 height 16
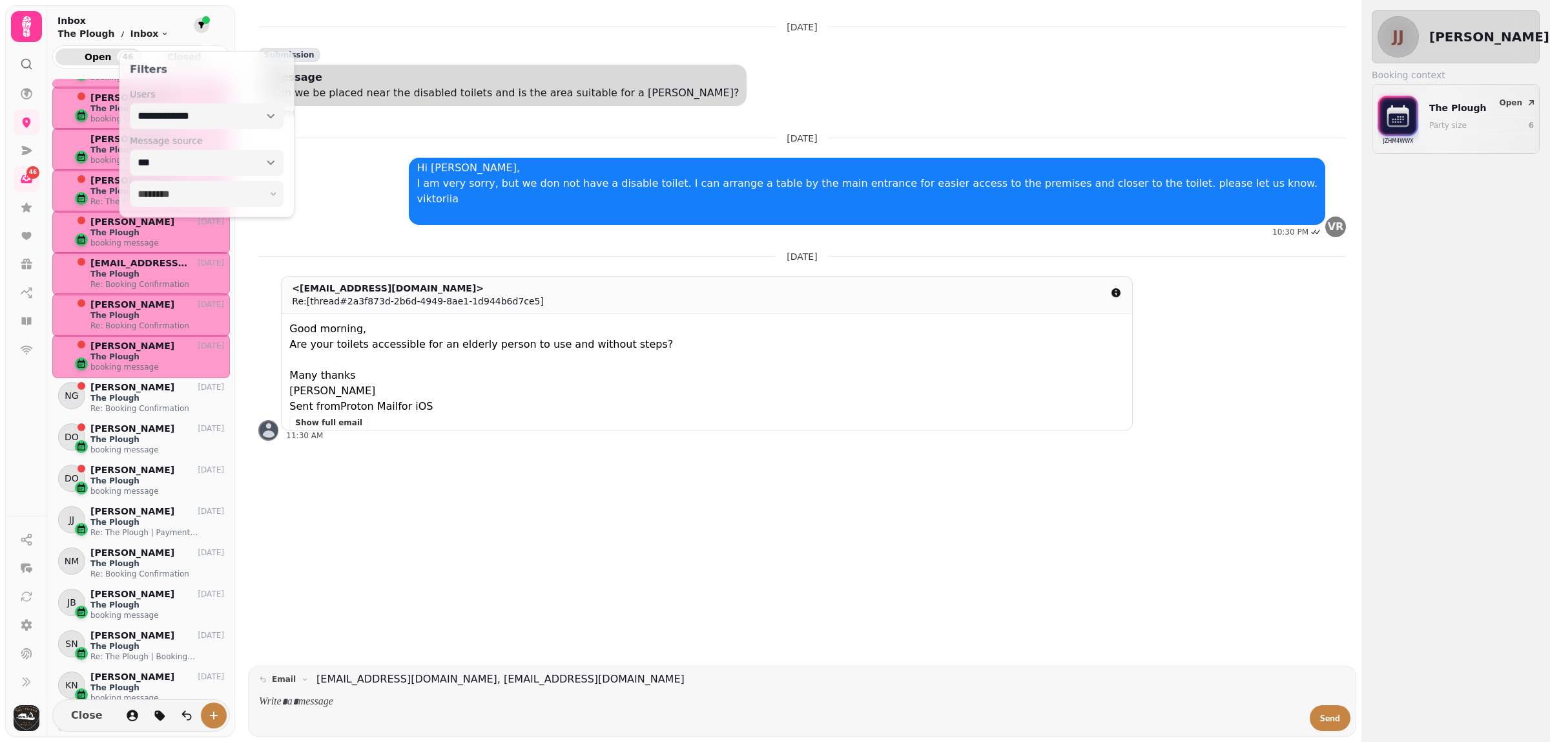
click at [196, 20] on button "filter" at bounding box center [202, 25] width 16 height 16
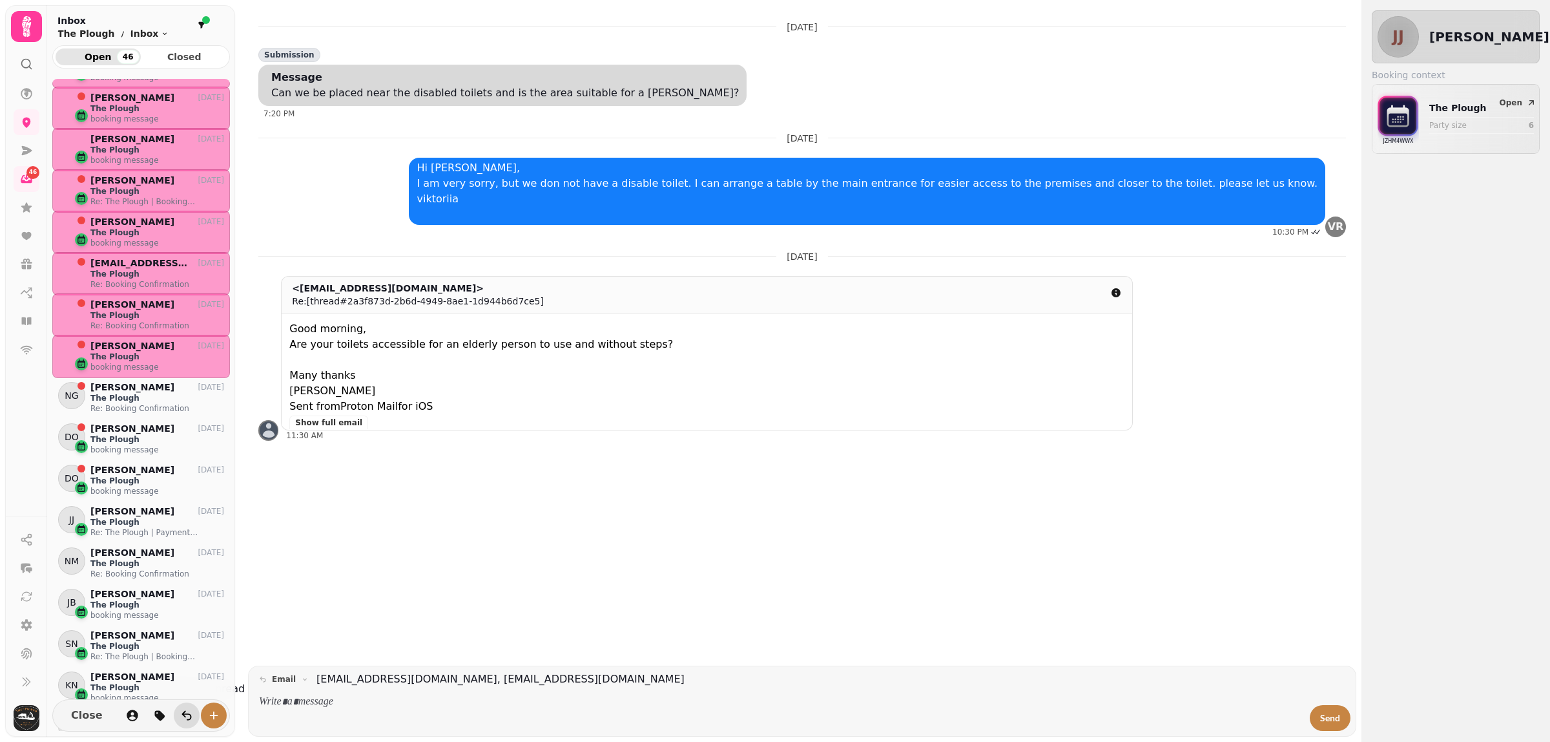
click at [180, 716] on icon "is-read" at bounding box center [186, 715] width 13 height 13
click at [180, 718] on icon "is-read" at bounding box center [186, 715] width 13 height 13
click at [83, 719] on span "Close" at bounding box center [87, 715] width 32 height 10
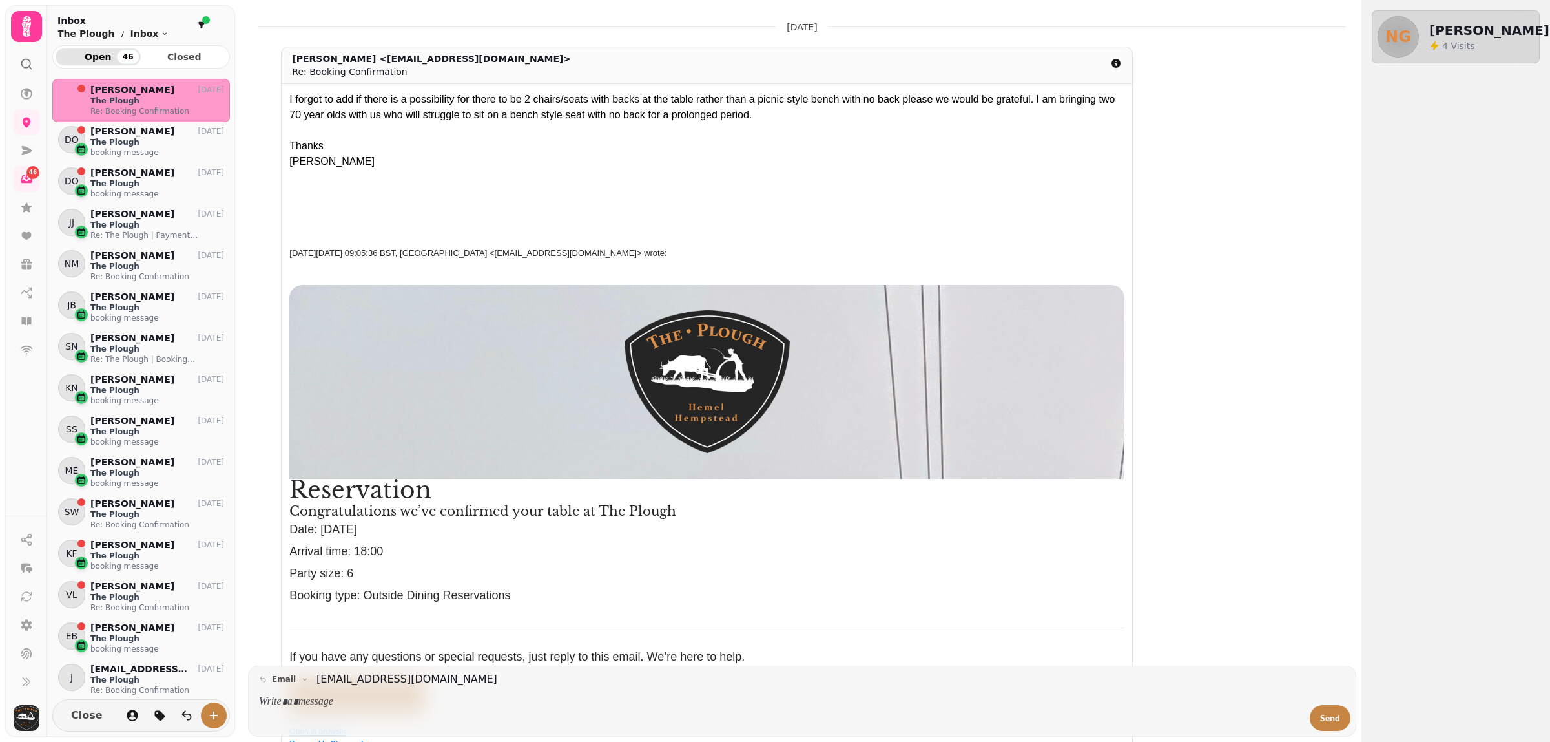
click at [89, 53] on span "Open 46" at bounding box center [98, 56] width 65 height 9
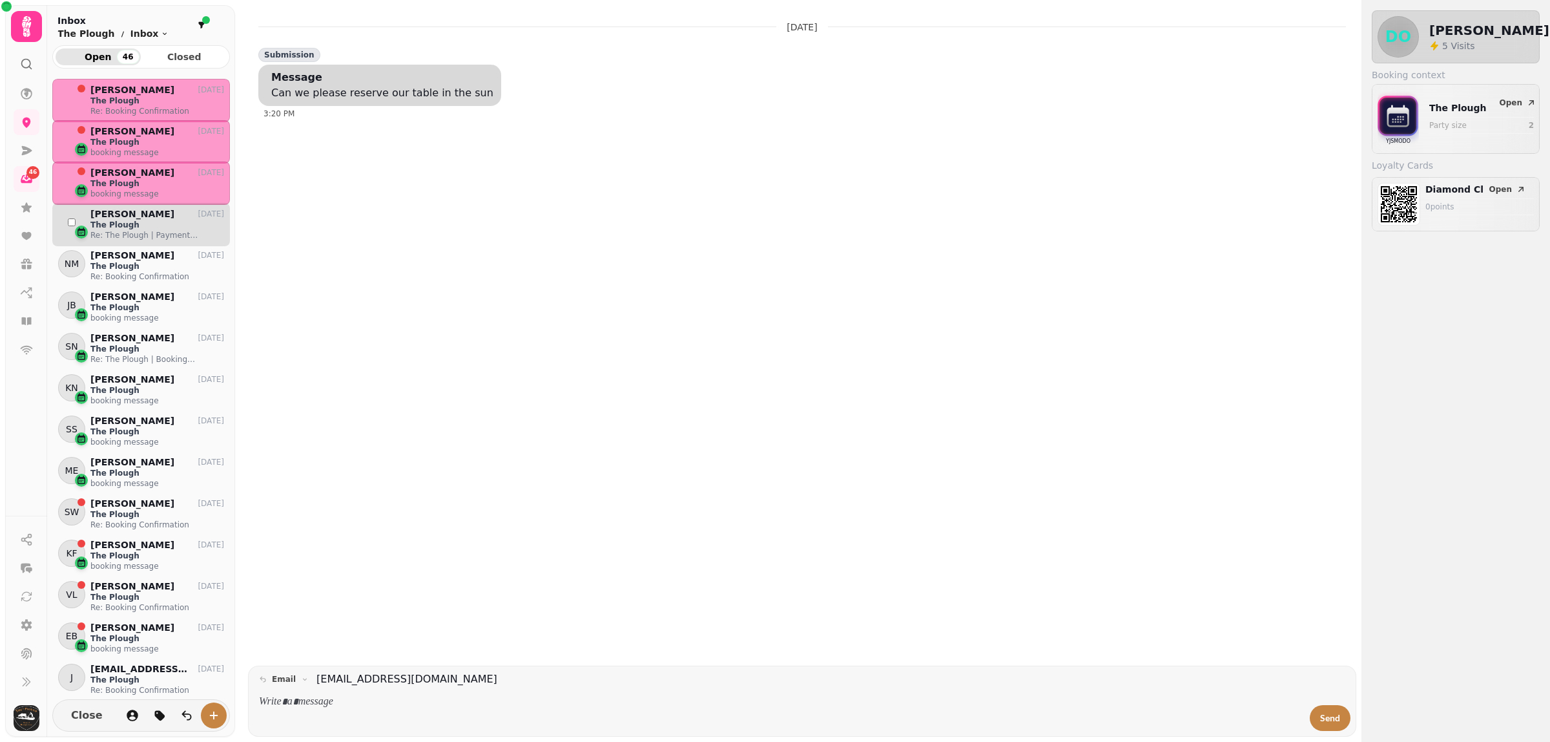
click at [71, 230] on div "JJ" at bounding box center [71, 222] width 27 height 27
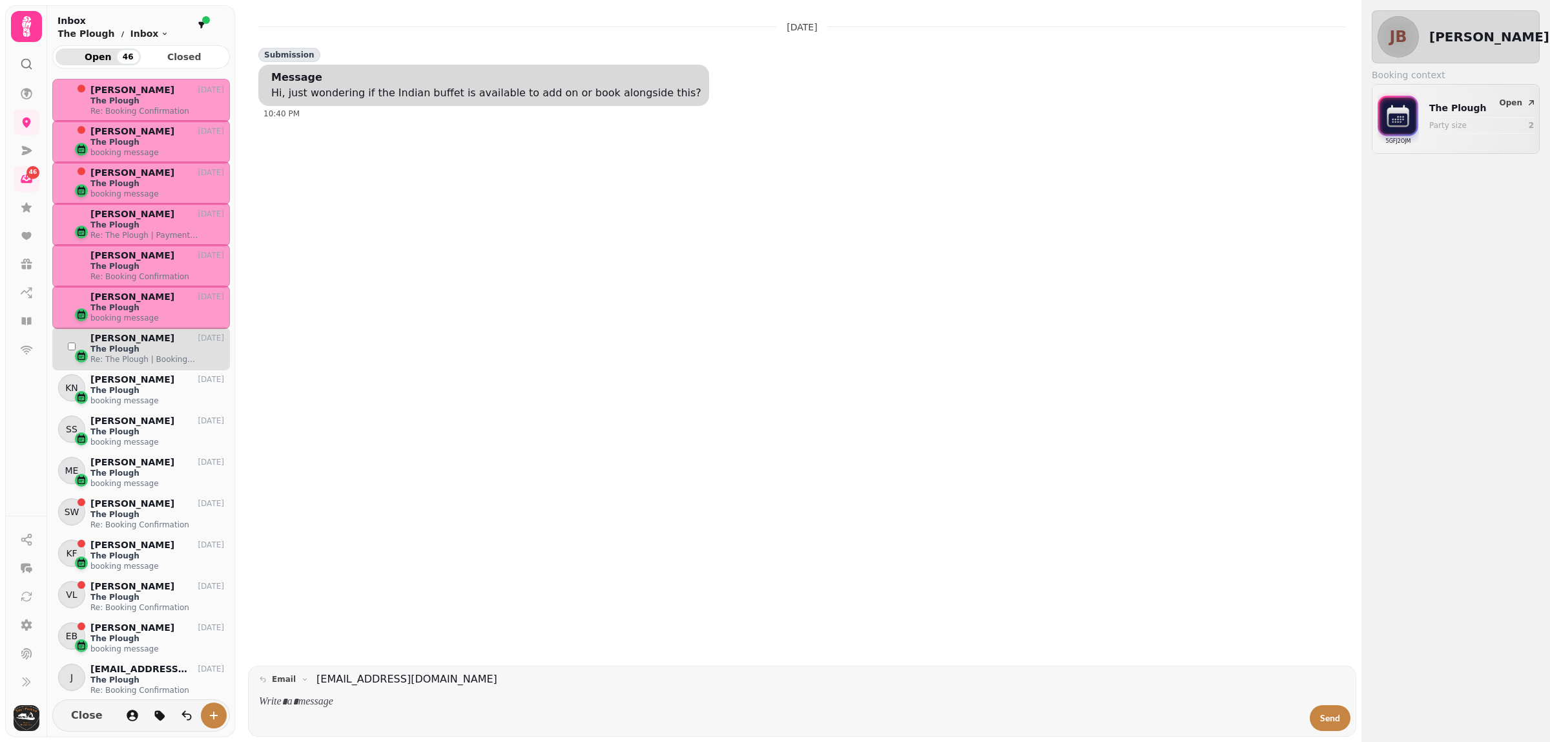
click at [70, 340] on div "SN" at bounding box center [71, 346] width 27 height 27
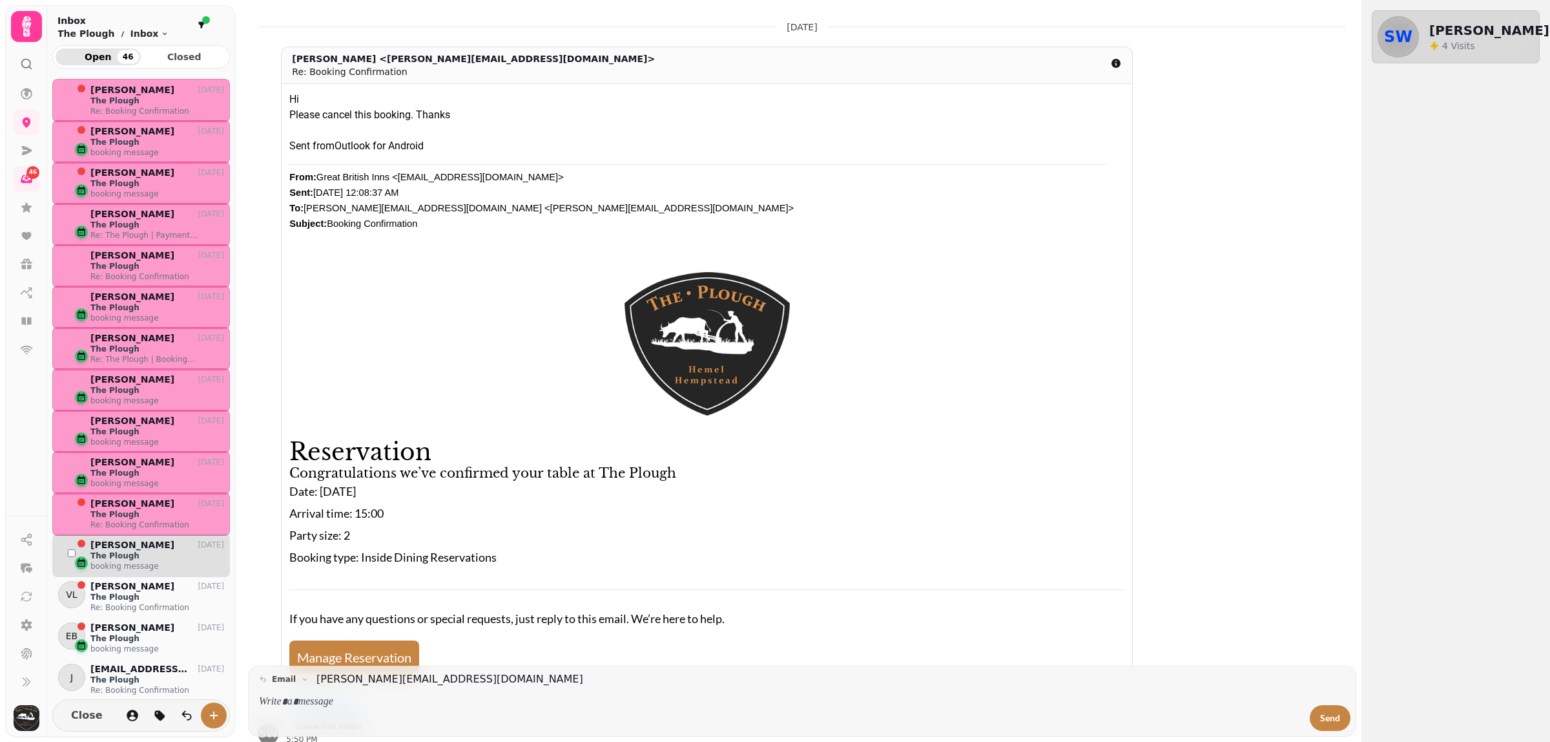
click at [69, 549] on div "KF" at bounding box center [71, 552] width 27 height 27
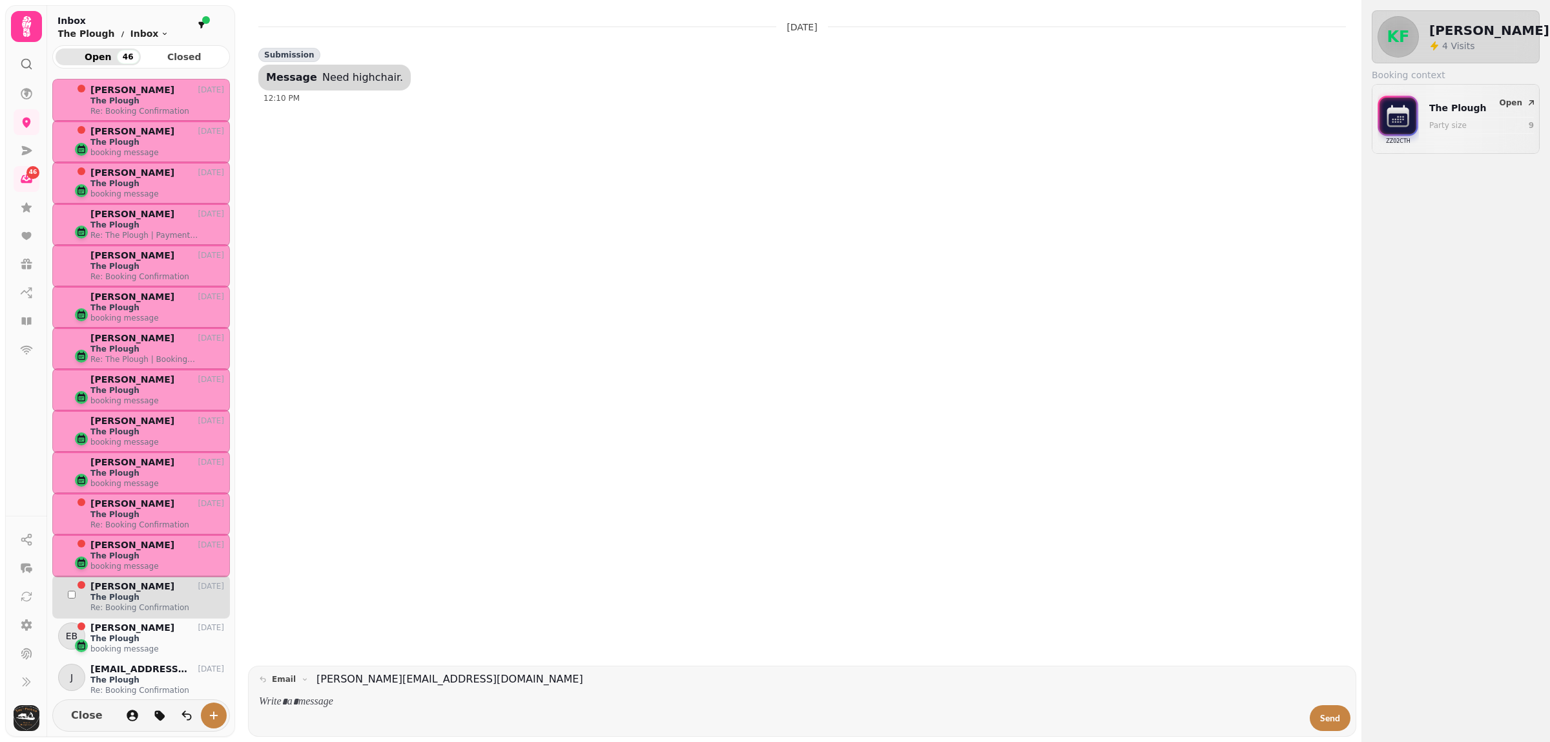
click at [66, 595] on div "VL" at bounding box center [71, 594] width 27 height 27
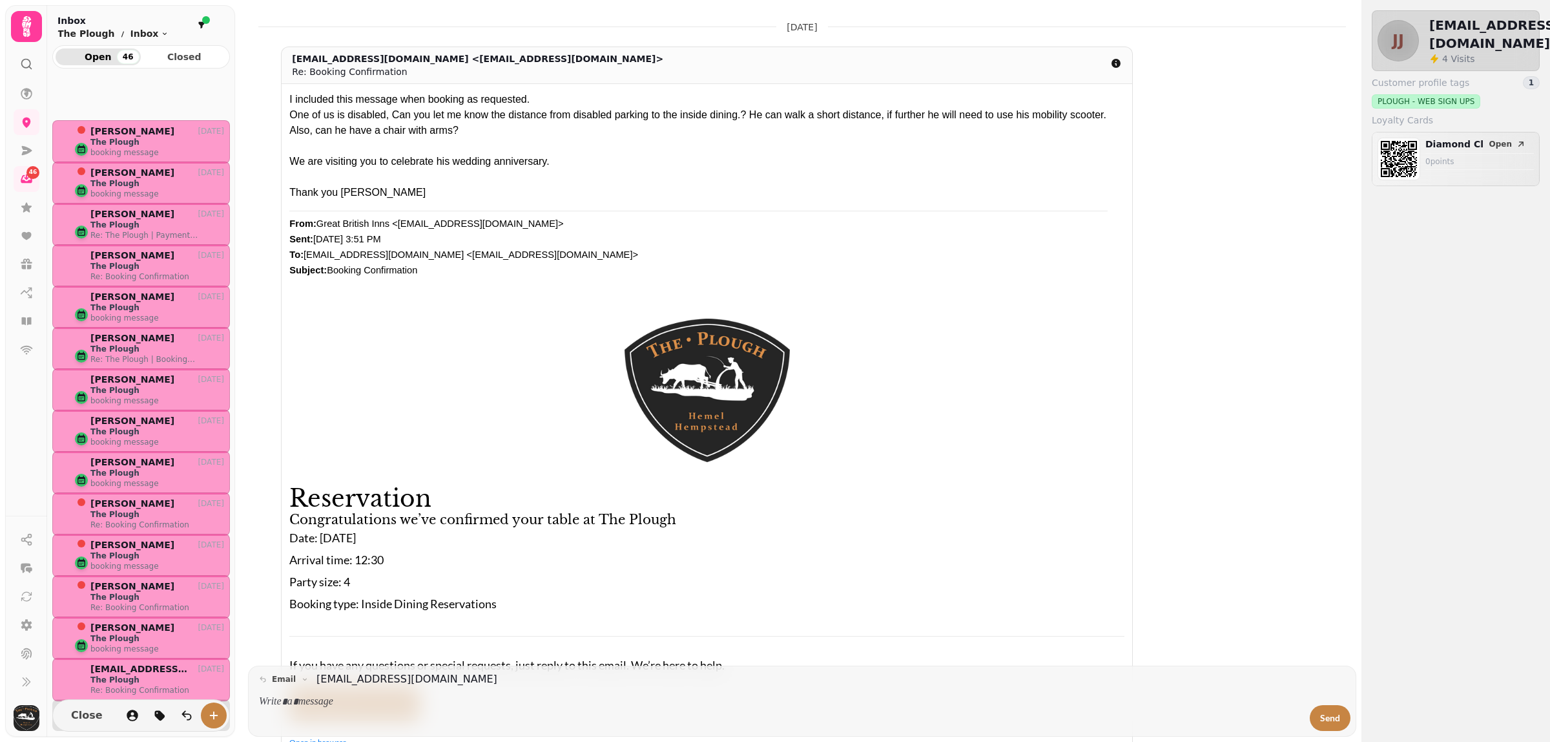
scroll to position [242, 0]
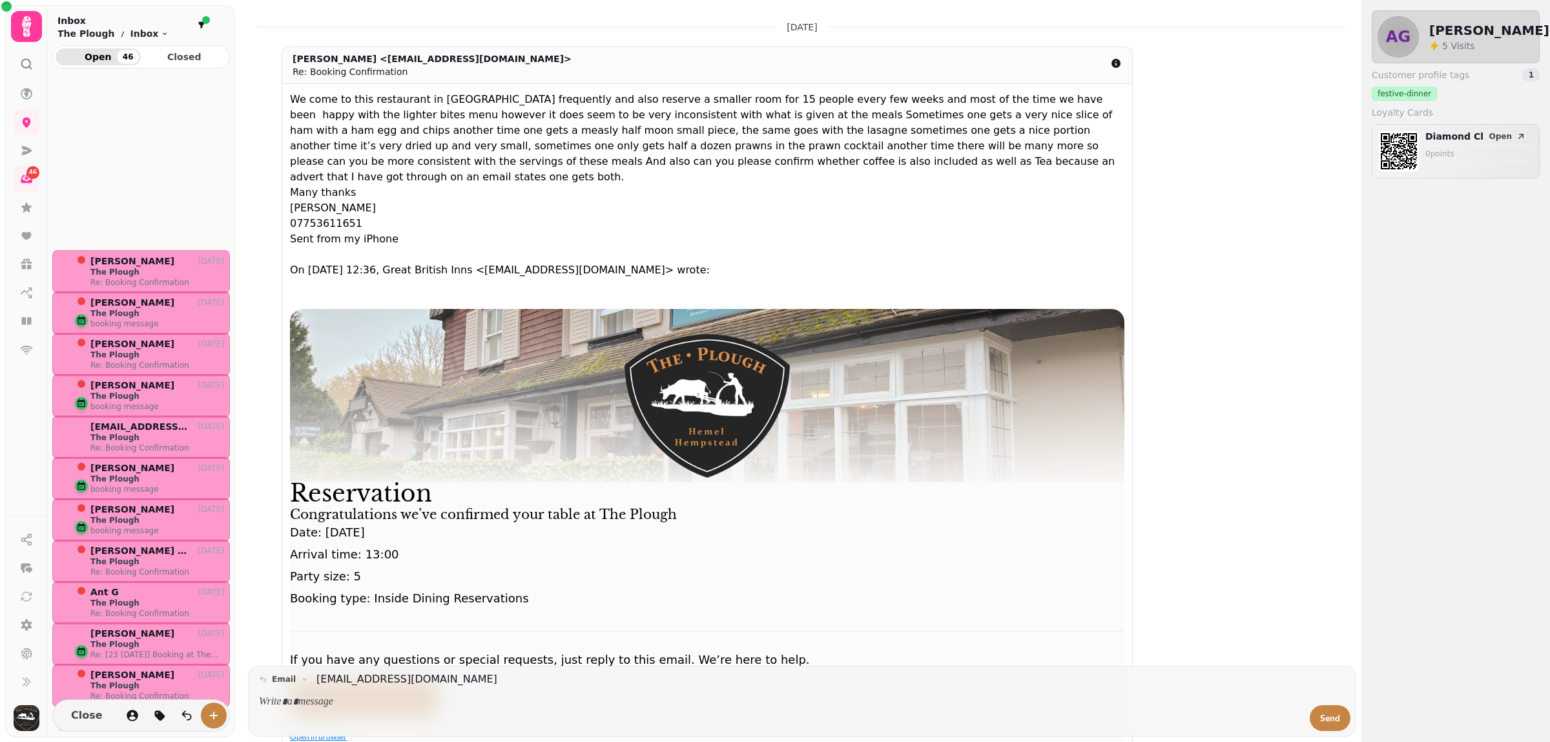
scroll to position [485, 0]
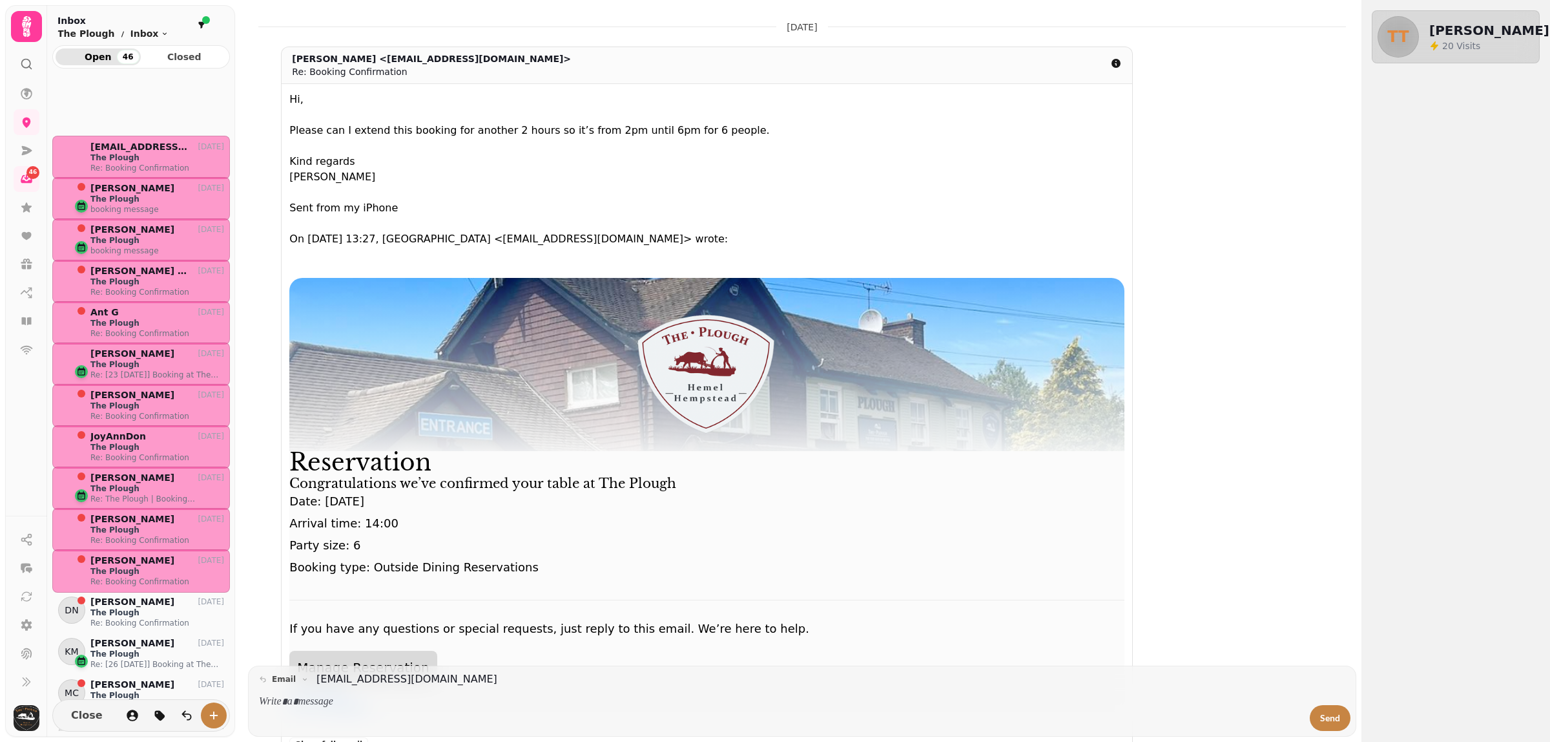
scroll to position [646, 0]
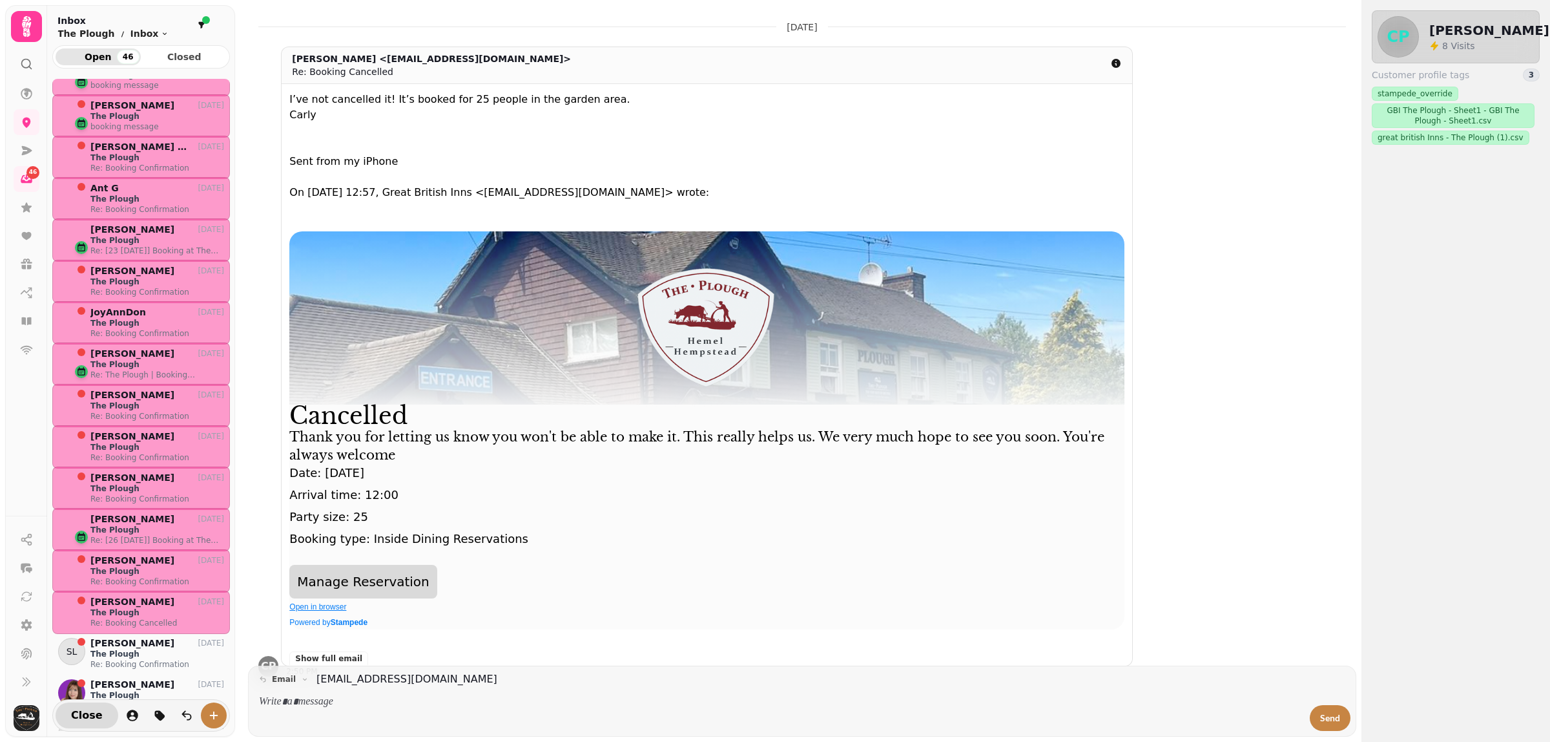
click at [74, 718] on span "Close" at bounding box center [87, 715] width 32 height 10
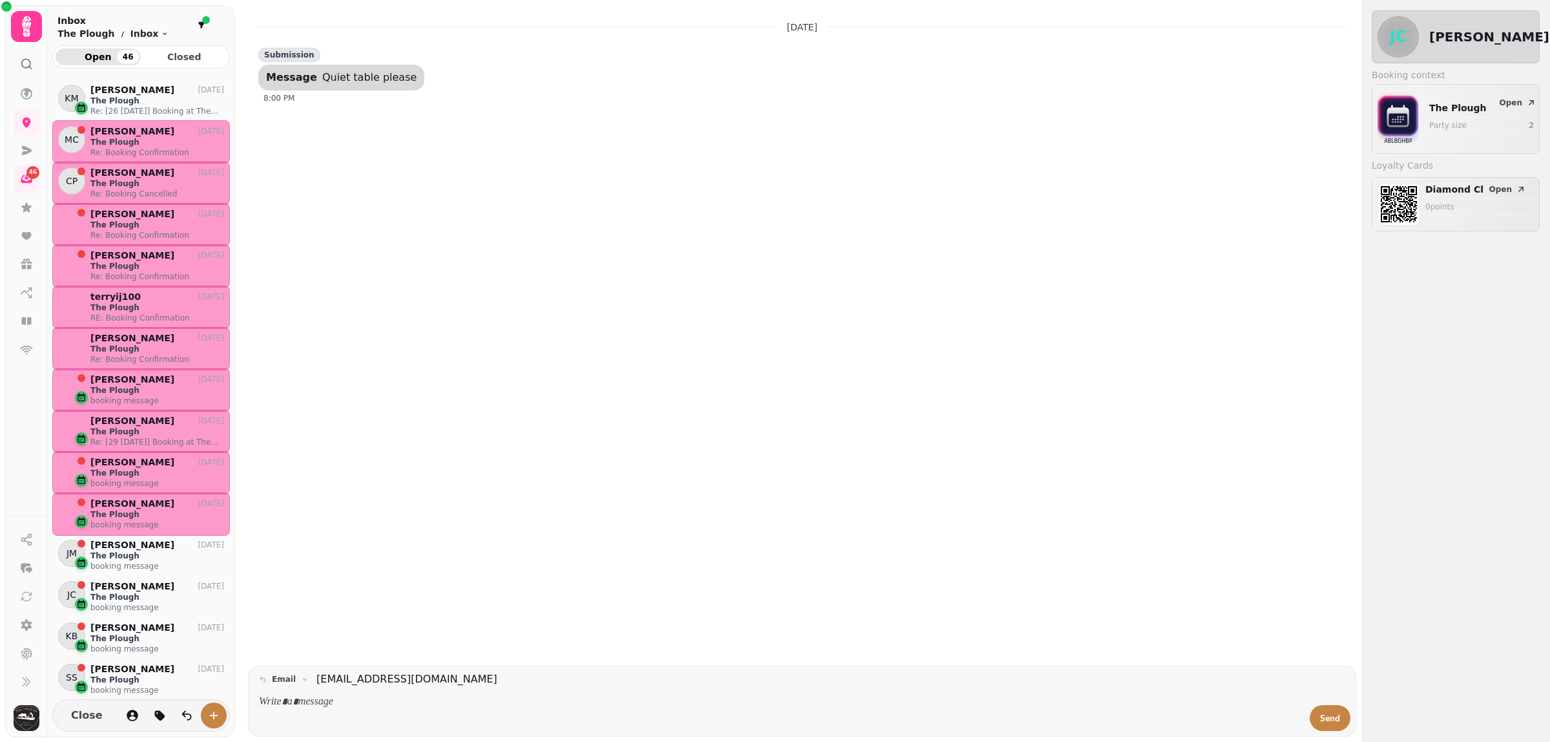
scroll to position [81, 0]
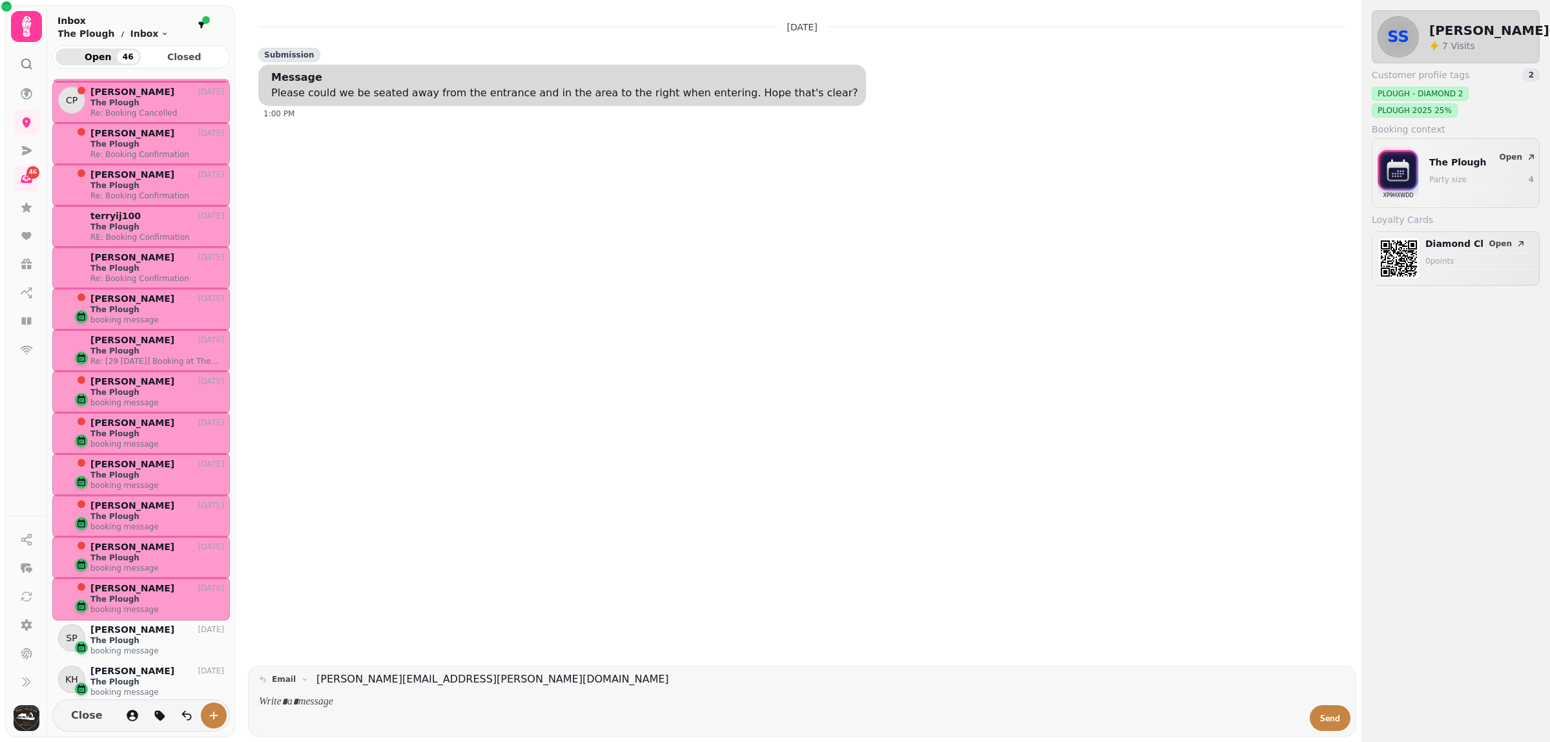
scroll to position [242, 0]
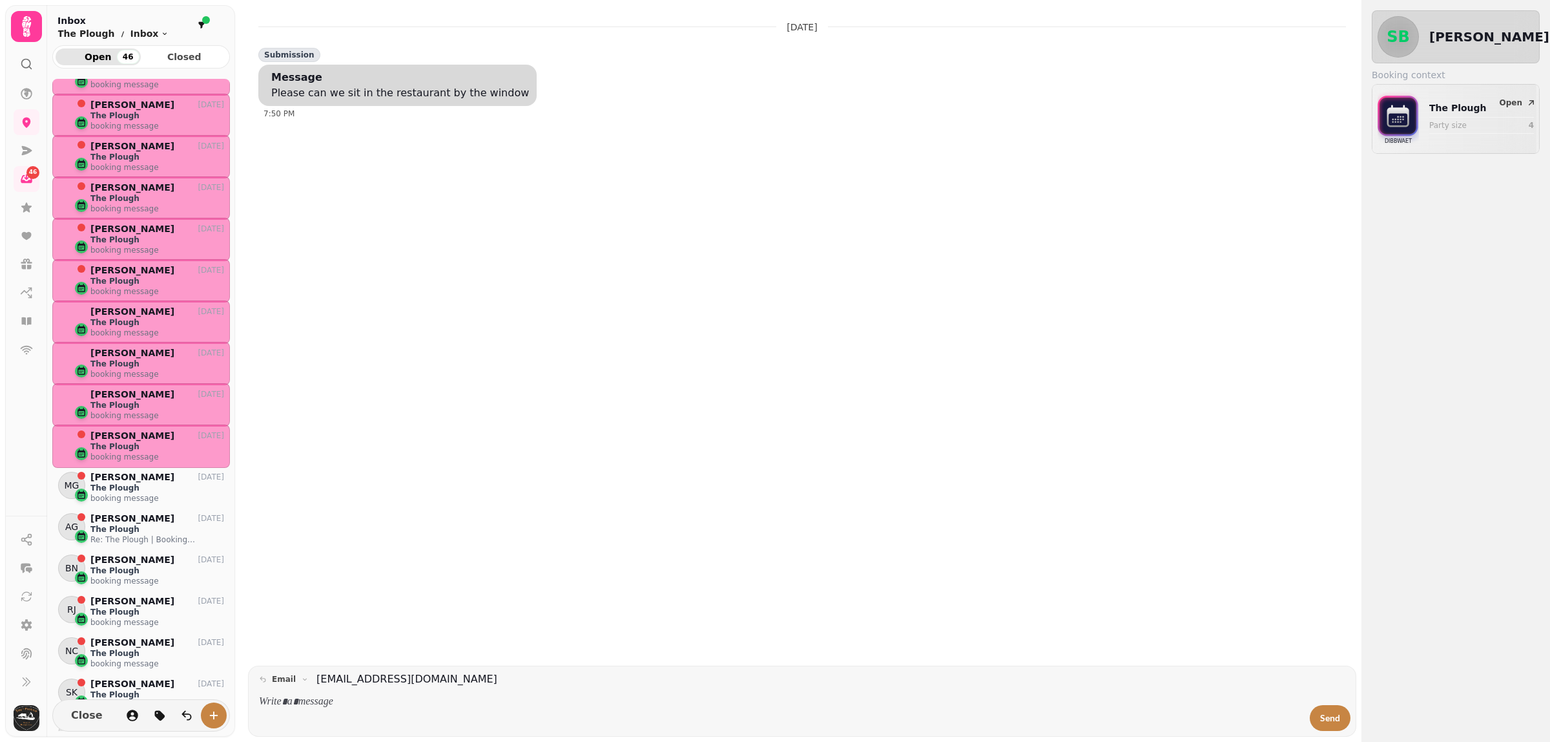
scroll to position [404, 0]
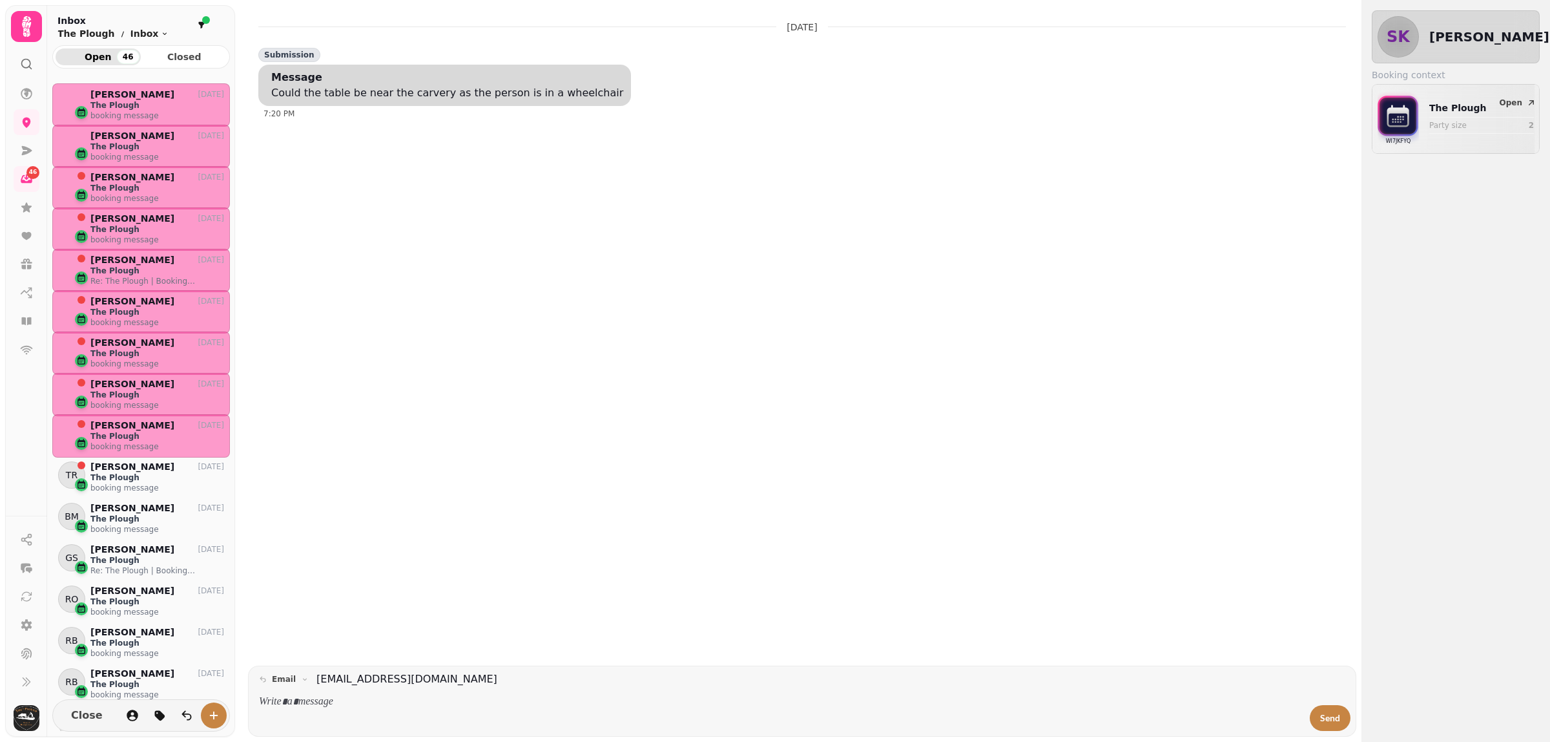
scroll to position [727, 0]
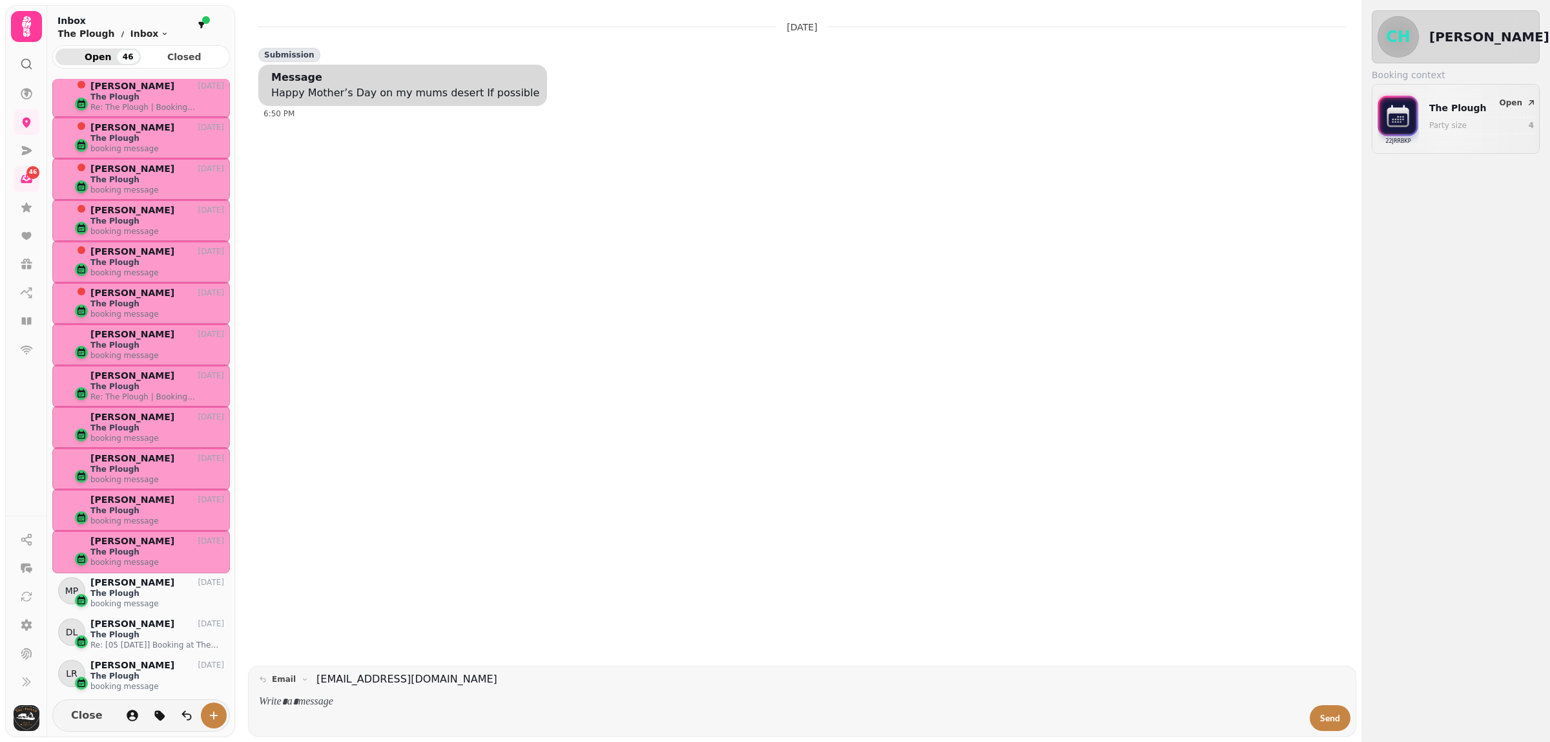
scroll to position [888, 0]
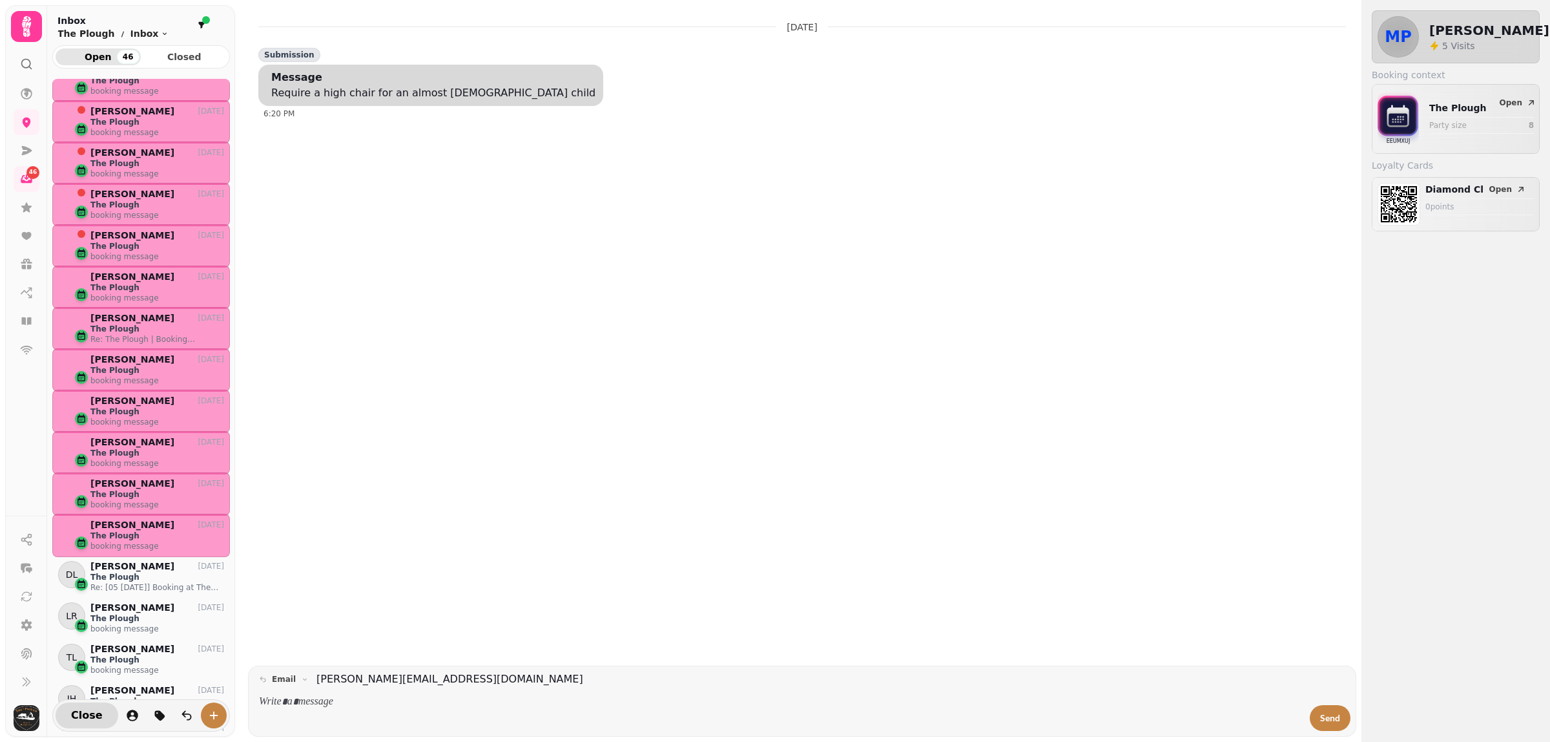
click at [76, 713] on span "Close" at bounding box center [87, 715] width 32 height 10
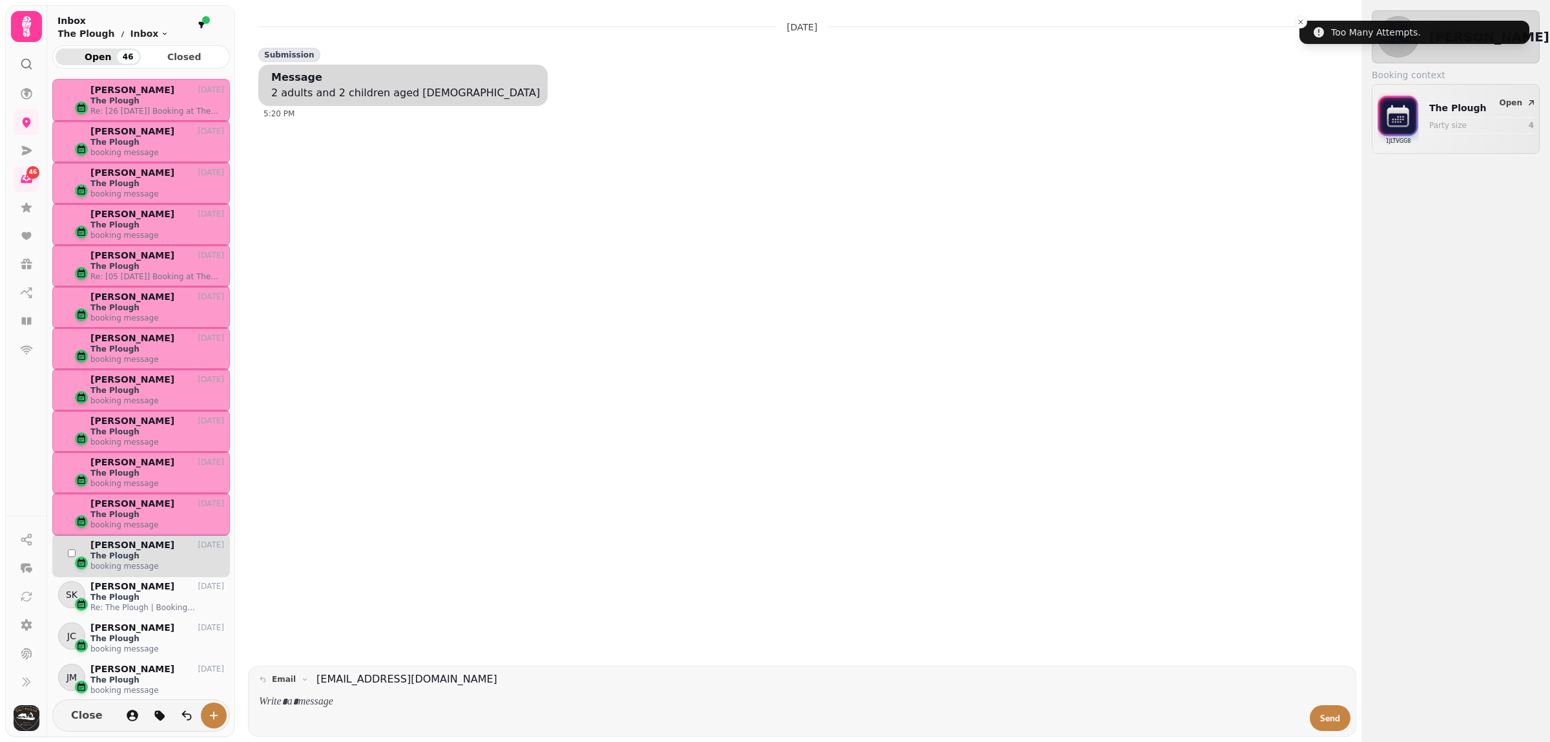
click at [68, 547] on div "KJ" at bounding box center [71, 552] width 27 height 27
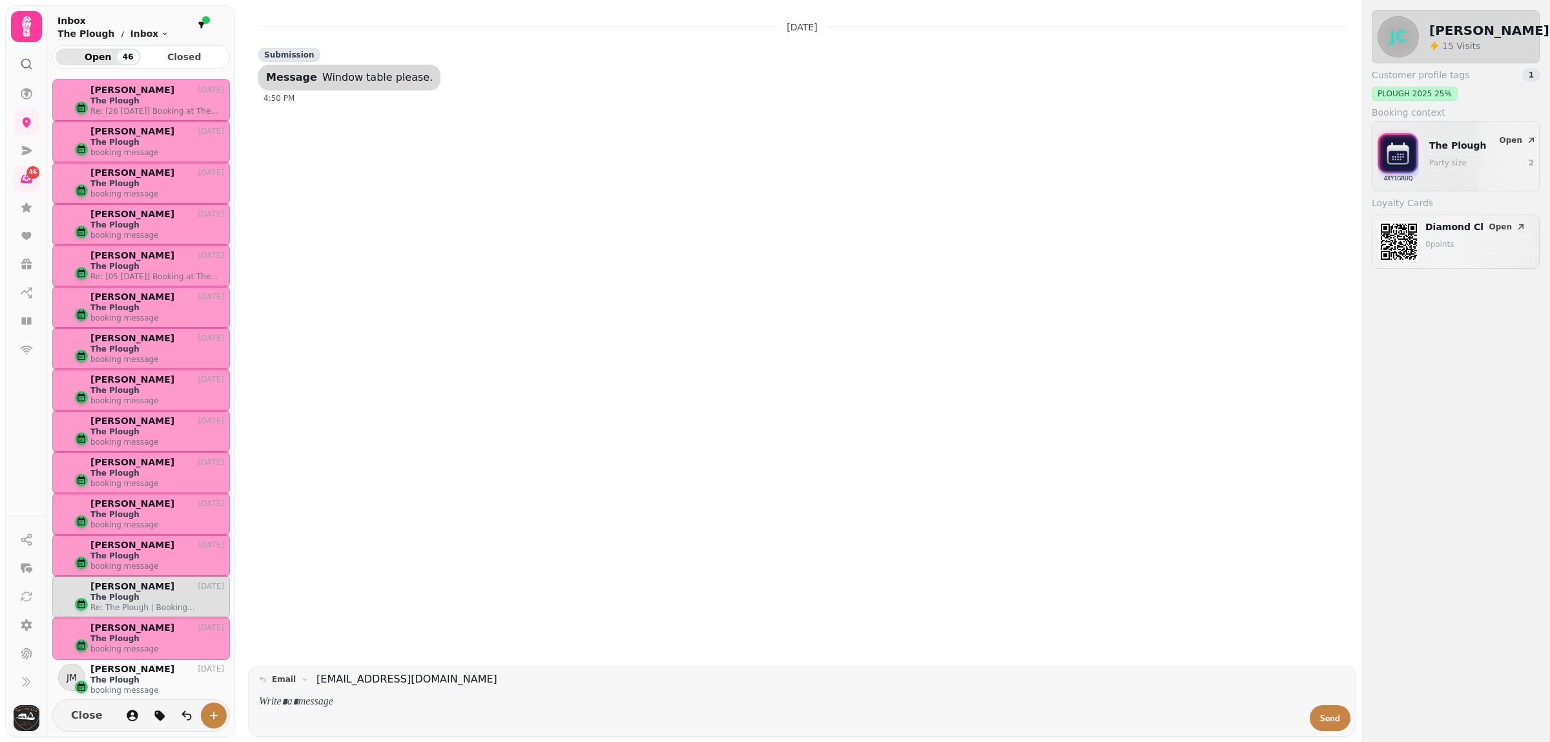
click at [91, 593] on p "The Plough" at bounding box center [157, 597] width 134 height 10
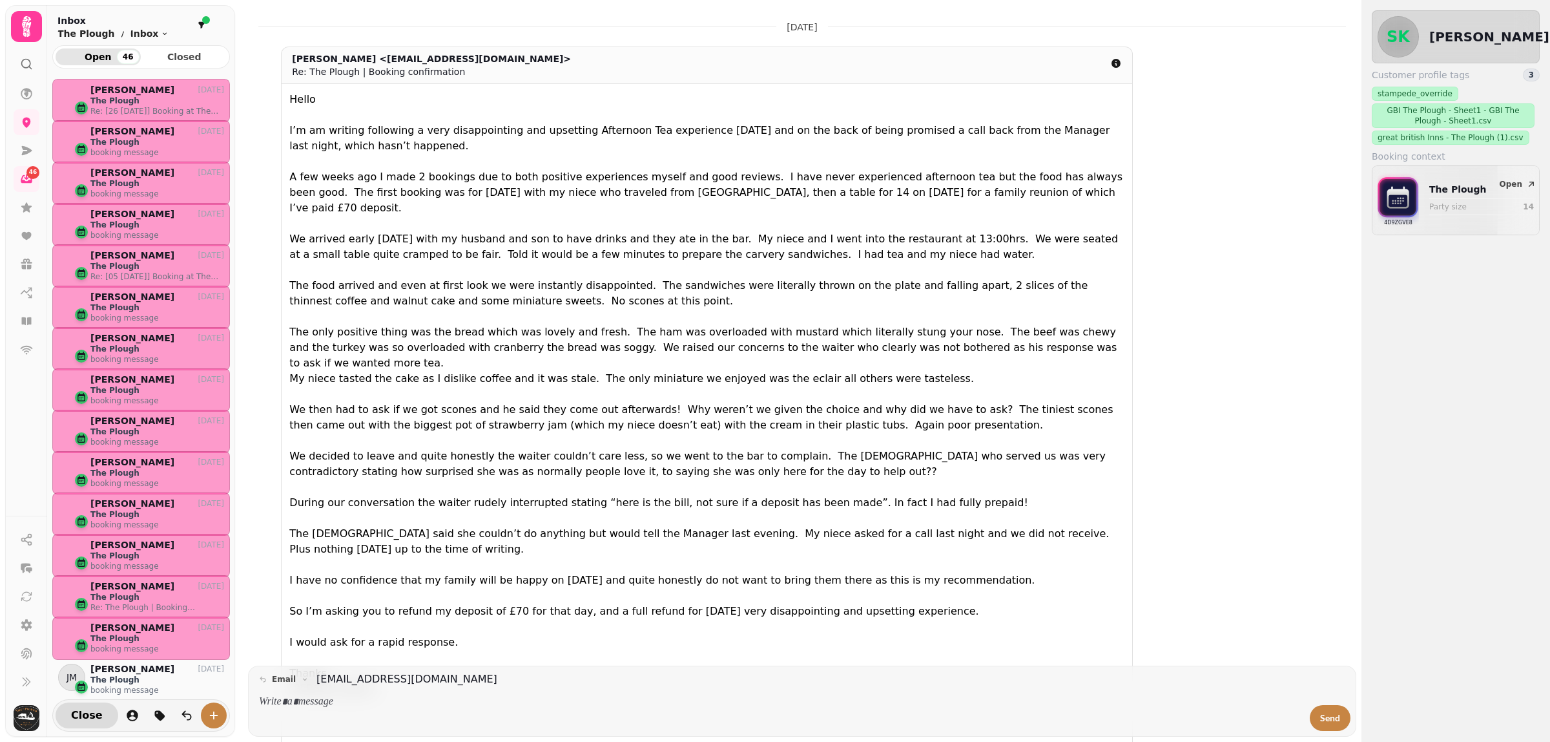
click at [86, 717] on span "Close" at bounding box center [87, 715] width 32 height 10
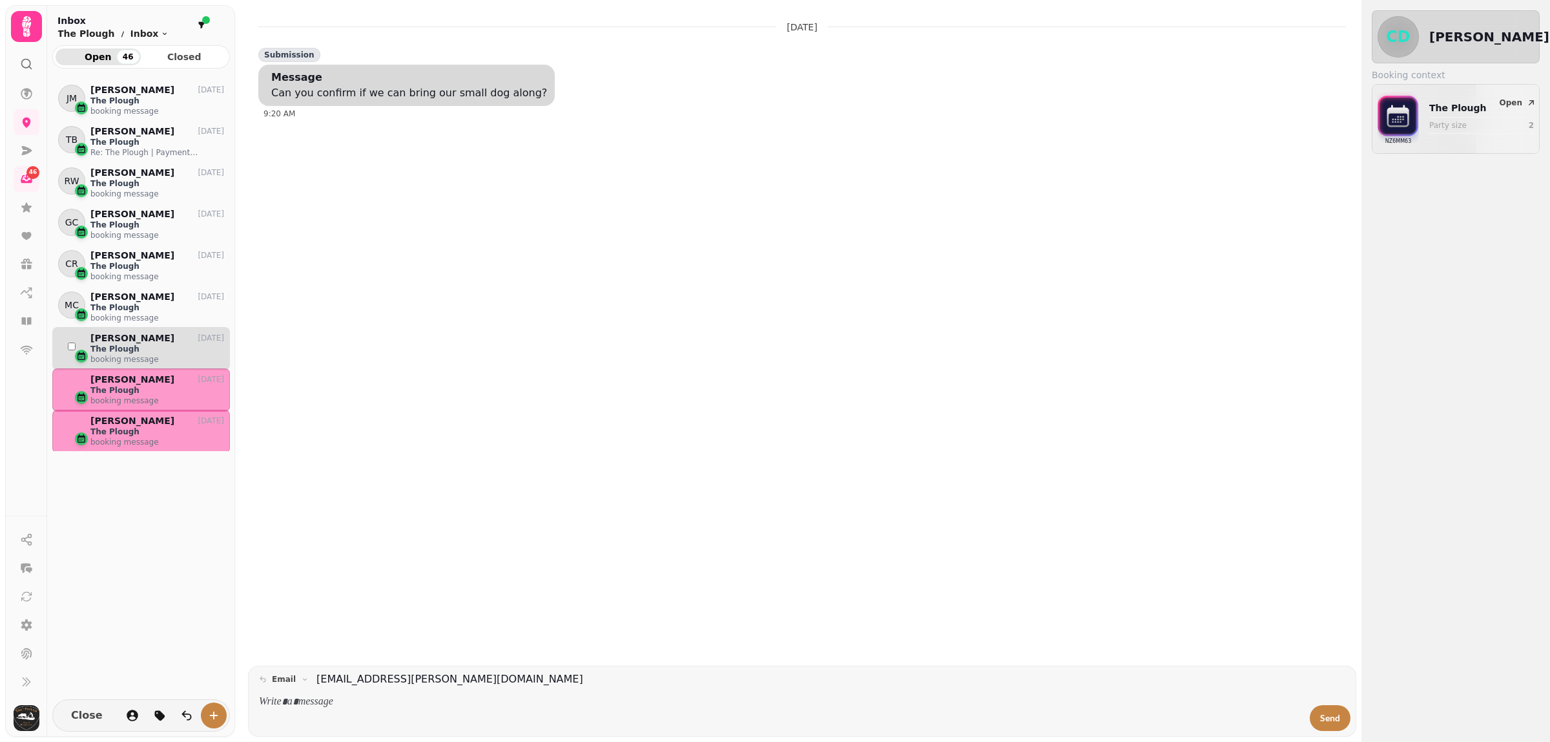
click at [72, 341] on div "CT" at bounding box center [71, 346] width 27 height 27
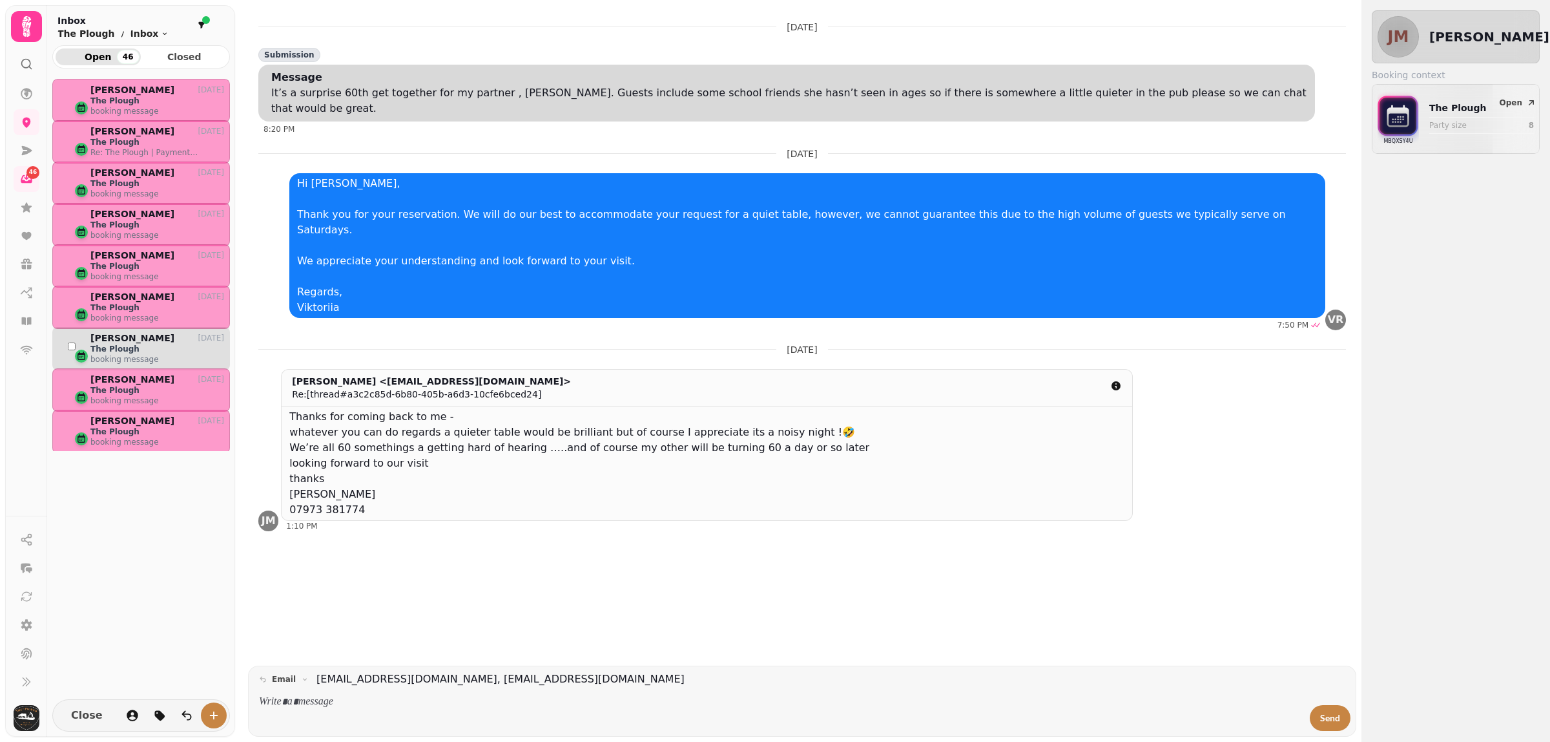
click at [73, 341] on div "CT" at bounding box center [71, 346] width 27 height 27
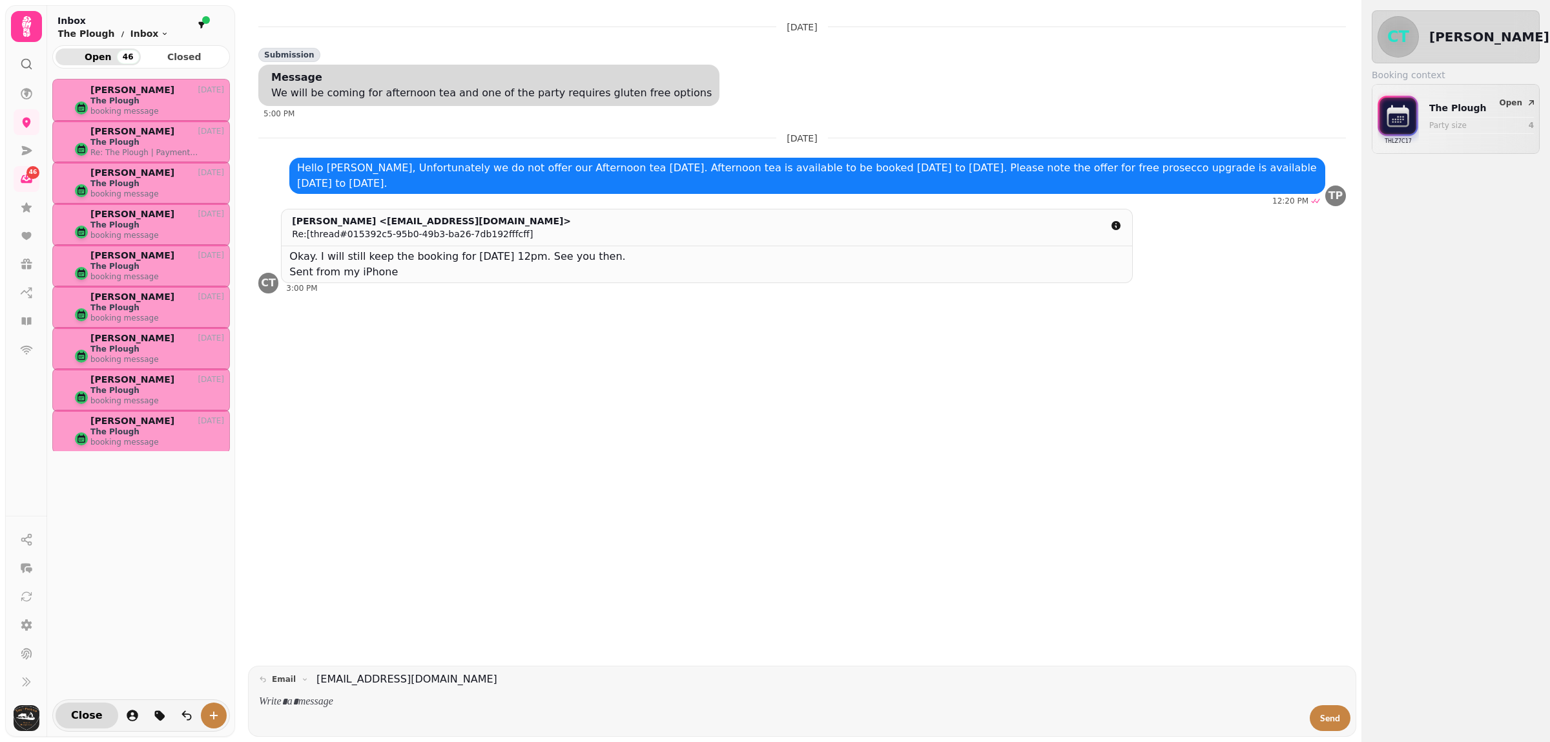
click at [86, 715] on span "Close" at bounding box center [87, 715] width 32 height 10
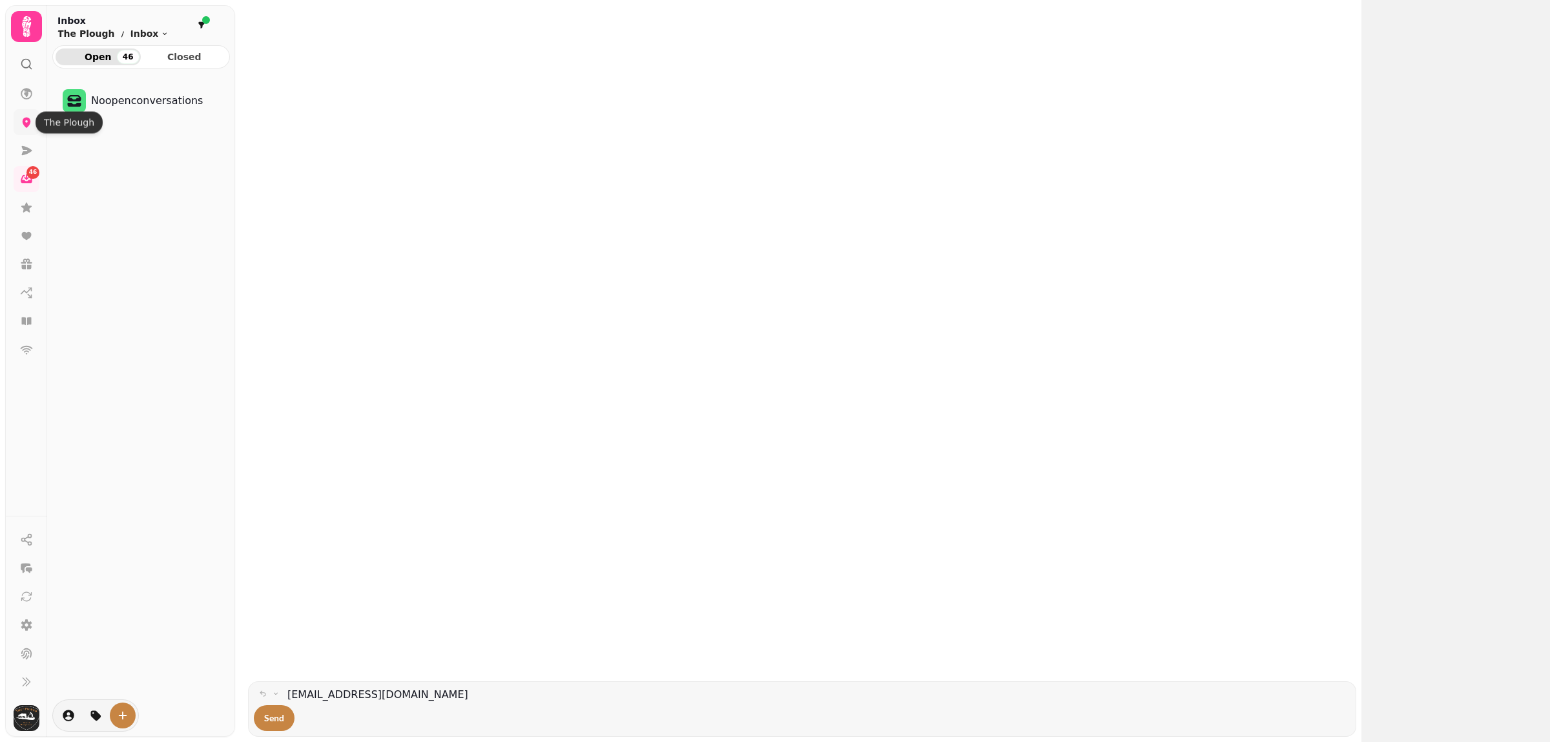
click at [34, 121] on link at bounding box center [27, 122] width 26 height 26
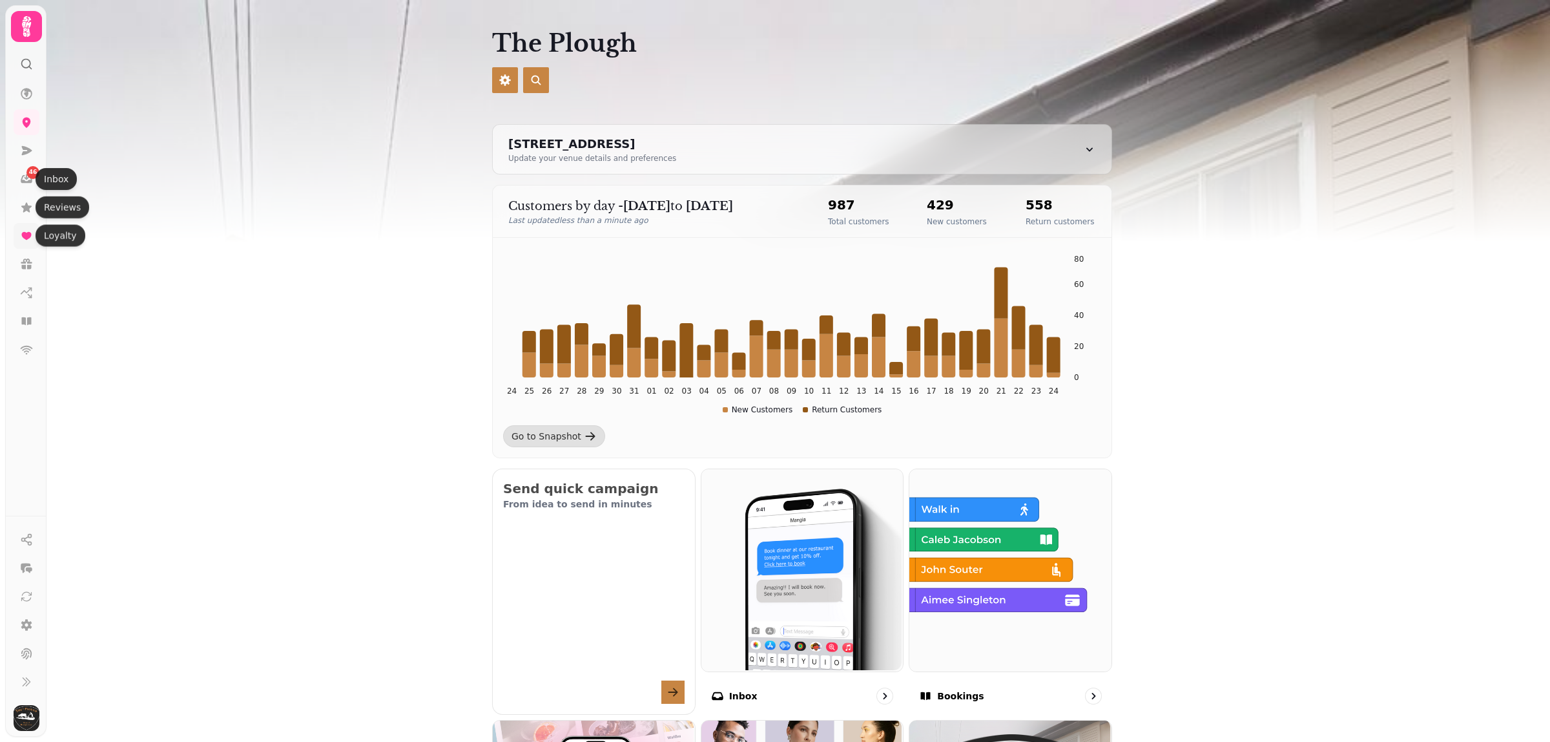
click at [23, 236] on icon at bounding box center [26, 236] width 10 height 8
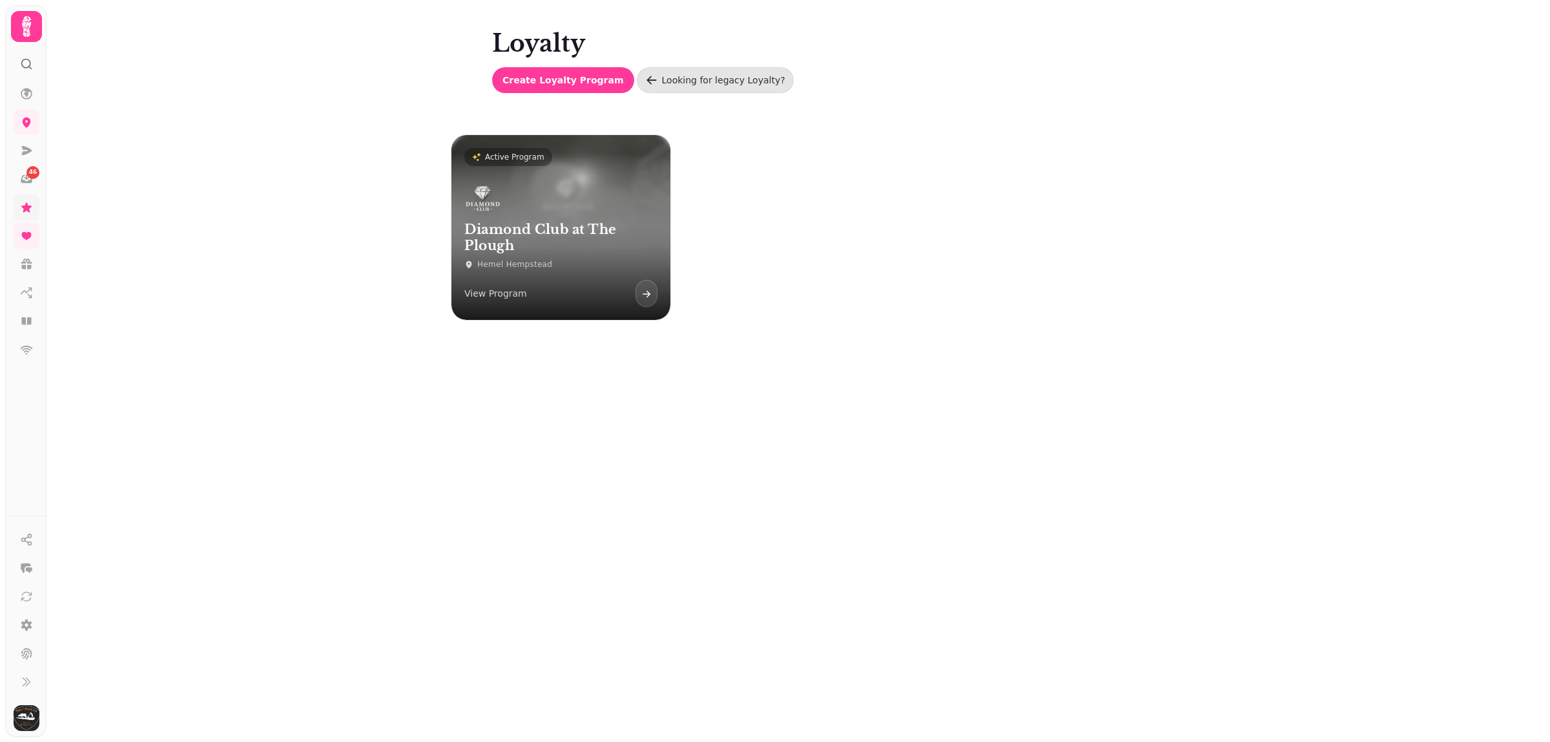
click at [25, 203] on icon at bounding box center [26, 207] width 13 height 13
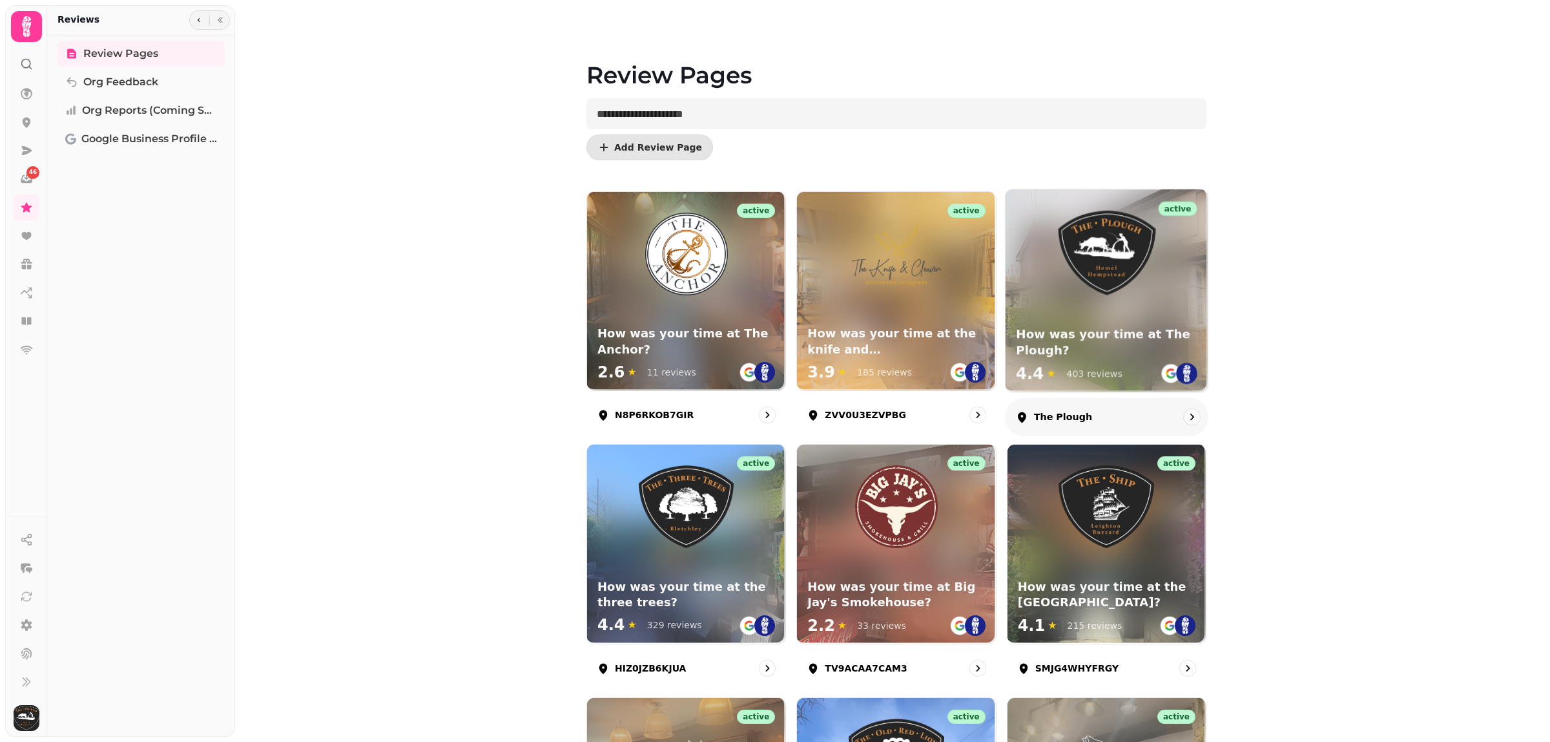
click at [1092, 308] on div "active How was your time at The Plough? 4.4 ★ 403 reviews" at bounding box center [1107, 290] width 202 height 202
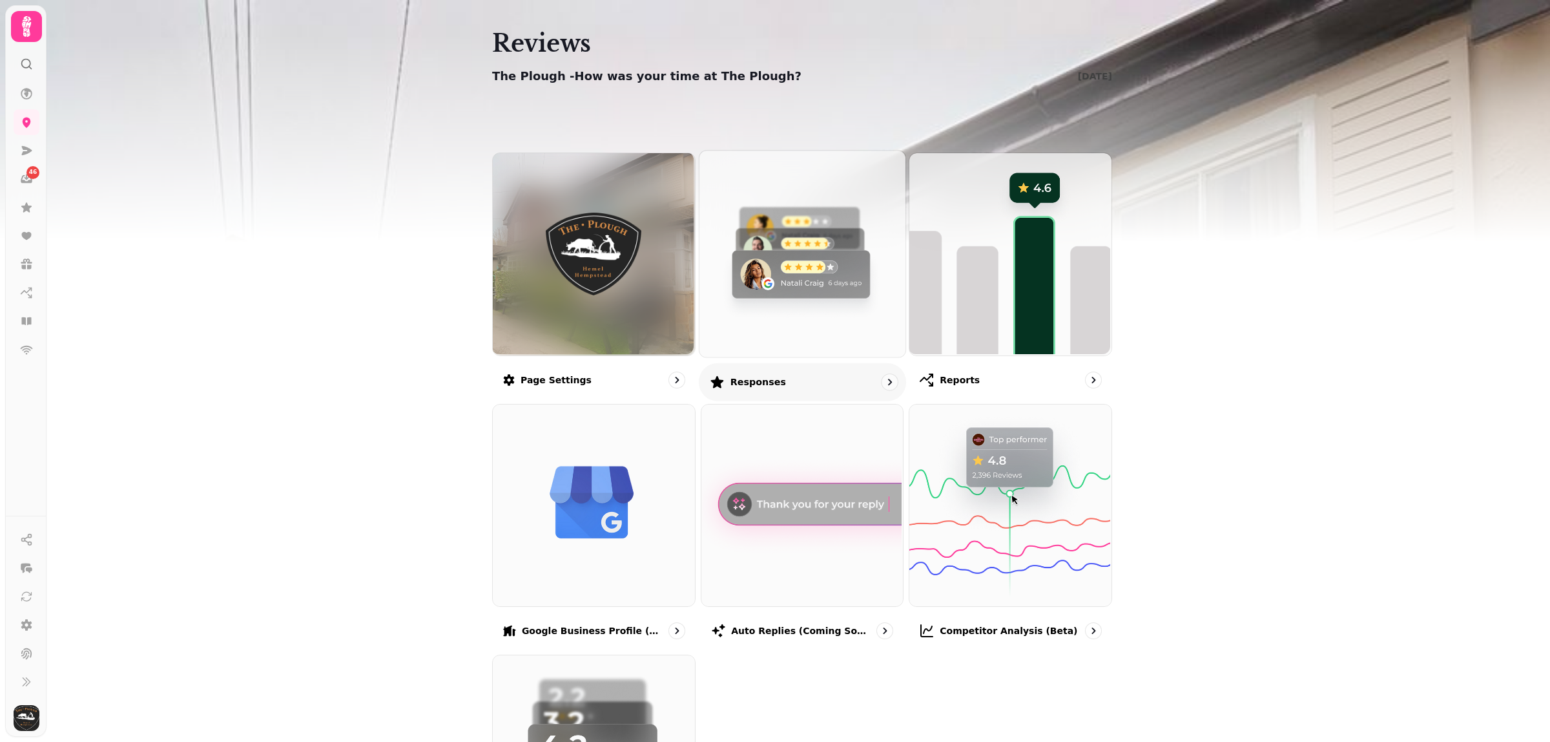
click at [816, 269] on img at bounding box center [801, 252] width 206 height 206
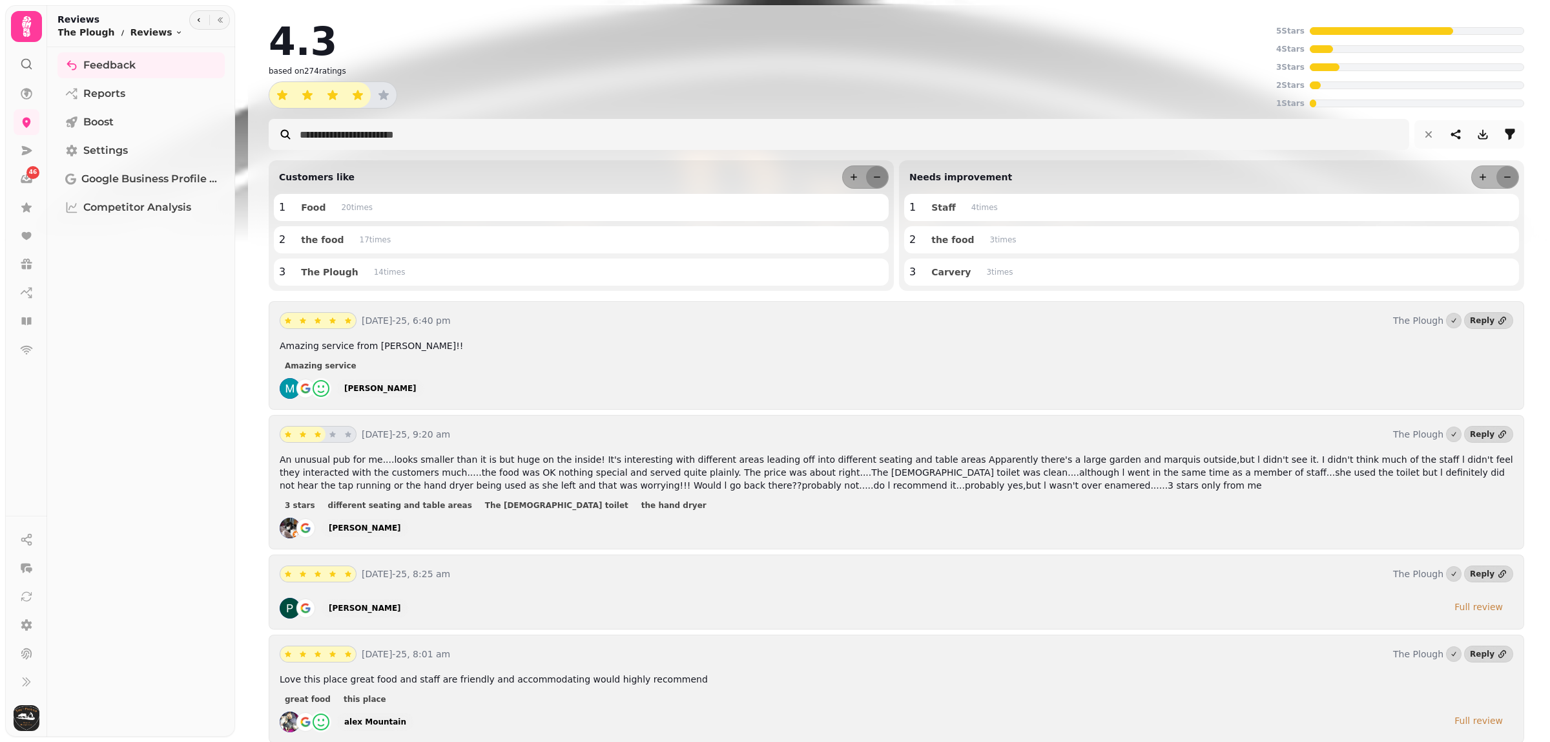
click at [291, 388] on img at bounding box center [290, 388] width 21 height 21
click at [27, 87] on icon at bounding box center [26, 93] width 13 height 13
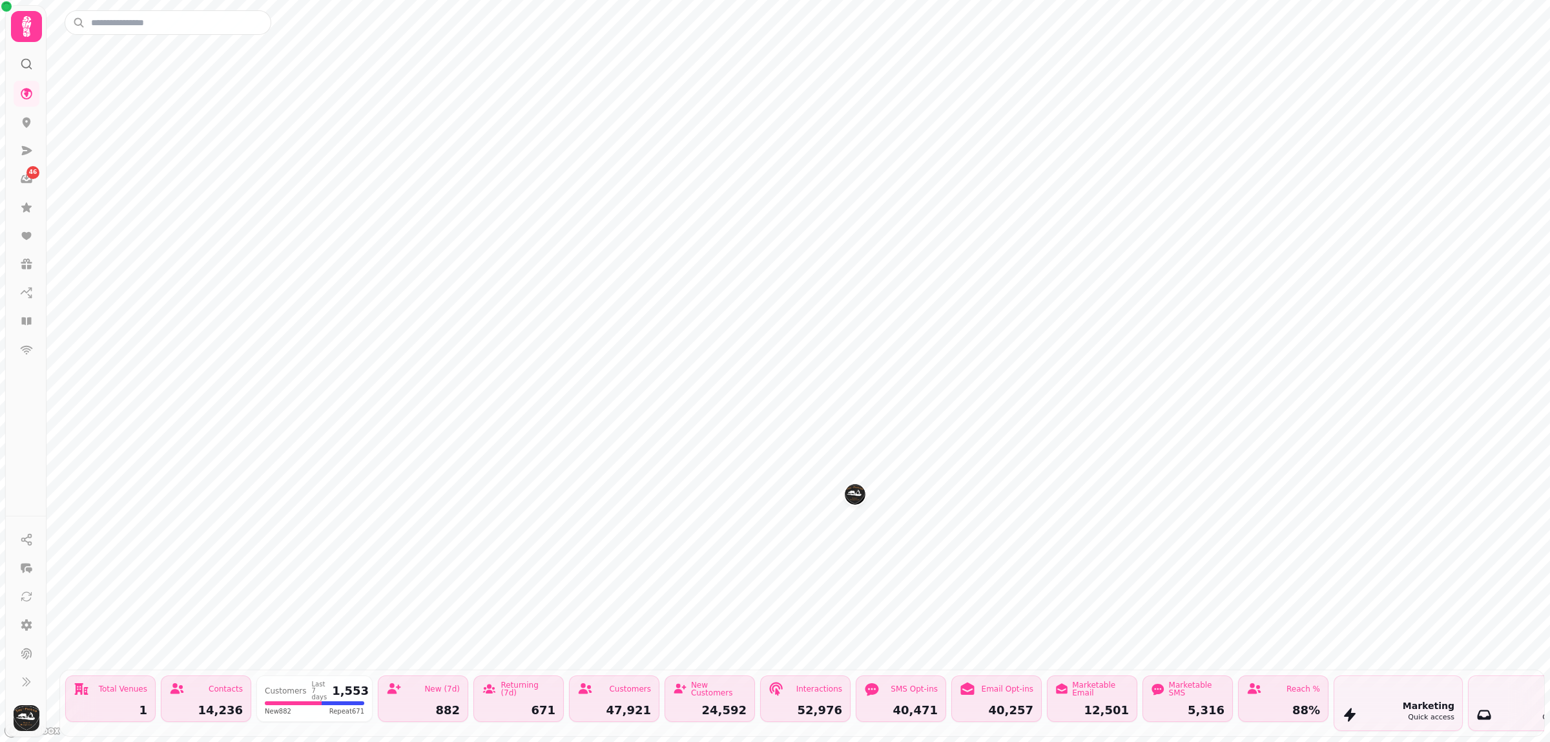
click at [857, 497] on img "The Plough" at bounding box center [855, 494] width 20 height 20
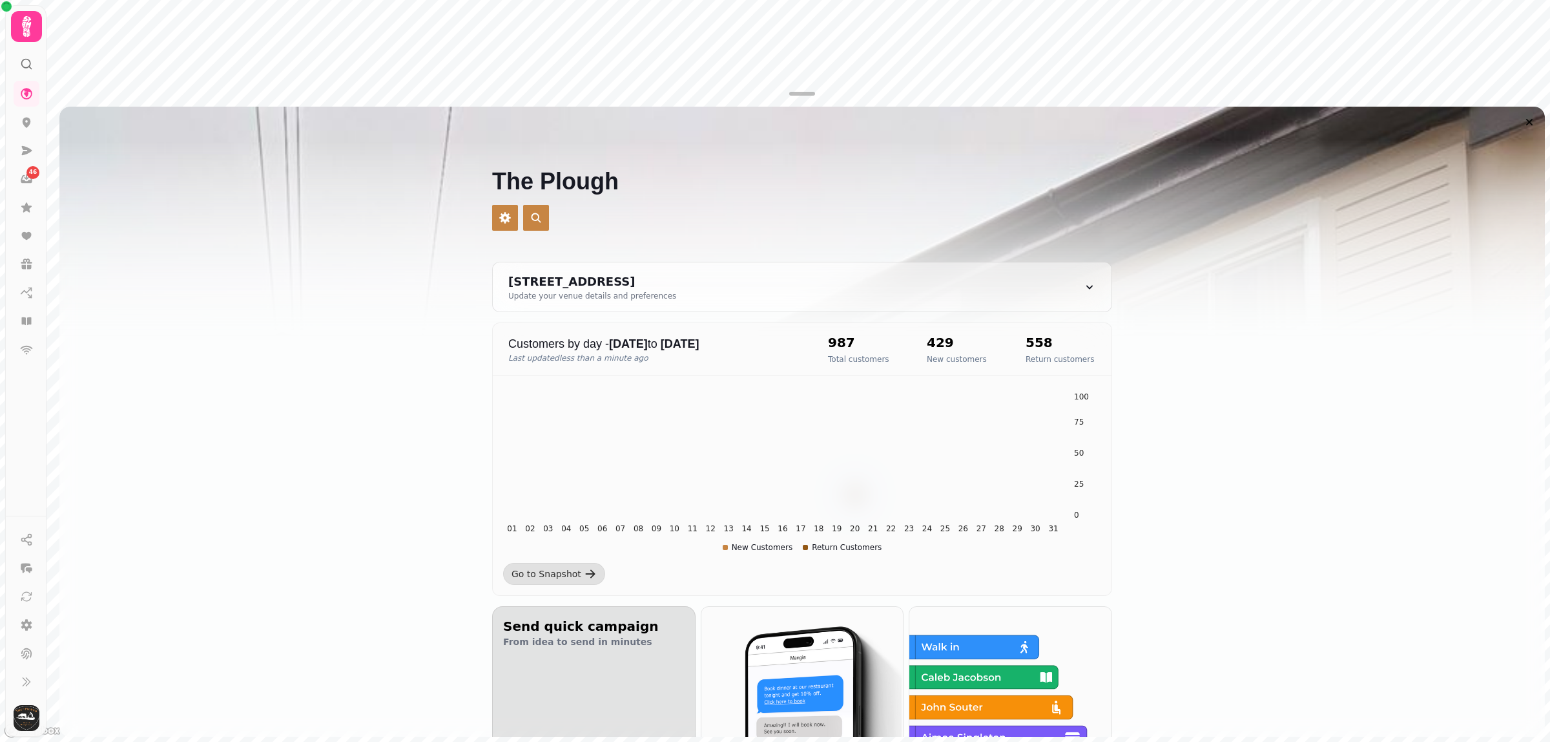
scroll to position [242, 0]
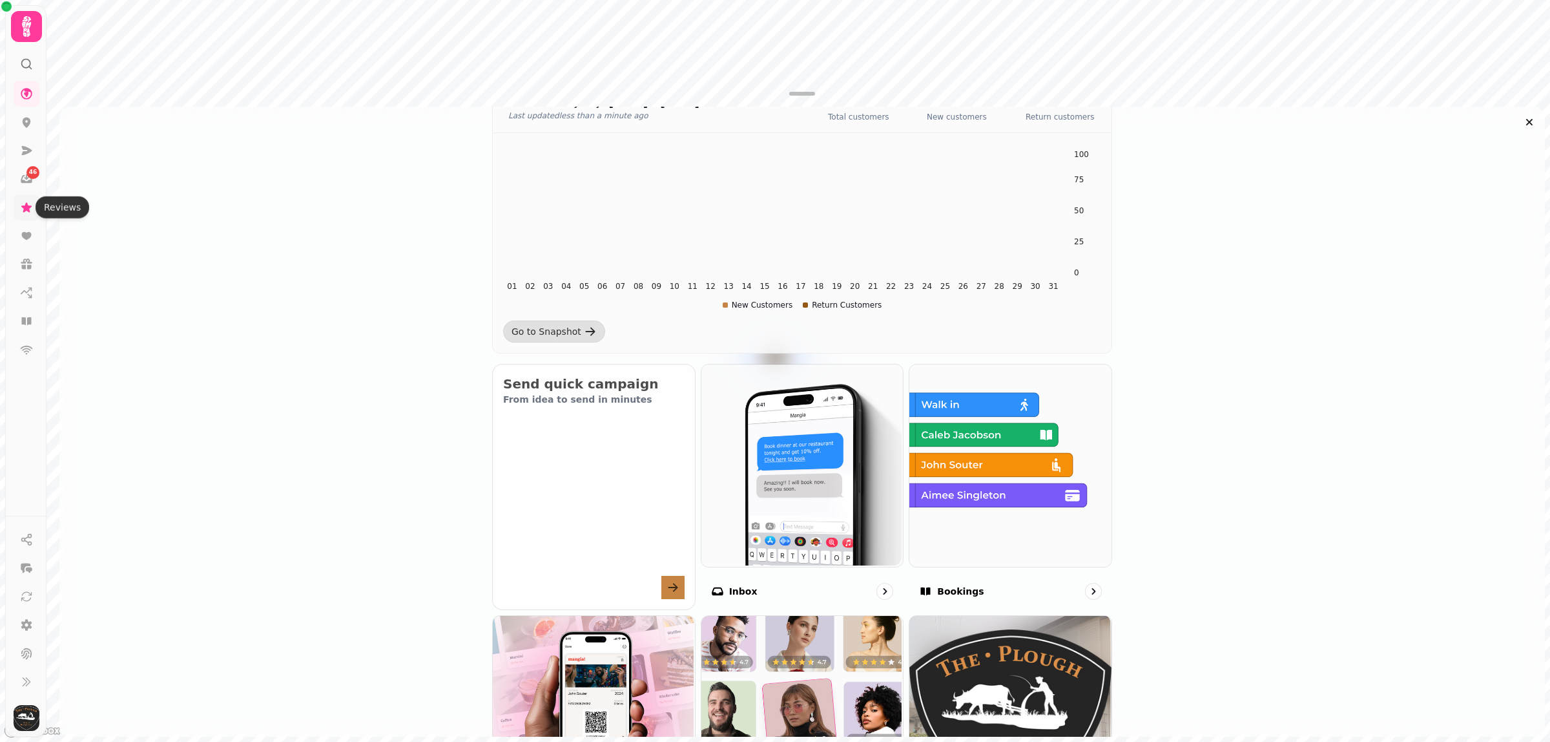
click at [21, 210] on icon at bounding box center [26, 207] width 13 height 13
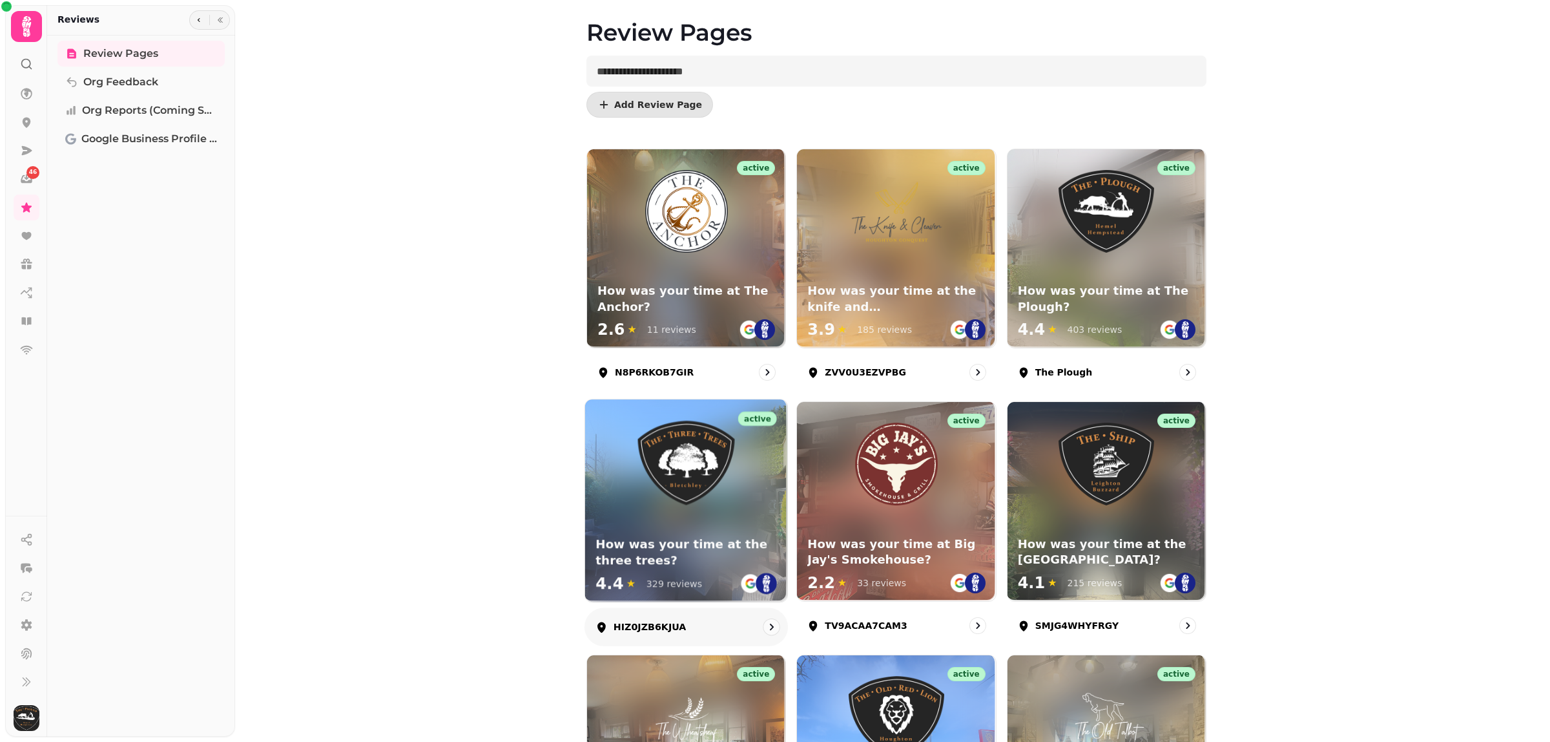
scroll to position [162, 0]
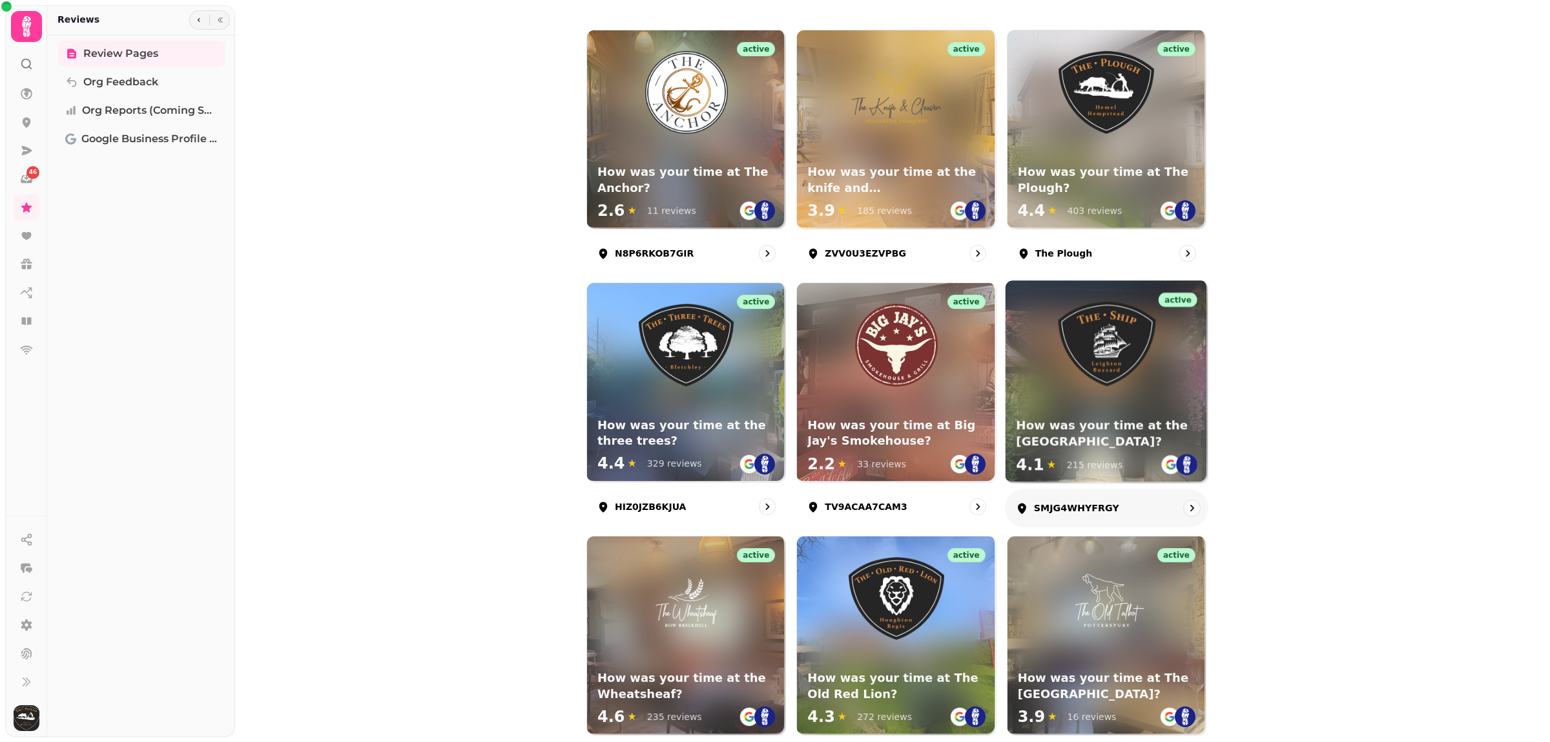
click at [1061, 390] on div "active How was your time at the Ship Inn? 4.1 ★ 215 reviews" at bounding box center [1107, 382] width 202 height 202
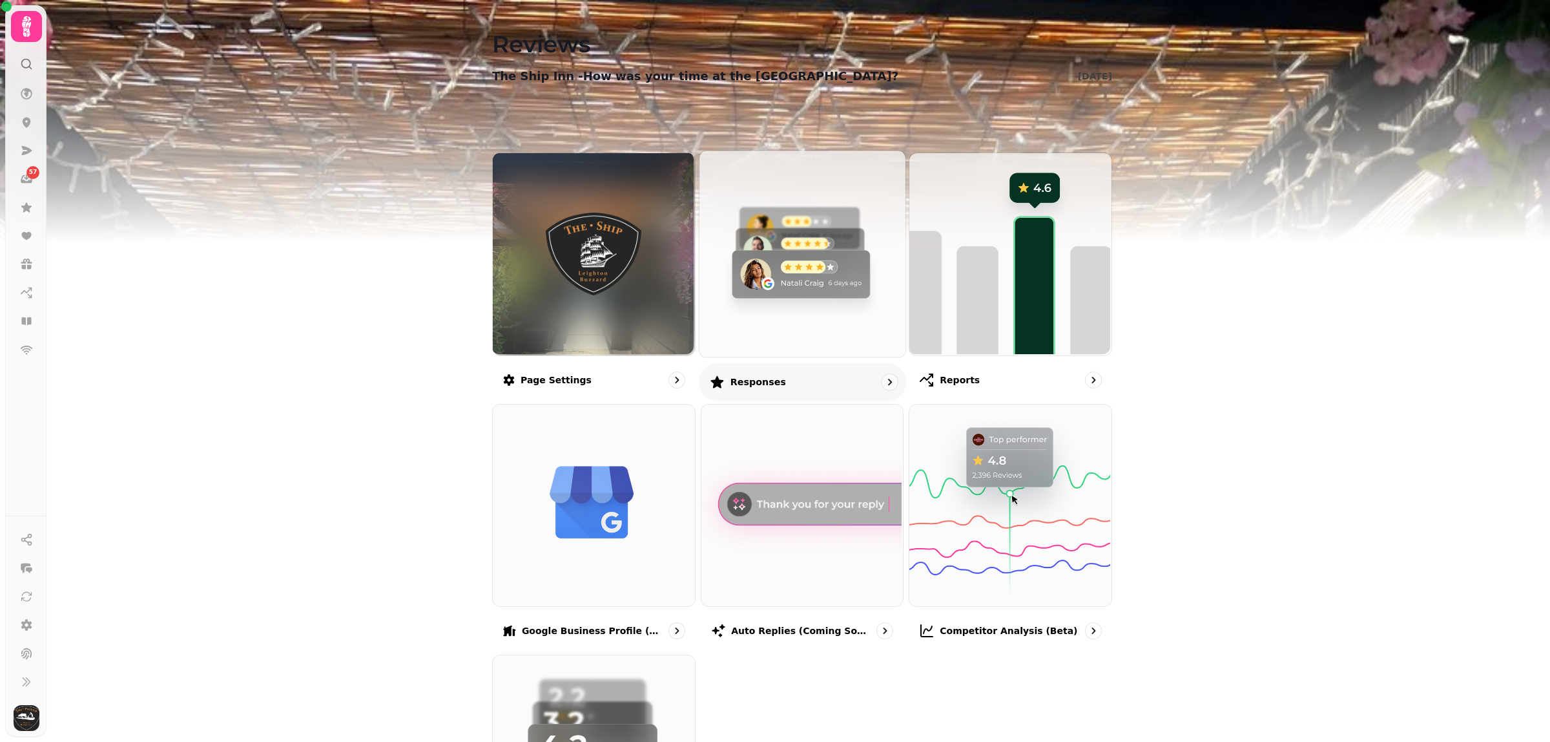
click at [756, 304] on img at bounding box center [801, 252] width 206 height 206
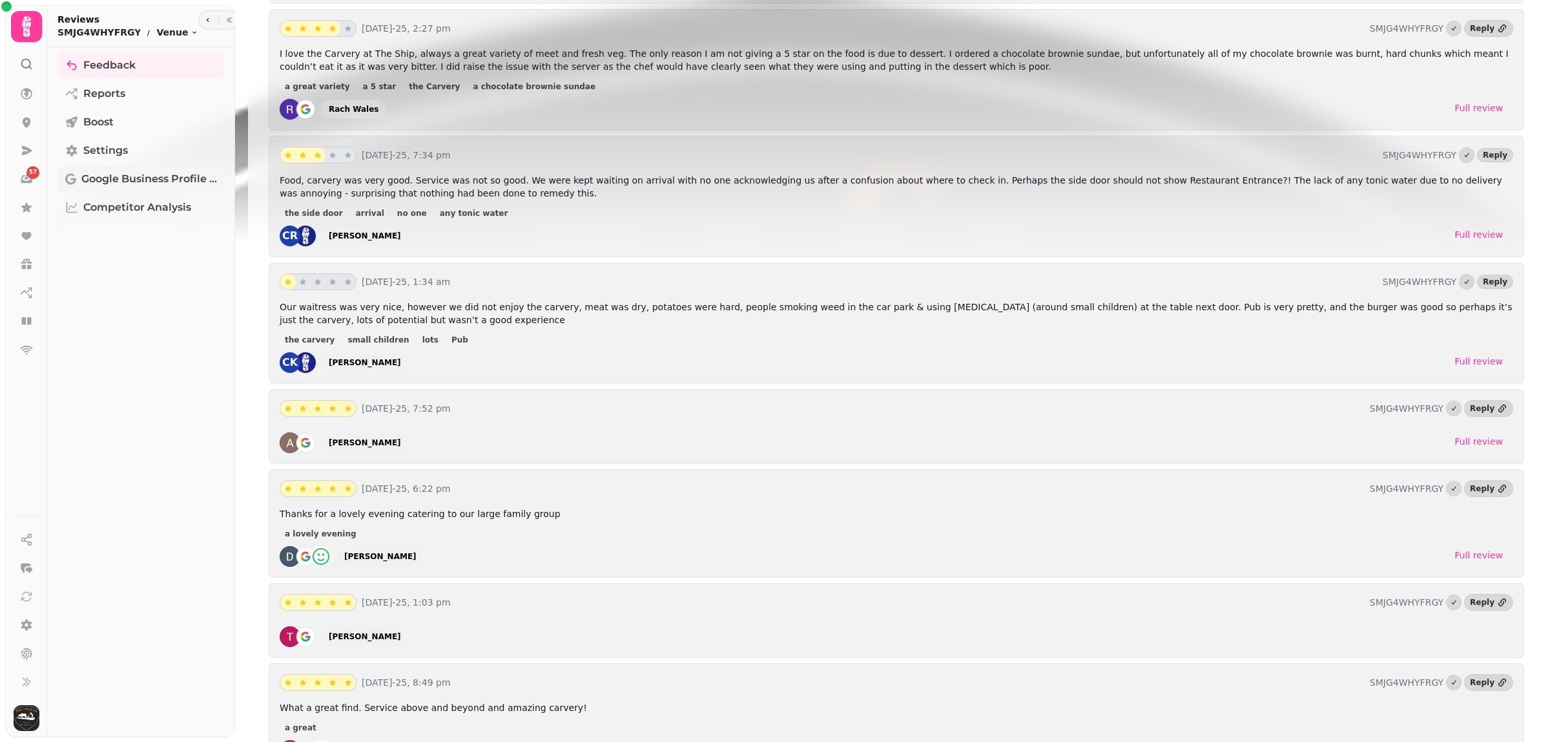
scroll to position [1878, 0]
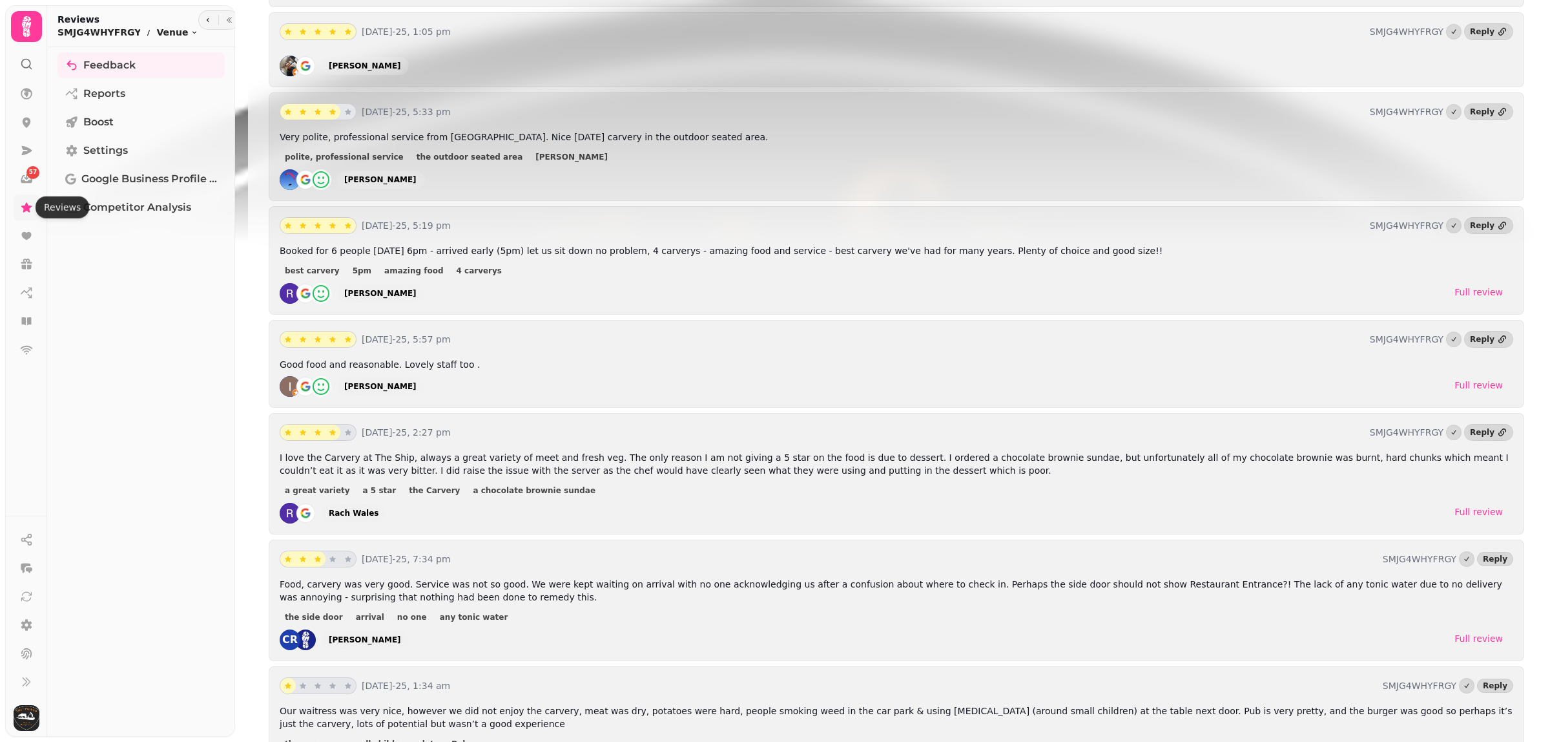
click at [28, 207] on icon at bounding box center [26, 207] width 10 height 10
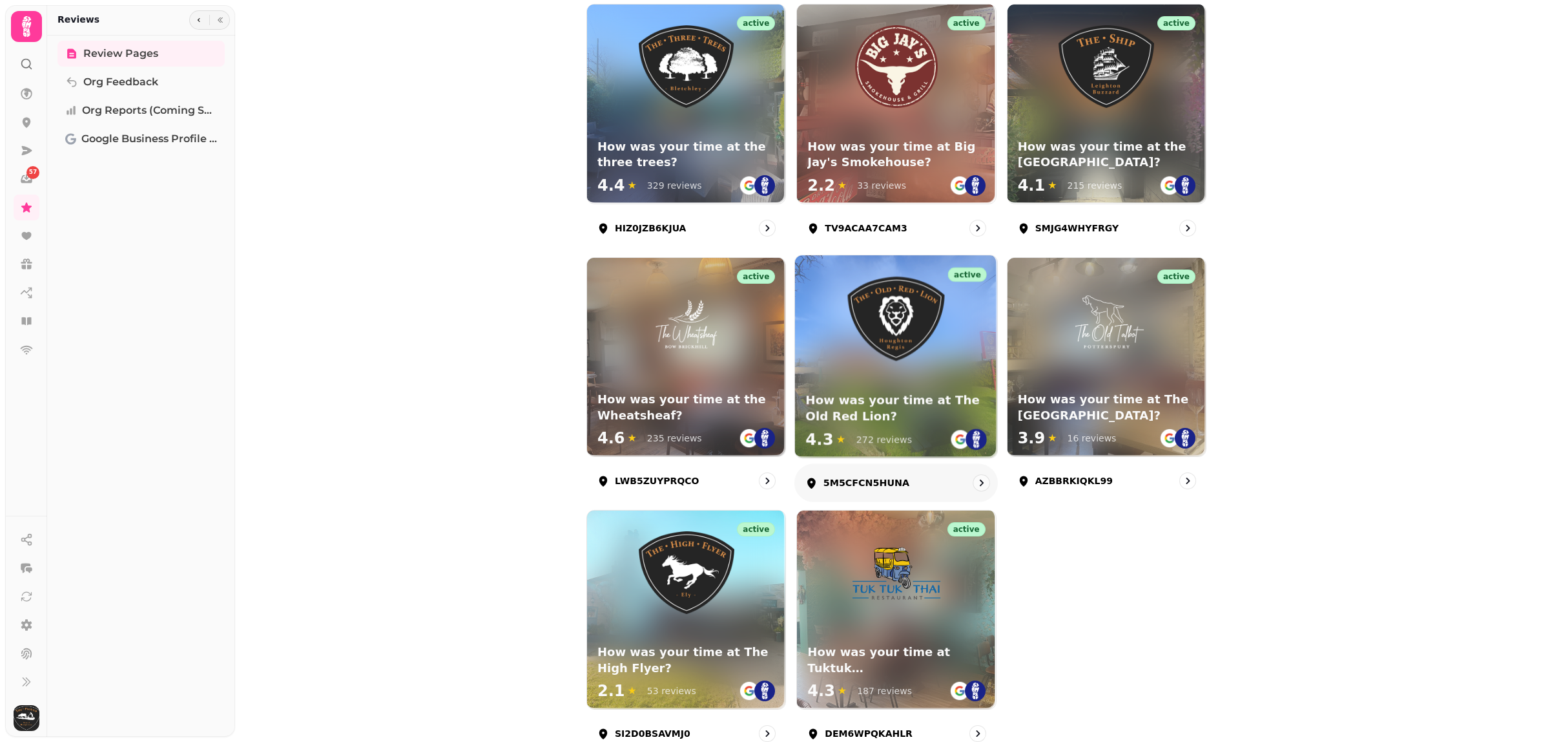
scroll to position [401, 0]
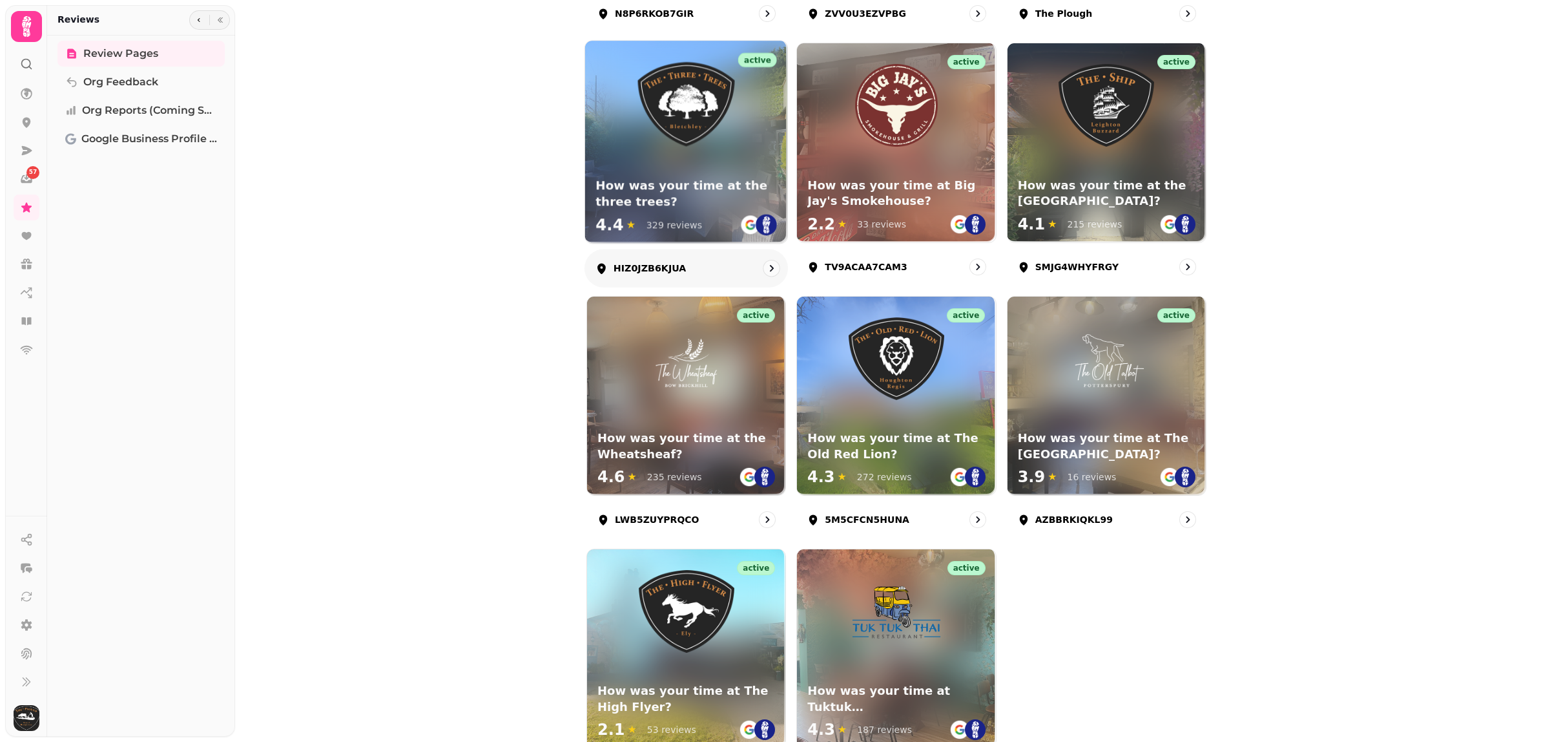
click at [728, 180] on h3 "How was your time at the three trees?" at bounding box center [687, 194] width 182 height 32
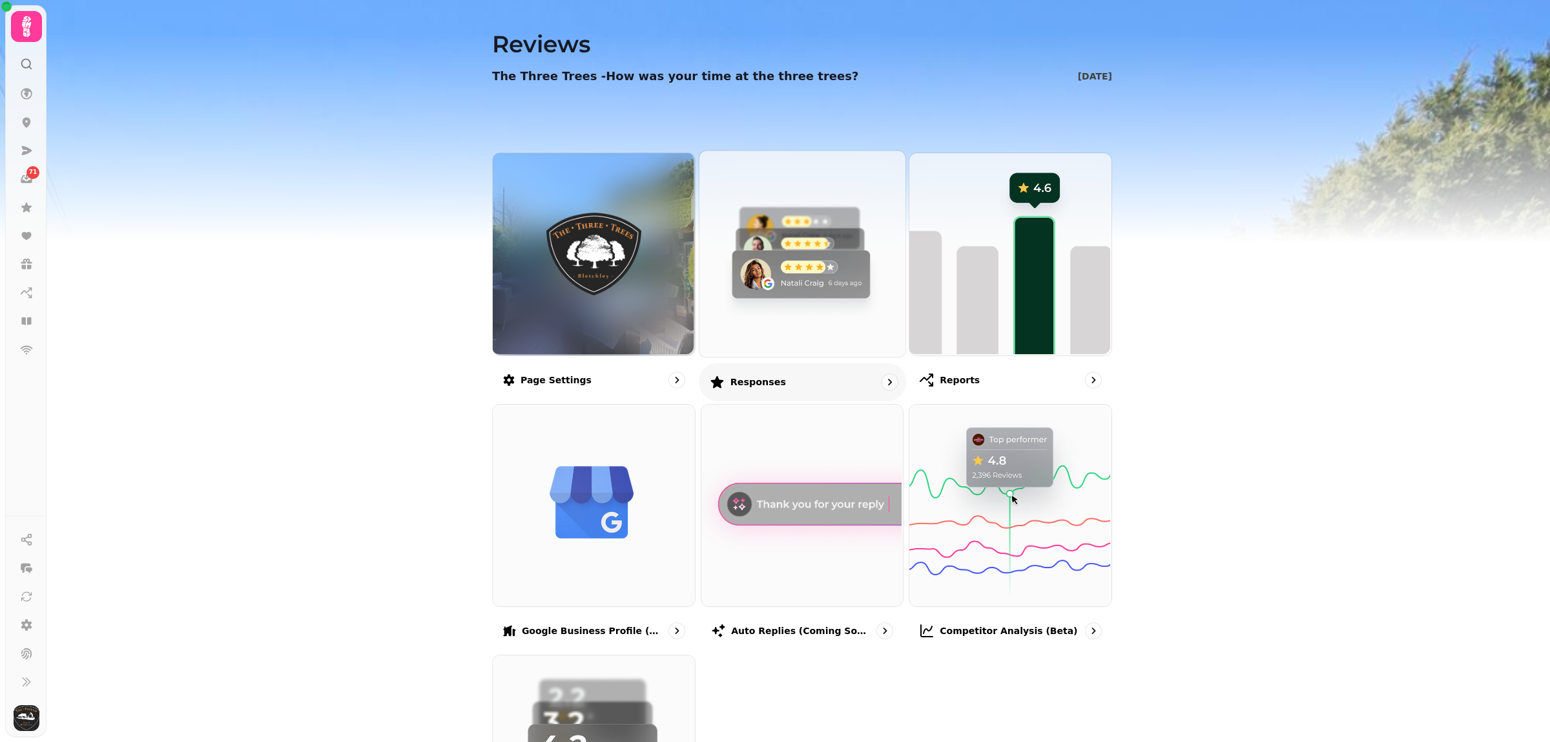
click at [828, 302] on img at bounding box center [801, 252] width 206 height 206
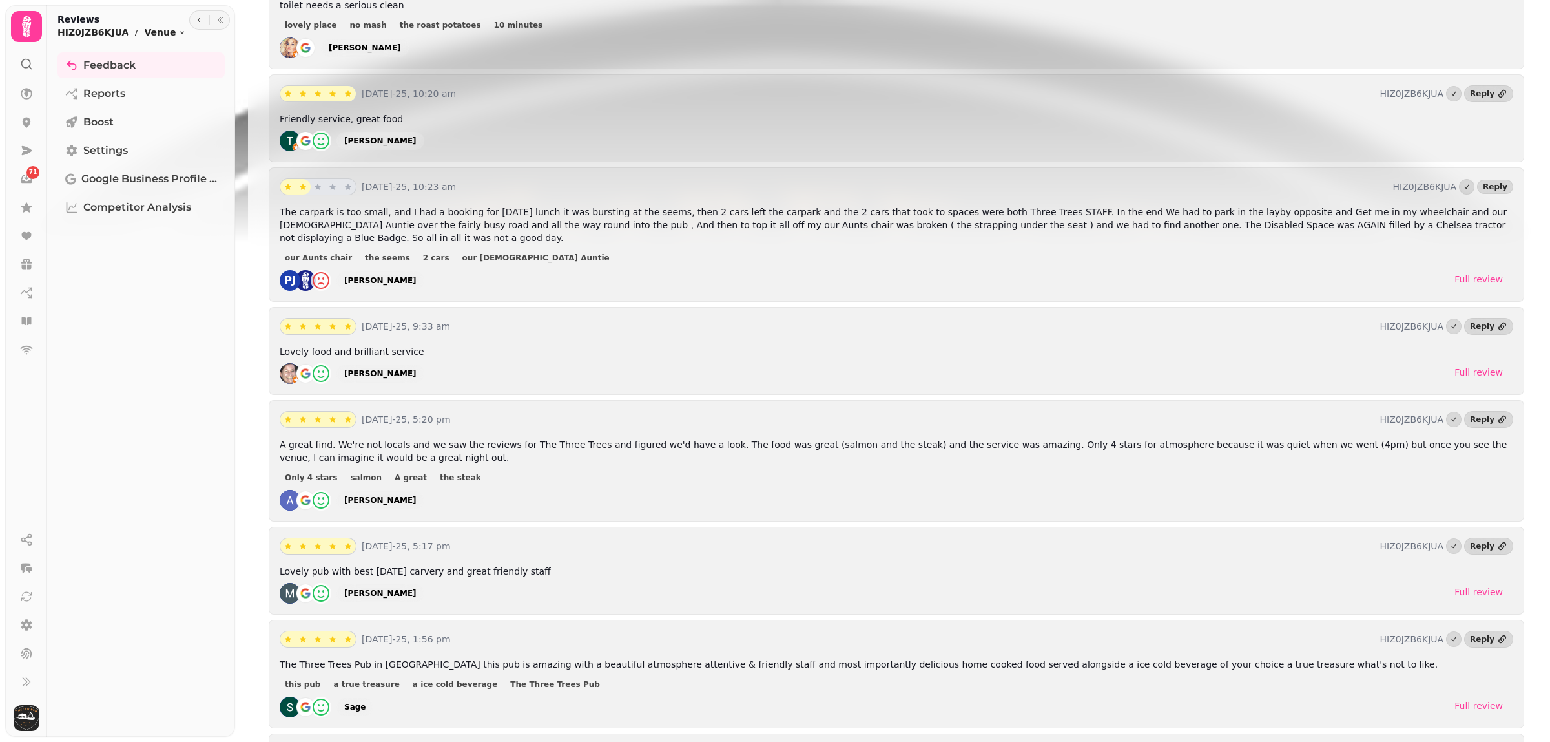
scroll to position [2694, 0]
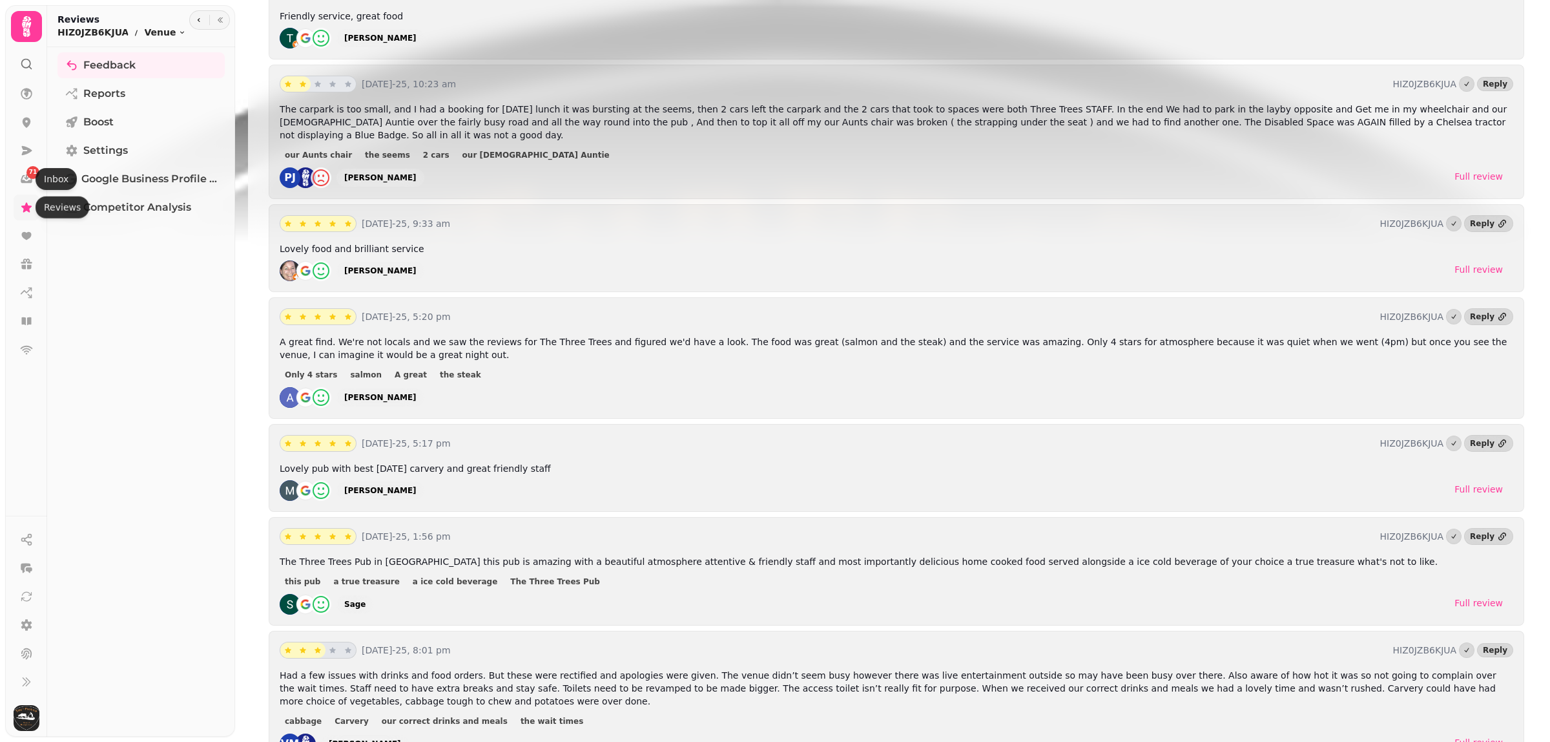
click at [33, 207] on link at bounding box center [27, 207] width 26 height 26
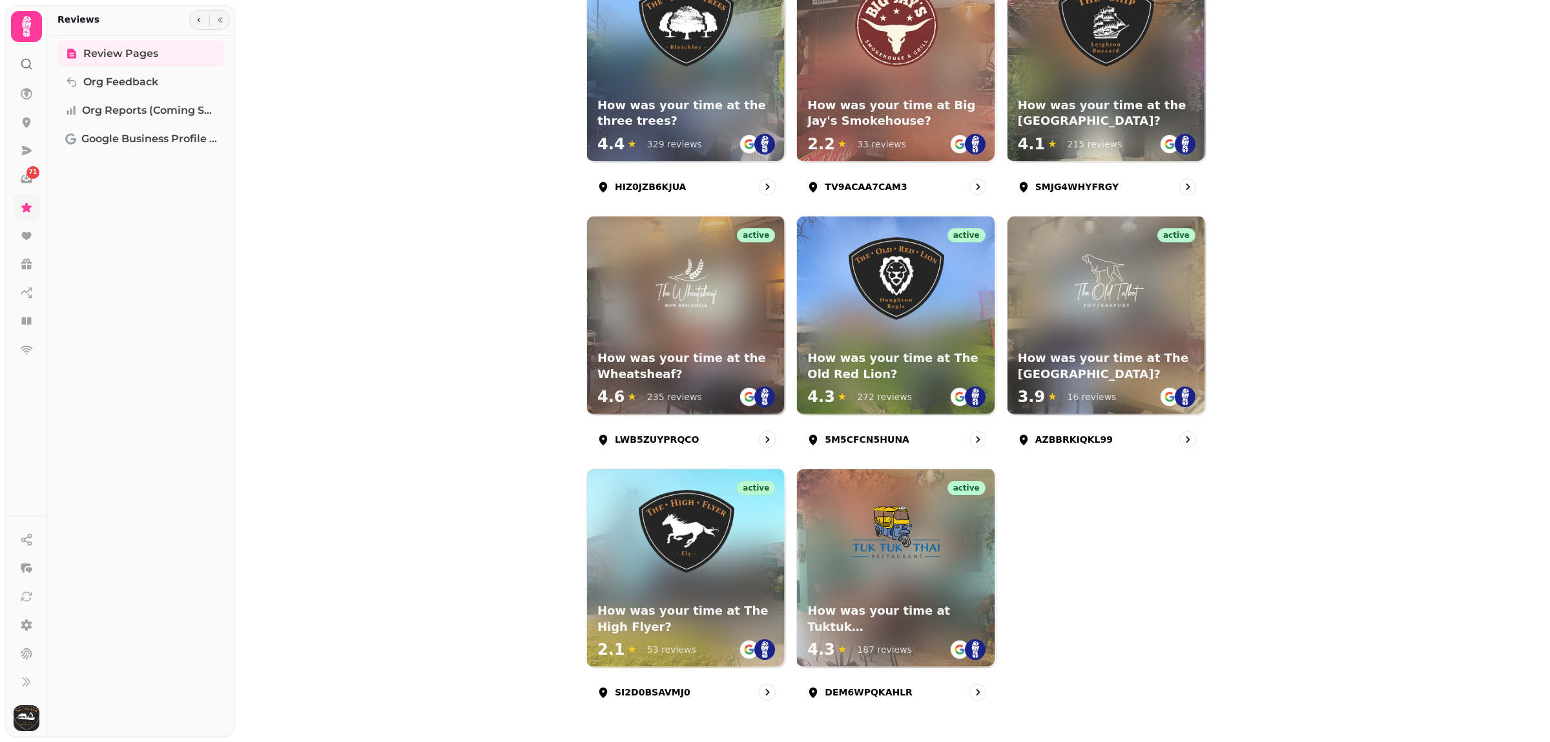
scroll to position [482, 0]
click at [631, 328] on div "active How was your time at the Wheatsheaf? 4.6 ★ 235 reviews" at bounding box center [686, 315] width 202 height 202
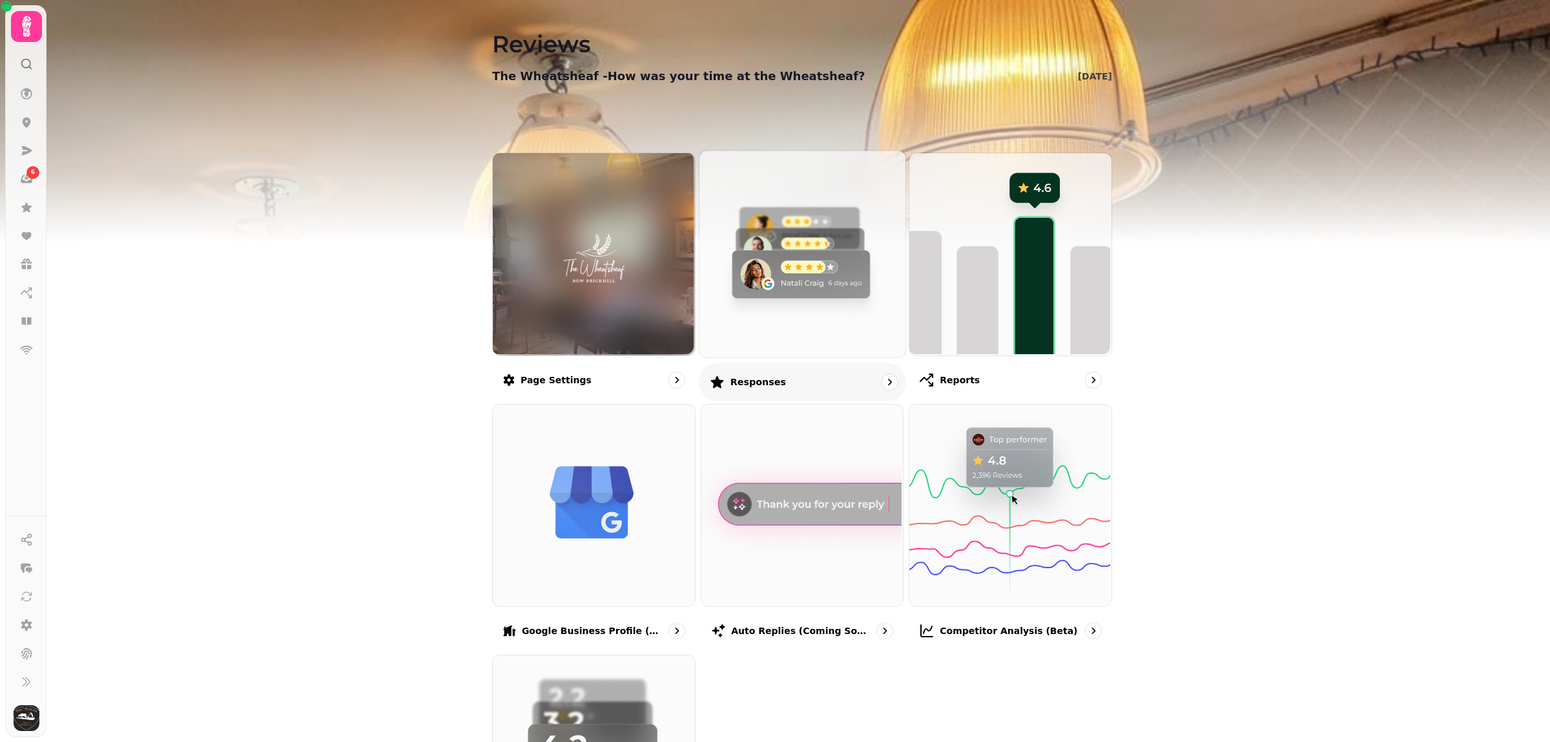
click at [740, 307] on img at bounding box center [801, 252] width 206 height 206
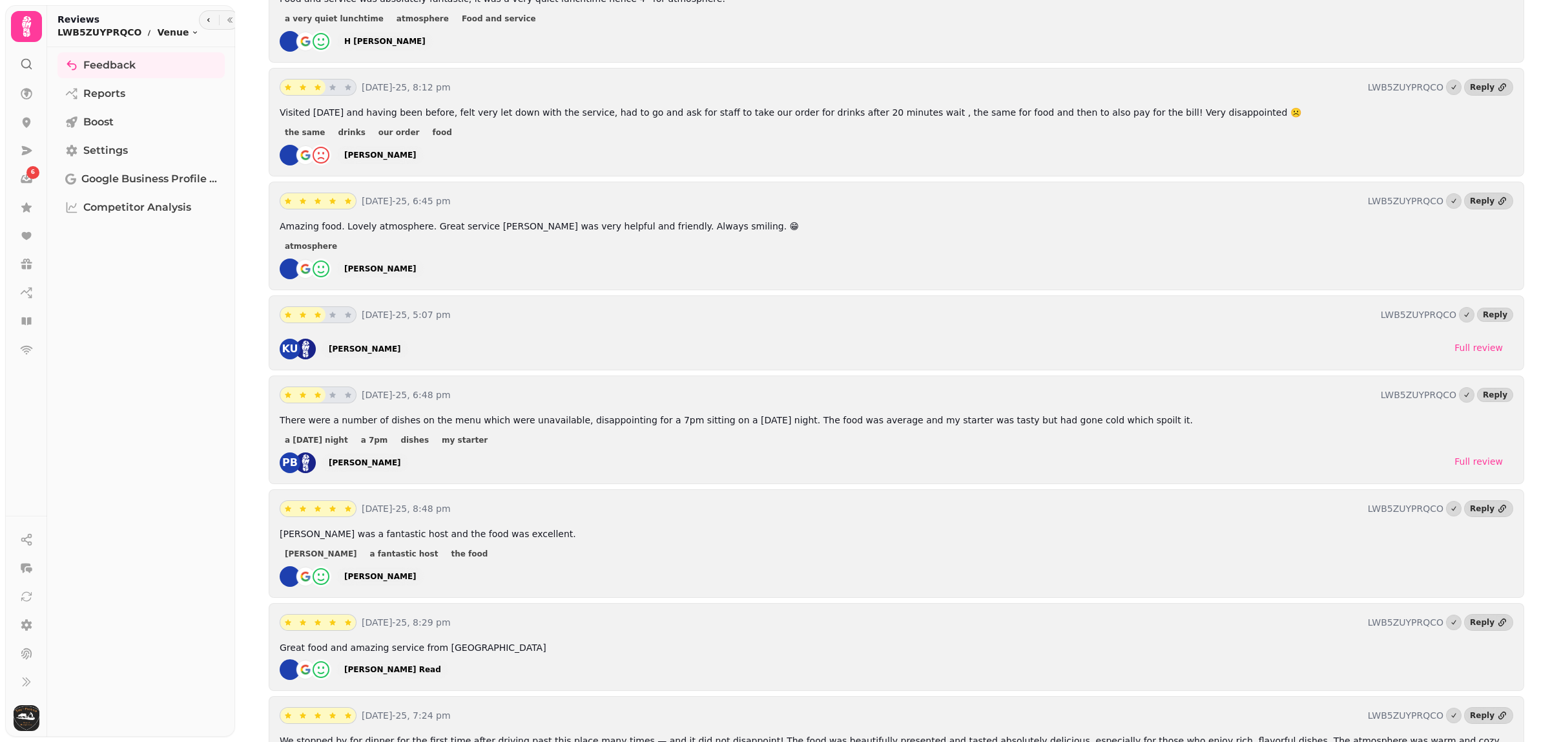
scroll to position [2872, 0]
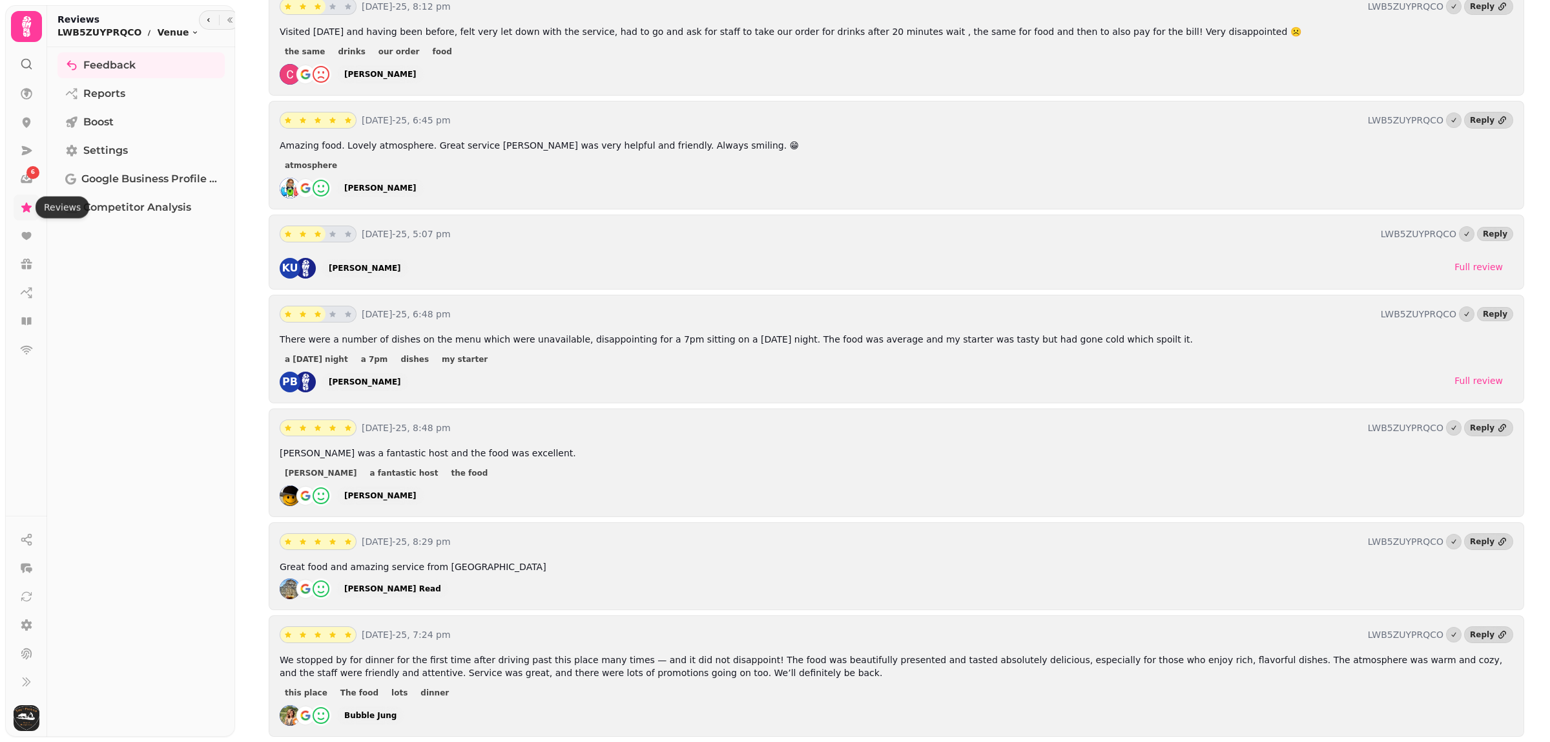
click at [26, 205] on icon at bounding box center [26, 207] width 10 height 10
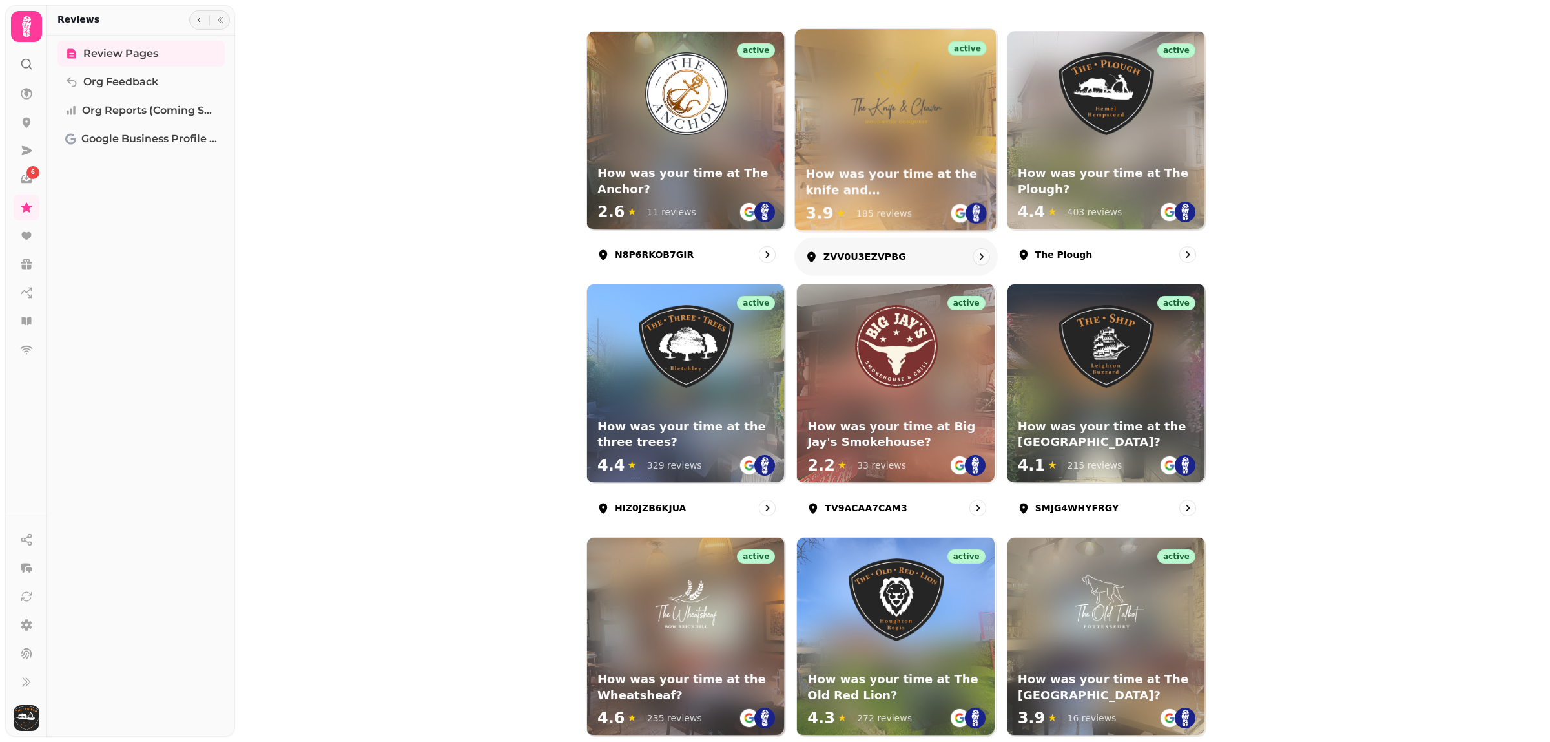
scroll to position [78, 0]
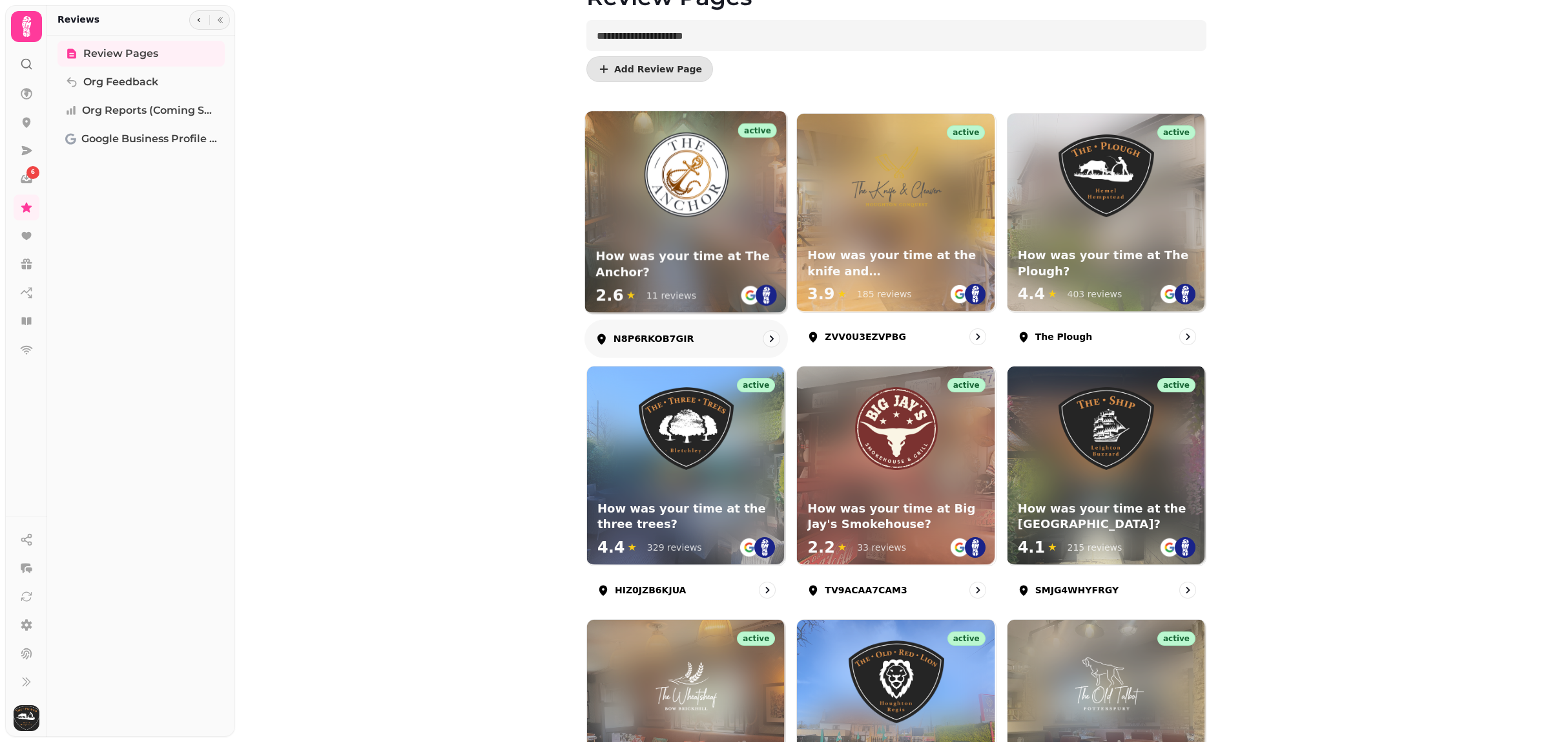
click at [717, 240] on div "active How was your time at The Anchor? 2.6 ★ 11 reviews" at bounding box center [686, 212] width 202 height 202
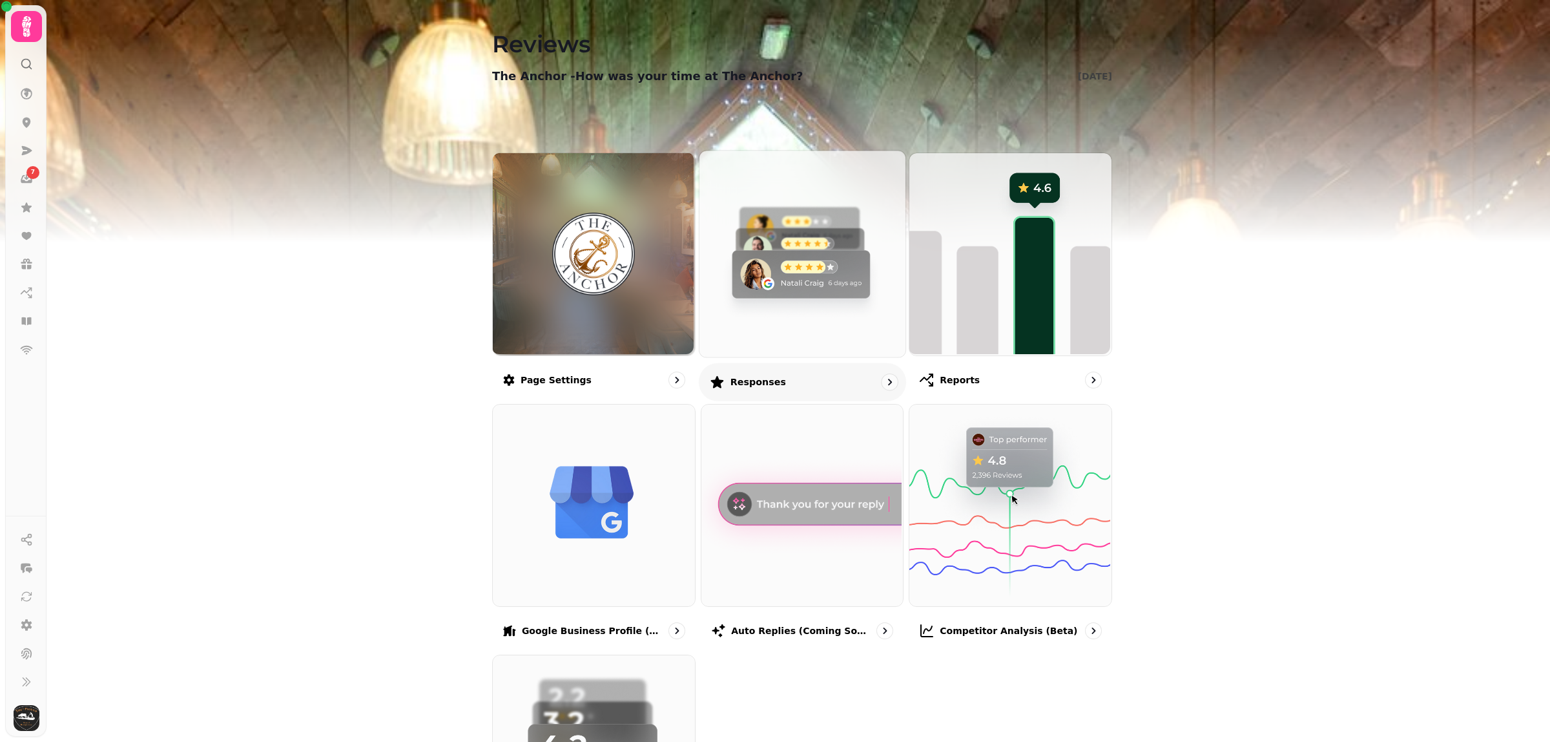
click at [818, 308] on img at bounding box center [801, 252] width 206 height 206
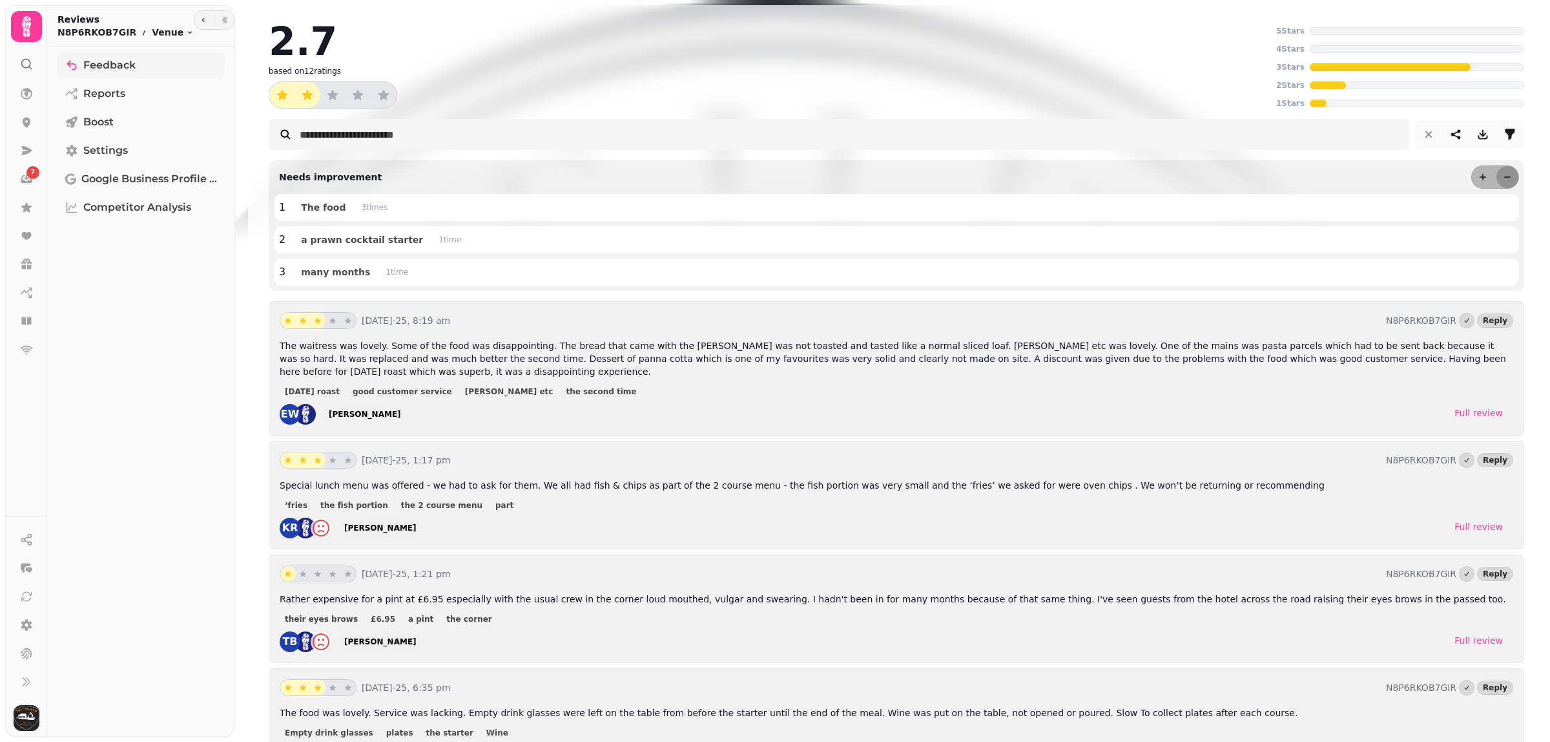
click at [73, 63] on icon "Tabs" at bounding box center [72, 66] width 10 height 10
click at [25, 205] on icon at bounding box center [26, 207] width 10 height 10
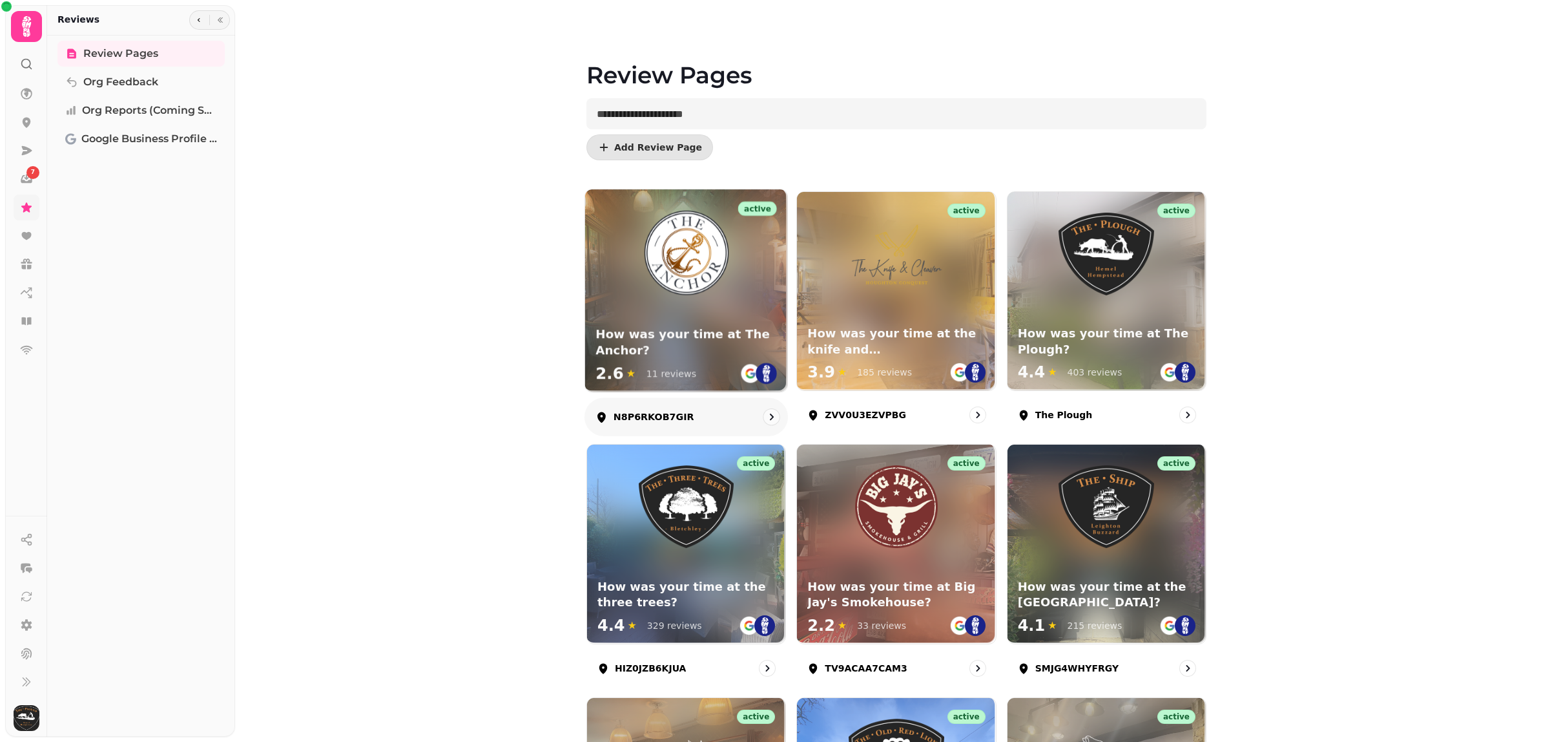
click at [709, 315] on div "active How was your time at The Anchor? 2.6 ★ 11 reviews" at bounding box center [686, 290] width 202 height 202
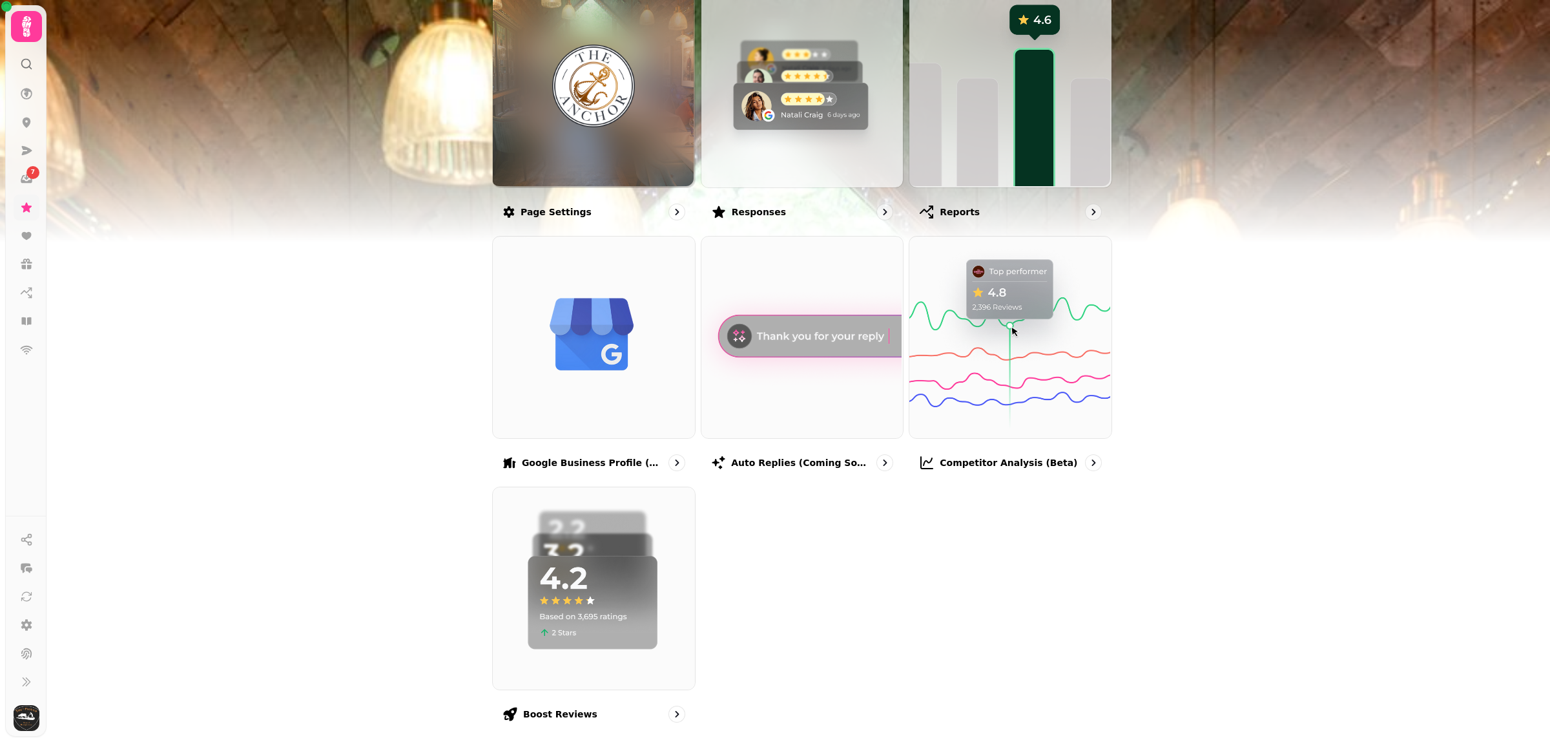
scroll to position [169, 0]
click at [755, 155] on img at bounding box center [801, 83] width 206 height 206
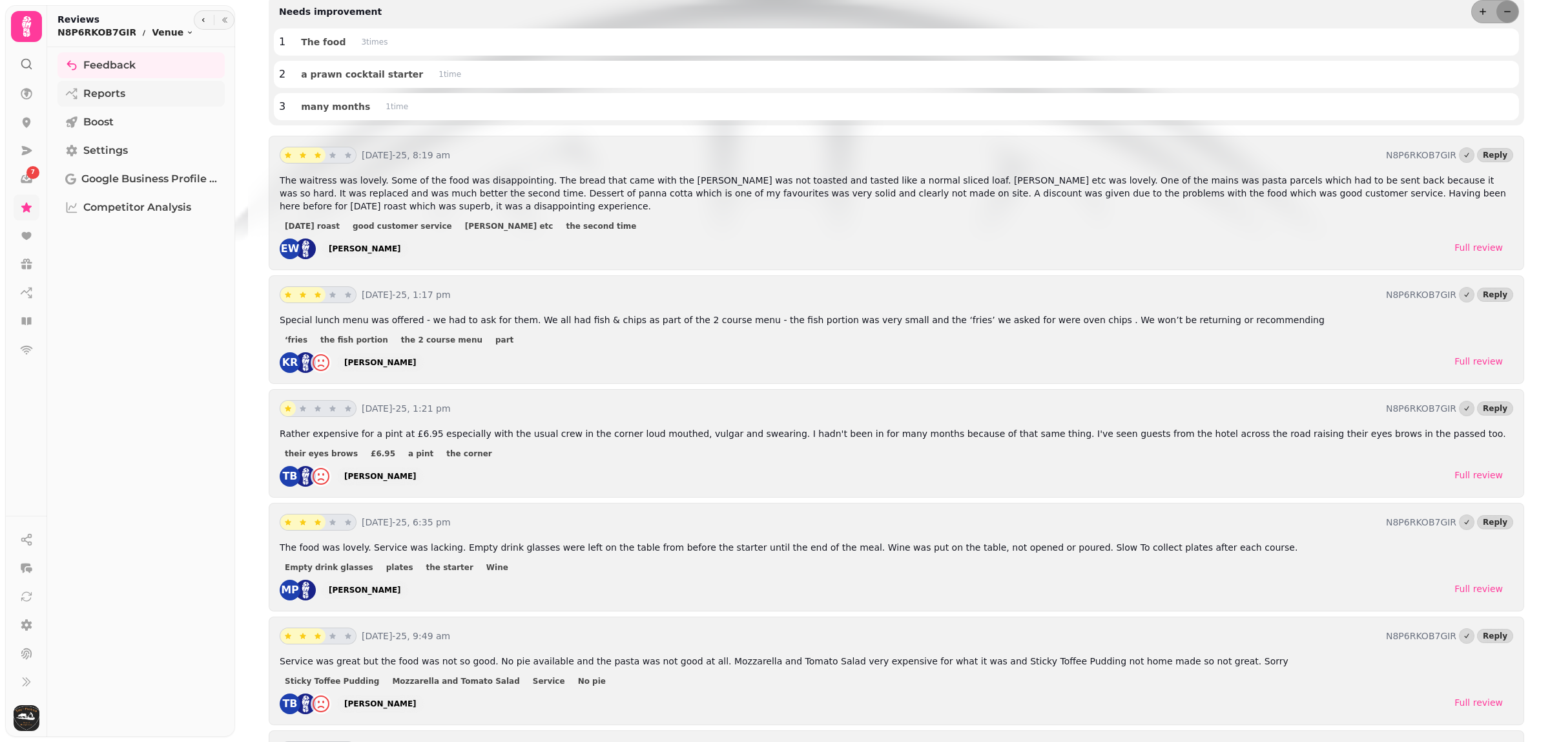
scroll to position [162, 0]
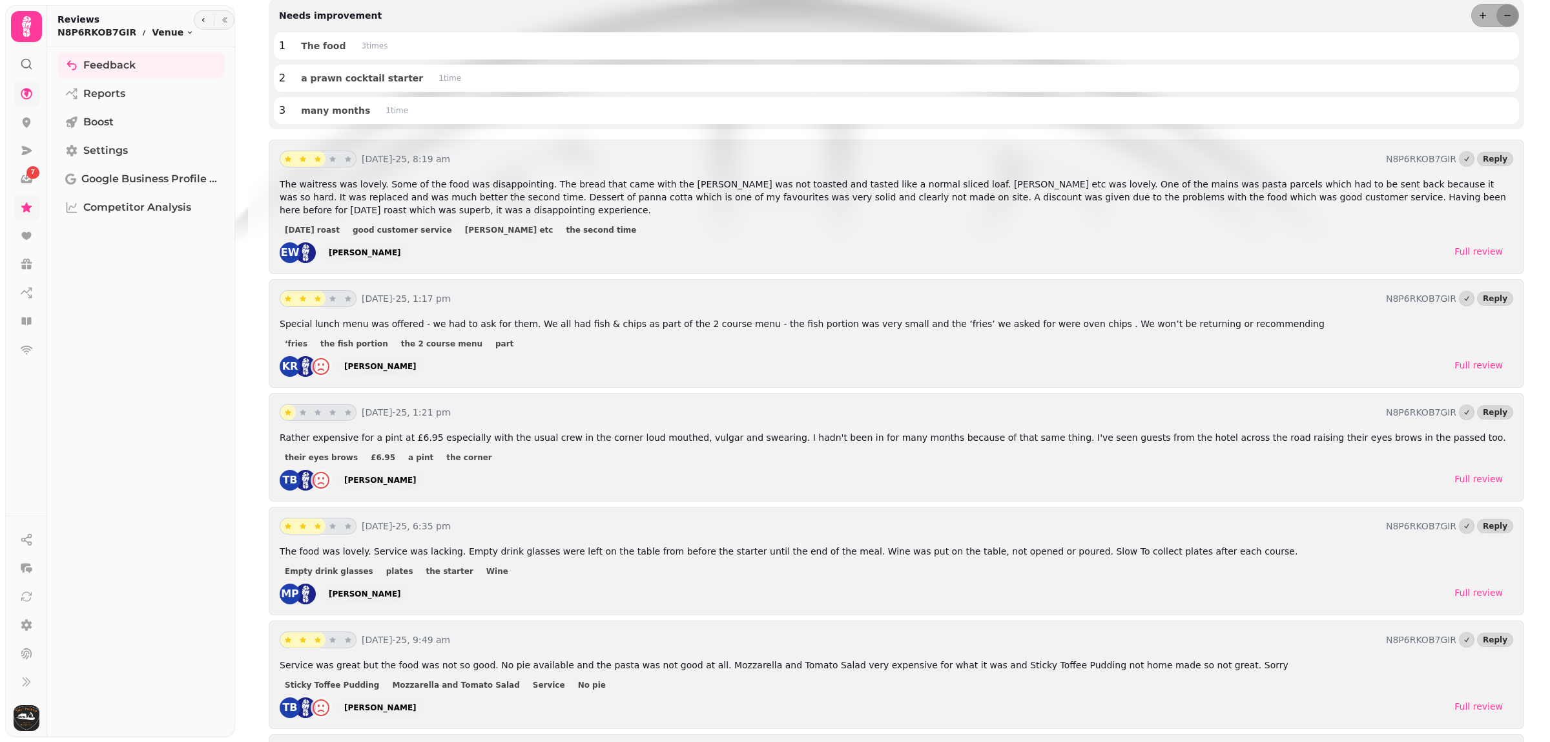
click at [14, 88] on link at bounding box center [27, 94] width 26 height 26
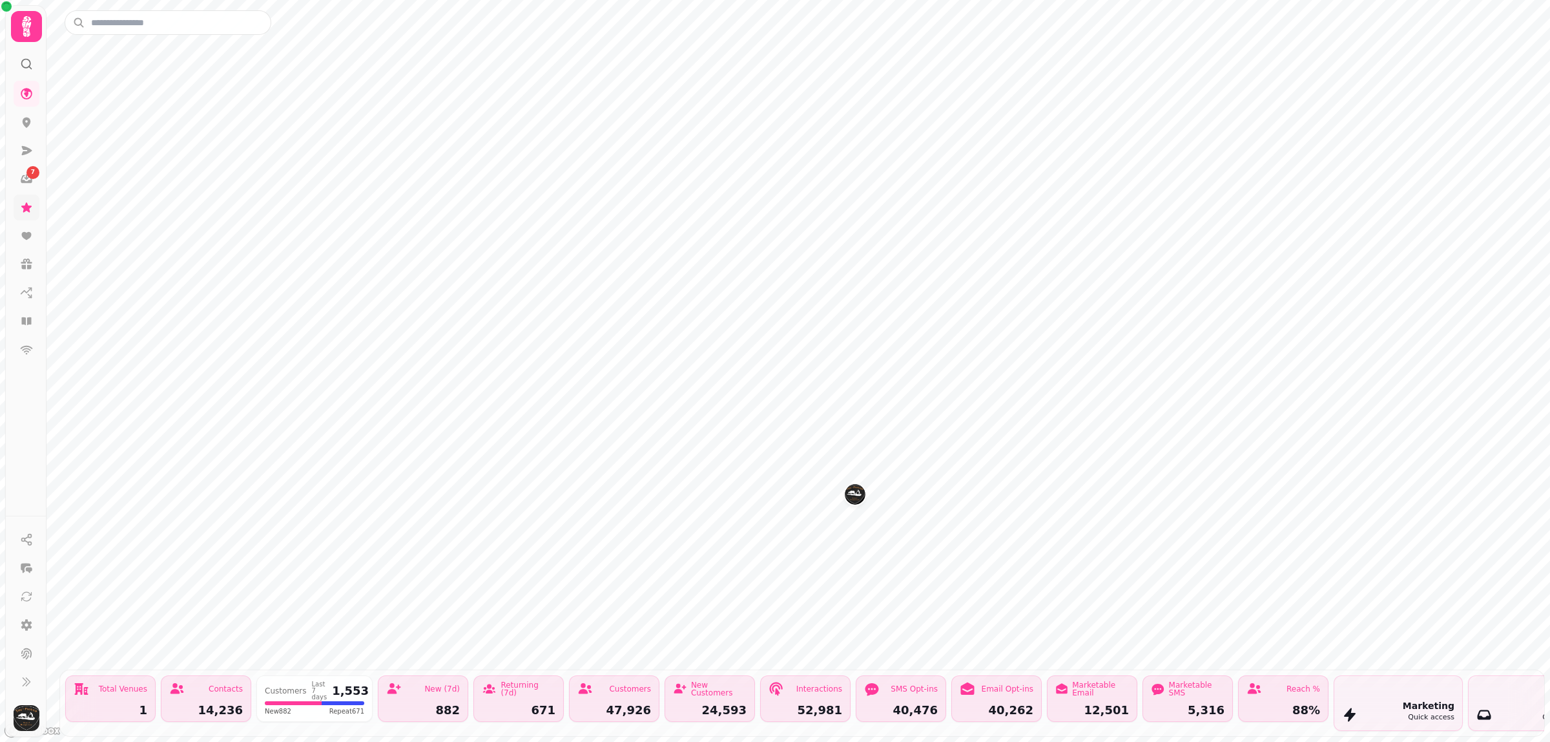
click at [851, 503] on img "The Plough" at bounding box center [855, 494] width 20 height 20
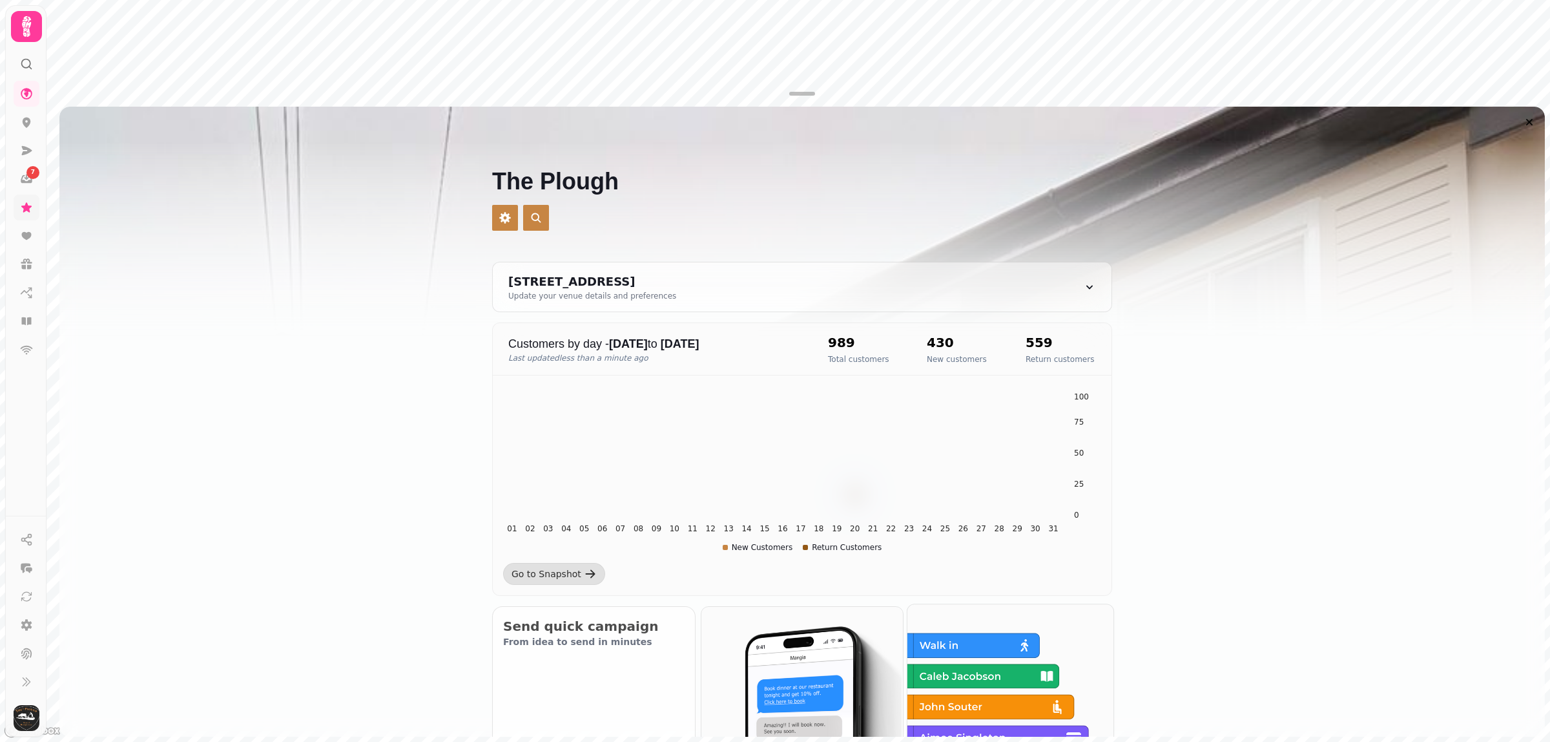
scroll to position [323, 0]
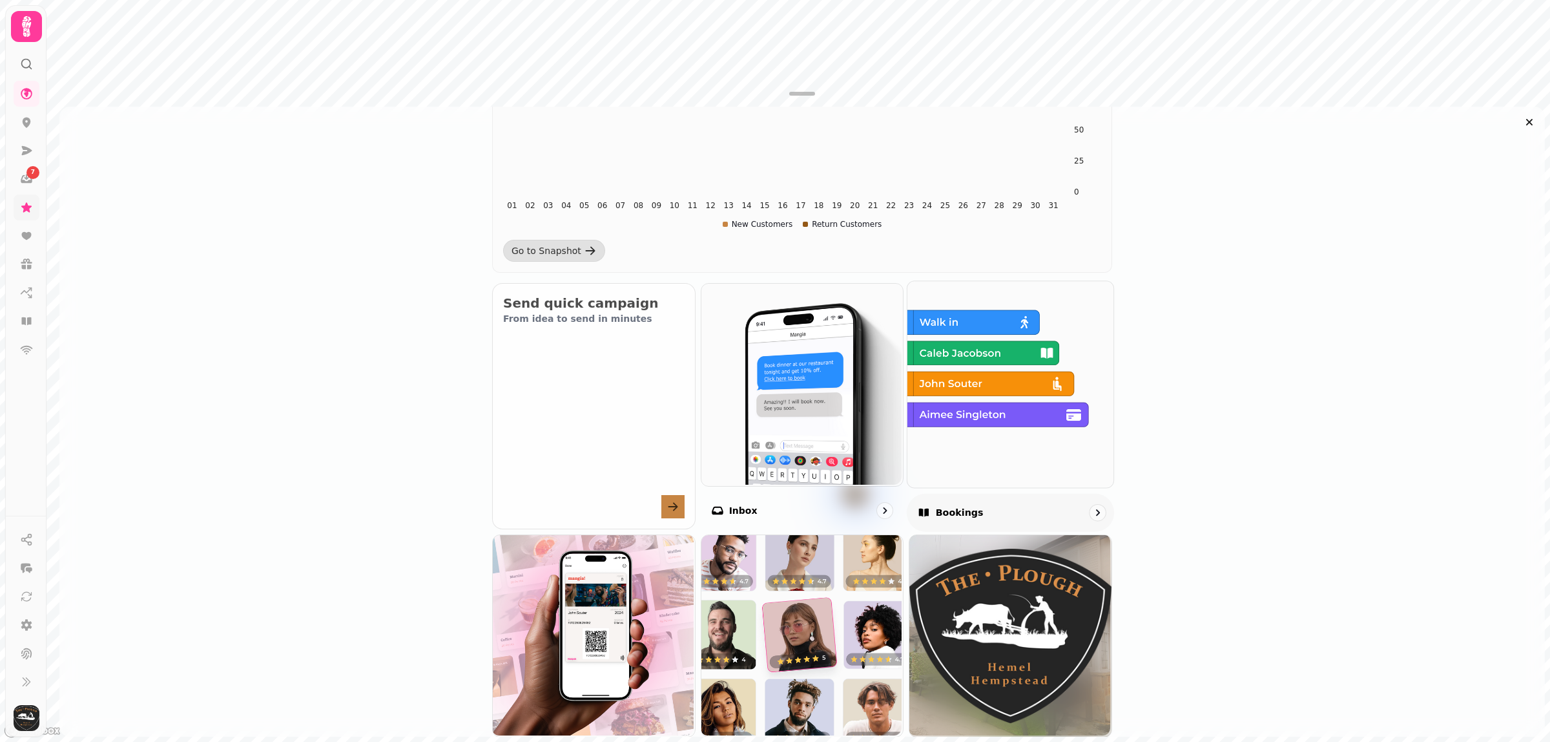
click at [950, 414] on img at bounding box center [1009, 383] width 206 height 206
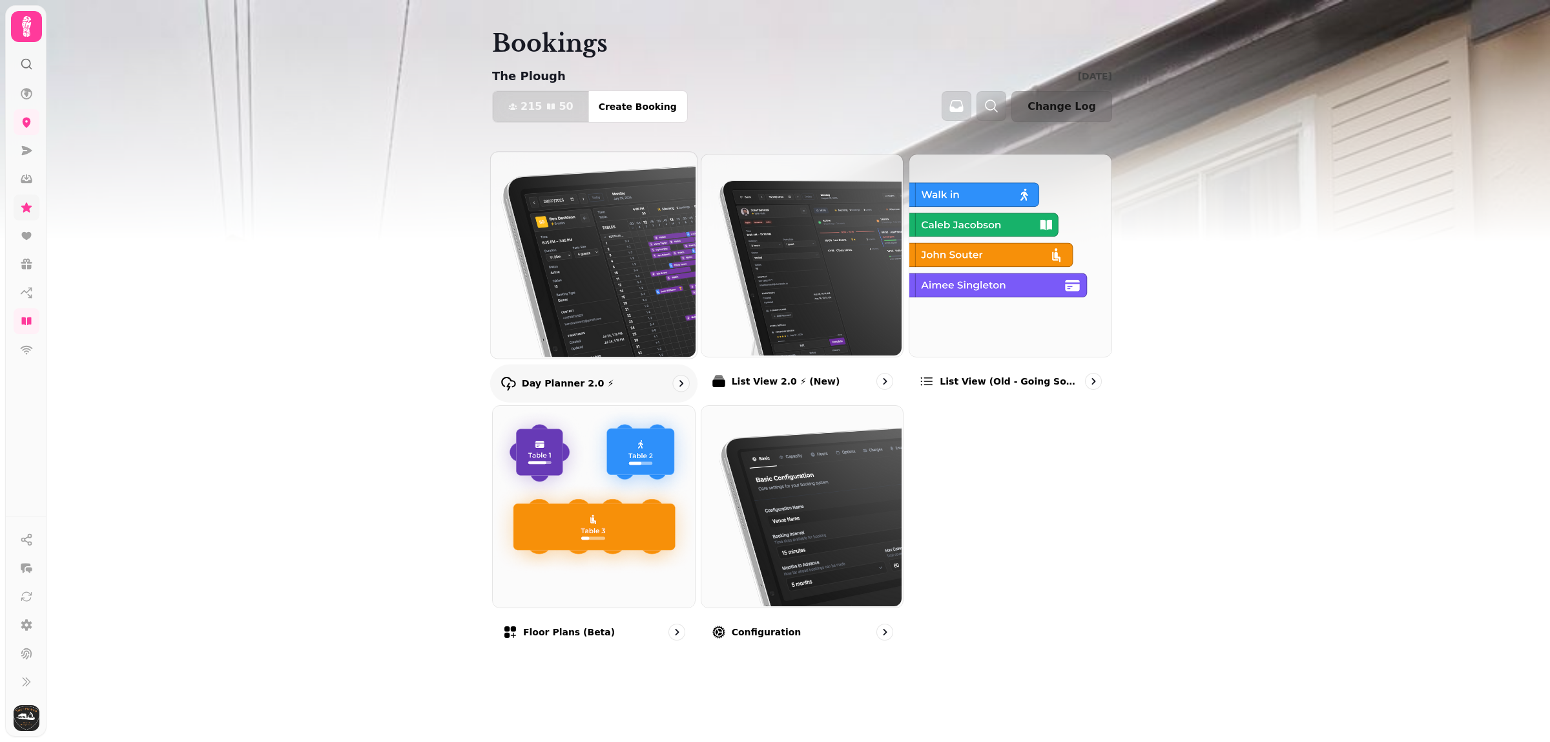
click at [541, 324] on img at bounding box center [593, 254] width 206 height 206
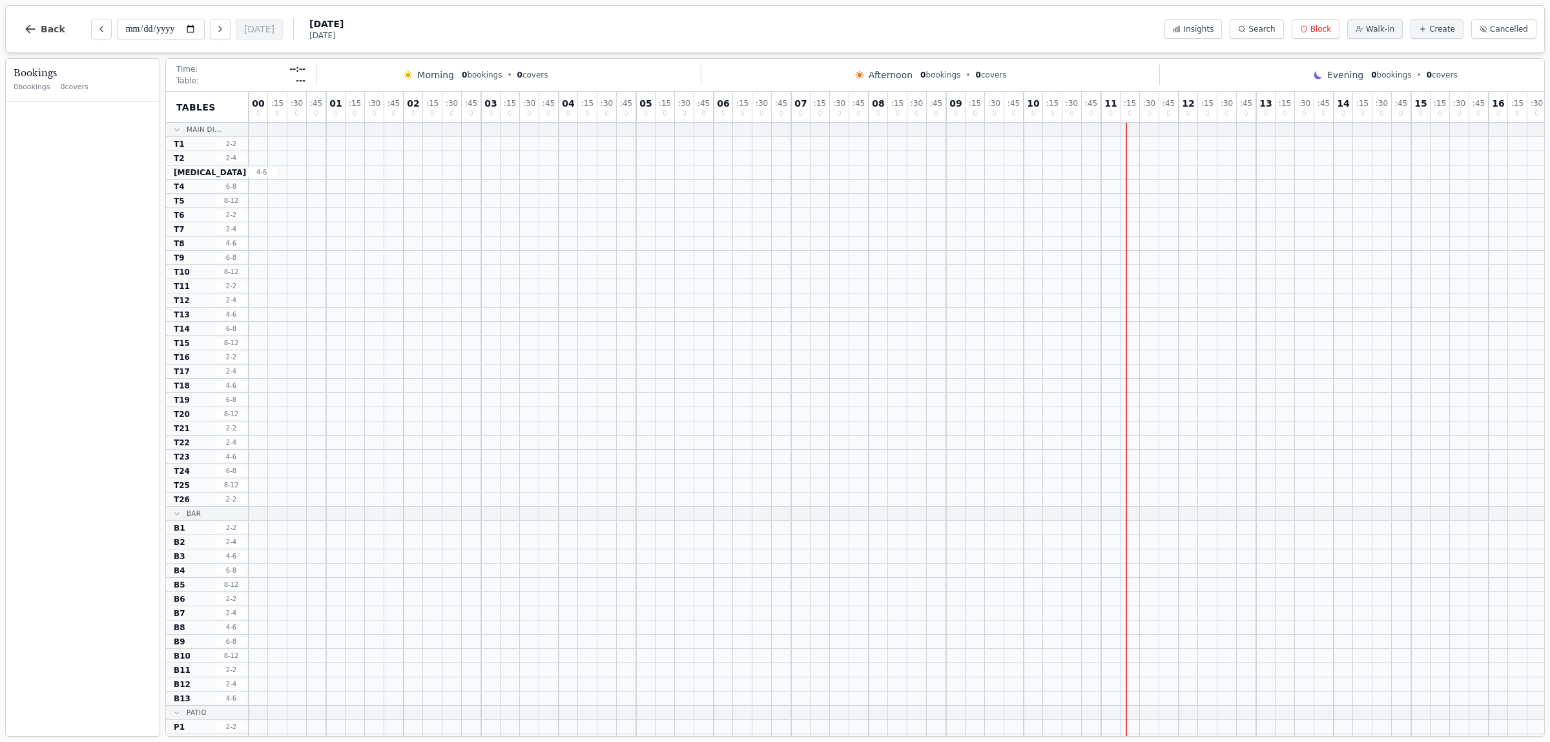
select select "****"
select select "*"
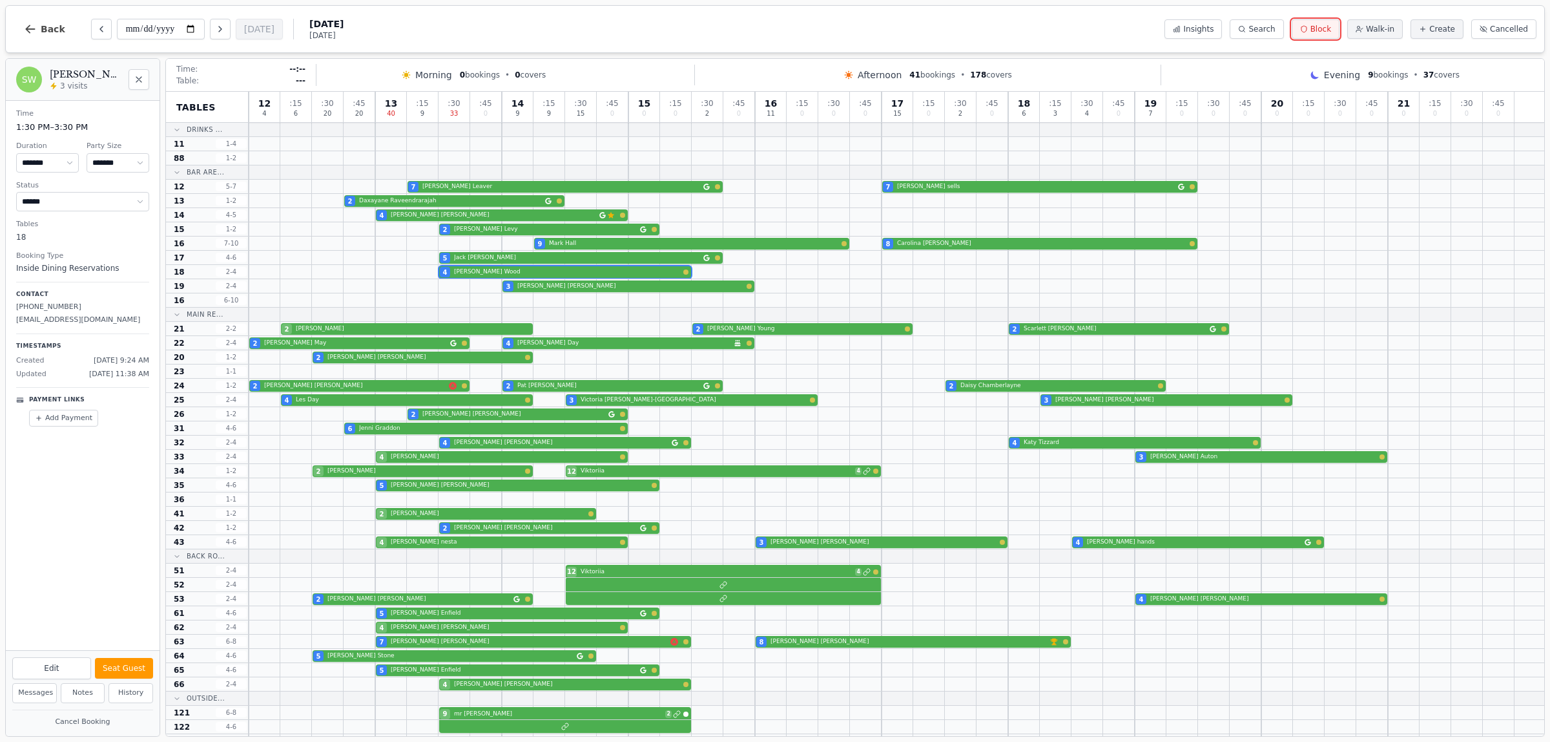
click at [1340, 26] on button "Block" at bounding box center [1316, 28] width 48 height 19
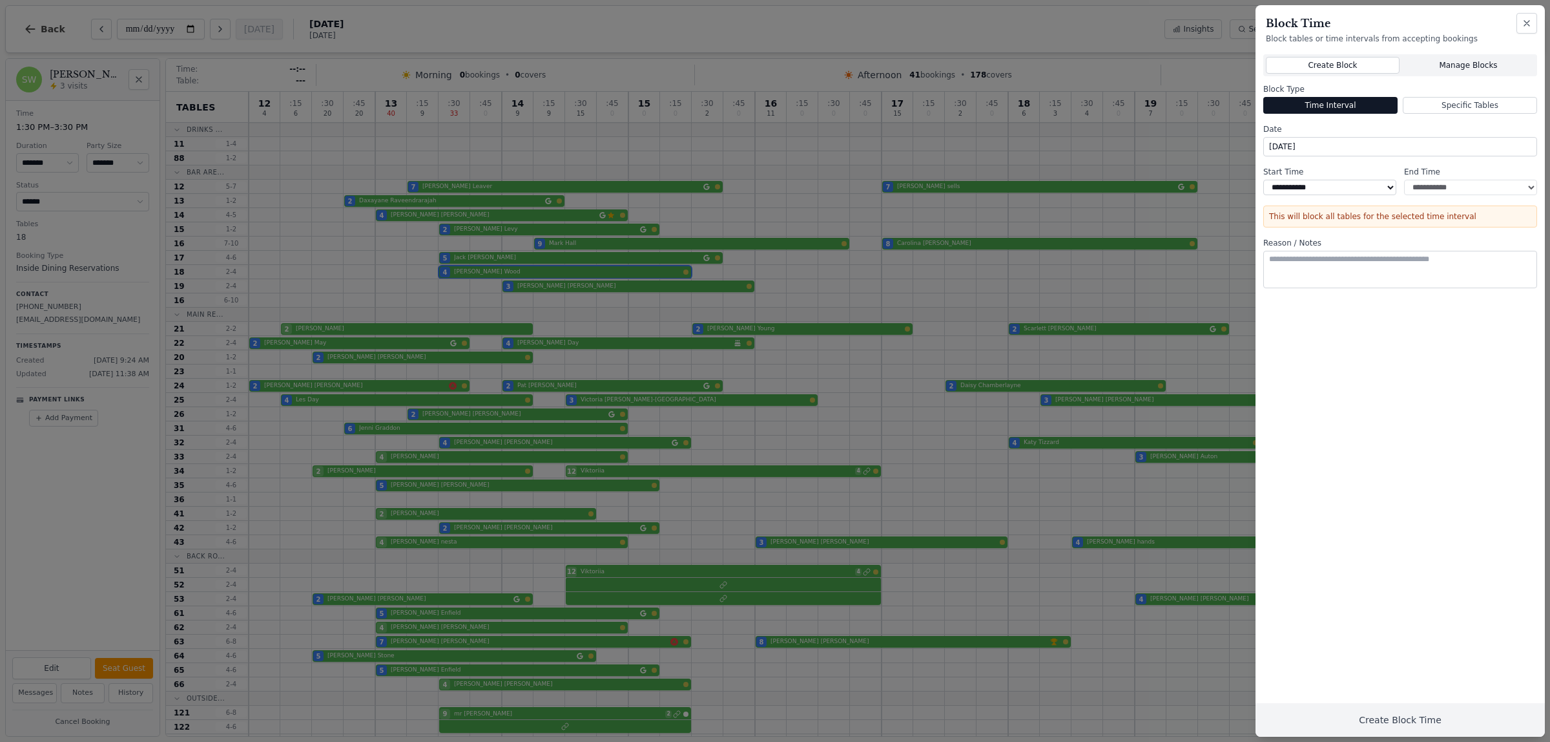
click at [1448, 65] on button "Manage Blocks" at bounding box center [1469, 65] width 132 height 17
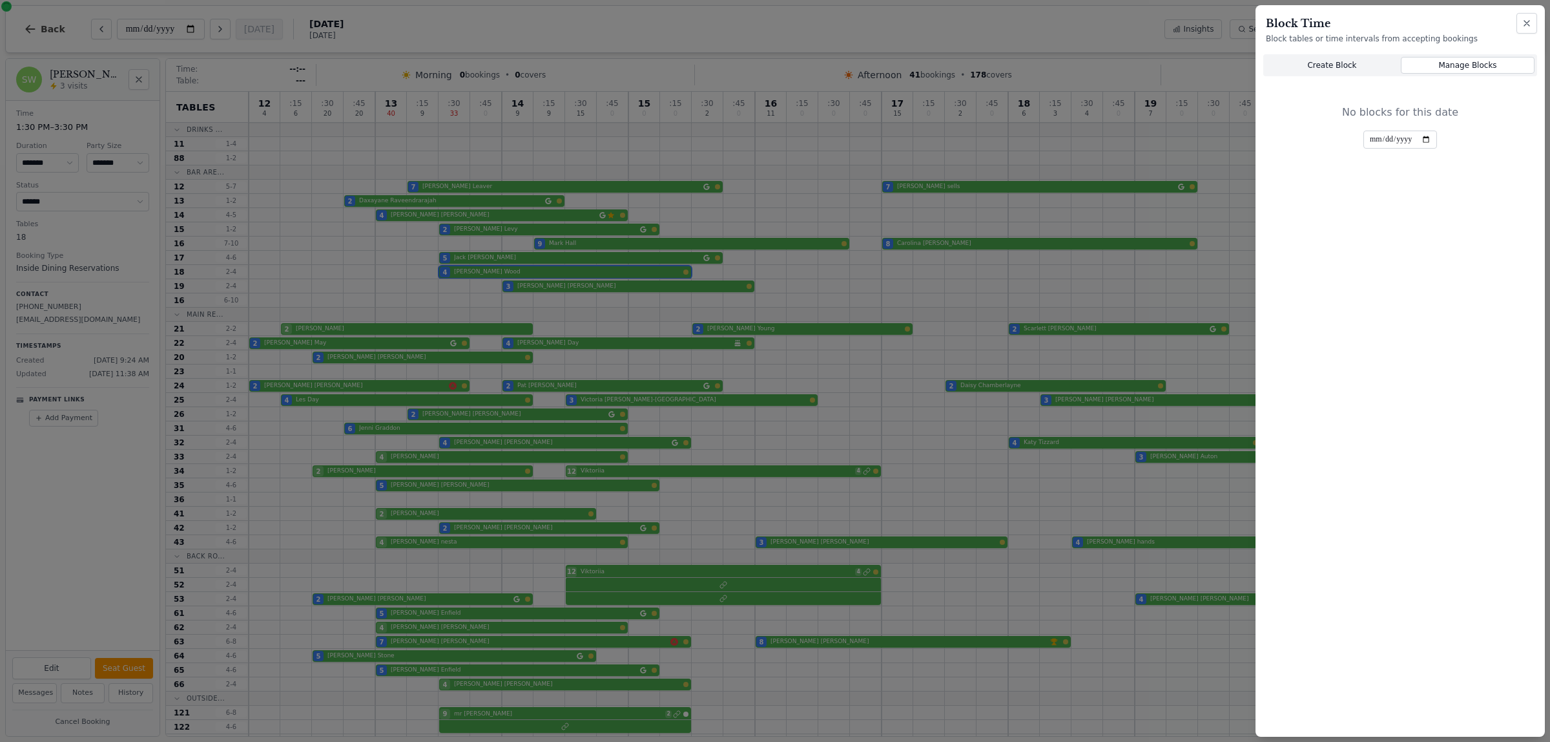
click at [1368, 65] on button "Create Block" at bounding box center [1332, 65] width 132 height 17
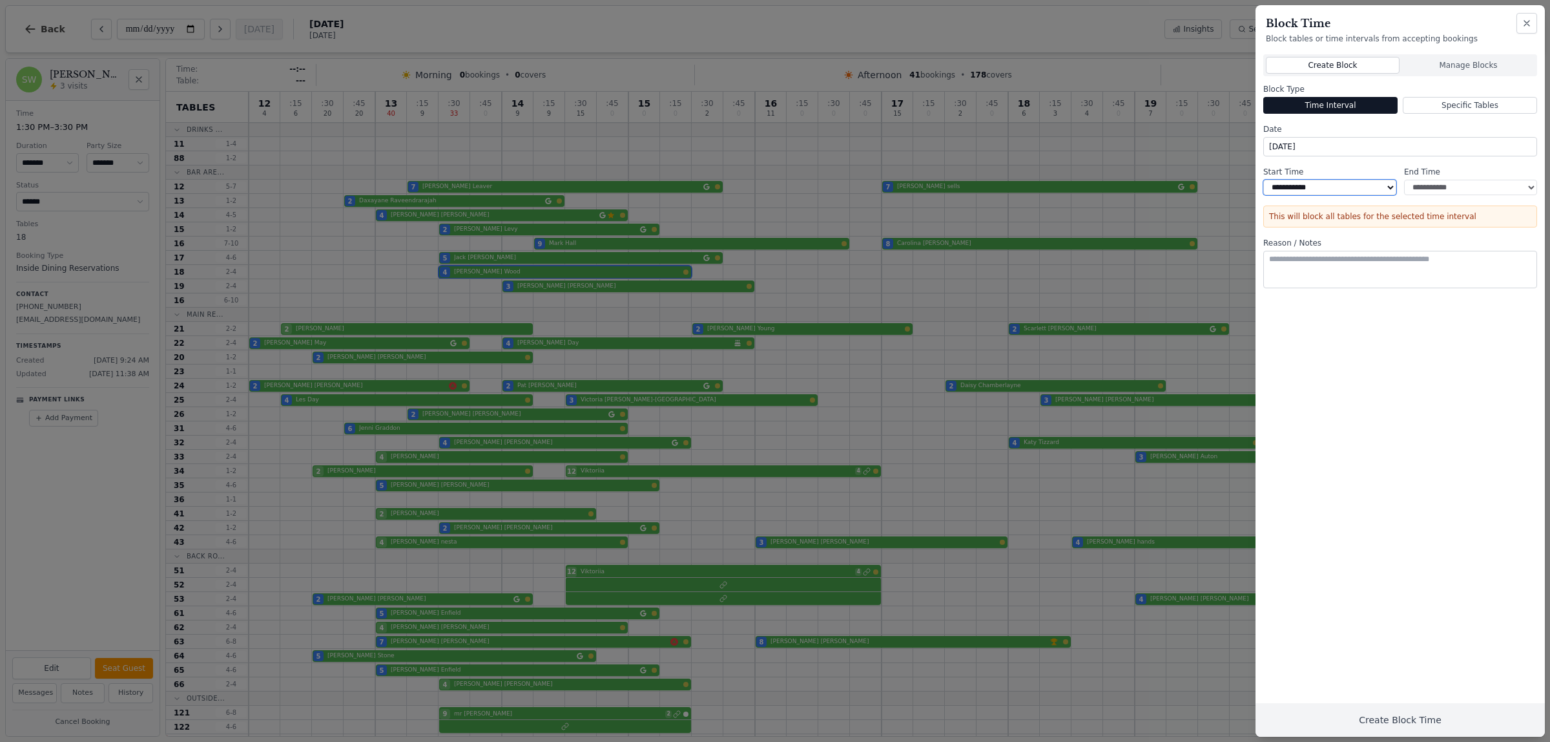
click at [1360, 185] on select "**********" at bounding box center [1330, 188] width 133 height 16
select select "*****"
click at [1264, 180] on select "**********" at bounding box center [1330, 188] width 133 height 16
click at [1426, 193] on select "**********" at bounding box center [1470, 188] width 133 height 16
select select "*****"
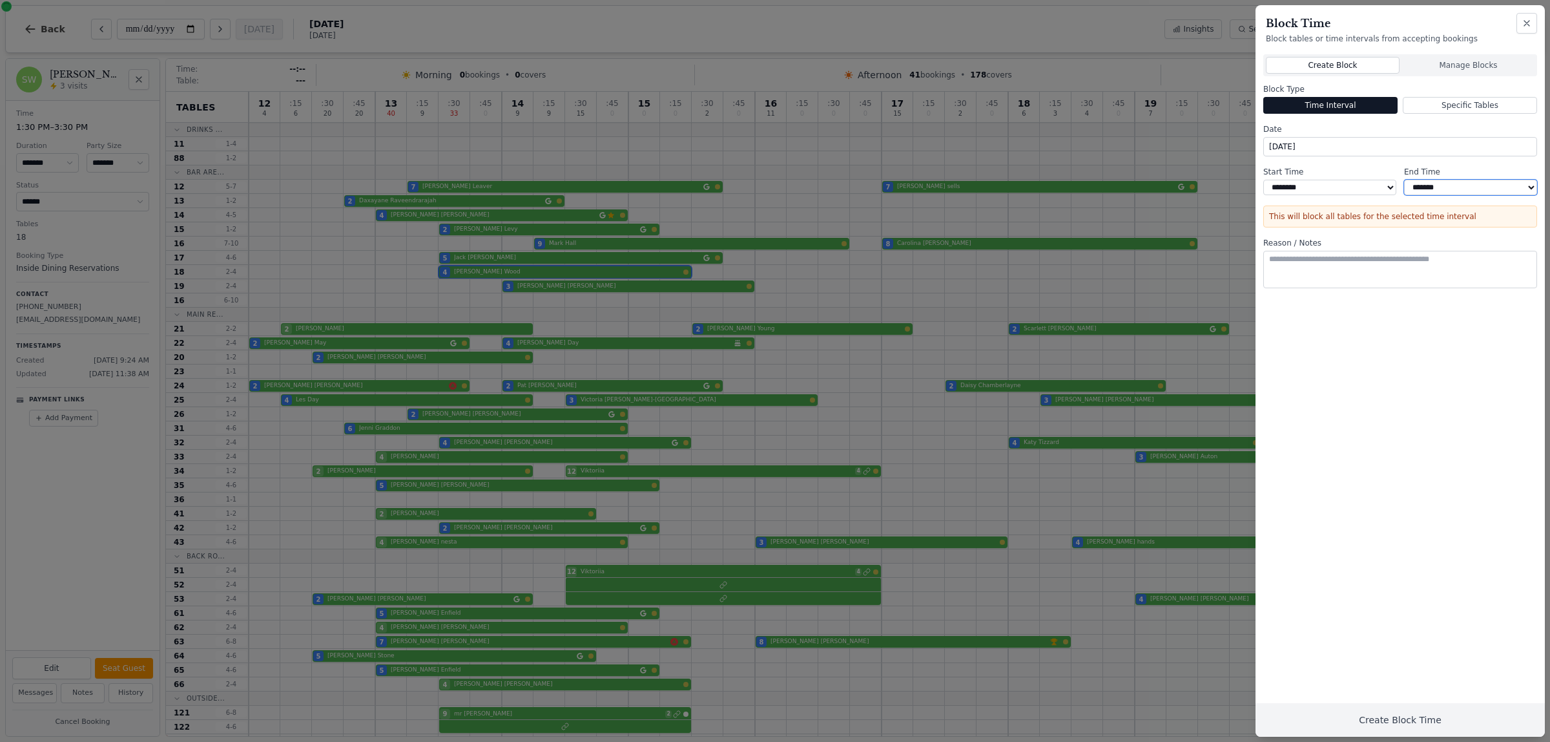
click at [1404, 180] on select "**********" at bounding box center [1470, 188] width 133 height 16
click at [1388, 720] on button "Create Block Time" at bounding box center [1400, 720] width 289 height 34
type textarea "**********"
drag, startPoint x: 1406, startPoint y: 722, endPoint x: 1413, endPoint y: 720, distance: 8.0
click at [1407, 724] on button "Create Block Time" at bounding box center [1400, 720] width 289 height 34
